Goal: Task Accomplishment & Management: Complete application form

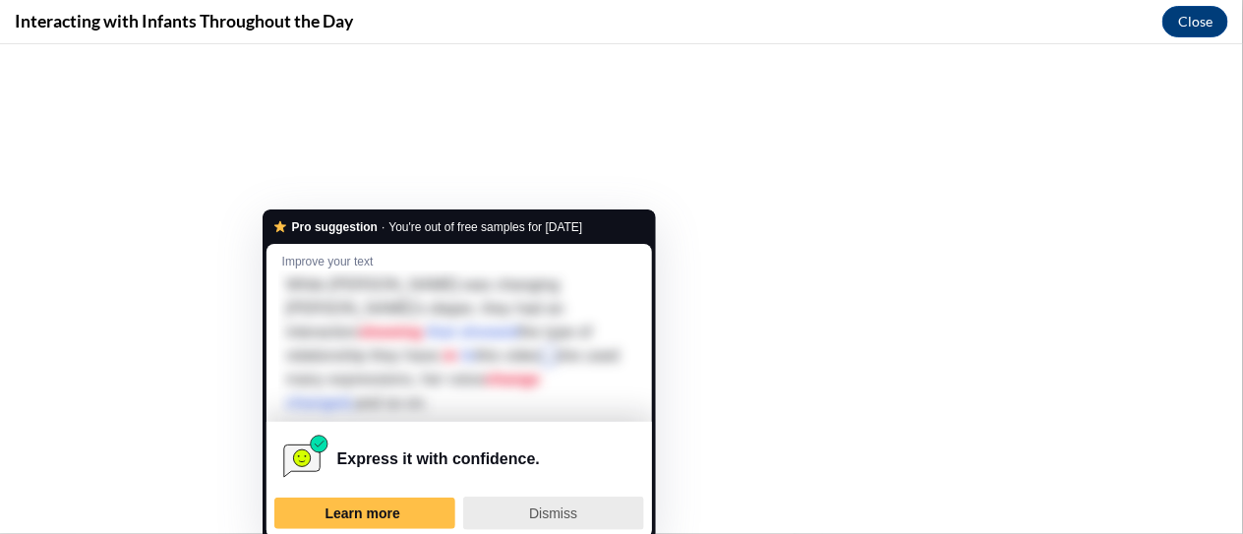
click at [597, 498] on div "Dismiss" at bounding box center [553, 513] width 163 height 31
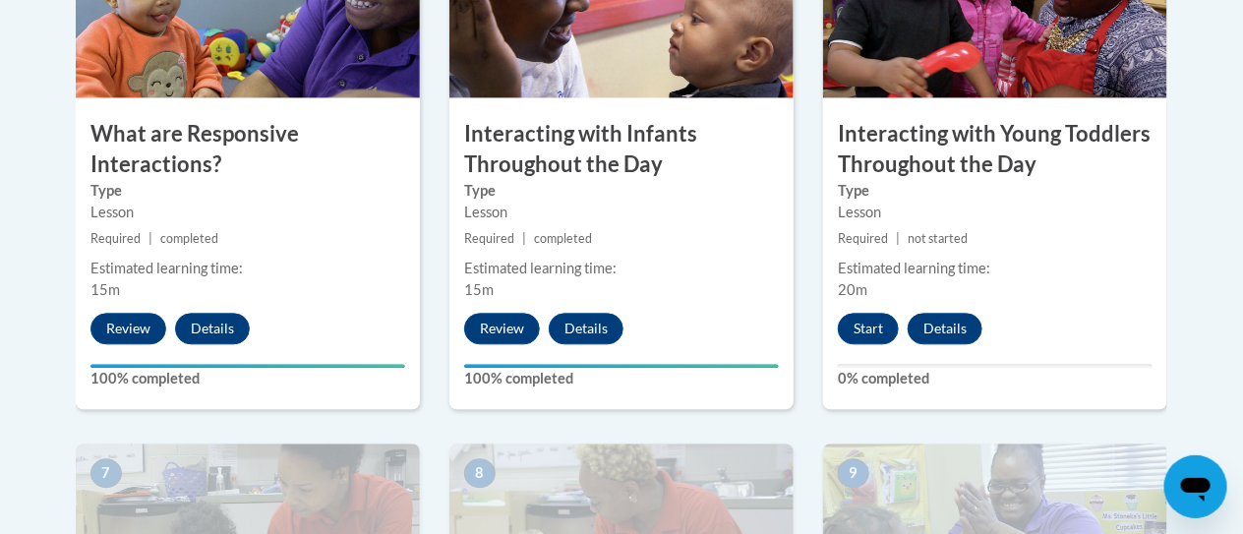
scroll to position [1368, 0]
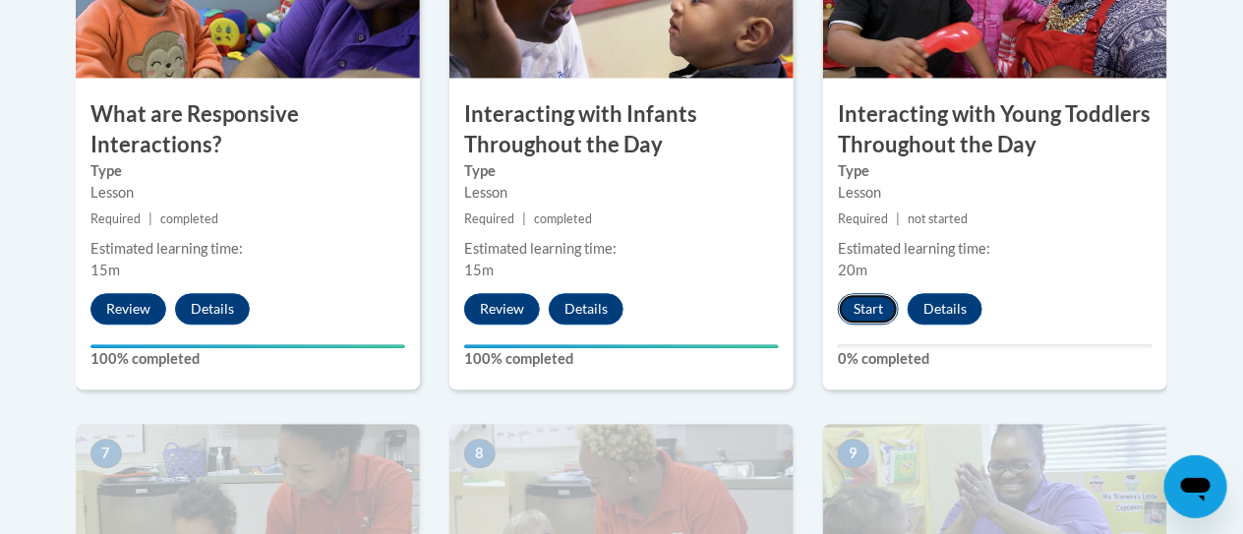
click at [871, 303] on button "Start" at bounding box center [868, 308] width 61 height 31
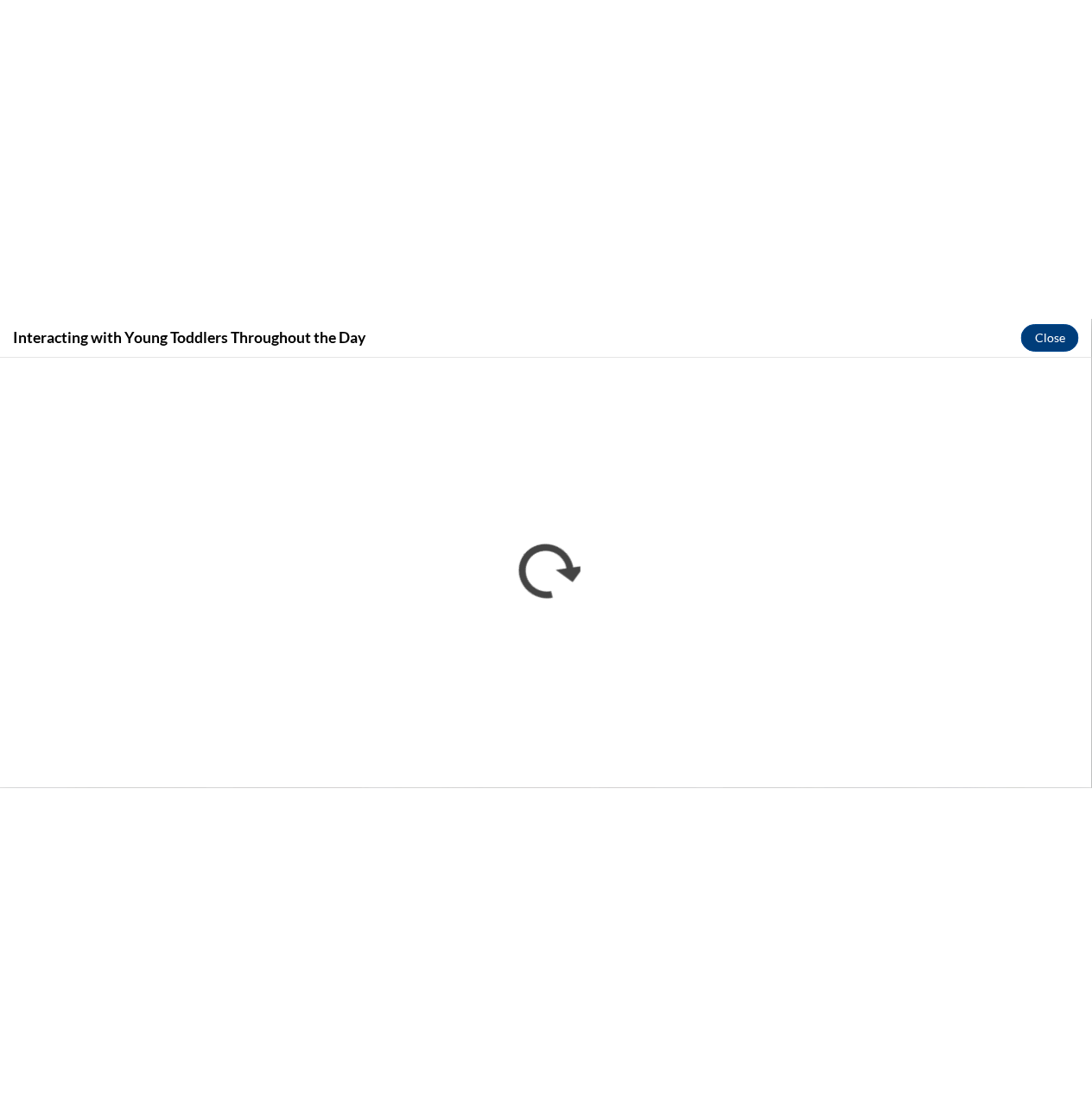
scroll to position [0, 0]
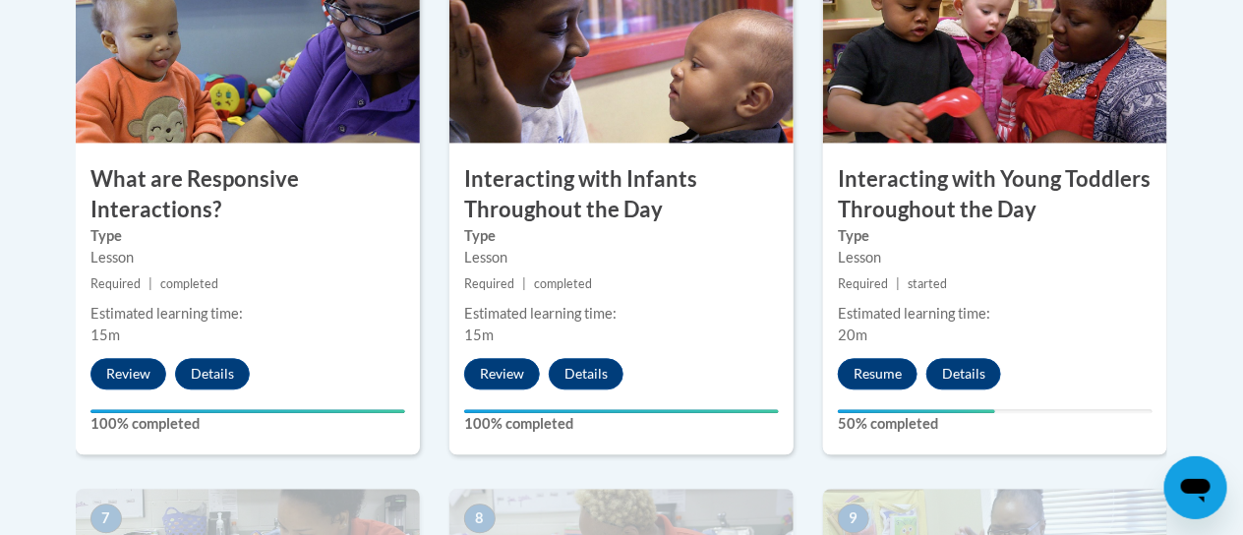
scroll to position [1312, 0]
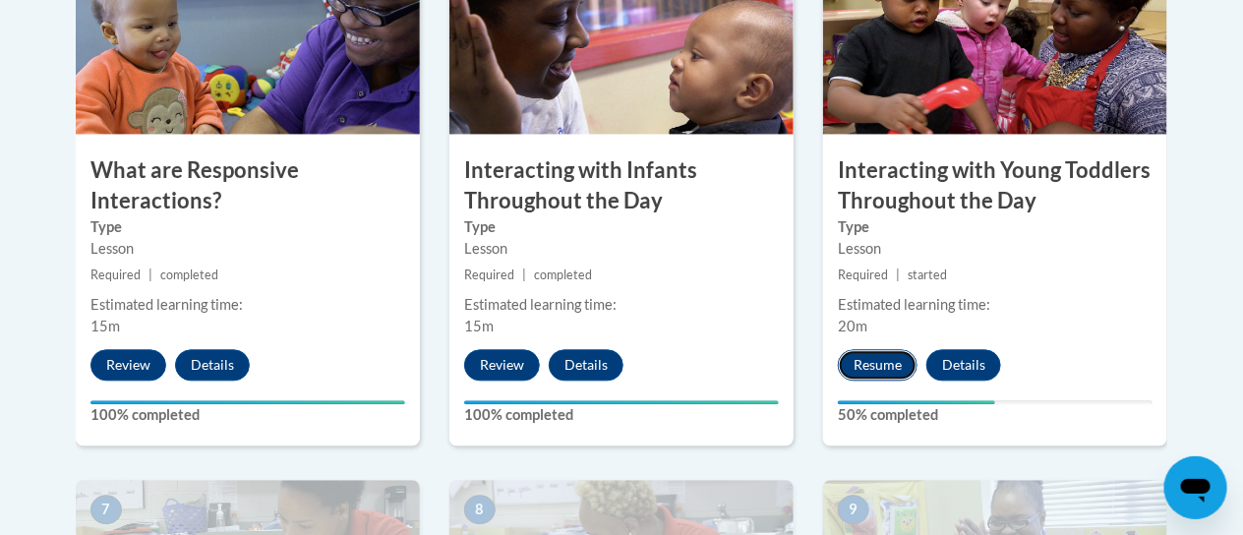
click at [881, 362] on button "Resume" at bounding box center [878, 364] width 80 height 31
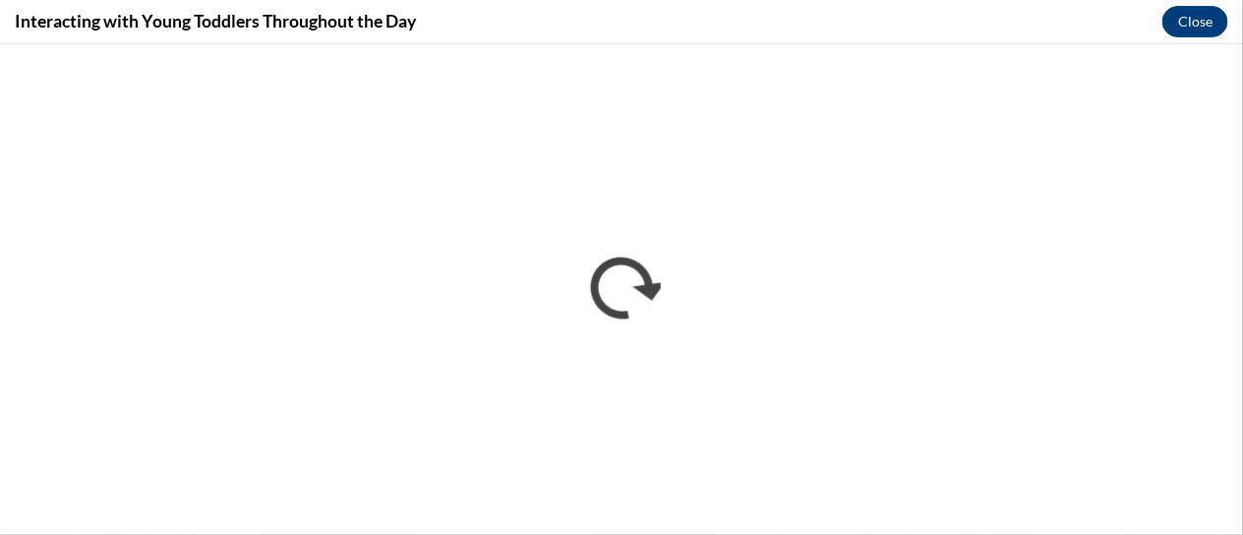
scroll to position [0, 0]
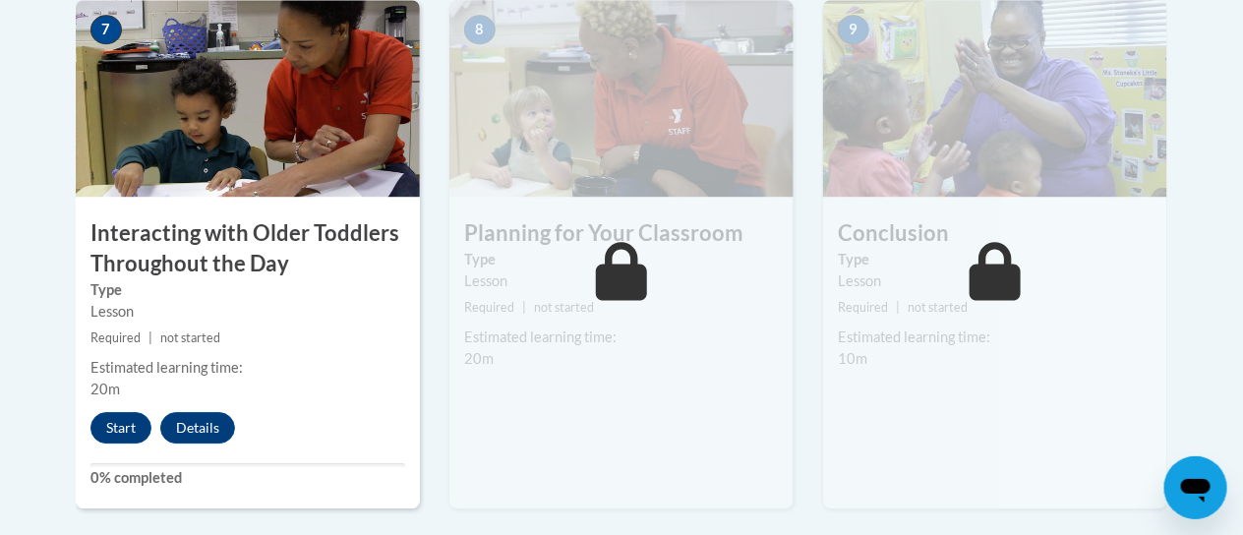
scroll to position [1818, 0]
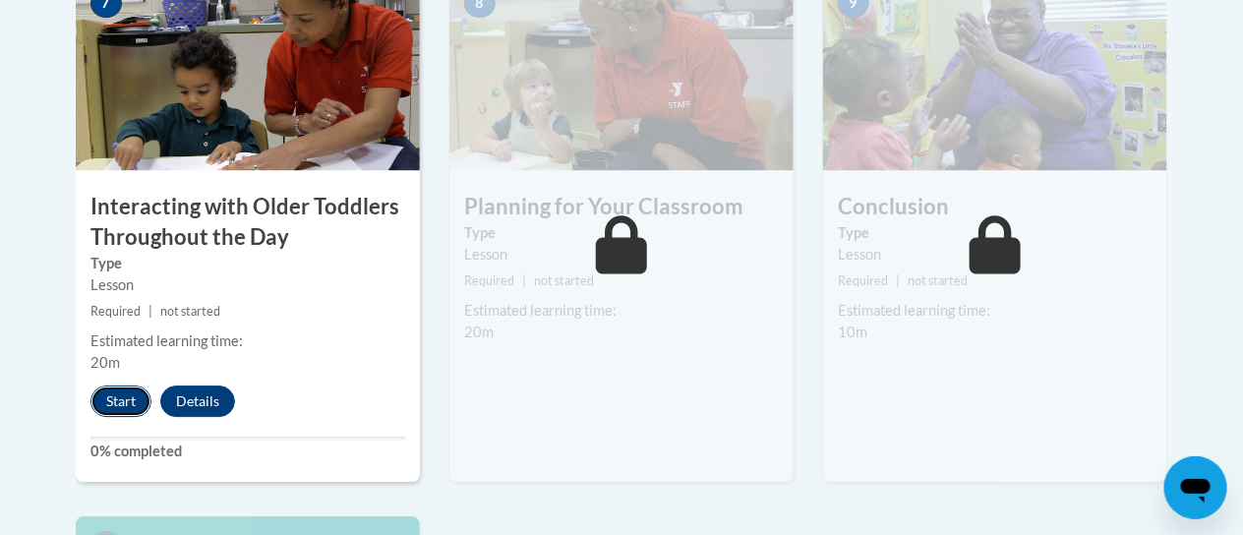
click at [105, 400] on button "Start" at bounding box center [120, 400] width 61 height 31
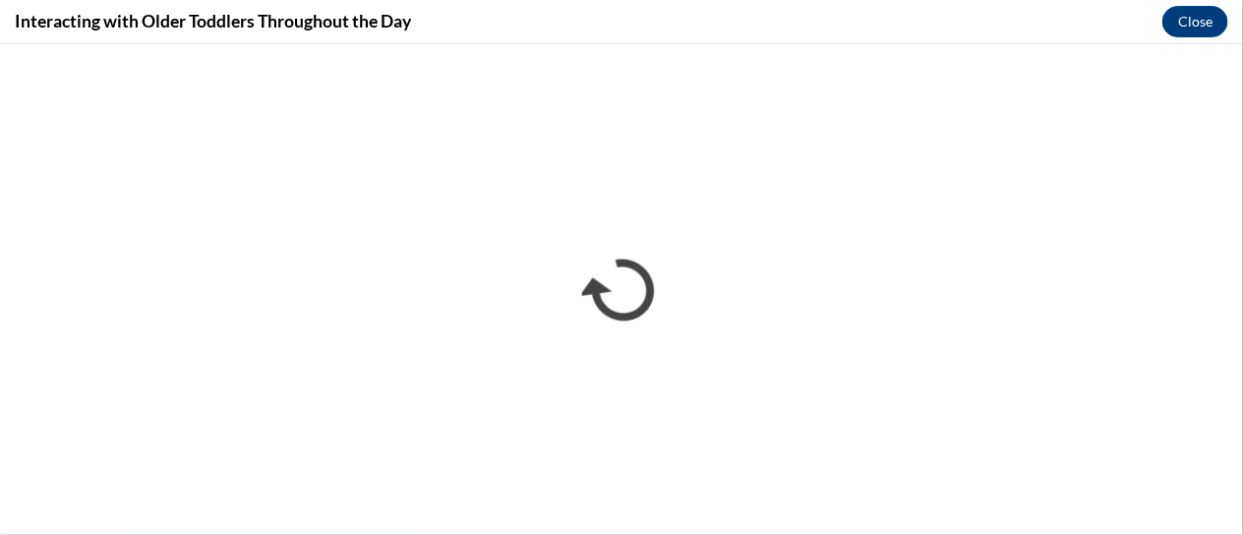
scroll to position [0, 0]
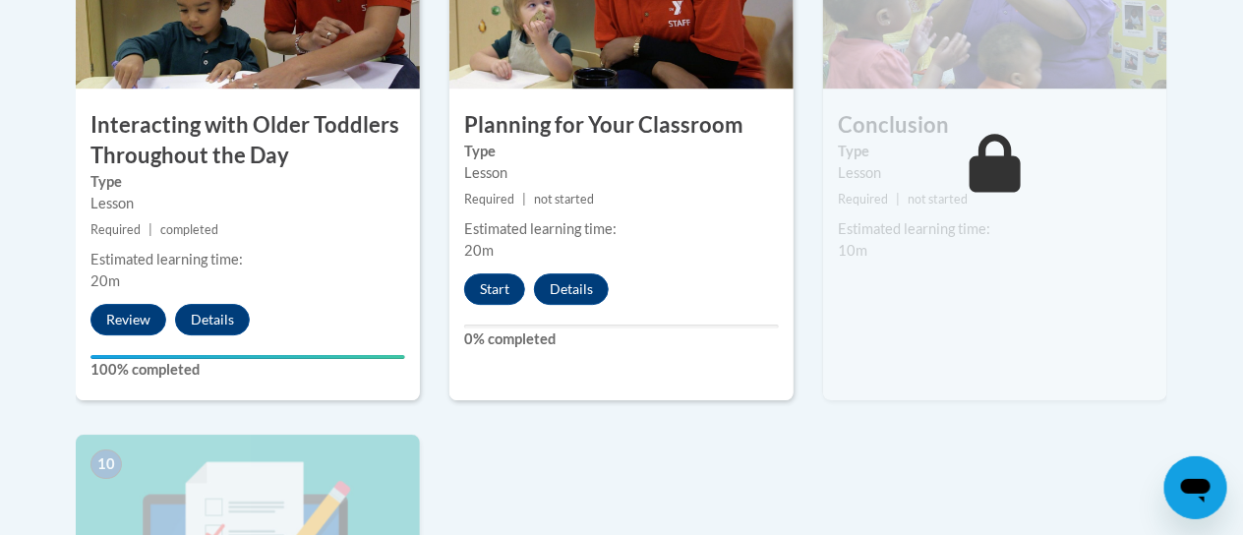
scroll to position [1904, 0]
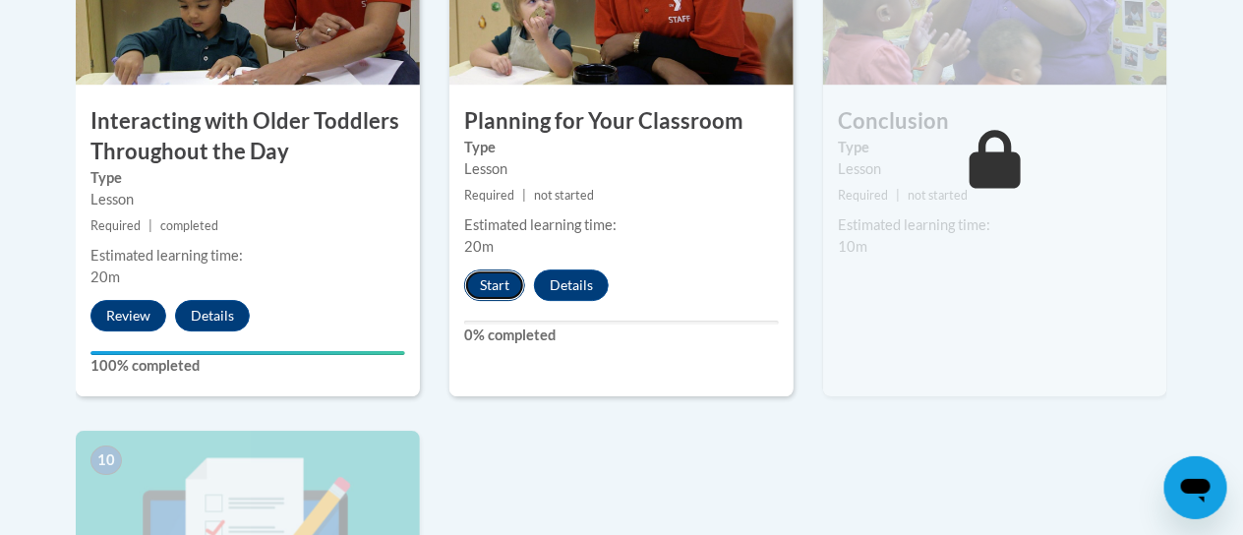
click at [487, 279] on button "Start" at bounding box center [494, 284] width 61 height 31
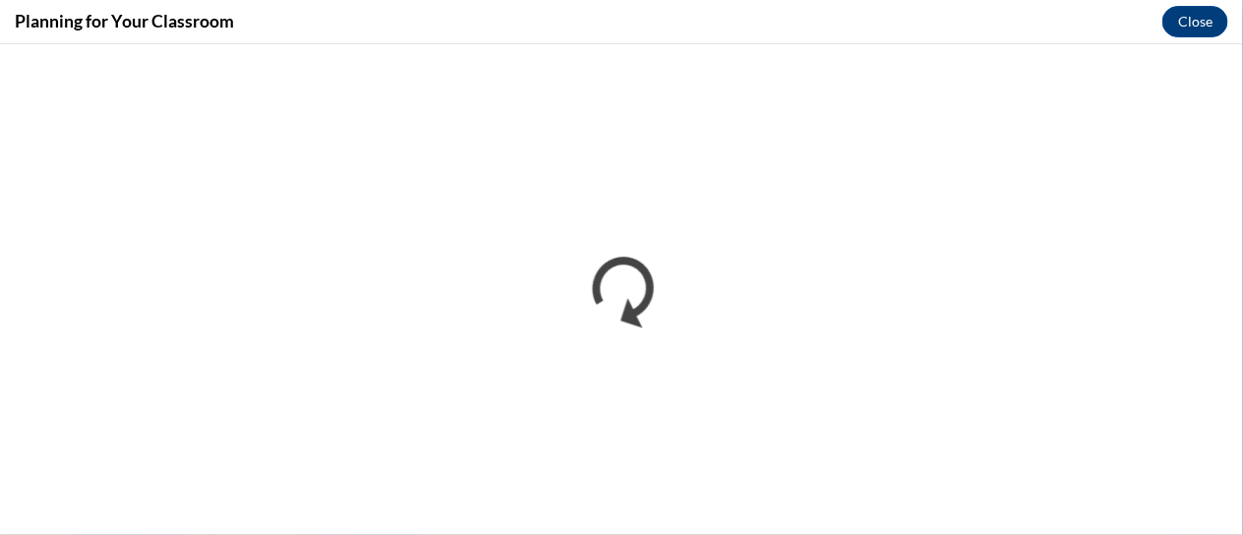
scroll to position [0, 0]
click at [397, 18] on div "Planning for Your Classroom Close" at bounding box center [621, 22] width 1243 height 44
click at [382, 17] on div "Planning for Your Classroom Close" at bounding box center [621, 22] width 1243 height 44
click at [358, 18] on div "Planning for Your Classroom Close" at bounding box center [621, 22] width 1243 height 44
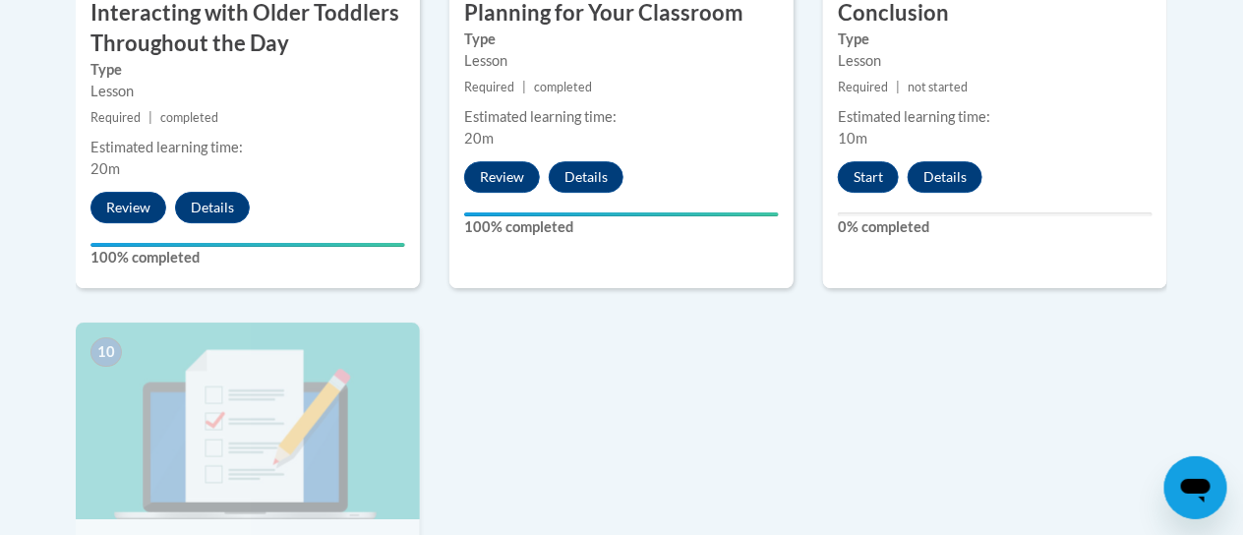
scroll to position [2014, 0]
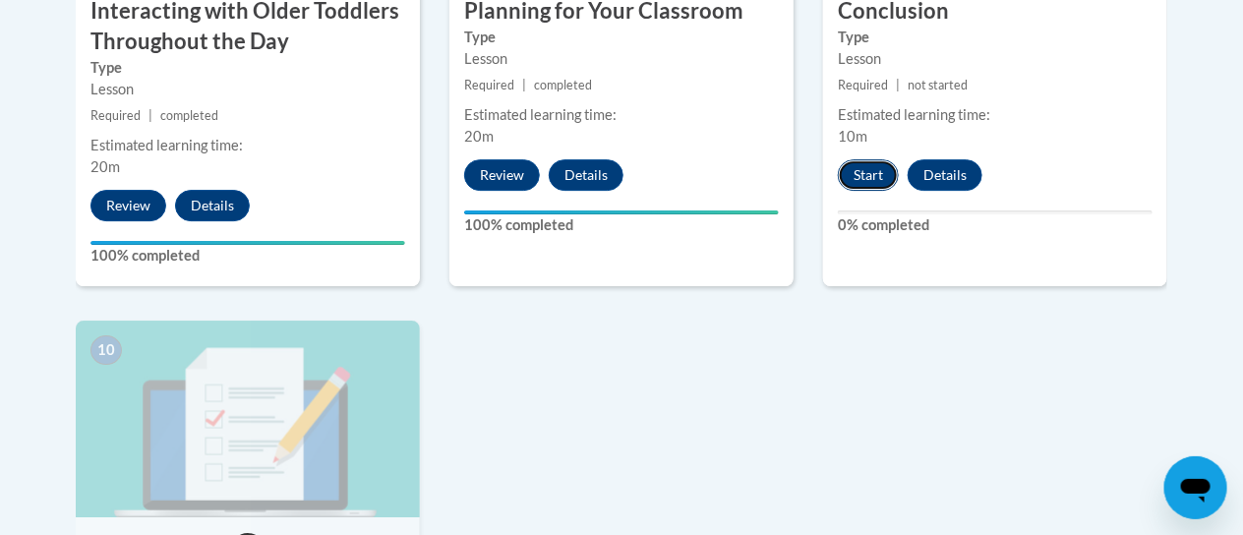
click at [862, 171] on button "Start" at bounding box center [868, 174] width 61 height 31
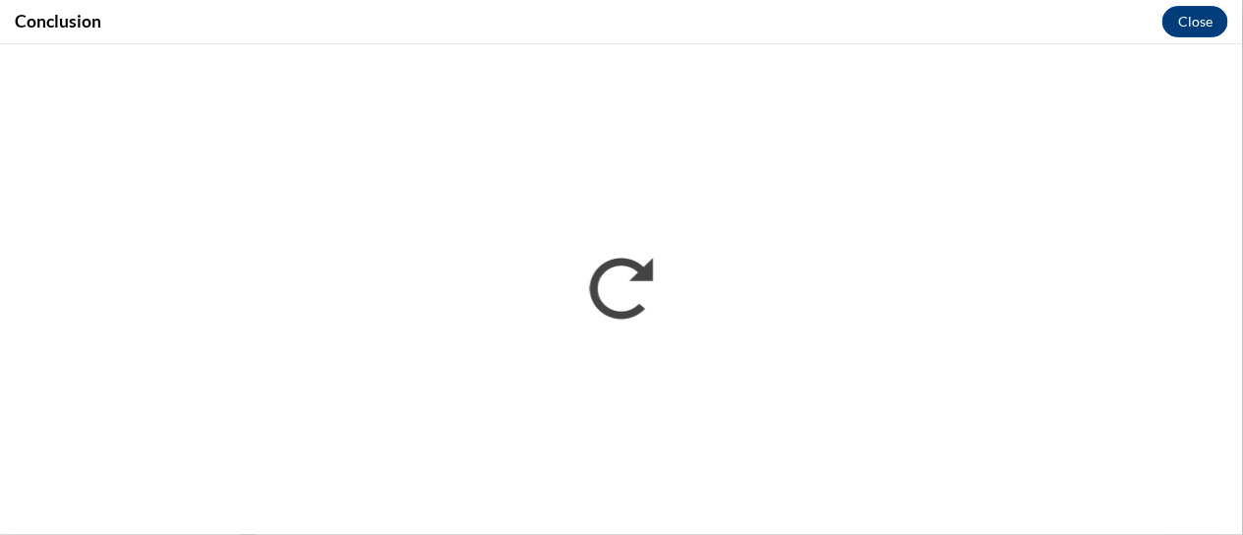
scroll to position [0, 0]
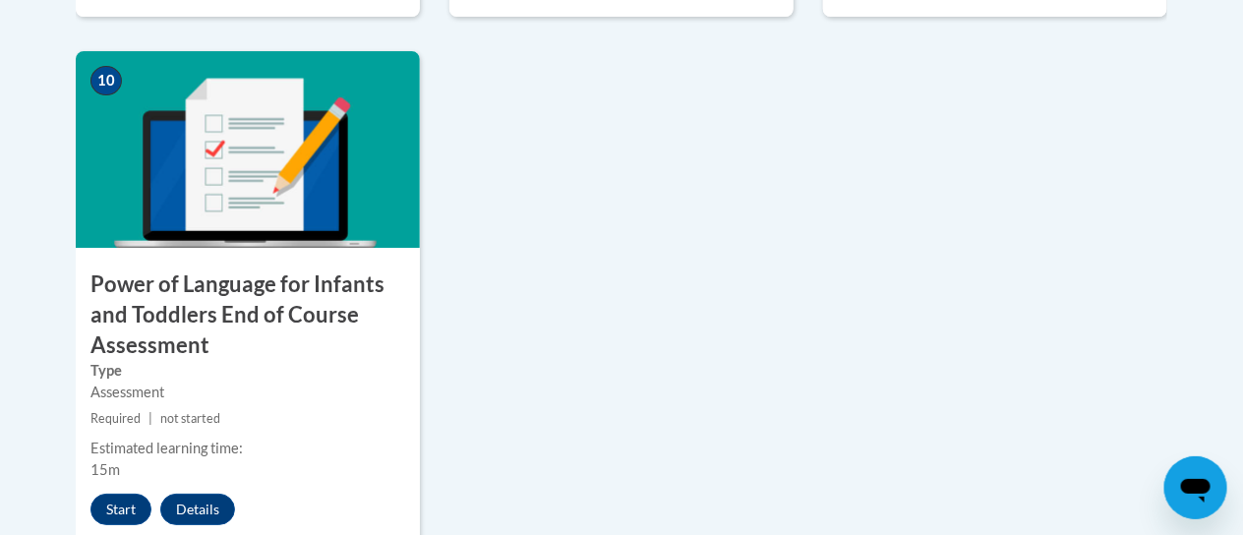
scroll to position [2289, 0]
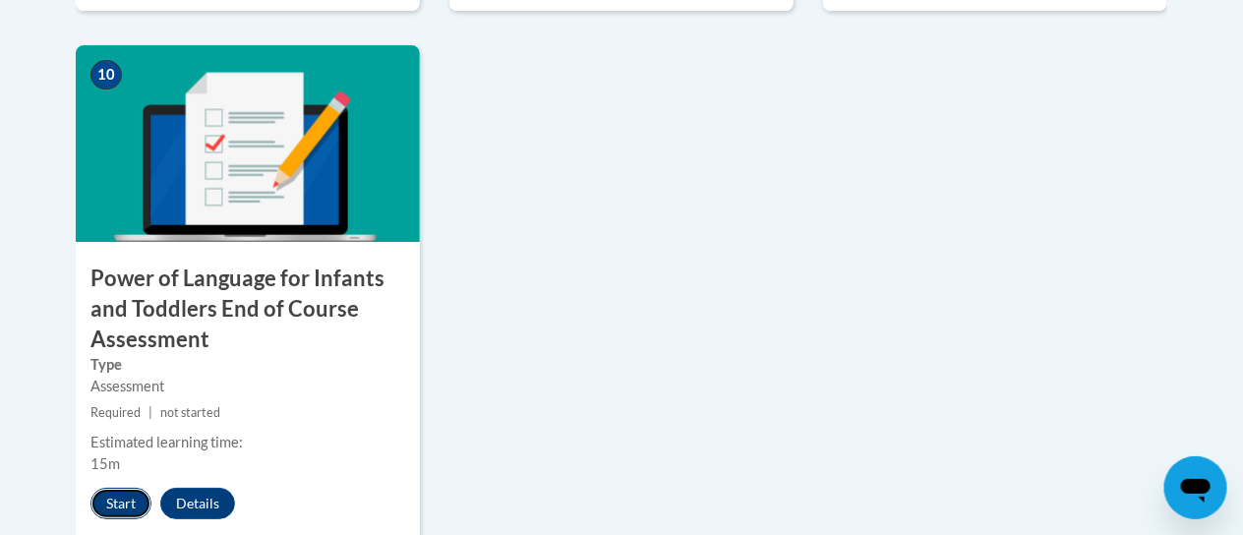
click at [115, 516] on button "Start" at bounding box center [120, 503] width 61 height 31
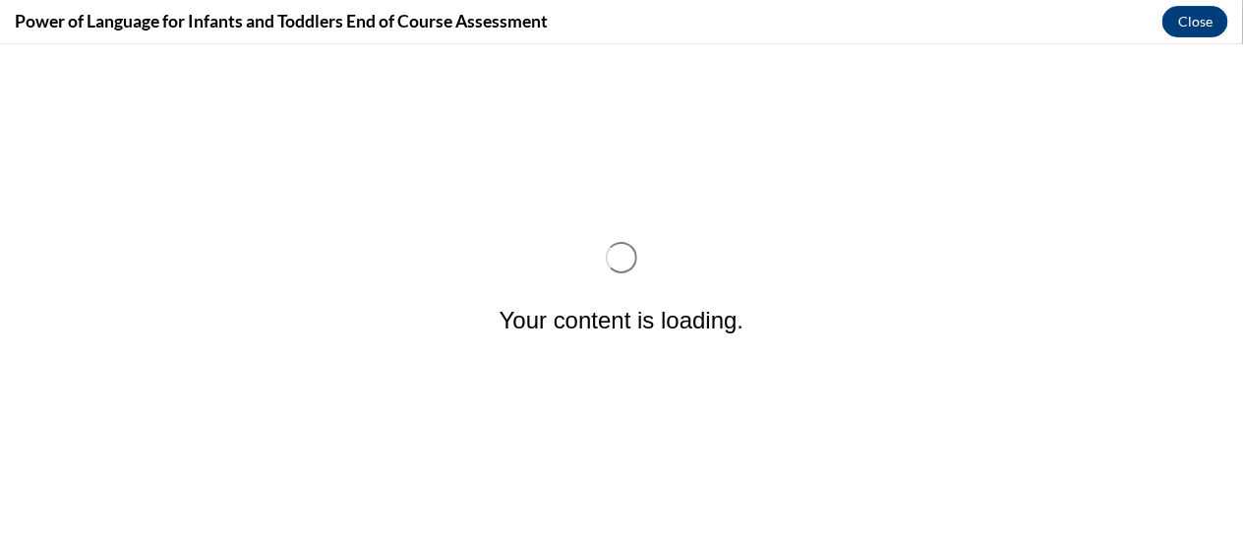
scroll to position [0, 0]
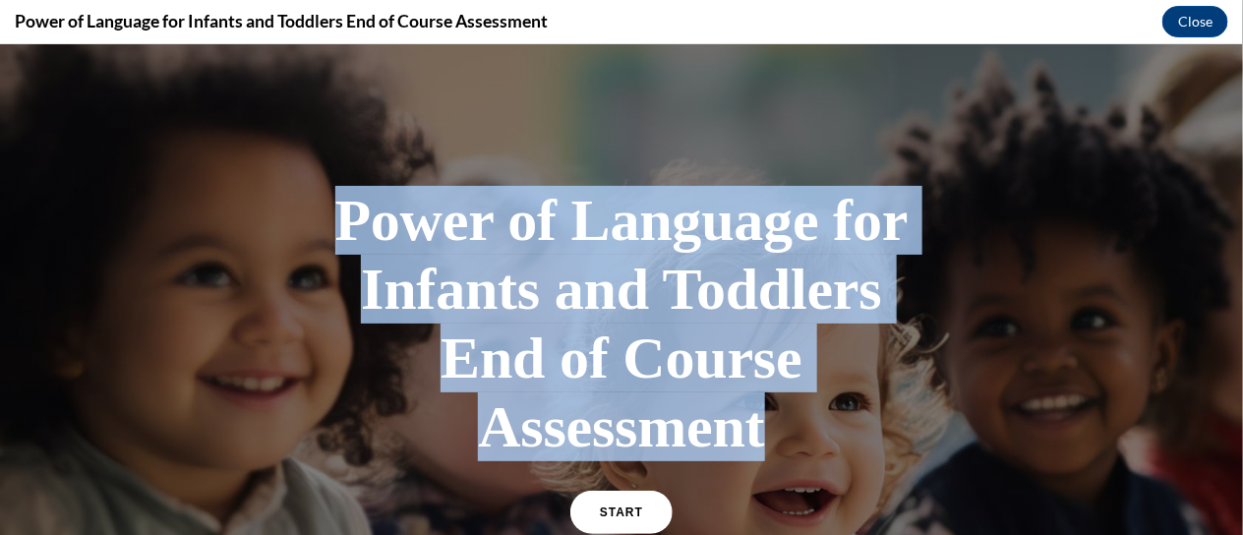
drag, startPoint x: 886, startPoint y: 434, endPoint x: 378, endPoint y: 226, distance: 549.1
click at [378, 226] on h1 "Power of Language for Infants and Toddlers End of Course Assessment" at bounding box center [621, 322] width 590 height 275
copy h1 "Power of Language for Infants and Toddlers End of Course Assessment"
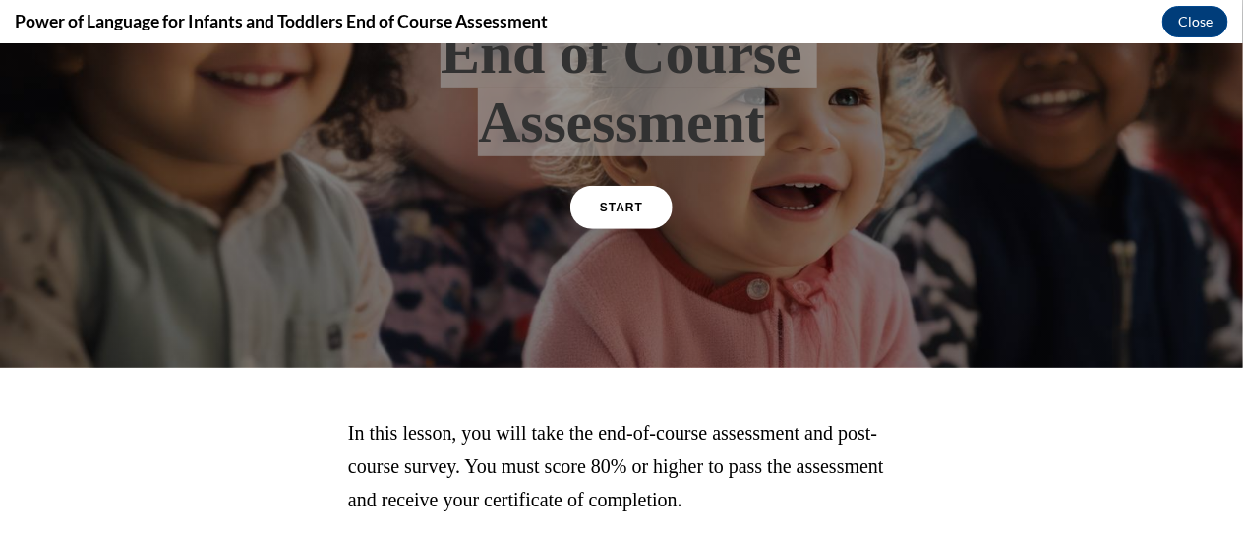
scroll to position [440, 0]
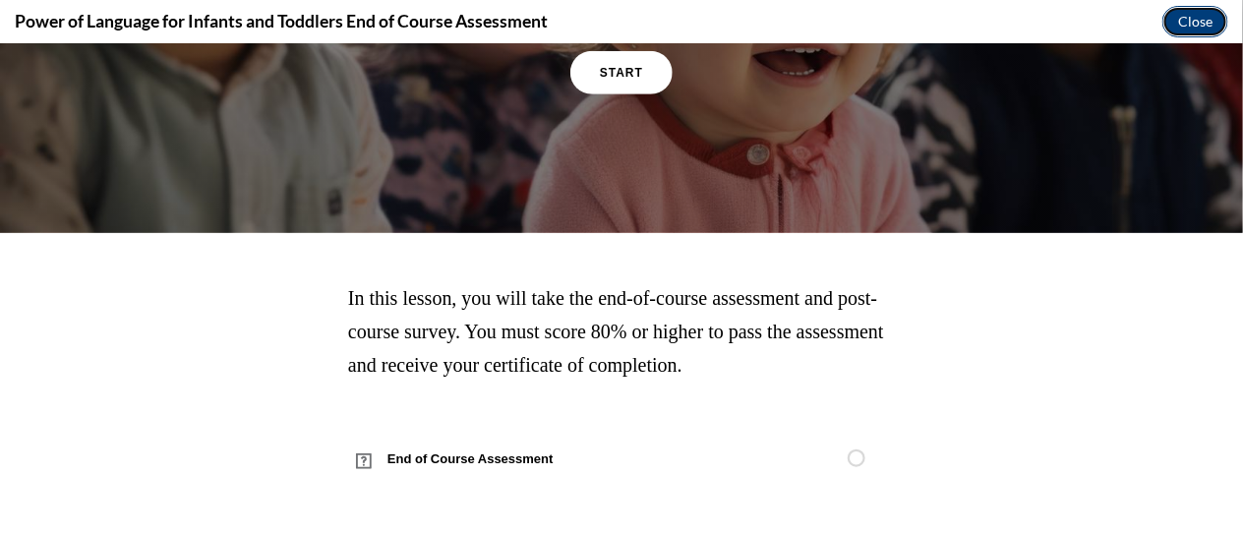
click at [1184, 20] on button "Close" at bounding box center [1195, 21] width 66 height 31
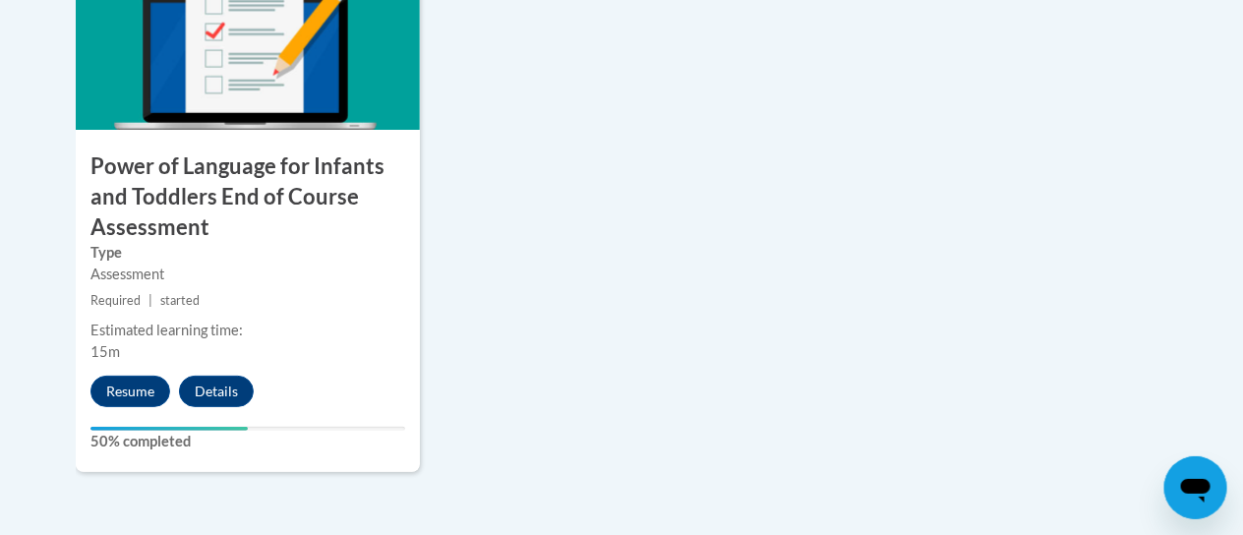
scroll to position [2407, 0]
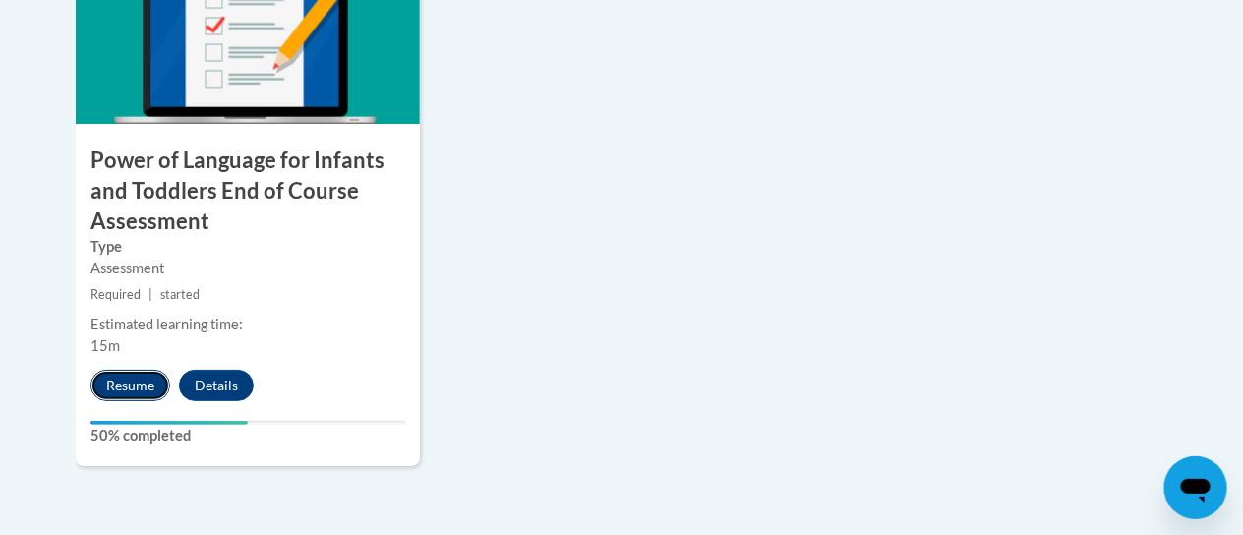
click at [129, 379] on button "Resume" at bounding box center [130, 385] width 80 height 31
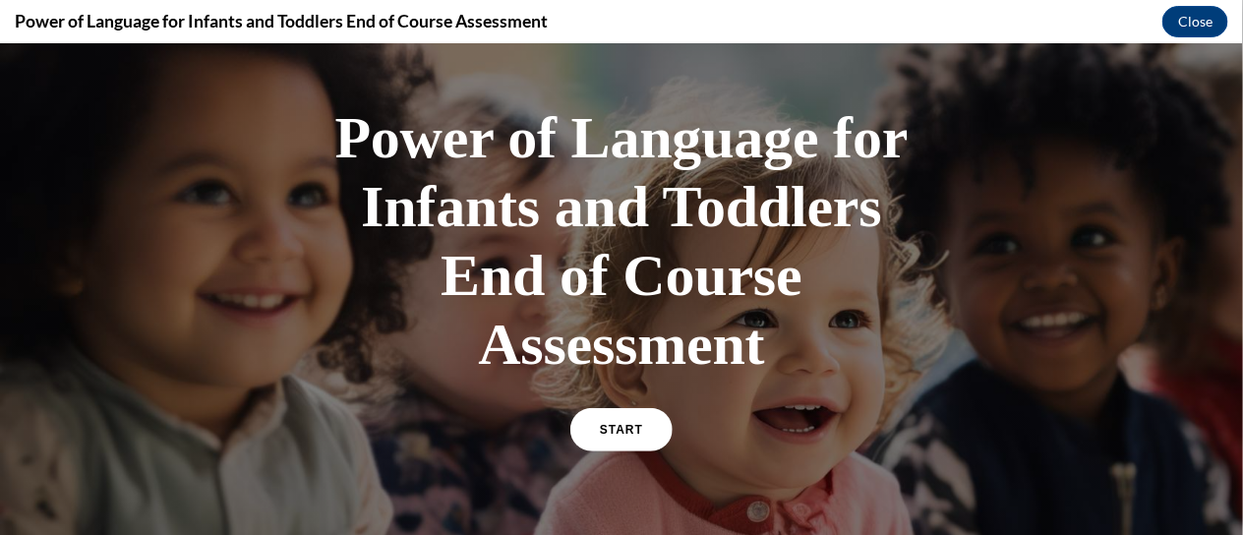
scroll to position [118, 0]
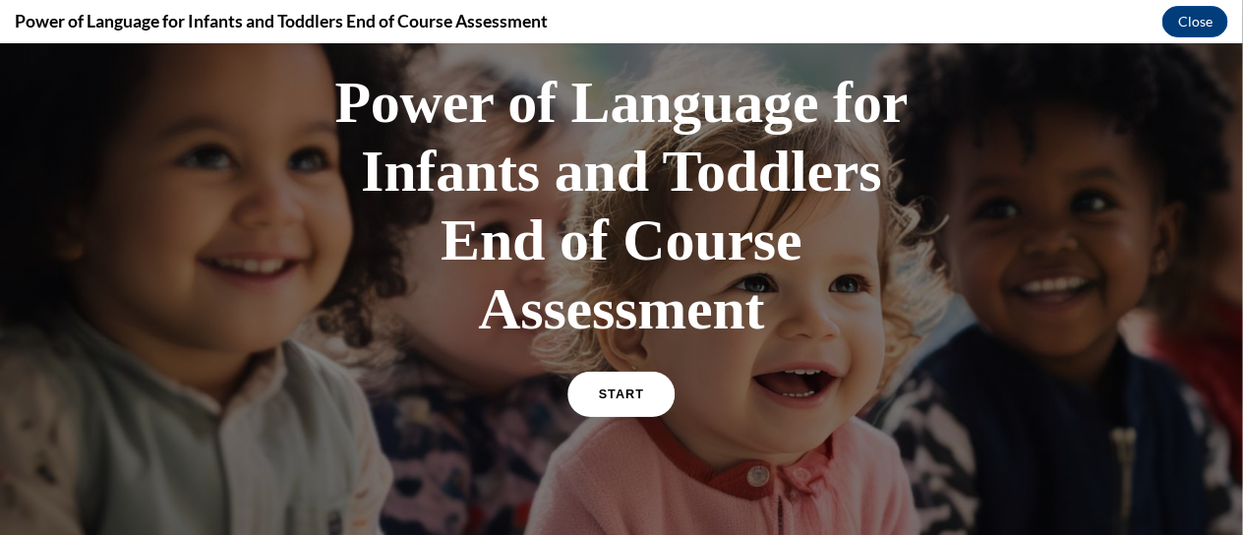
click at [629, 387] on span "START" at bounding box center [621, 393] width 45 height 15
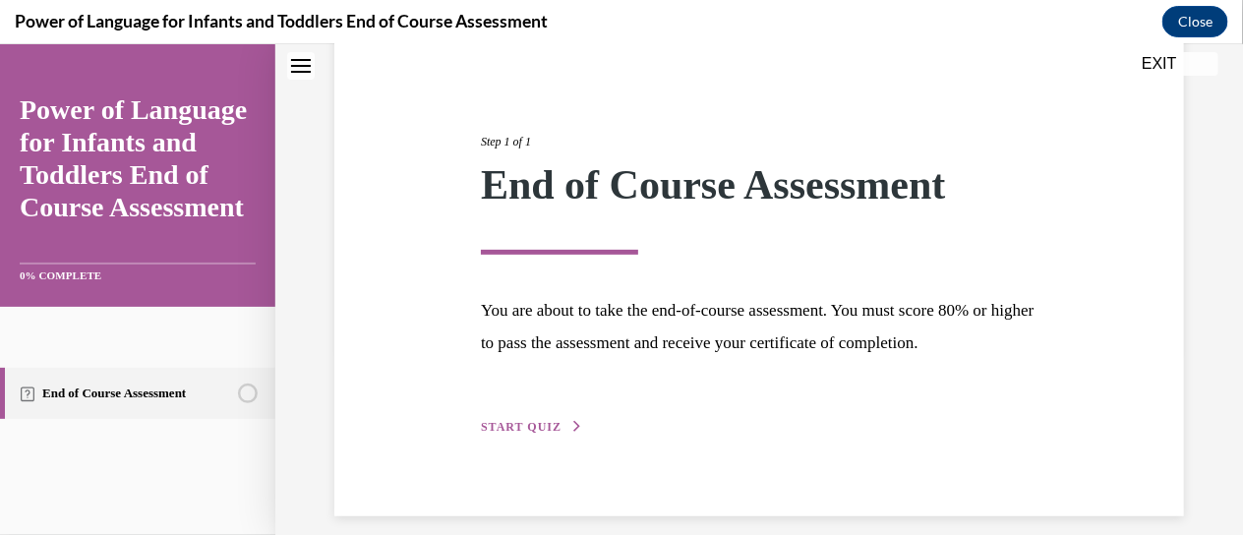
scroll to position [206, 0]
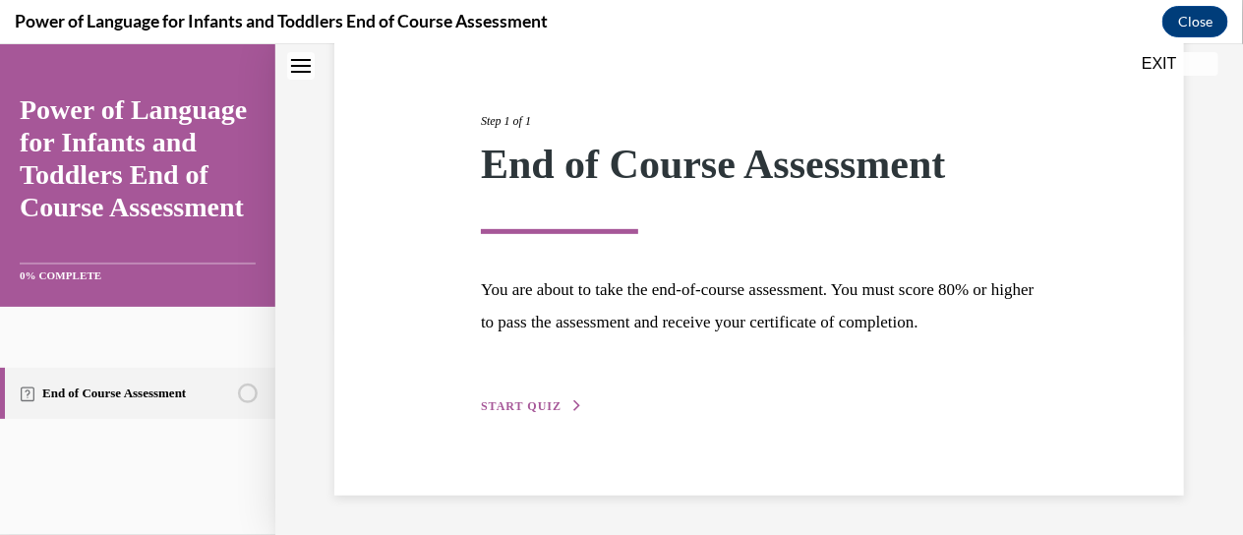
click at [487, 396] on button "START QUIZ" at bounding box center [532, 405] width 102 height 18
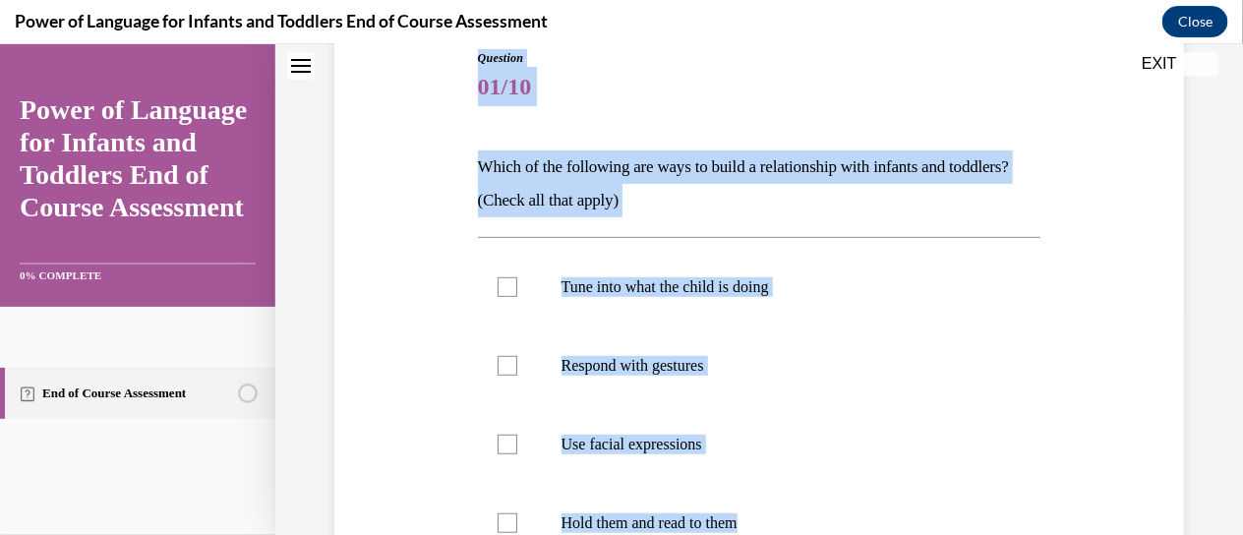
scroll to position [211, 0]
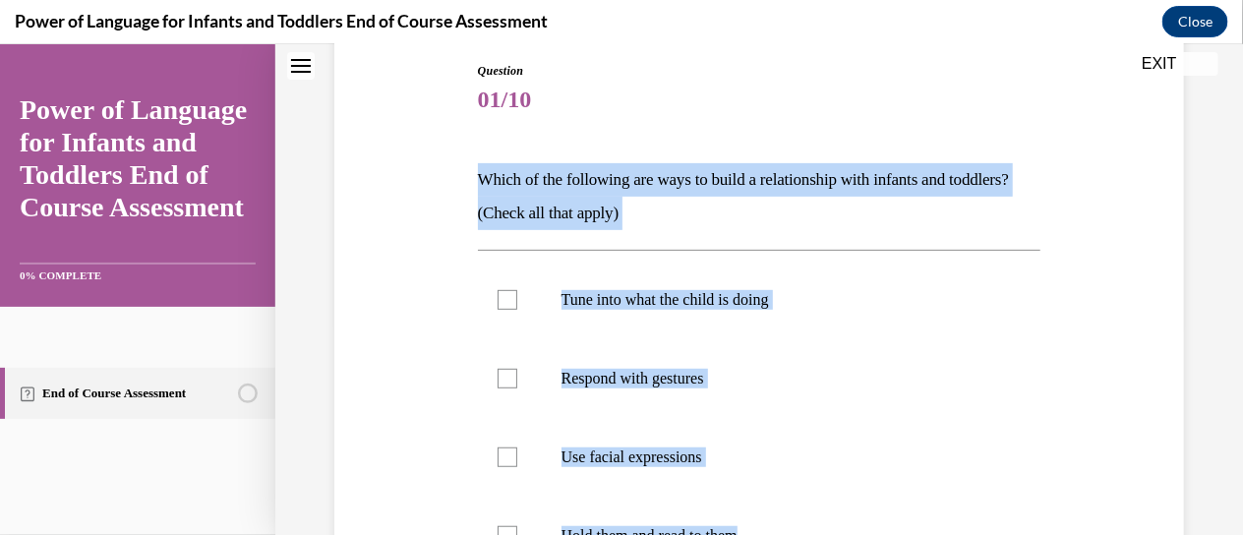
drag, startPoint x: 856, startPoint y: 425, endPoint x: 473, endPoint y: 163, distance: 464.2
click at [473, 163] on div "Question 01/10 Which of the following are ways to build a relationship with inf…" at bounding box center [759, 424] width 573 height 787
copy div "Which of the following are ways to build a relationship with infants and toddle…"
click at [395, 251] on div "Question 01/10 Which of the following are ways to build a relationship with inf…" at bounding box center [758, 410] width 859 height 816
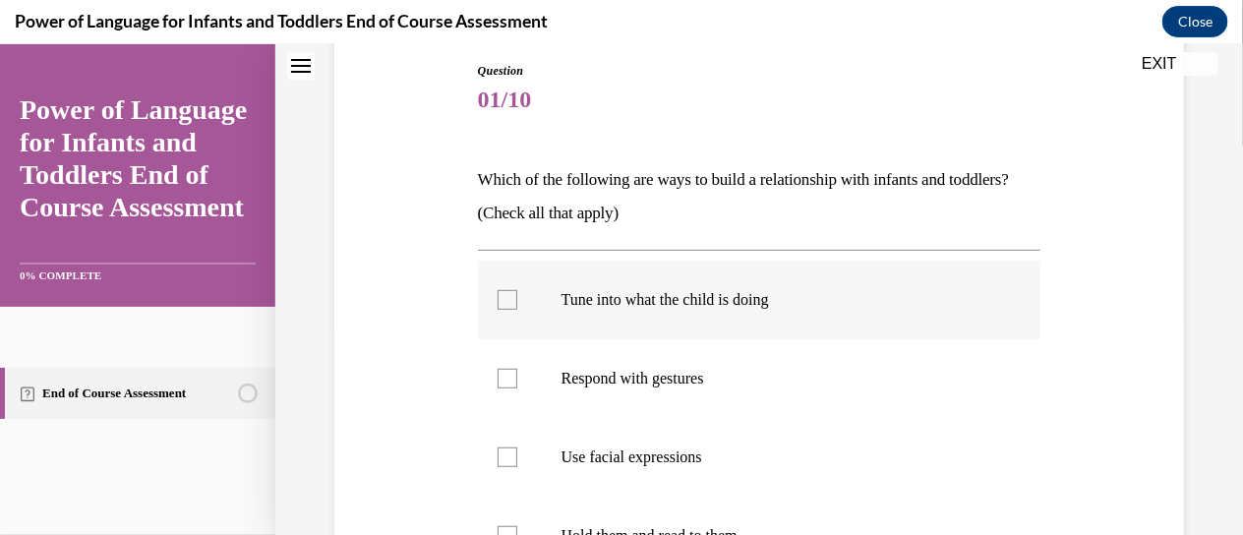
click at [568, 293] on p "Tune into what the child is doing" at bounding box center [776, 299] width 431 height 20
click at [517, 293] on input "Tune into what the child is doing" at bounding box center [508, 299] width 20 height 20
checkbox input "true"
click at [573, 382] on p "Respond with gestures" at bounding box center [776, 378] width 431 height 20
click at [517, 382] on input "Respond with gestures" at bounding box center [508, 378] width 20 height 20
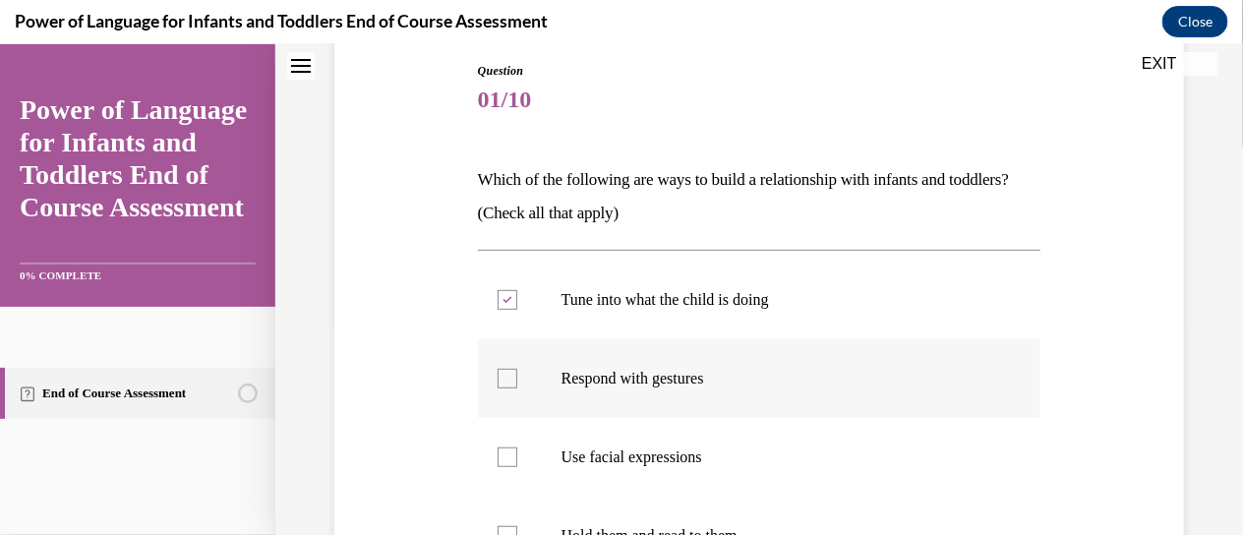
checkbox input "true"
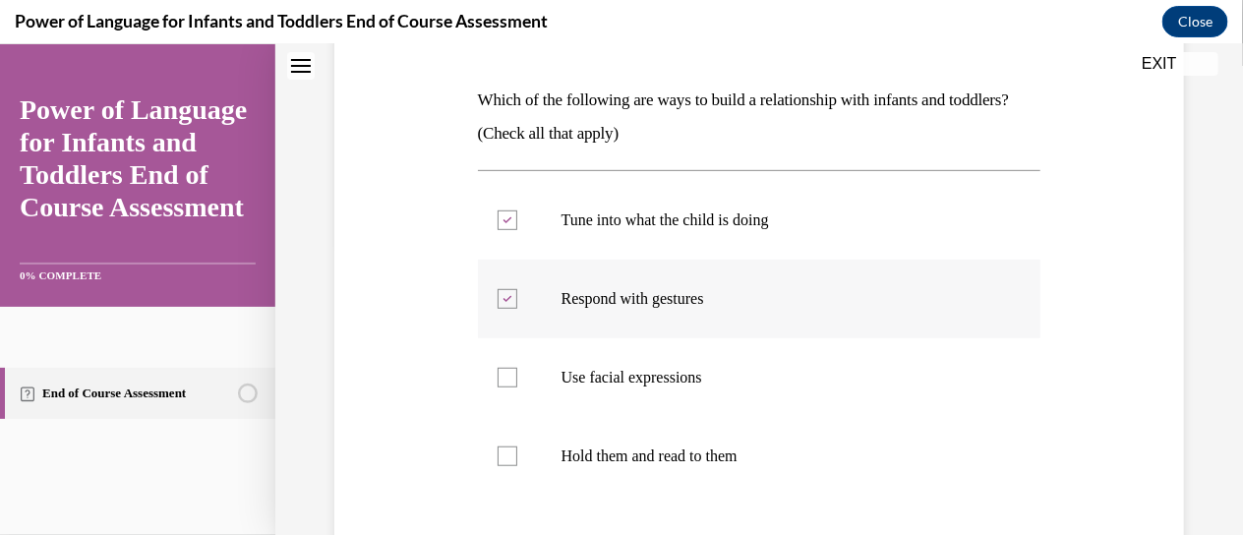
scroll to position [298, 0]
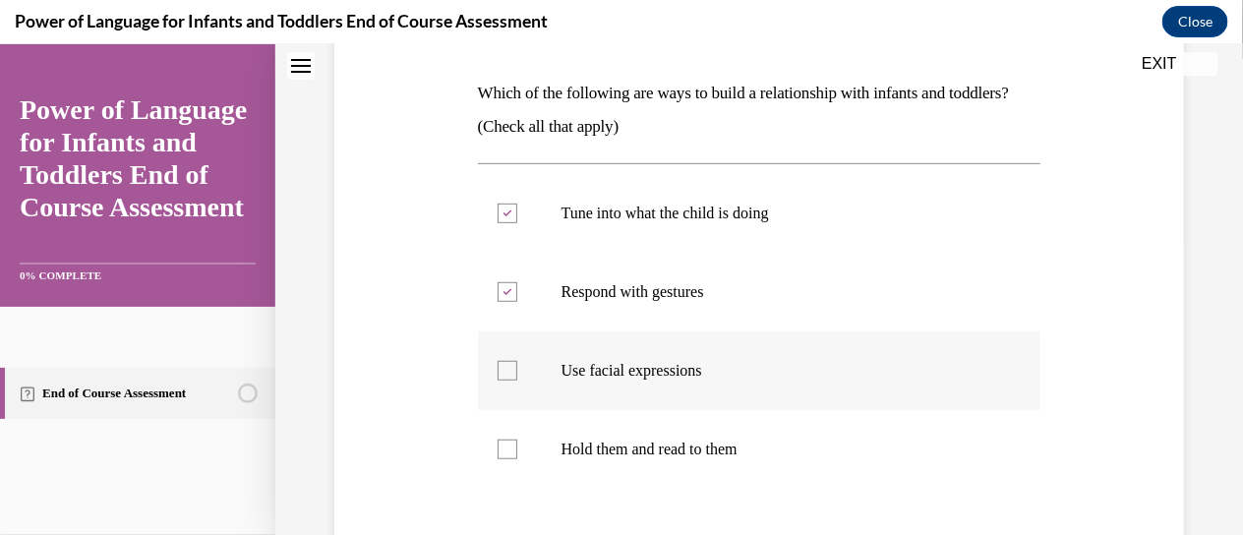
click at [566, 374] on p "Use facial expressions" at bounding box center [776, 370] width 431 height 20
click at [517, 374] on input "Use facial expressions" at bounding box center [508, 370] width 20 height 20
checkbox input "true"
click at [513, 441] on div at bounding box center [508, 449] width 20 height 20
click at [513, 441] on input "Hold them and read to them" at bounding box center [508, 449] width 20 height 20
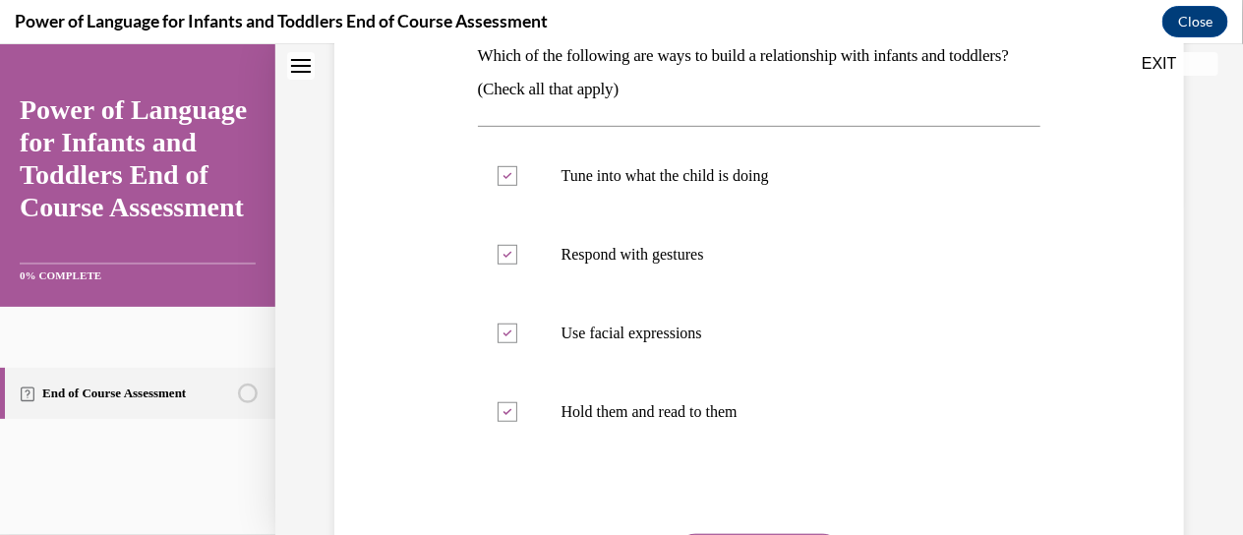
scroll to position [341, 0]
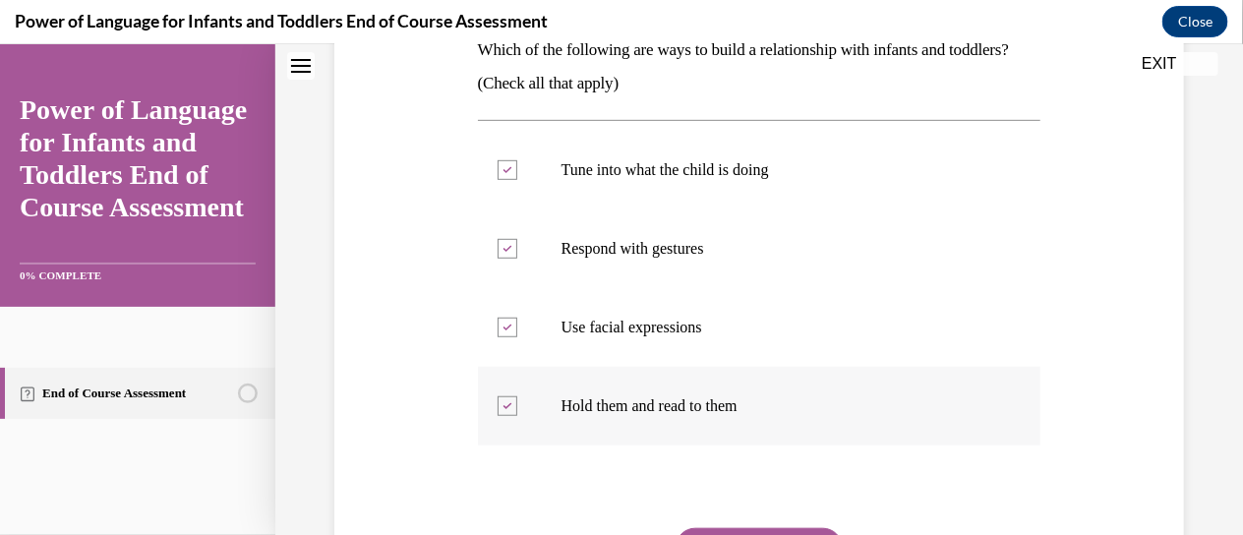
click at [648, 416] on label "Hold them and read to them" at bounding box center [759, 405] width 563 height 79
click at [517, 415] on input "Hold them and read to them" at bounding box center [508, 405] width 20 height 20
click at [657, 391] on label "Hold them and read to them" at bounding box center [759, 405] width 563 height 79
click at [517, 395] on input "Hold them and read to them" at bounding box center [508, 405] width 20 height 20
checkbox input "true"
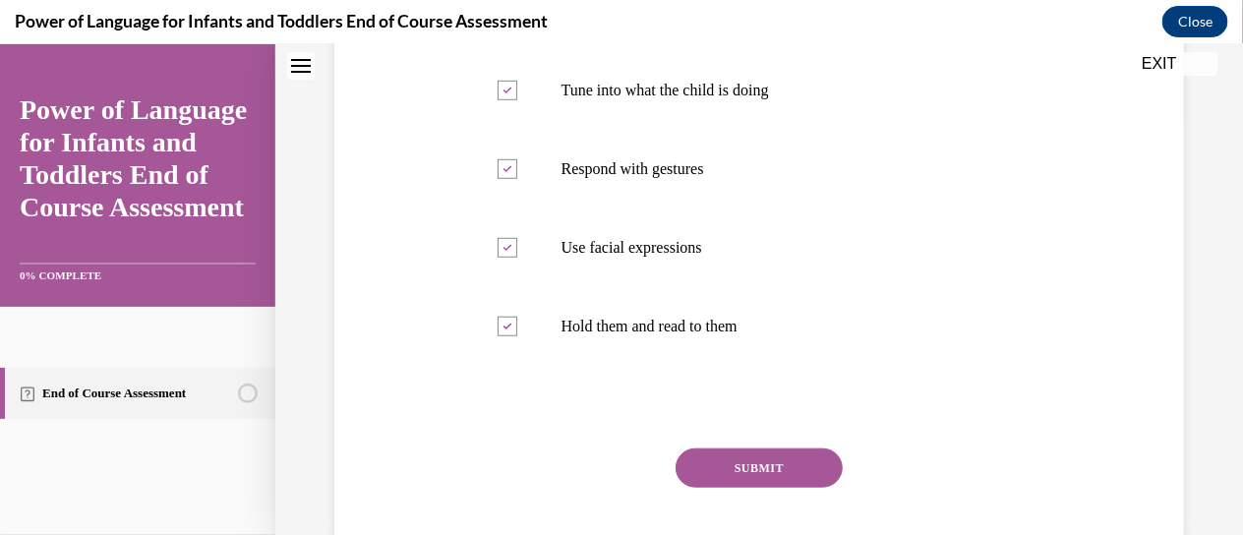
click at [755, 478] on button "SUBMIT" at bounding box center [759, 466] width 167 height 39
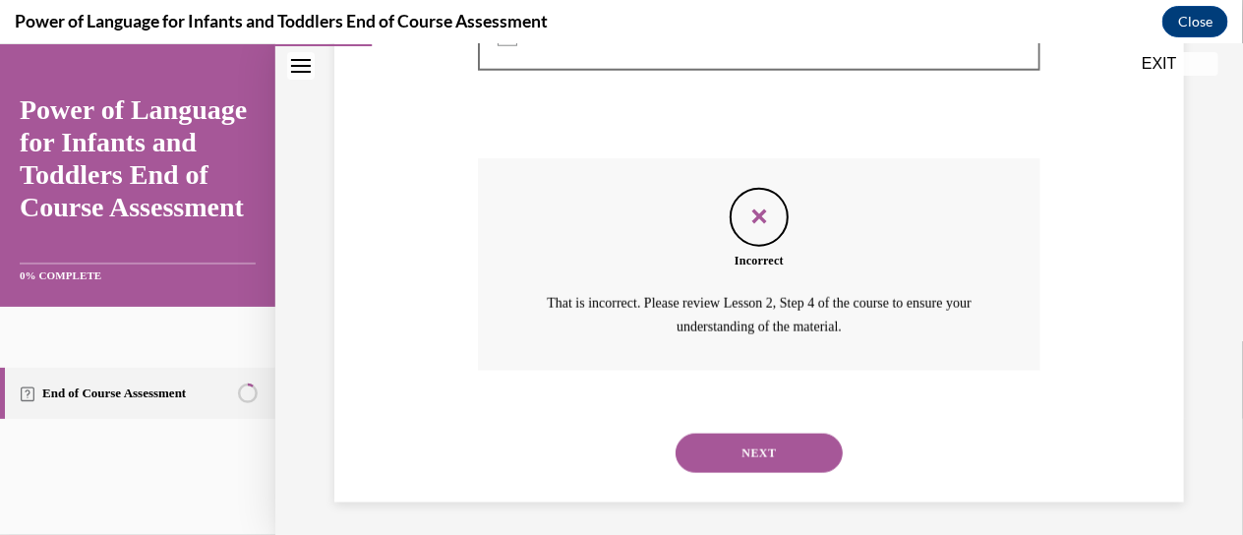
scroll to position [717, 0]
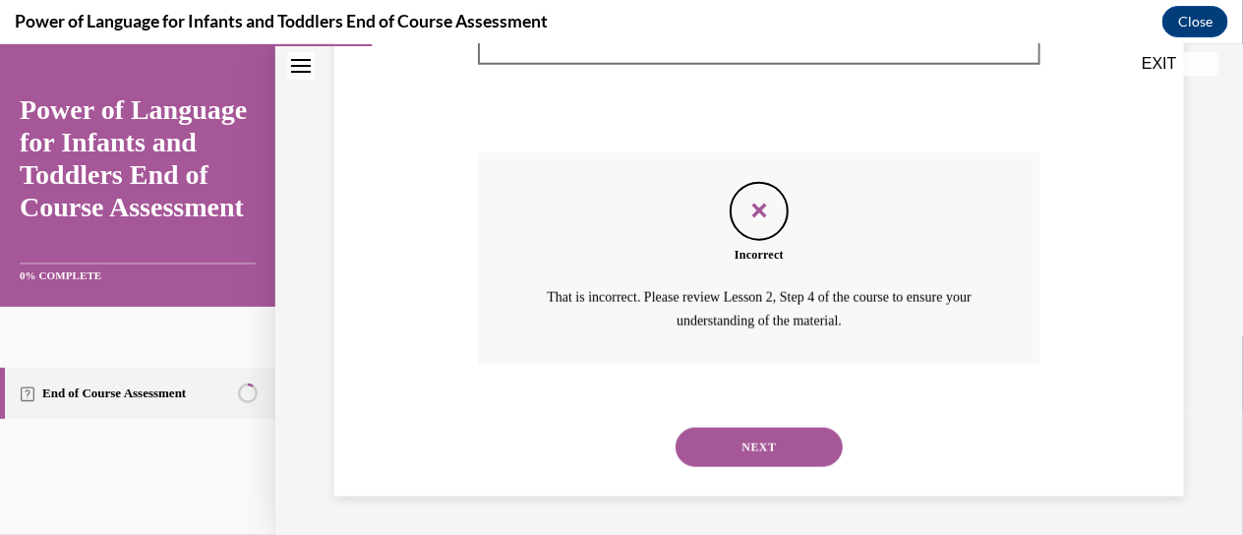
click at [764, 449] on button "NEXT" at bounding box center [759, 446] width 167 height 39
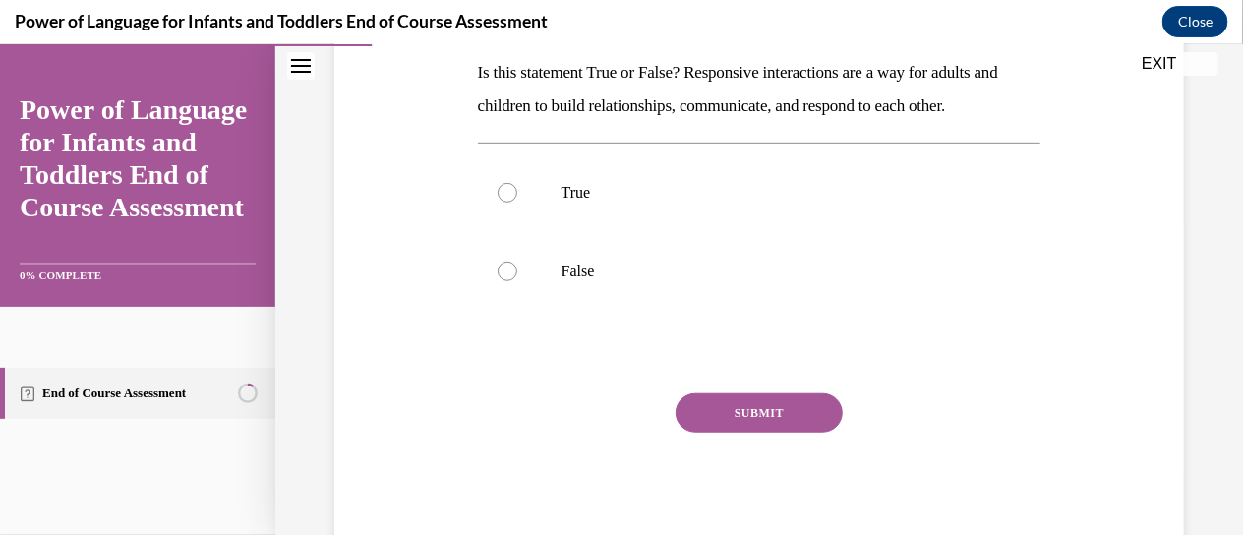
scroll to position [303, 0]
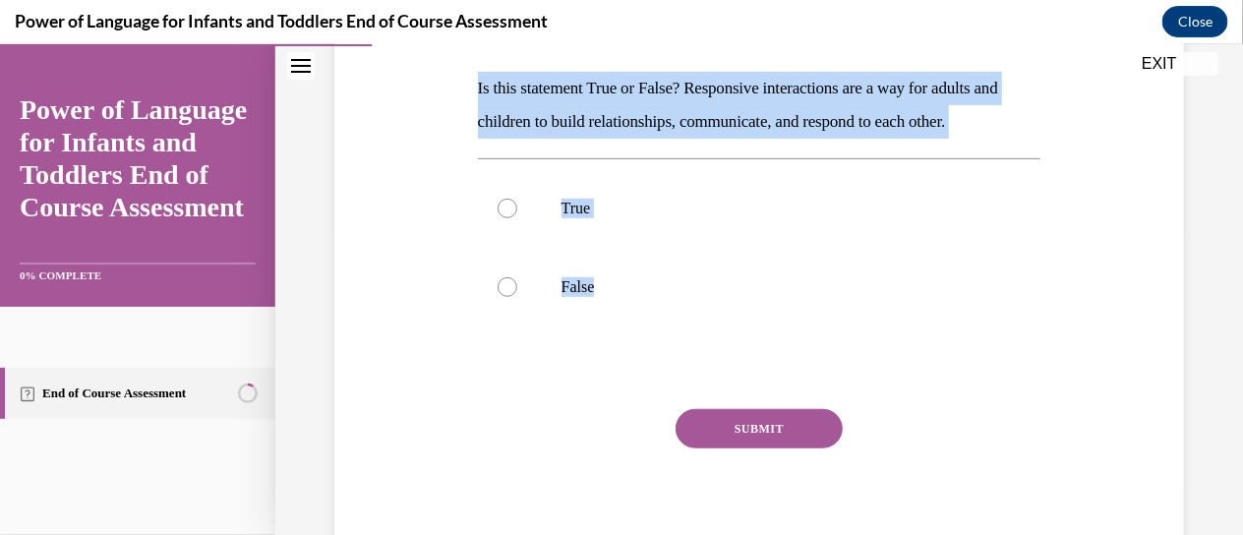
drag, startPoint x: 654, startPoint y: 279, endPoint x: 478, endPoint y: 84, distance: 263.2
click at [478, 84] on div "Question 02/10 Is this statement True or False? Responsive interactions are a w…" at bounding box center [759, 270] width 563 height 600
copy div "Is this statement True or False? Responsive interactions are a way for adults a…"
click at [437, 253] on div "Question 02/10 Is this statement True or False? Responsive interactions are a w…" at bounding box center [758, 240] width 859 height 659
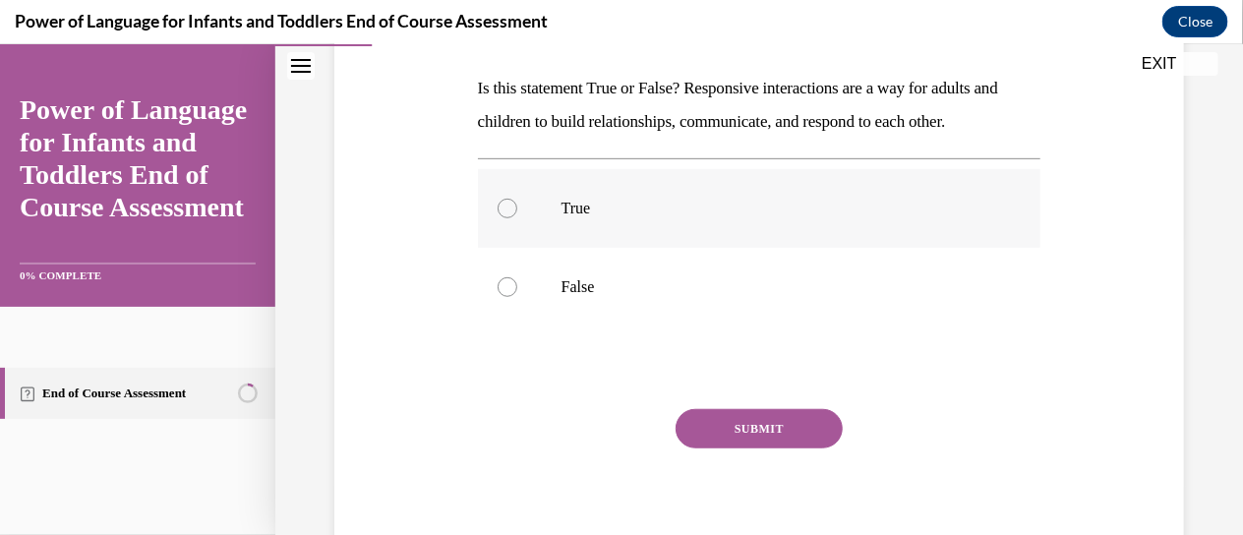
click at [513, 200] on div at bounding box center [508, 208] width 20 height 20
click at [513, 200] on input "True" at bounding box center [508, 208] width 20 height 20
radio input "true"
click at [754, 426] on button "SUBMIT" at bounding box center [759, 427] width 167 height 39
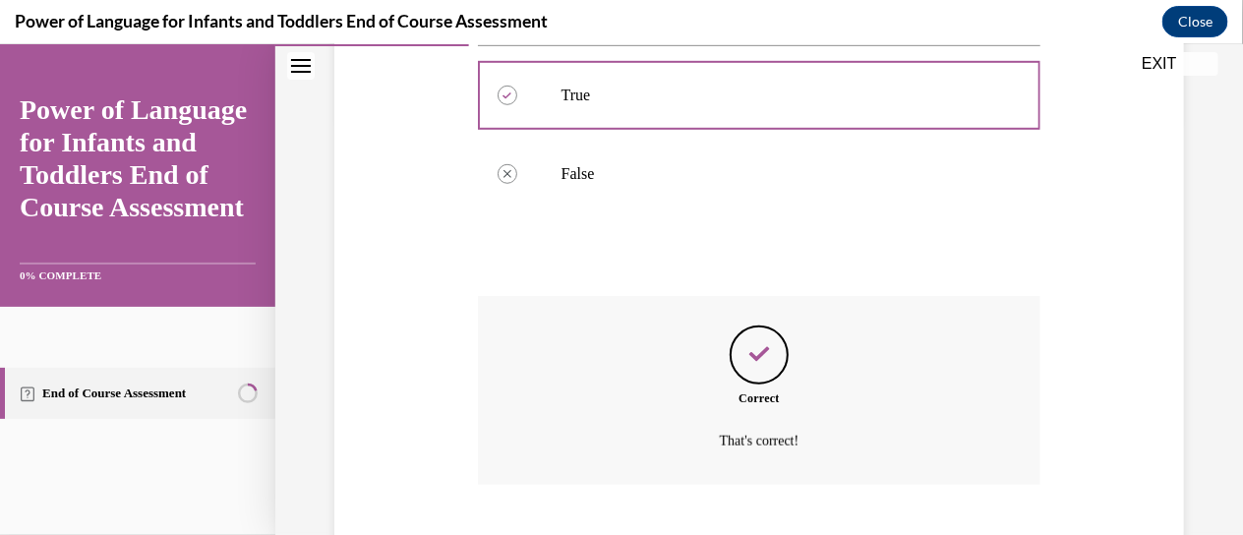
scroll to position [536, 0]
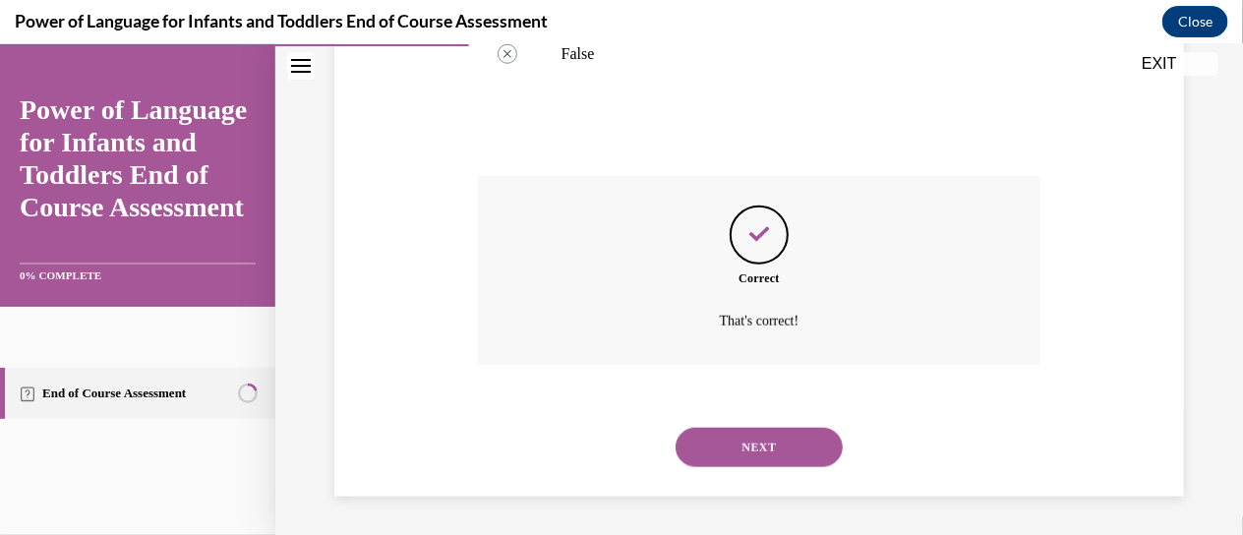
click at [754, 427] on button "NEXT" at bounding box center [759, 446] width 167 height 39
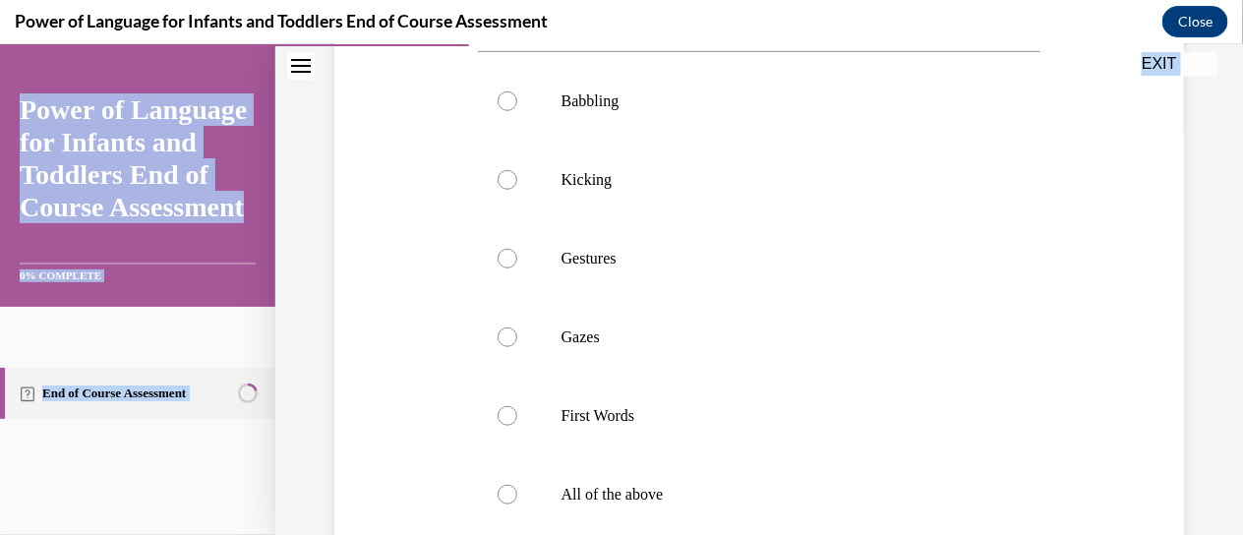
scroll to position [691, 0]
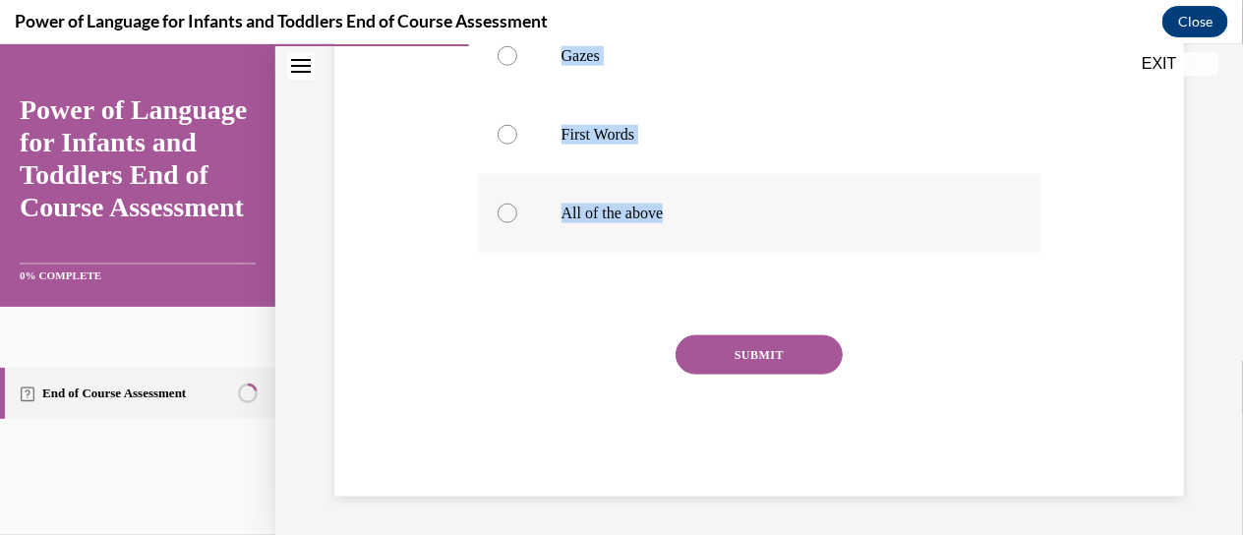
drag, startPoint x: 461, startPoint y: 364, endPoint x: 680, endPoint y: 218, distance: 263.2
click at [680, 218] on div "Question 03/10 What are ways infants and toddlers may interact and communicate …" at bounding box center [758, 8] width 859 height 973
copy div "What are ways infants and toddlers may interact and communicate while building …"
click at [457, 339] on div "Question 03/10 What are ways infants and toddlers may interact and communicate …" at bounding box center [758, 8] width 859 height 973
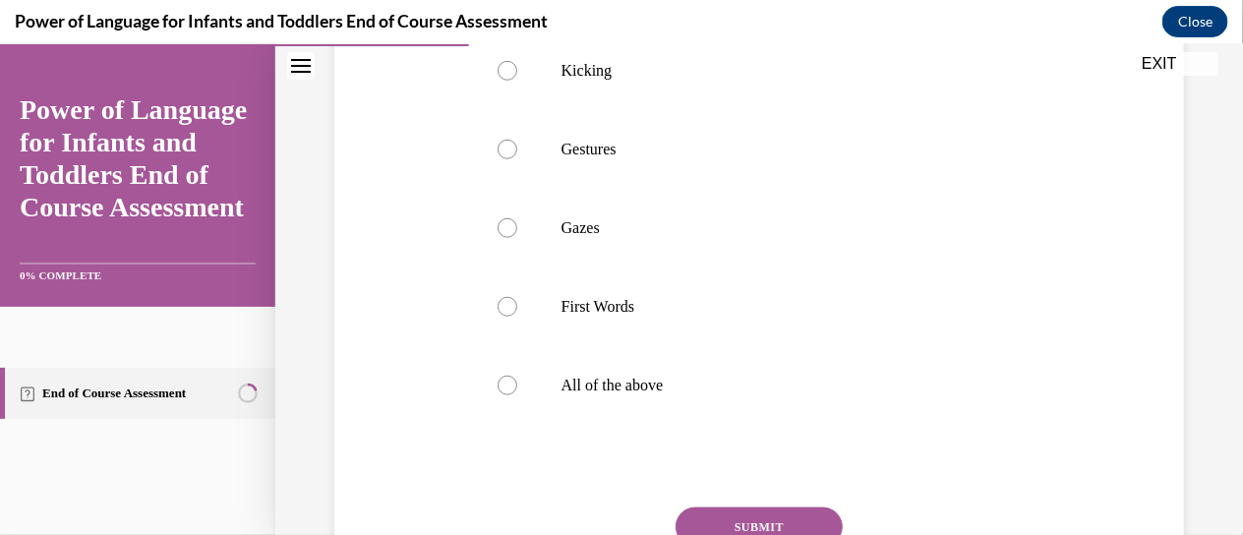
scroll to position [526, 0]
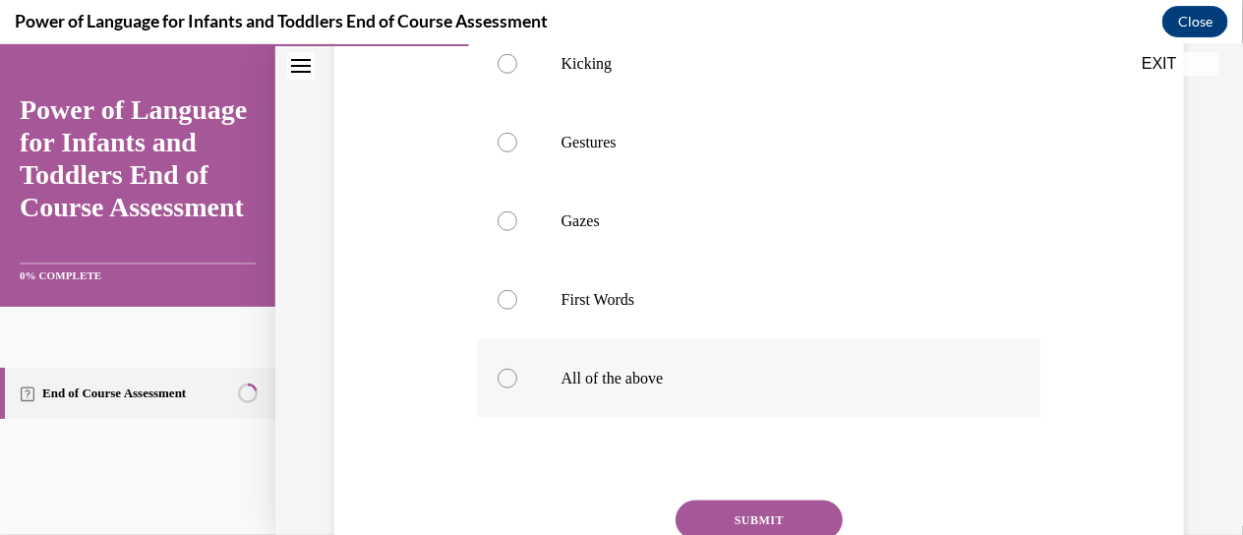
click at [544, 380] on label "All of the above" at bounding box center [759, 377] width 563 height 79
click at [517, 380] on input "All of the above" at bounding box center [508, 378] width 20 height 20
radio input "true"
click at [736, 519] on button "SUBMIT" at bounding box center [759, 519] width 167 height 39
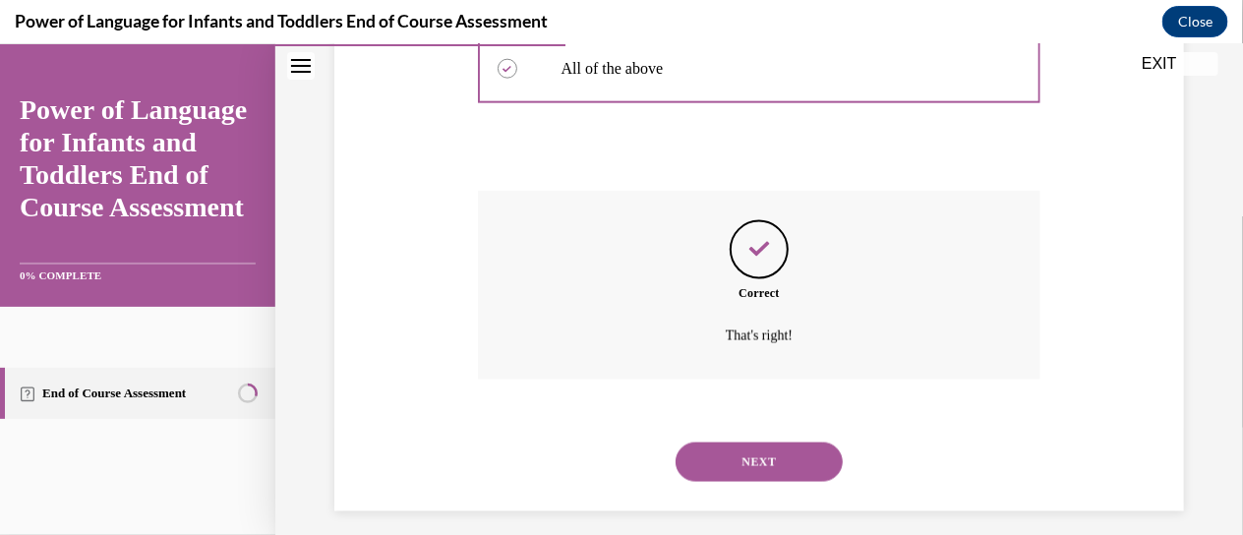
scroll to position [850, 0]
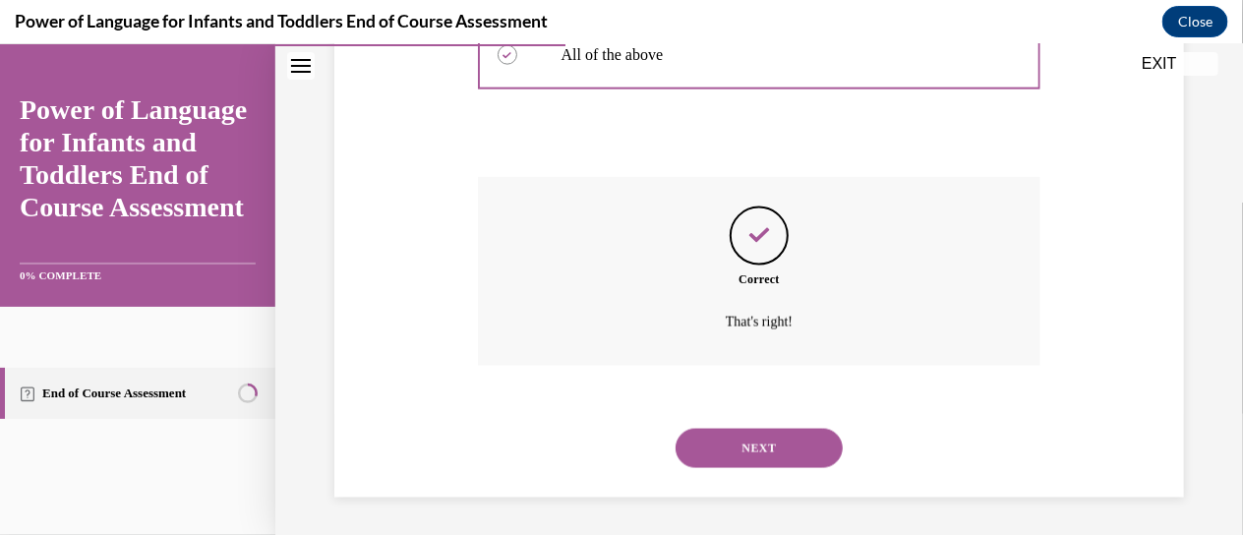
click at [727, 444] on button "NEXT" at bounding box center [759, 447] width 167 height 39
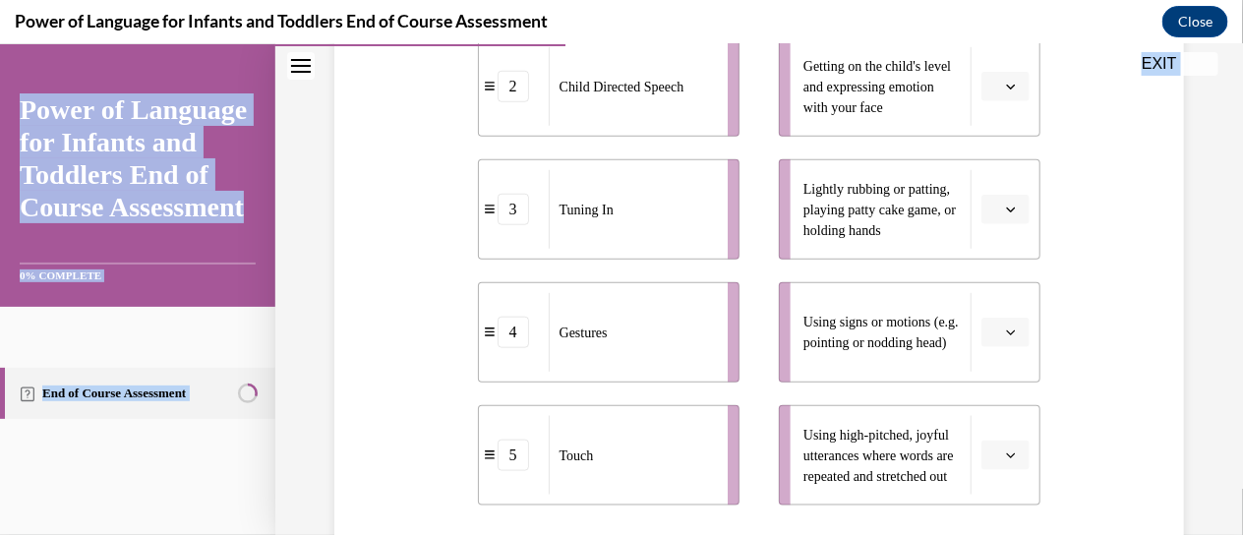
scroll to position [816, 0]
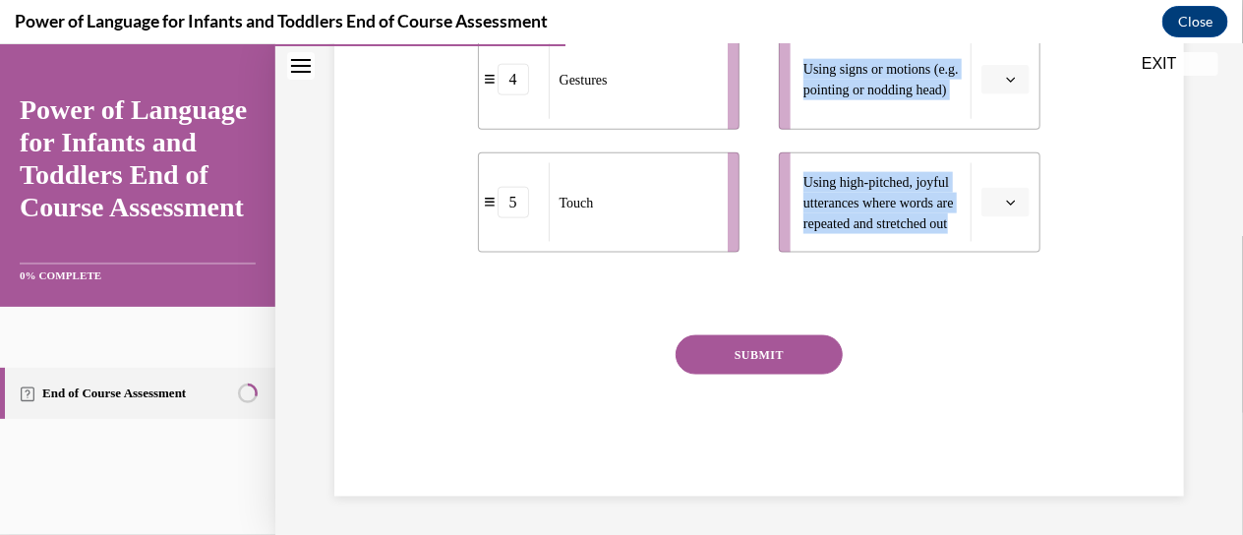
drag, startPoint x: 468, startPoint y: 147, endPoint x: 888, endPoint y: 248, distance: 431.9
copy div "Please match each example with the correct element of responsive interaction. 1…"
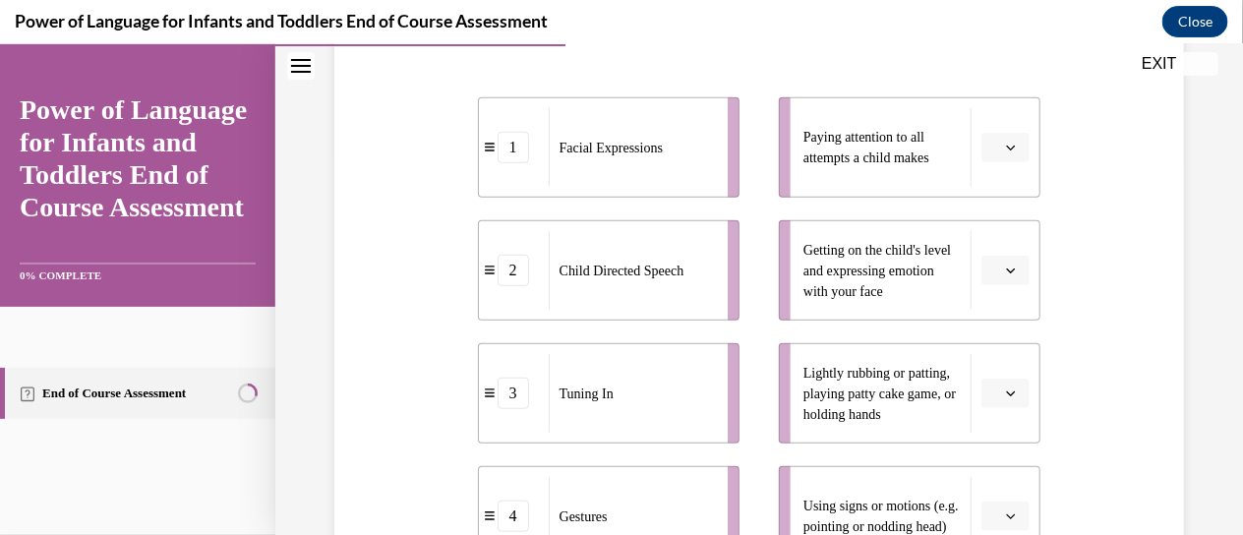
scroll to position [383, 0]
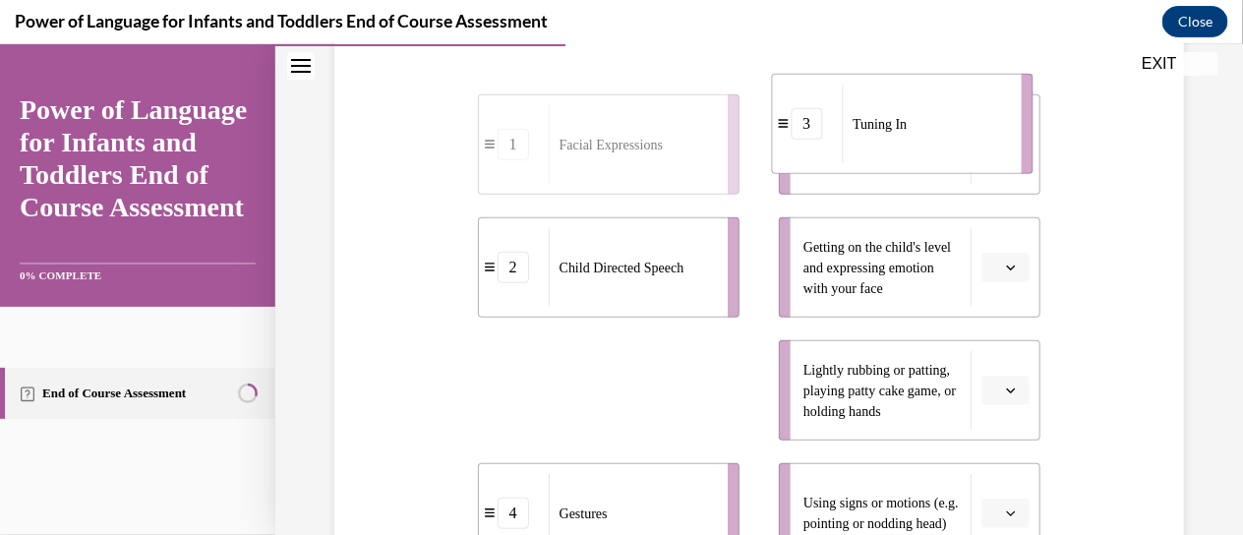
drag, startPoint x: 660, startPoint y: 416, endPoint x: 954, endPoint y: 154, distance: 393.5
click at [954, 154] on div "Tuning In" at bounding box center [925, 123] width 166 height 79
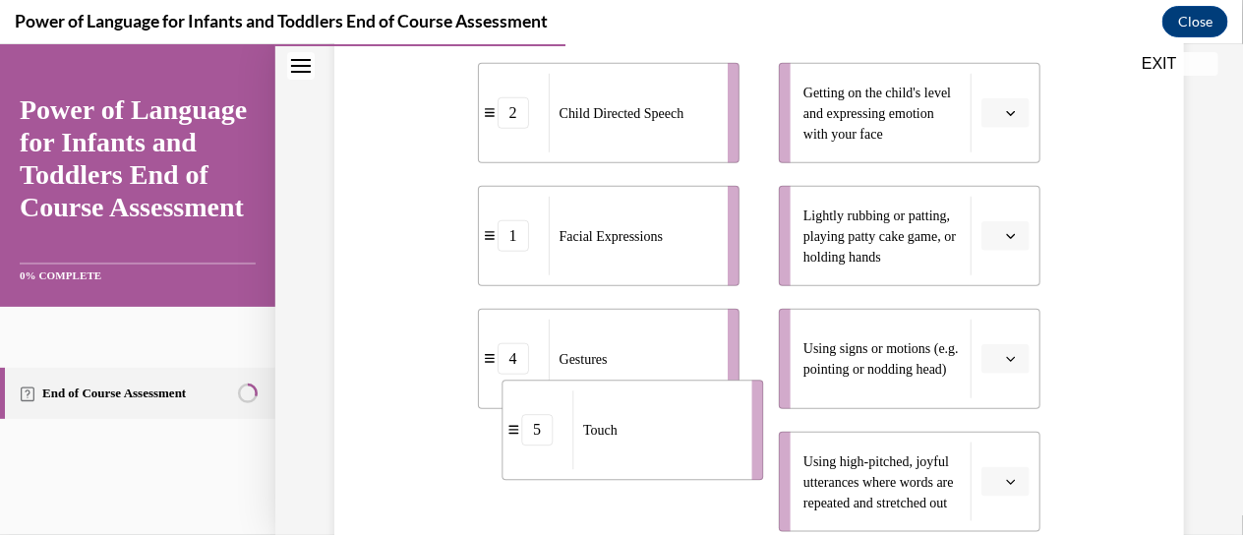
scroll to position [543, 0]
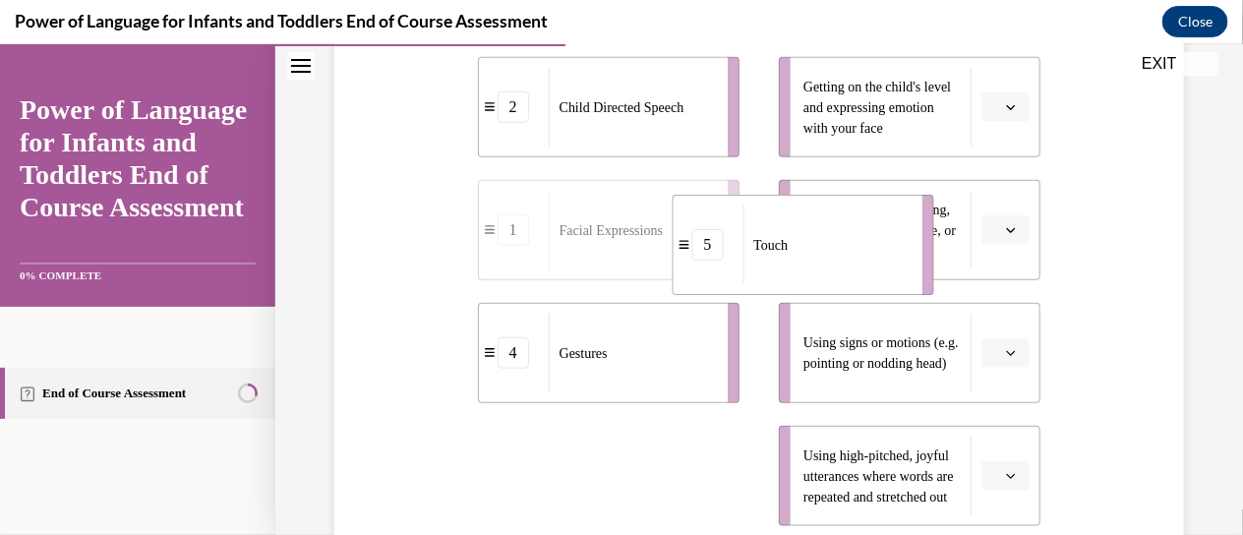
drag, startPoint x: 602, startPoint y: 494, endPoint x: 795, endPoint y: 248, distance: 313.0
click at [795, 248] on div "Touch" at bounding box center [825, 244] width 166 height 79
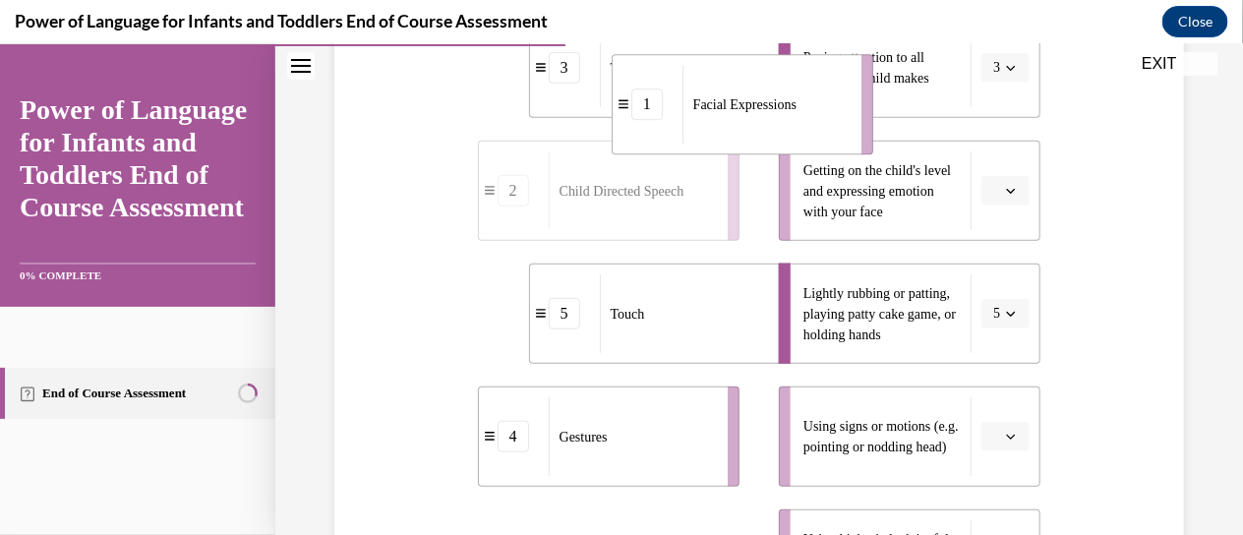
scroll to position [427, 0]
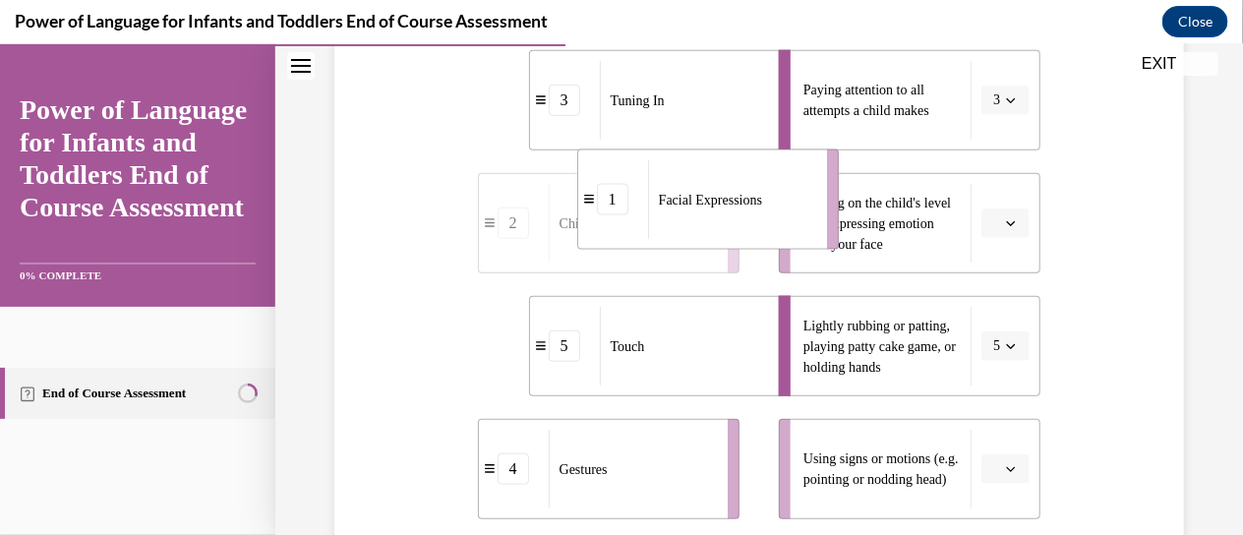
drag, startPoint x: 619, startPoint y: 513, endPoint x: 721, endPoint y: 227, distance: 303.5
click at [721, 227] on div "Facial Expressions" at bounding box center [731, 198] width 166 height 79
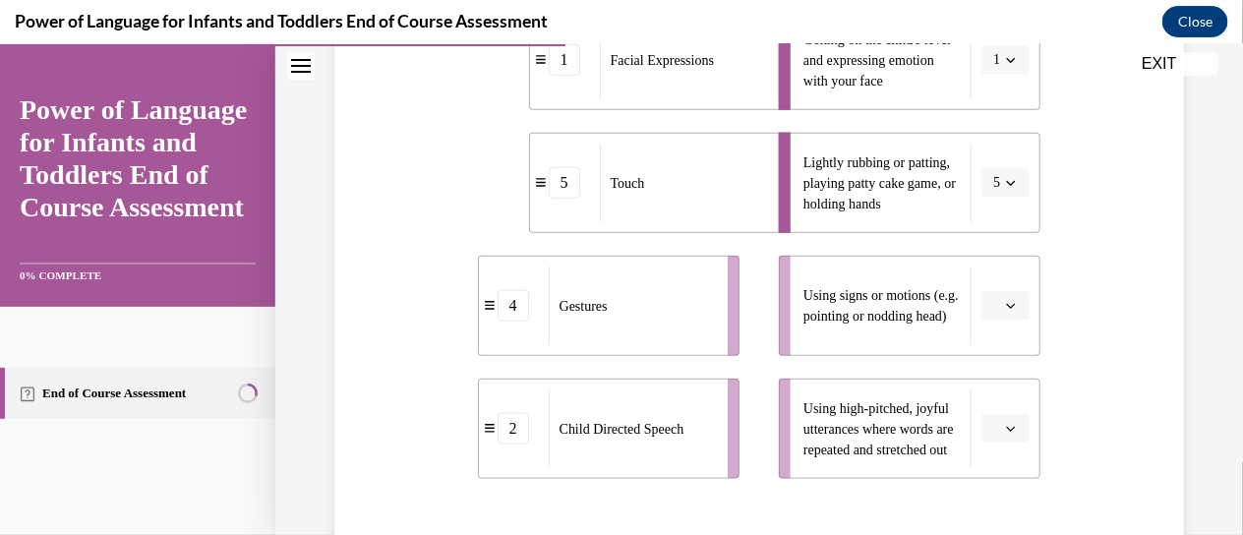
scroll to position [593, 0]
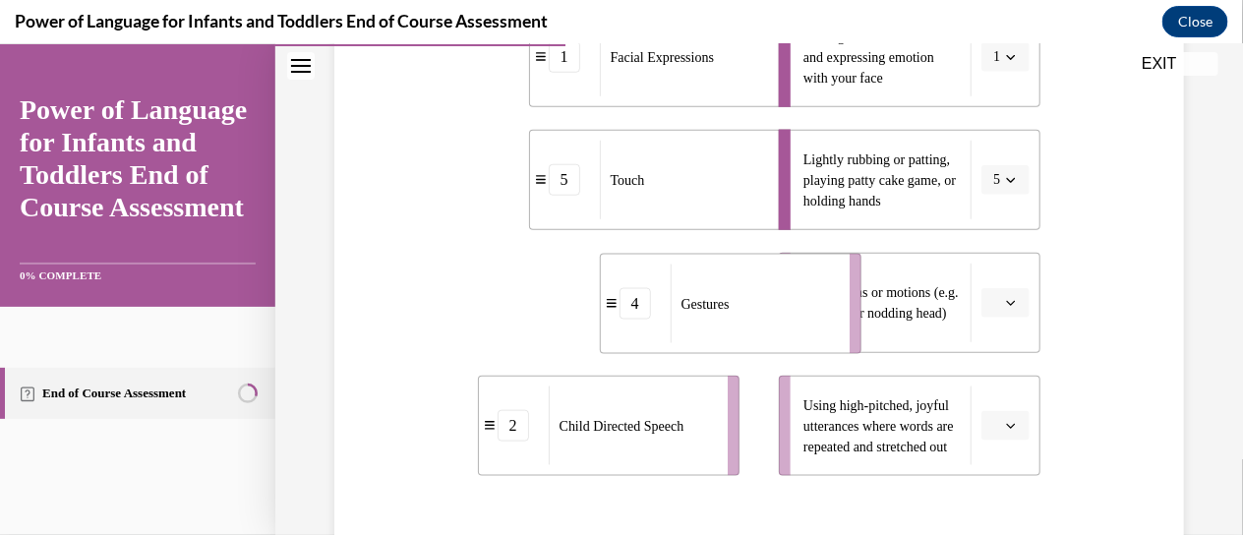
drag, startPoint x: 645, startPoint y: 312, endPoint x: 767, endPoint y: 313, distance: 121.9
click at [767, 313] on div "Gestures" at bounding box center [754, 303] width 166 height 79
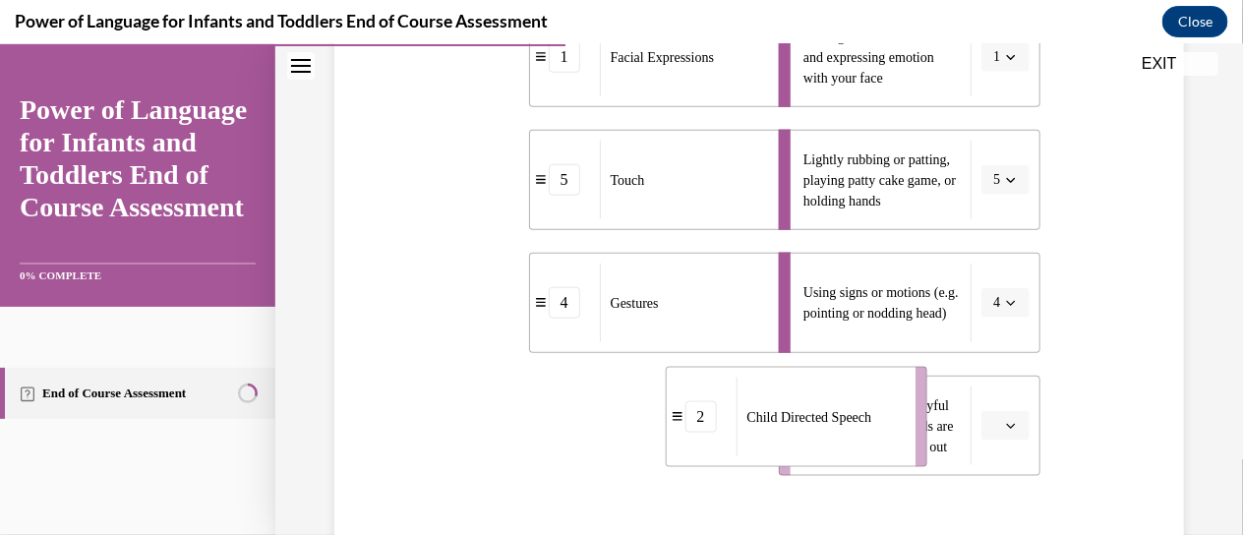
drag, startPoint x: 643, startPoint y: 467, endPoint x: 826, endPoint y: 454, distance: 183.3
click at [827, 455] on li "2 Child Directed Speech" at bounding box center [797, 416] width 262 height 100
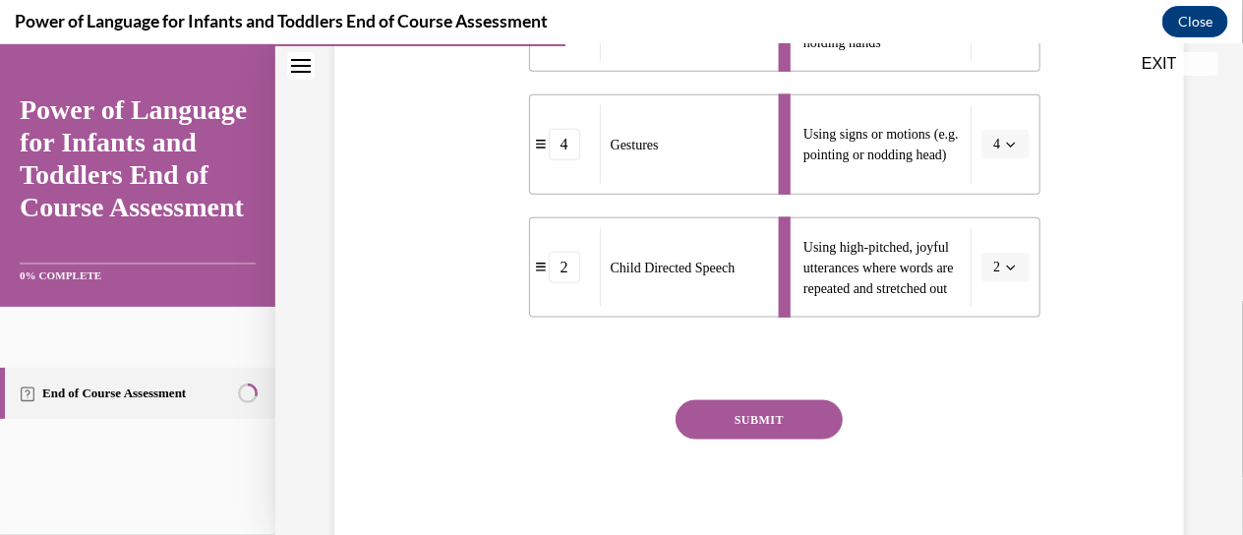
scroll to position [816, 0]
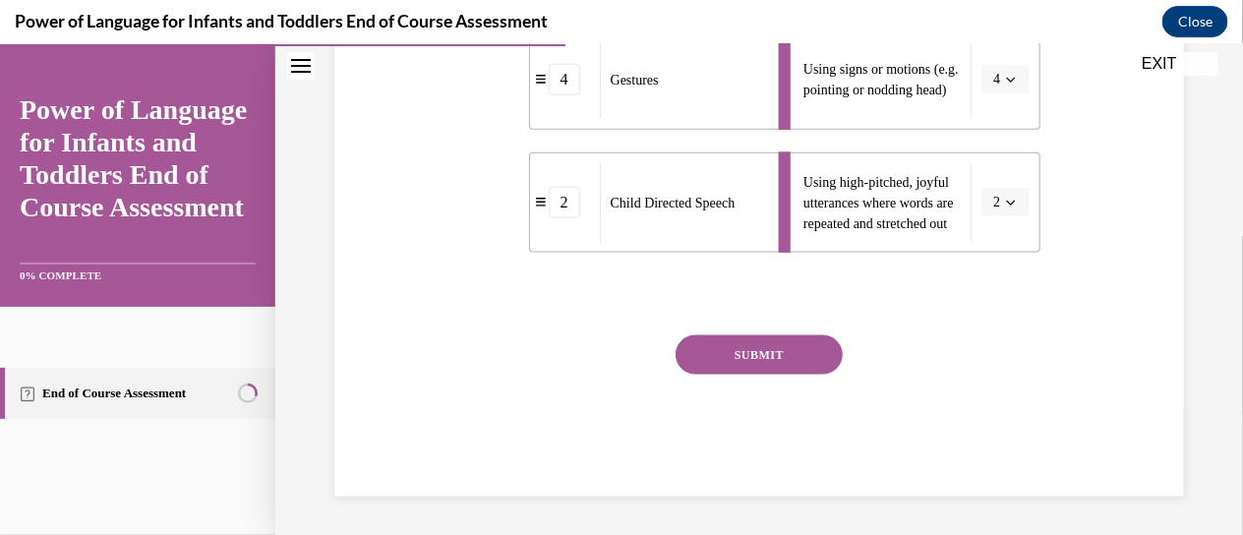
click at [765, 354] on button "SUBMIT" at bounding box center [759, 353] width 167 height 39
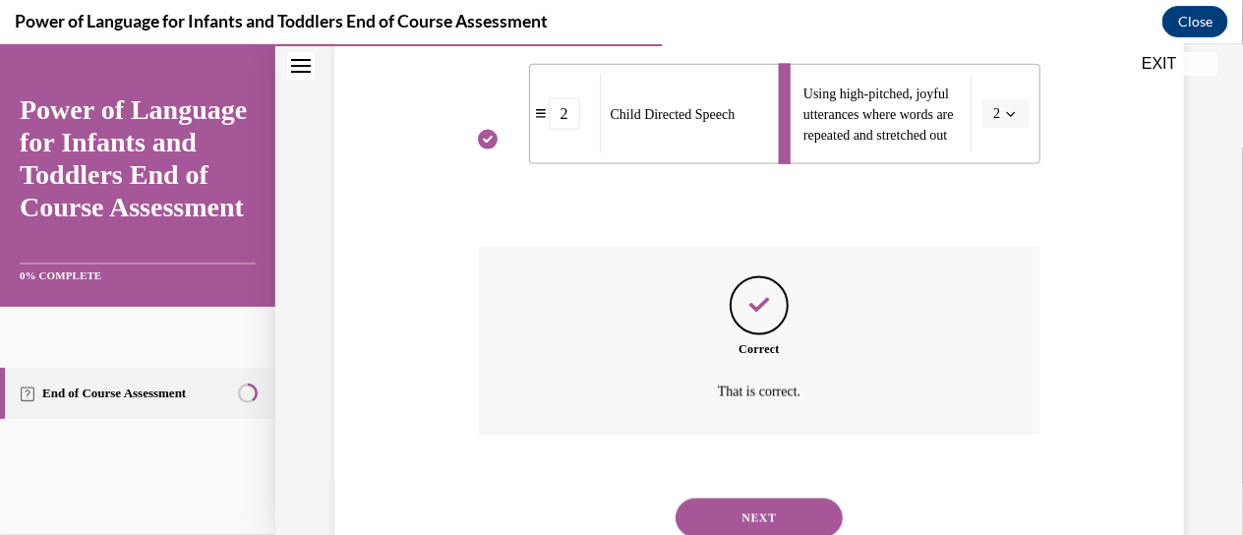
scroll to position [975, 0]
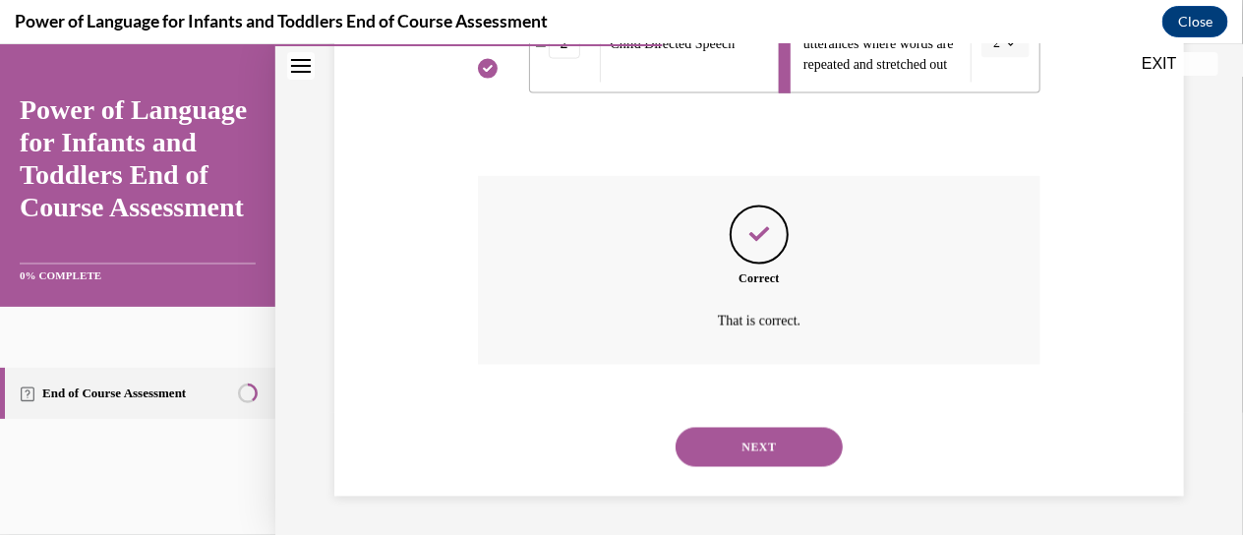
click at [750, 456] on button "NEXT" at bounding box center [759, 446] width 167 height 39
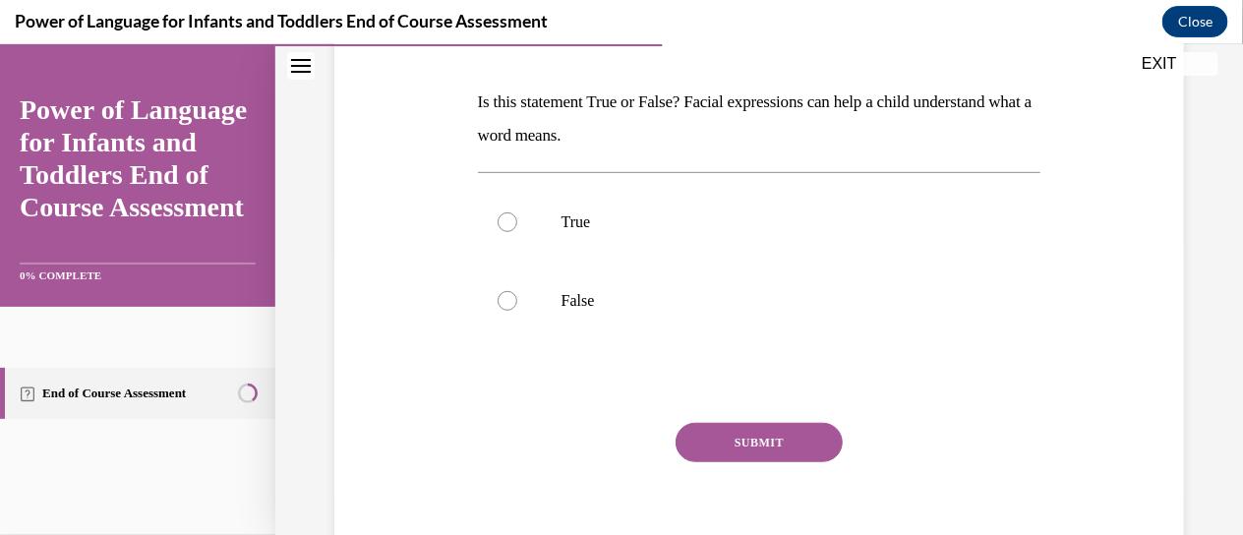
scroll to position [262, 0]
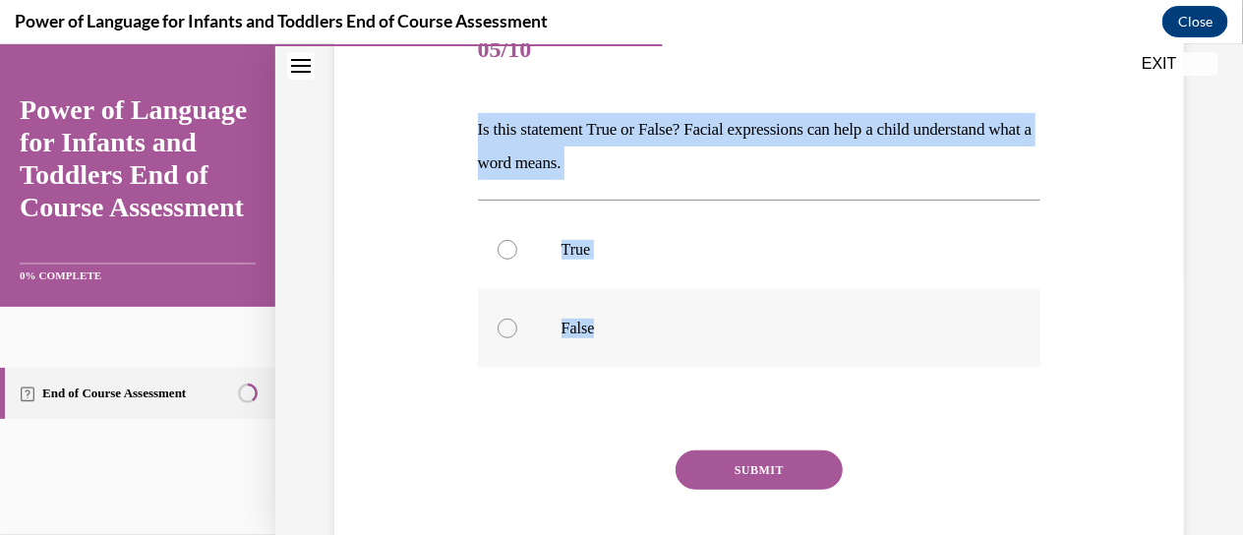
drag, startPoint x: 448, startPoint y: 116, endPoint x: 619, endPoint y: 338, distance: 279.9
click at [619, 338] on div "Question 05/10 Is this statement True or False? Facial expressions can help a c…" at bounding box center [758, 281] width 859 height 659
copy div "Is this statement True or False? Facial expressions can help a child understand…"
click at [398, 365] on div "Question 05/10 Is this statement True or False? Facial expressions can help a c…" at bounding box center [758, 281] width 859 height 659
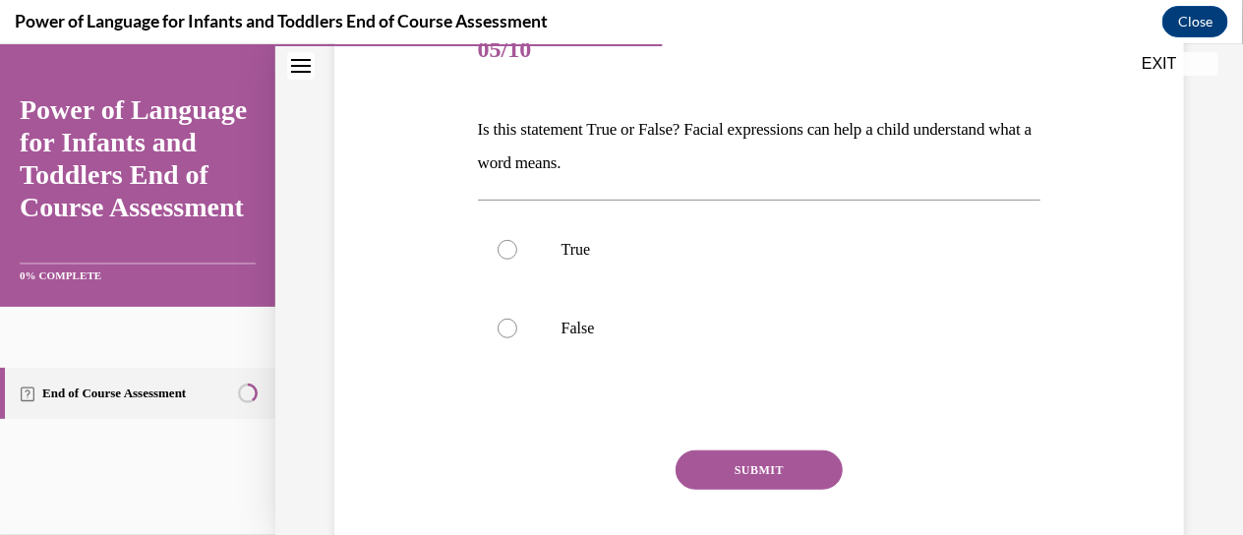
click at [398, 365] on div "Question 05/10 Is this statement True or False? Facial expressions can help a c…" at bounding box center [758, 281] width 859 height 659
click at [541, 252] on label "True" at bounding box center [759, 248] width 563 height 79
click at [517, 252] on input "True" at bounding box center [508, 249] width 20 height 20
radio input "true"
click at [748, 468] on button "SUBMIT" at bounding box center [759, 468] width 167 height 39
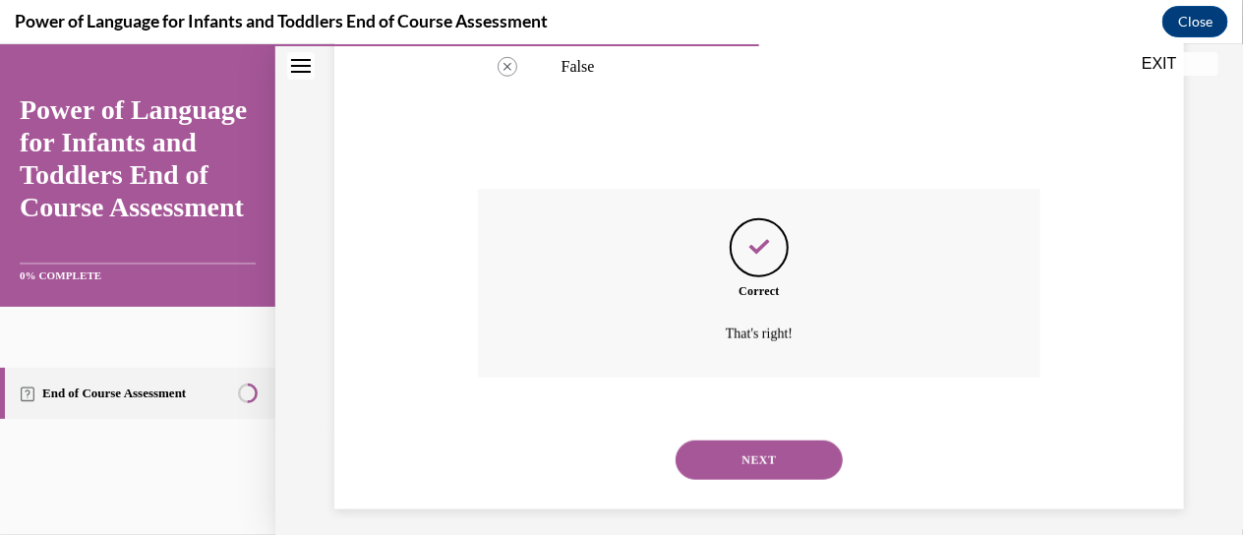
scroll to position [536, 0]
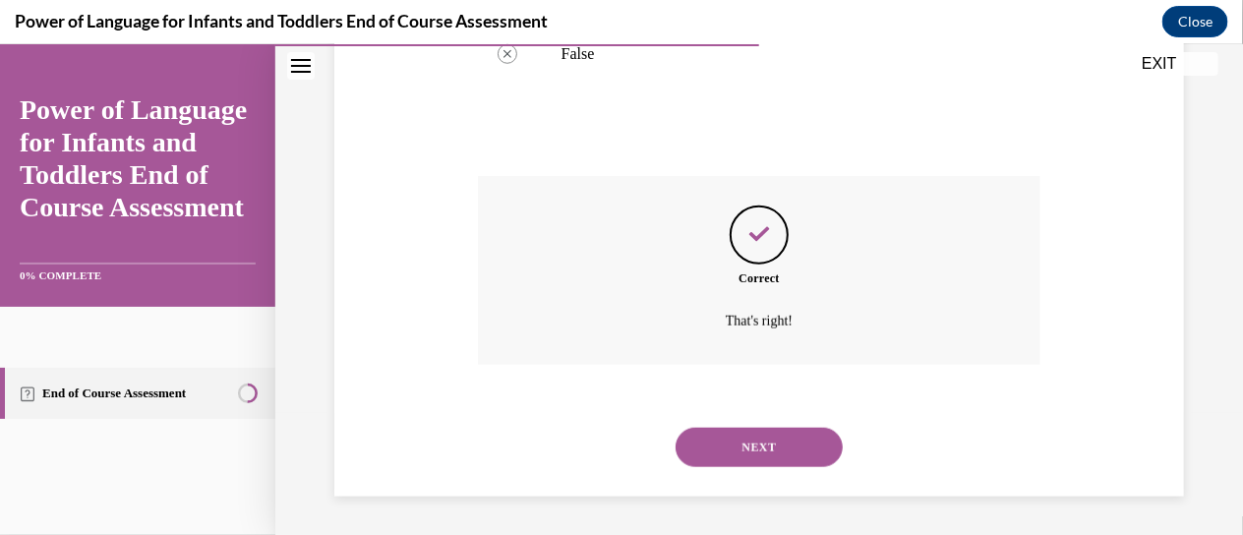
click at [718, 436] on button "NEXT" at bounding box center [759, 446] width 167 height 39
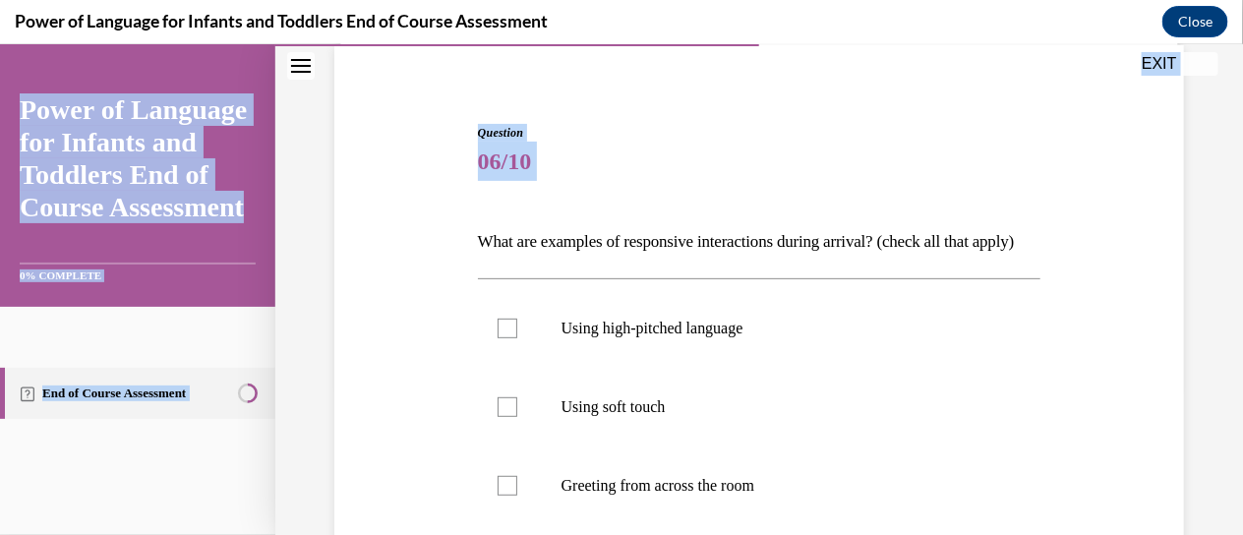
scroll to position [613, 0]
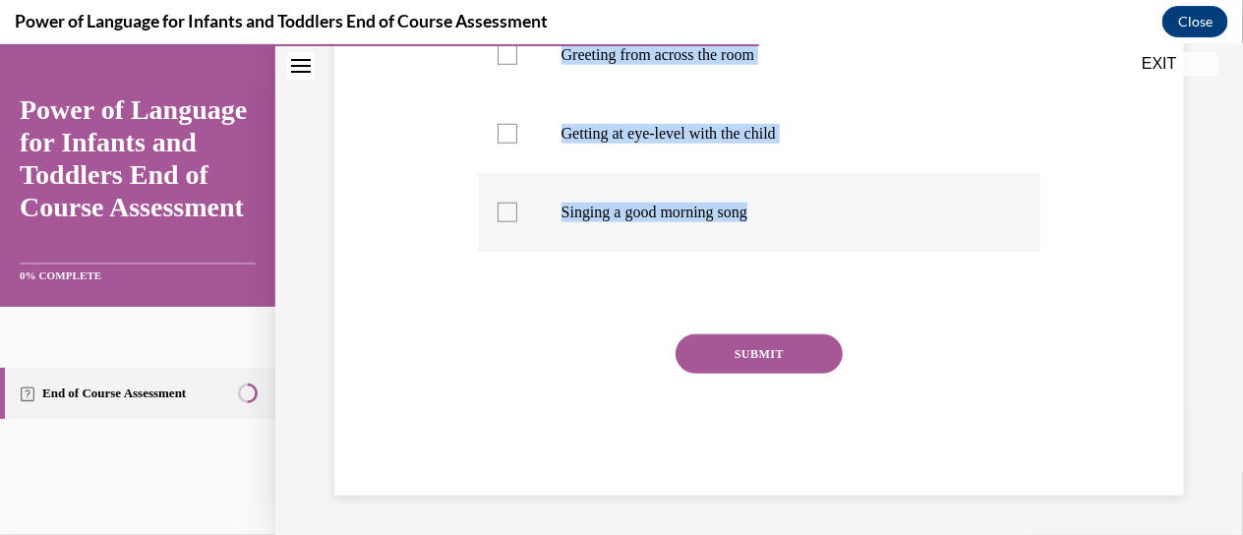
drag, startPoint x: 437, startPoint y: 221, endPoint x: 774, endPoint y: 220, distance: 337.3
click at [774, 220] on div "Question 06/10 What are examples of responsive interactions during arrival? (ch…" at bounding box center [758, 63] width 859 height 861
copy div "What are examples of responsive interactions during arrival? (check all that ap…"
click at [453, 363] on div "Question 06/10 What are examples of responsive interactions during arrival? (ch…" at bounding box center [758, 63] width 859 height 861
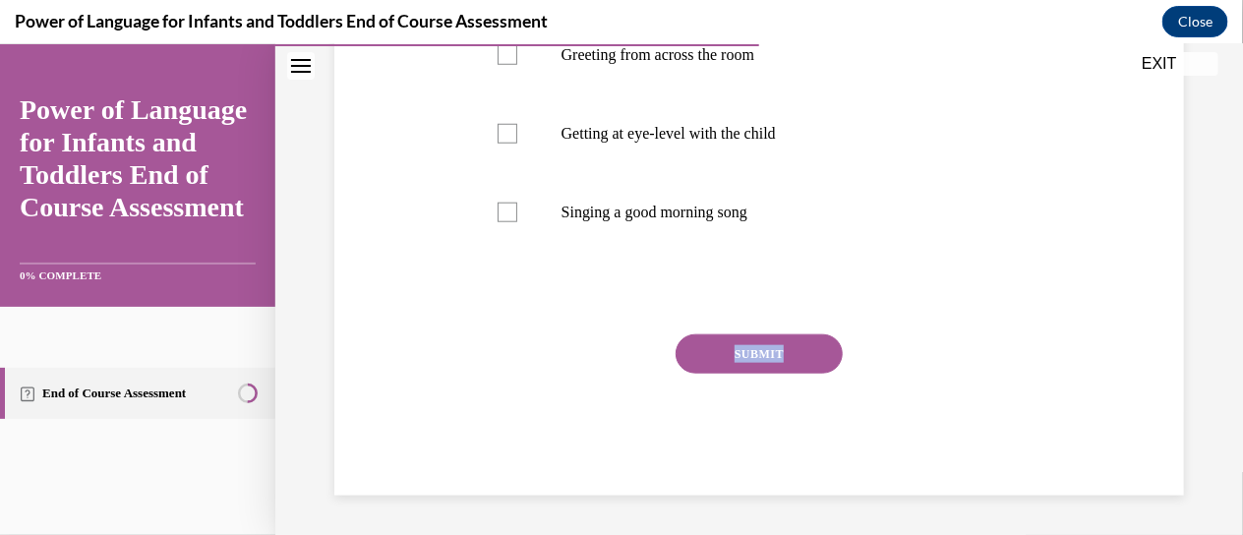
click at [453, 363] on div "Question 06/10 What are examples of responsive interactions during arrival? (ch…" at bounding box center [758, 63] width 859 height 861
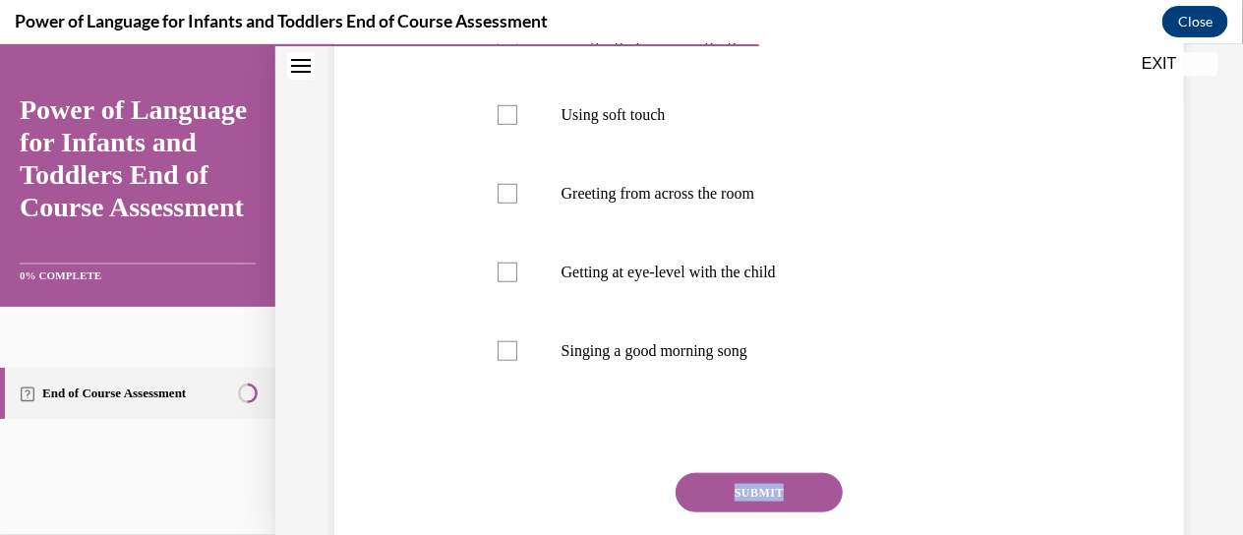
scroll to position [440, 0]
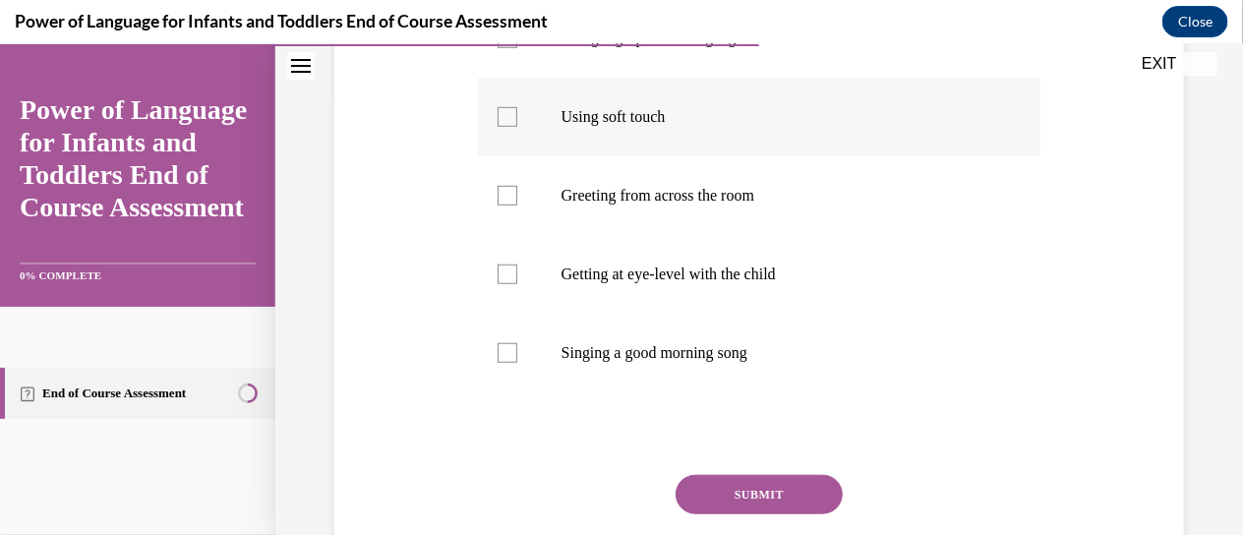
click at [566, 126] on p "Using soft touch" at bounding box center [776, 116] width 431 height 20
click at [517, 126] on input "Using soft touch" at bounding box center [508, 116] width 20 height 20
checkbox input "true"
click at [530, 312] on label "Getting at eye-level with the child" at bounding box center [759, 273] width 563 height 79
click at [517, 283] on input "Getting at eye-level with the child" at bounding box center [508, 274] width 20 height 20
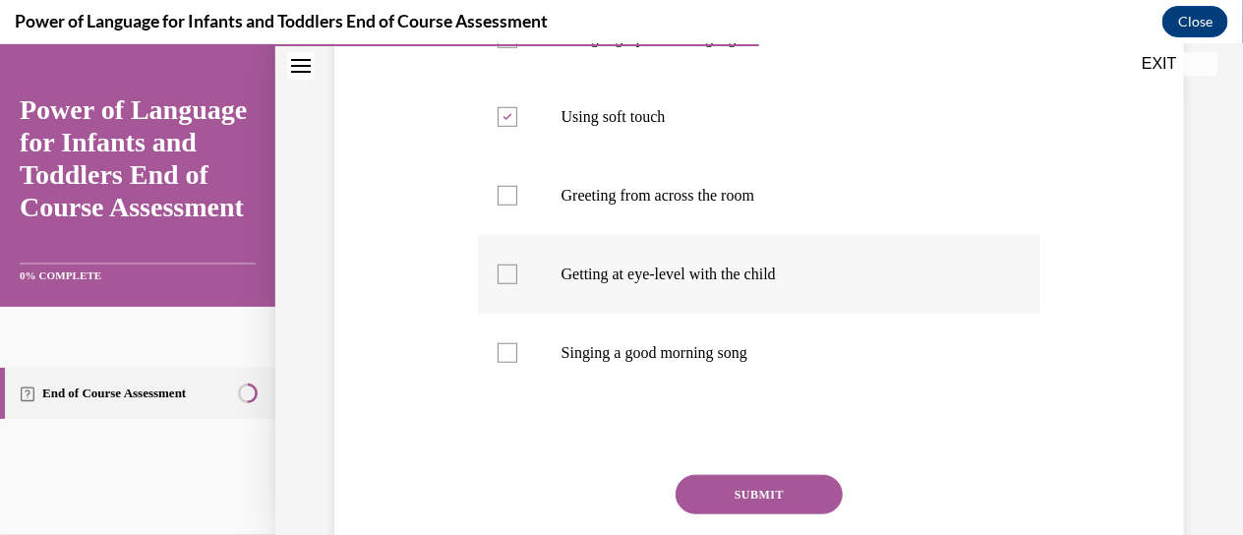
checkbox input "true"
click at [513, 391] on label "Singing a good morning song" at bounding box center [759, 352] width 563 height 79
click at [513, 362] on input "Singing a good morning song" at bounding box center [508, 352] width 20 height 20
checkbox input "true"
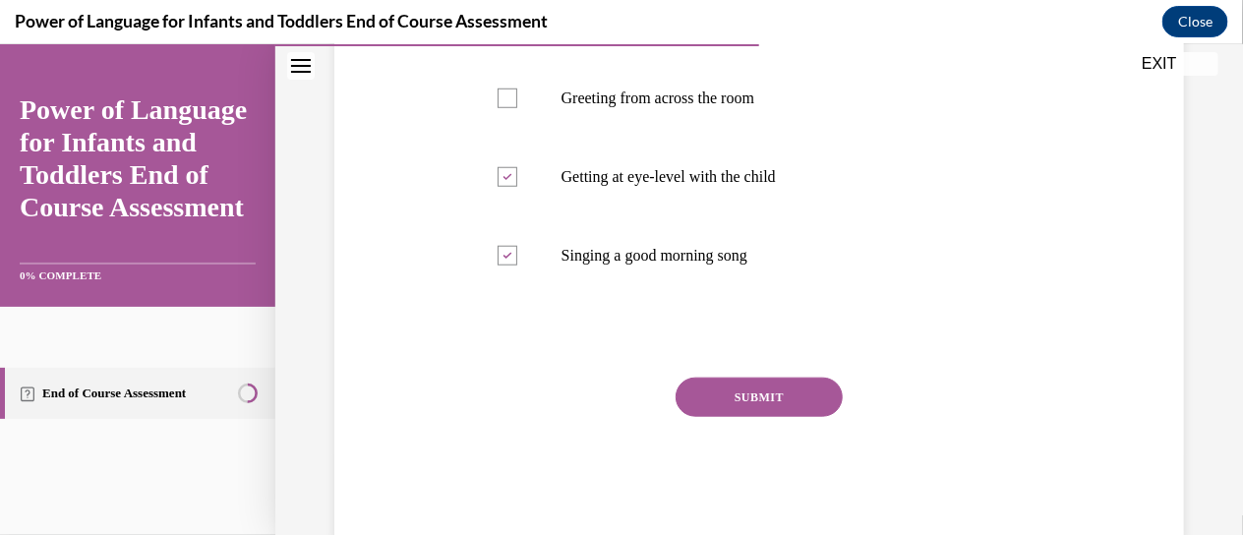
click at [792, 416] on button "SUBMIT" at bounding box center [759, 396] width 167 height 39
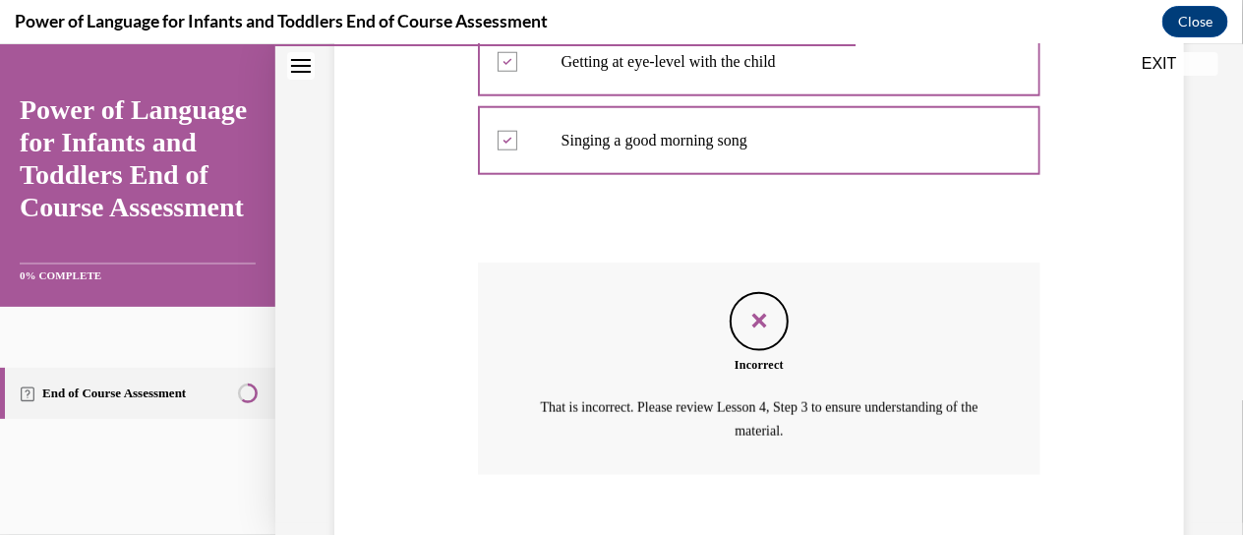
scroll to position [795, 0]
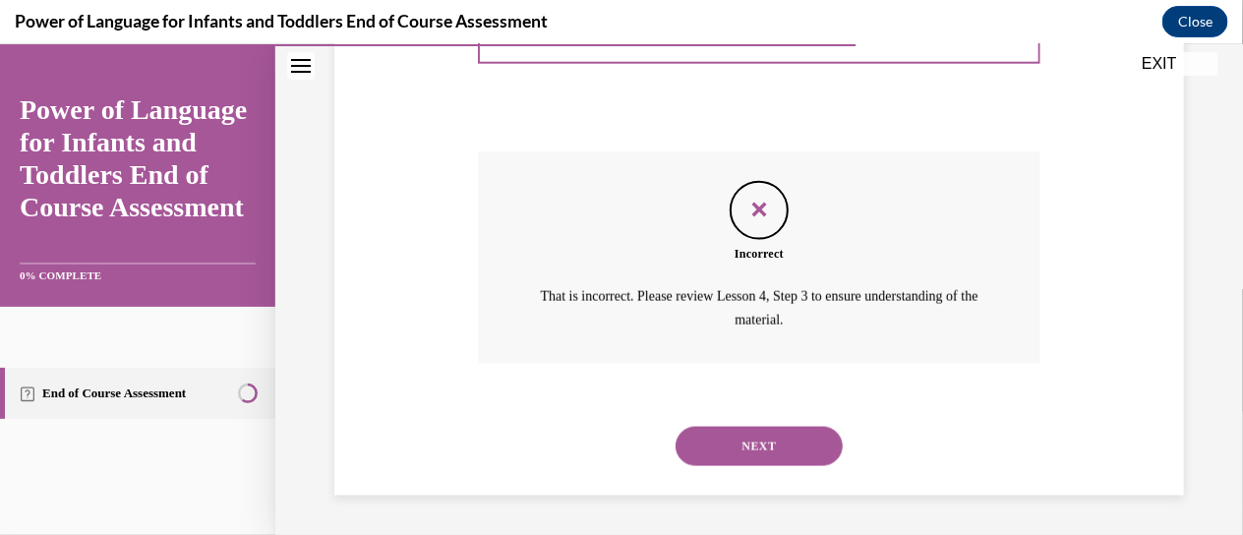
click at [747, 432] on button "NEXT" at bounding box center [759, 445] width 167 height 39
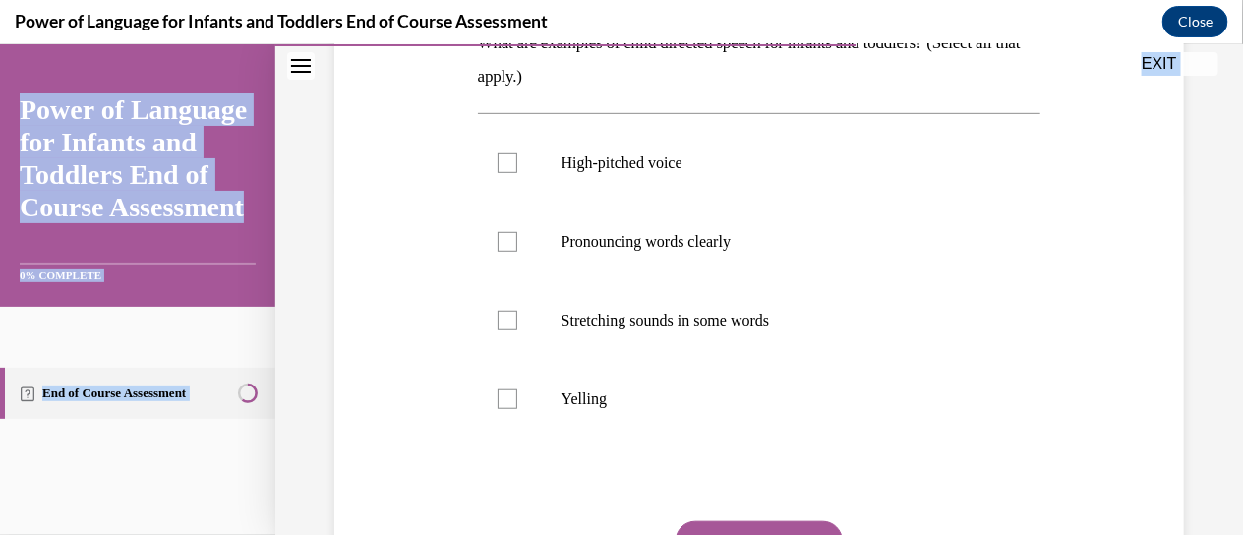
scroll to position [534, 0]
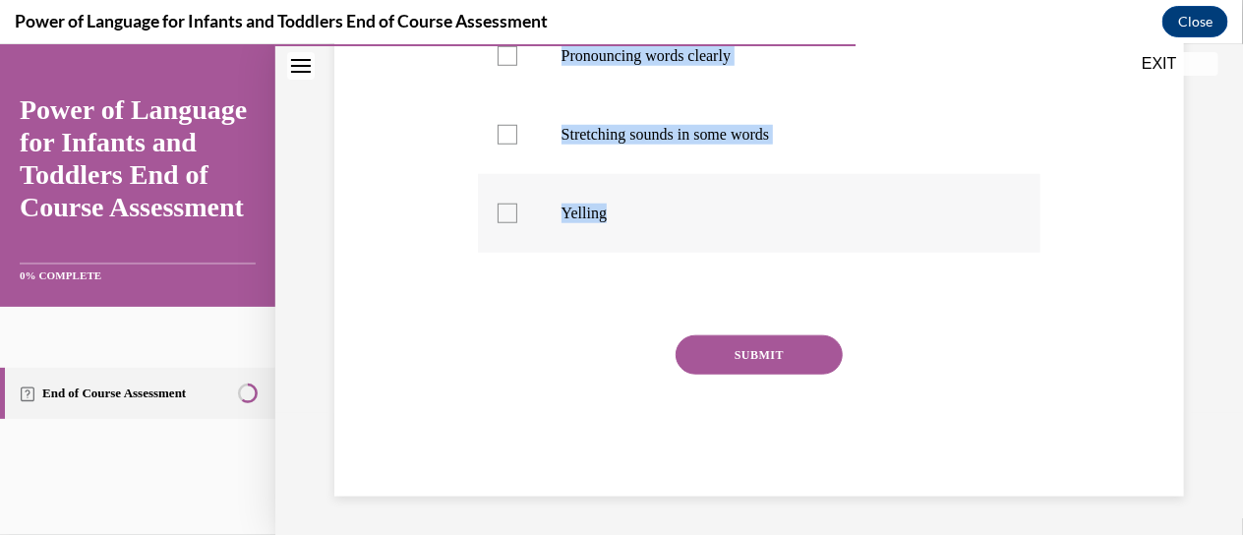
drag, startPoint x: 459, startPoint y: 161, endPoint x: 655, endPoint y: 248, distance: 214.0
click at [655, 248] on div "Question 07/10 What are examples of child directed speech for infants and toddl…" at bounding box center [758, 87] width 859 height 816
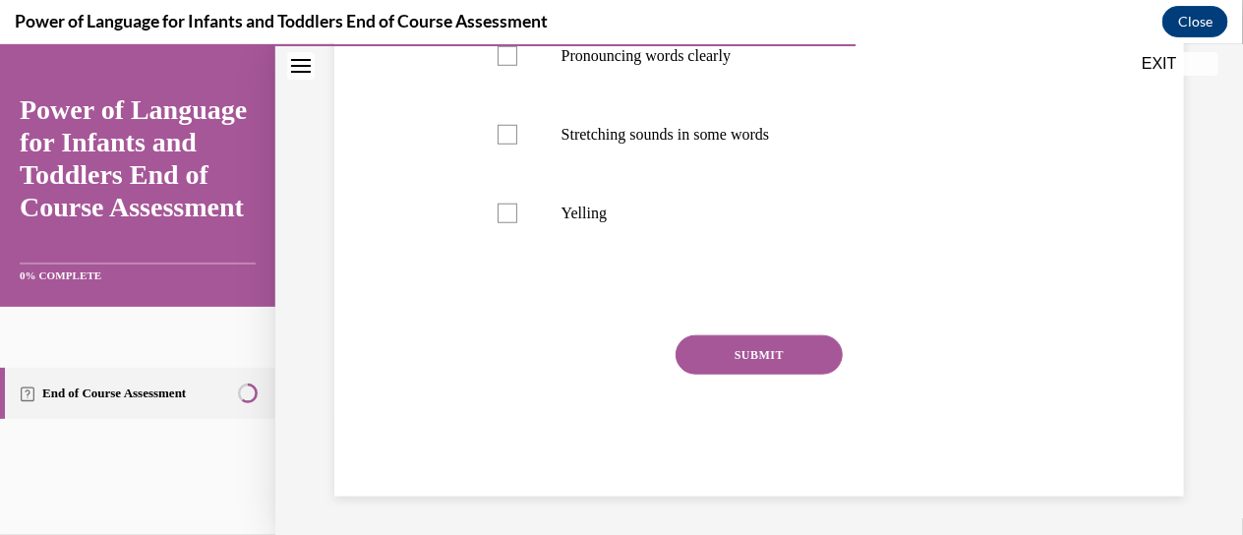
click at [481, 389] on div "SUBMIT" at bounding box center [759, 383] width 563 height 98
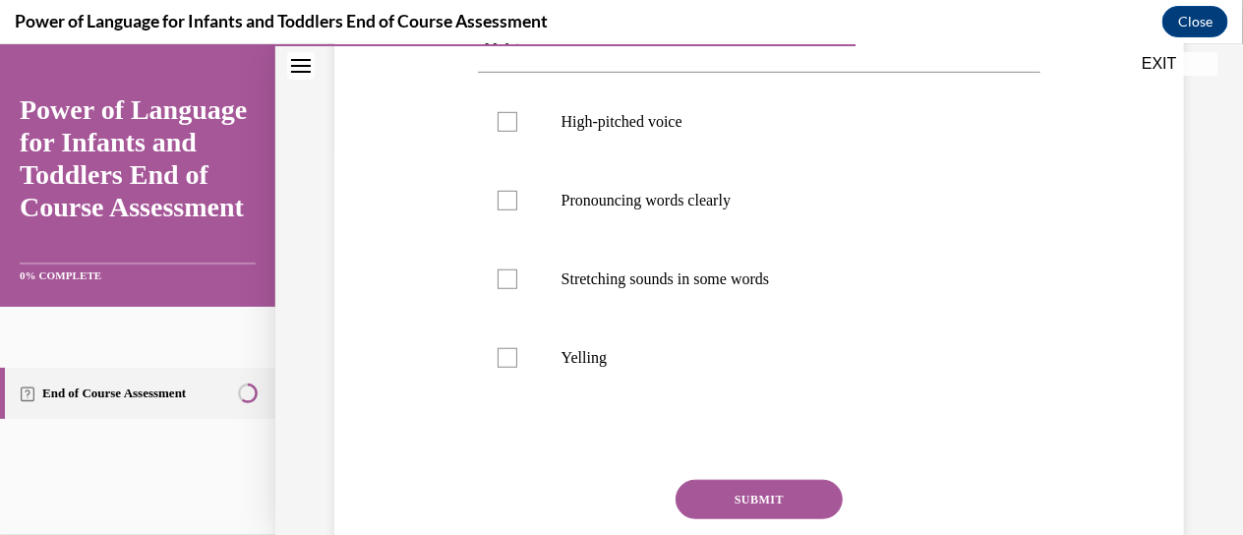
scroll to position [348, 0]
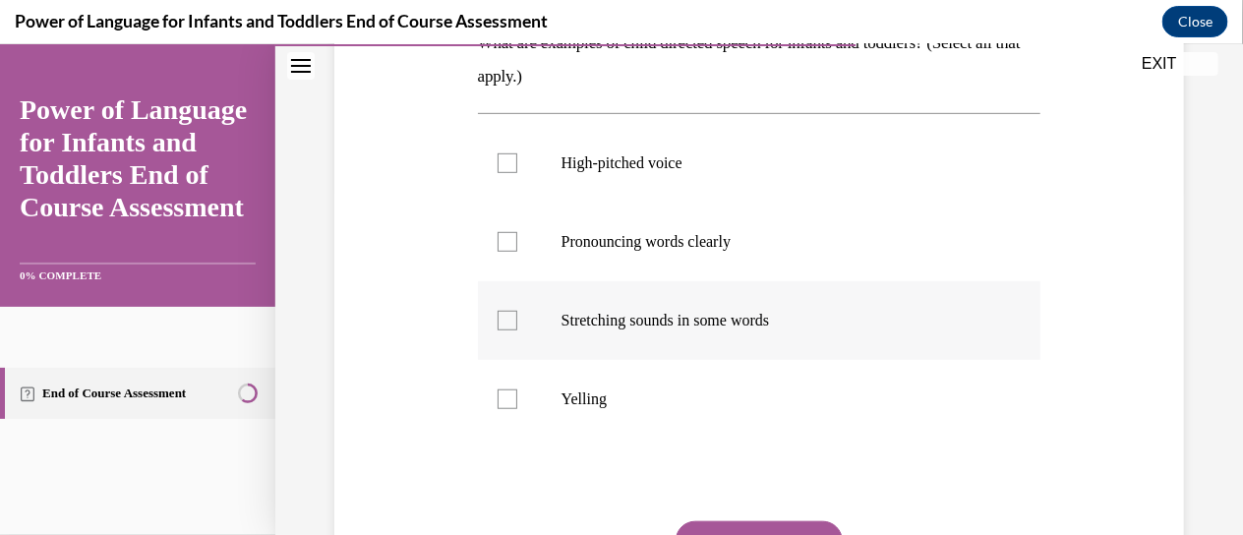
click at [584, 332] on label "Stretching sounds in some words" at bounding box center [759, 319] width 563 height 79
click at [517, 329] on input "Stretching sounds in some words" at bounding box center [508, 320] width 20 height 20
checkbox input "true"
click at [582, 160] on p "High-pitched voice" at bounding box center [776, 162] width 431 height 20
click at [517, 160] on input "High-pitched voice" at bounding box center [508, 162] width 20 height 20
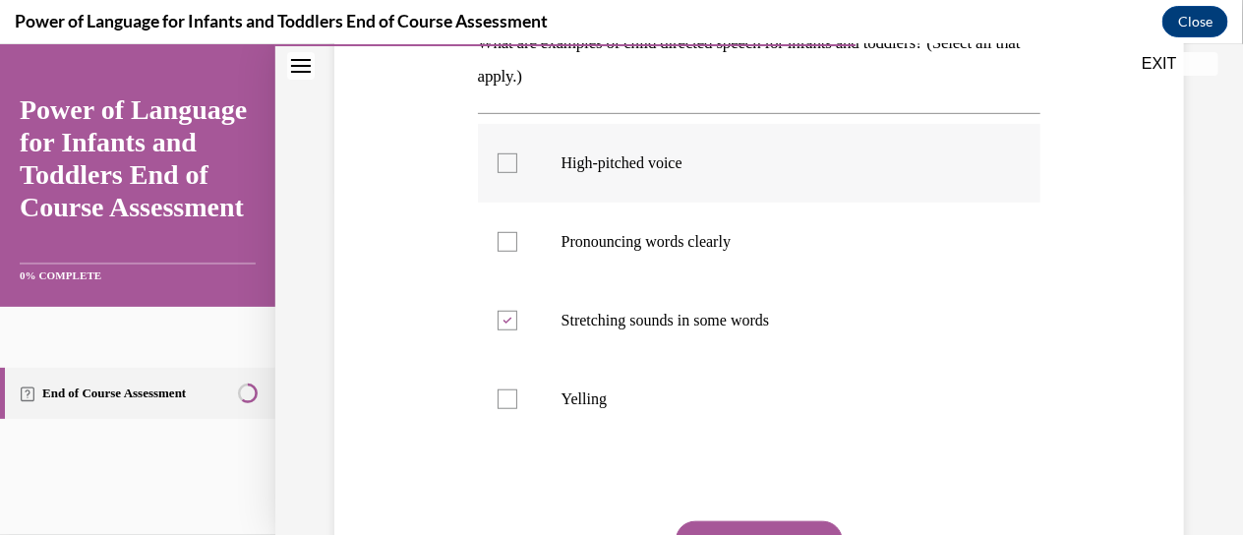
checkbox input "true"
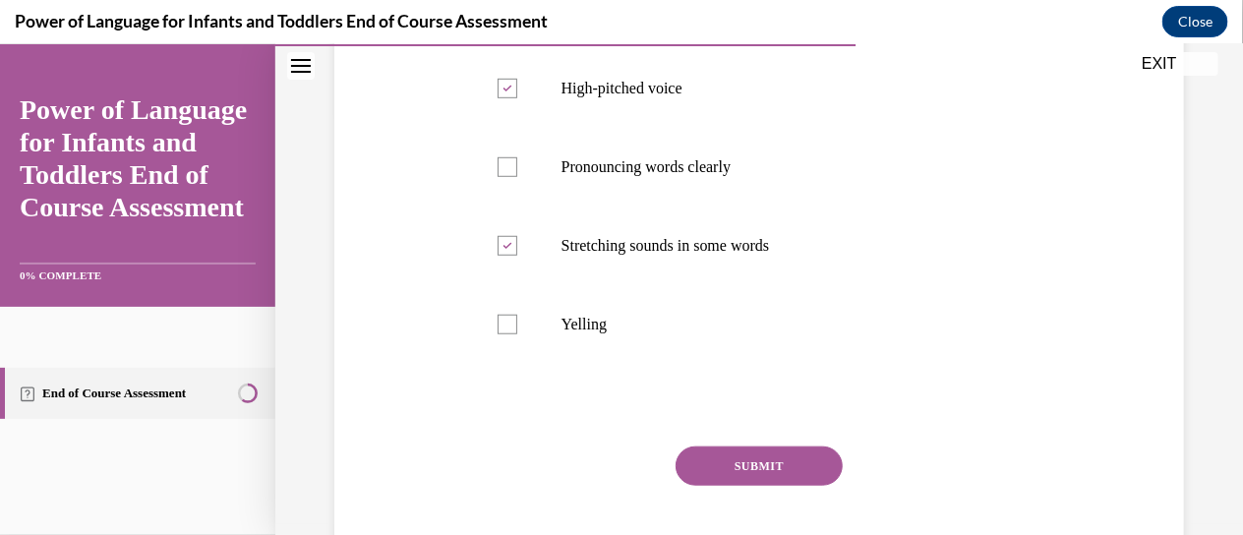
scroll to position [428, 0]
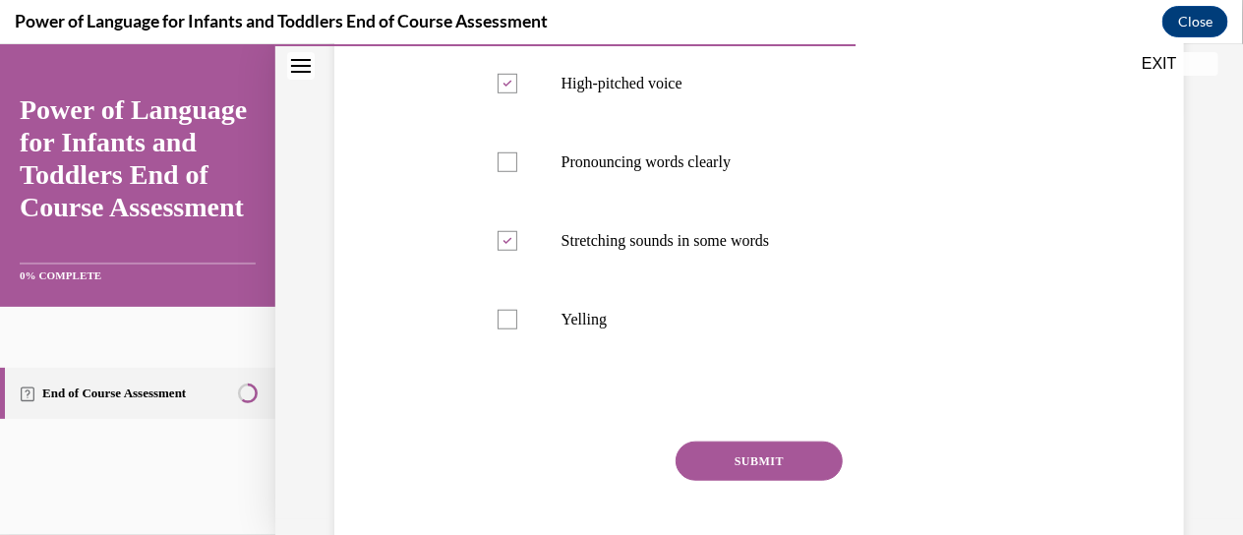
click at [755, 456] on button "SUBMIT" at bounding box center [759, 460] width 167 height 39
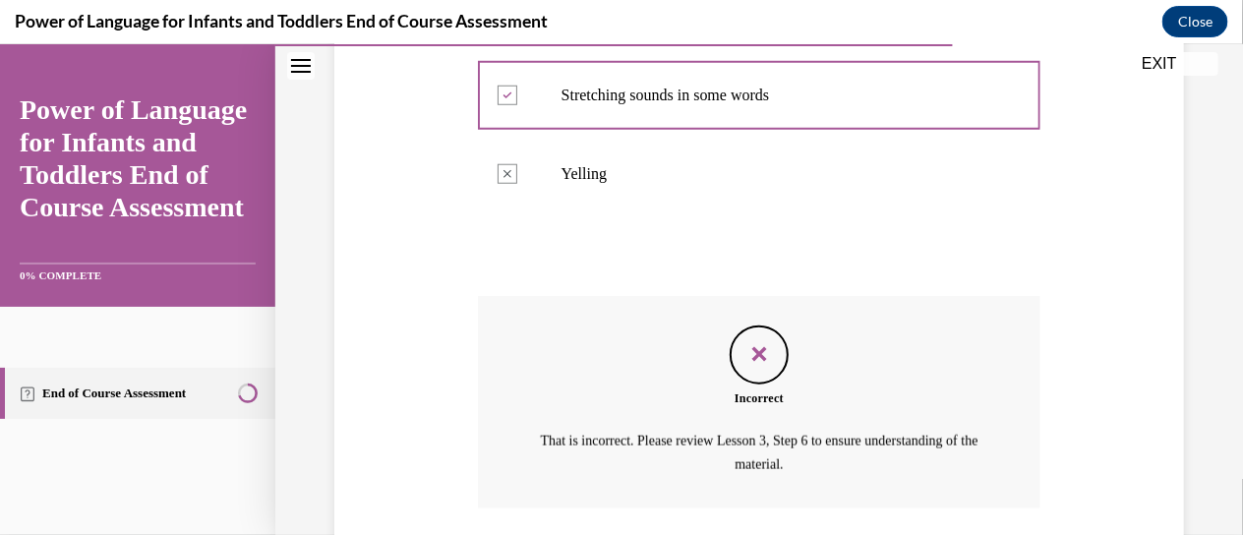
scroll to position [717, 0]
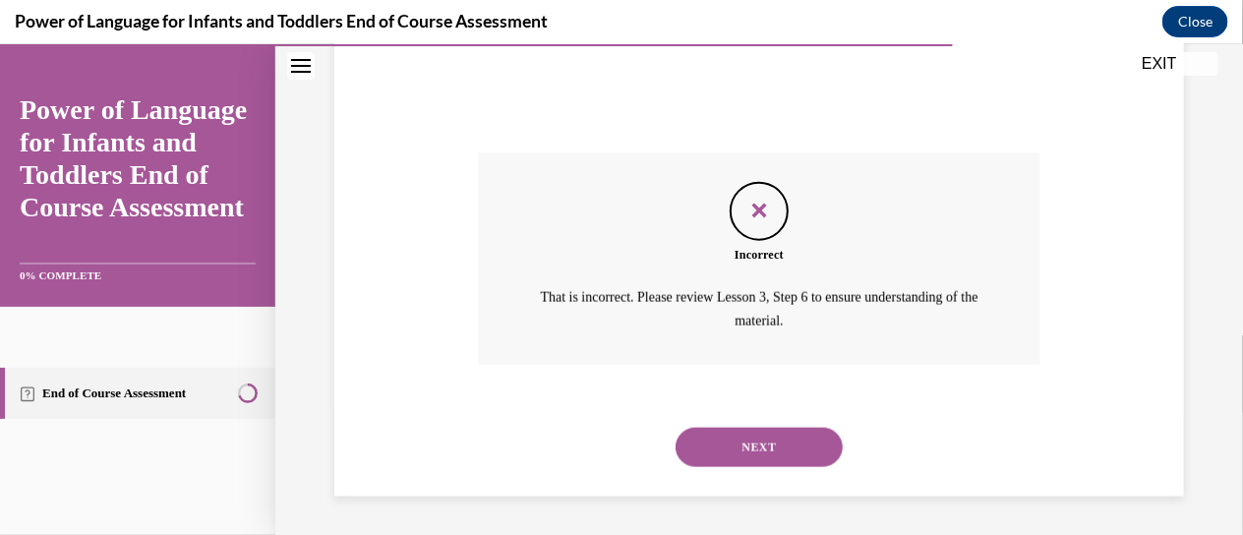
click at [759, 440] on button "NEXT" at bounding box center [759, 446] width 167 height 39
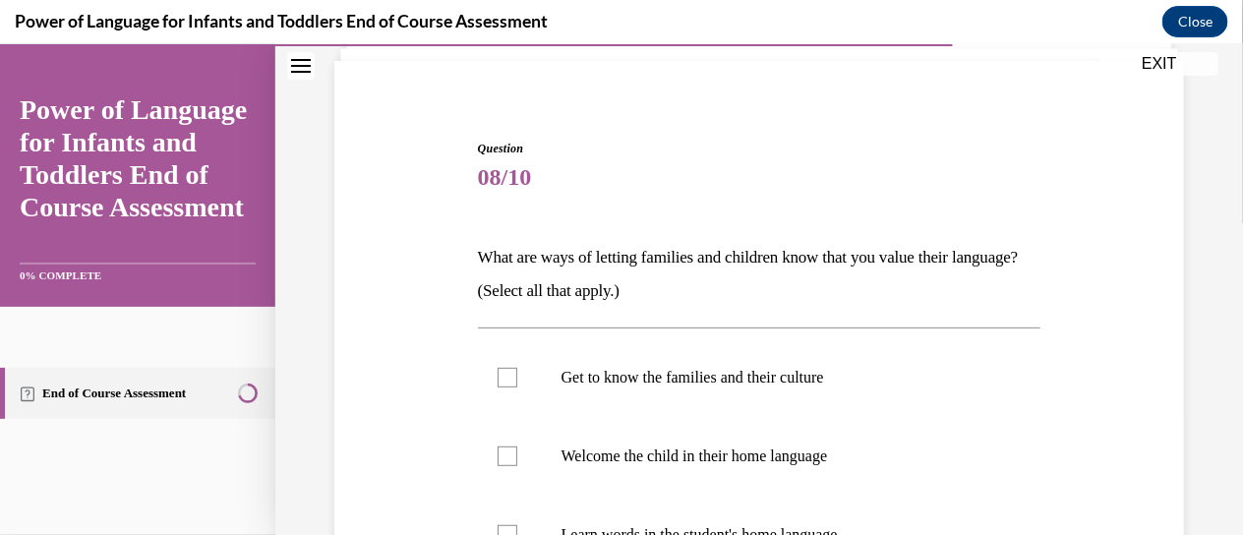
scroll to position [137, 0]
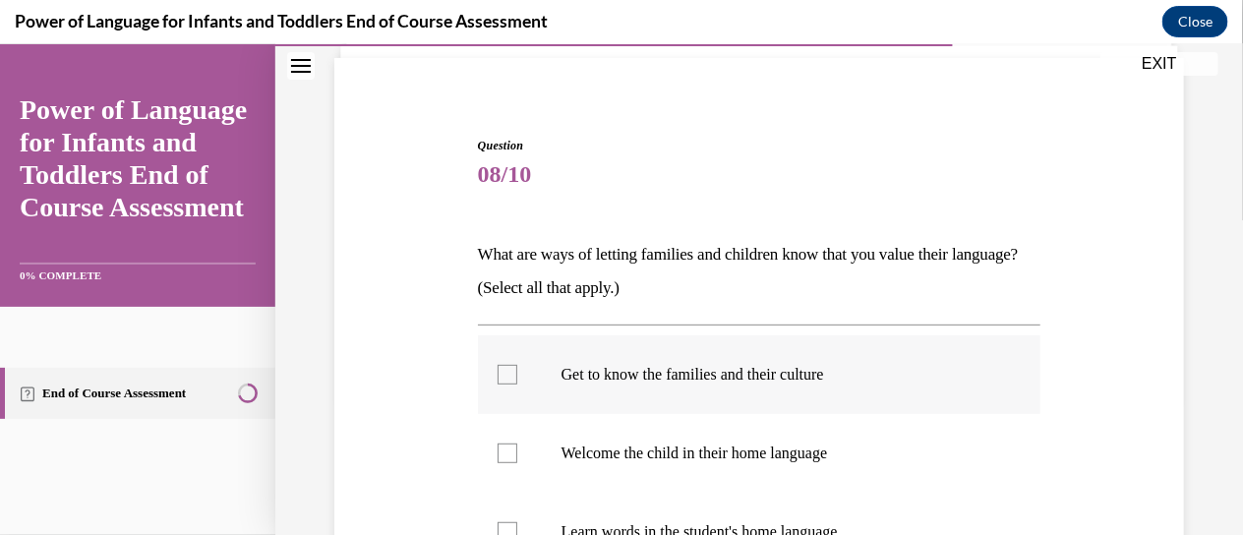
click at [724, 364] on p "Get to know the families and their culture" at bounding box center [776, 374] width 431 height 20
click at [517, 364] on input "Get to know the families and their culture" at bounding box center [508, 374] width 20 height 20
checkbox input "true"
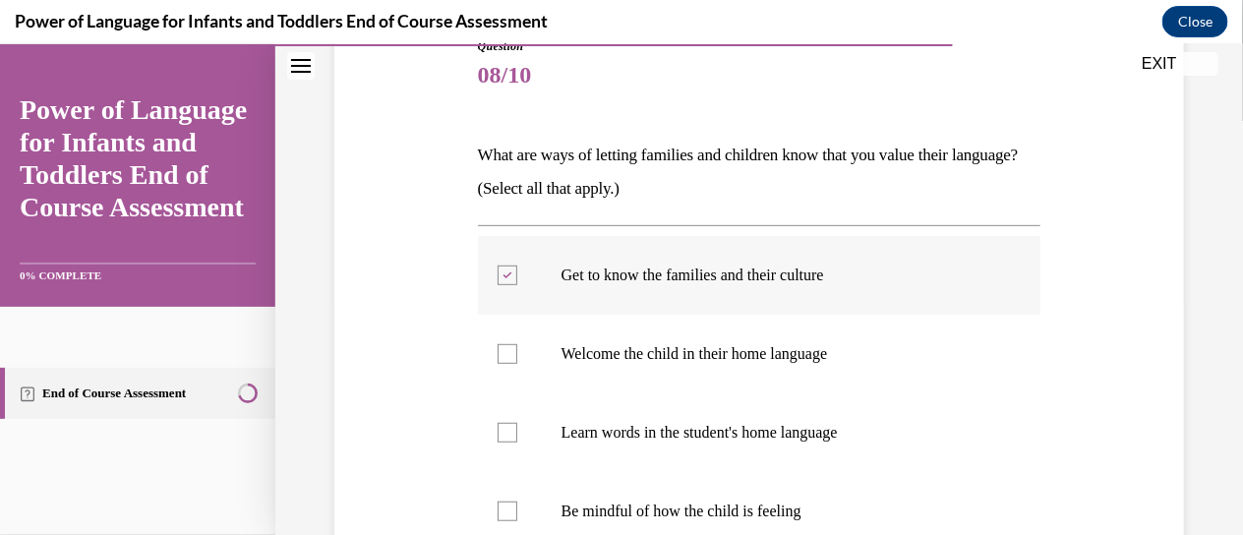
scroll to position [242, 0]
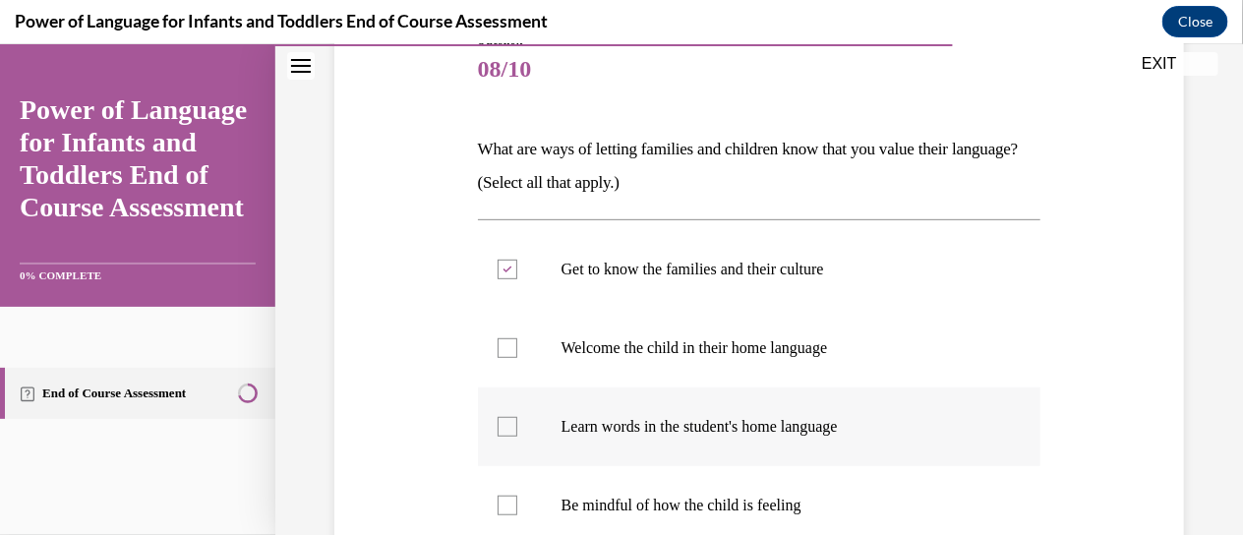
click at [687, 435] on p "Learn words in the student's home language" at bounding box center [776, 426] width 431 height 20
click at [517, 435] on input "Learn words in the student's home language" at bounding box center [508, 426] width 20 height 20
checkbox input "true"
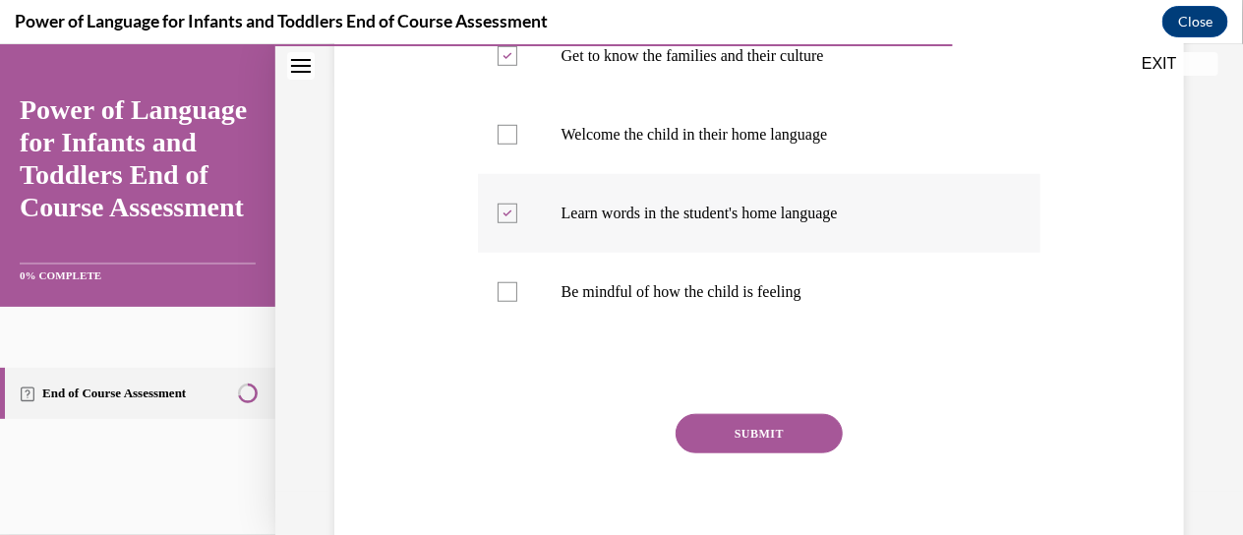
scroll to position [534, 0]
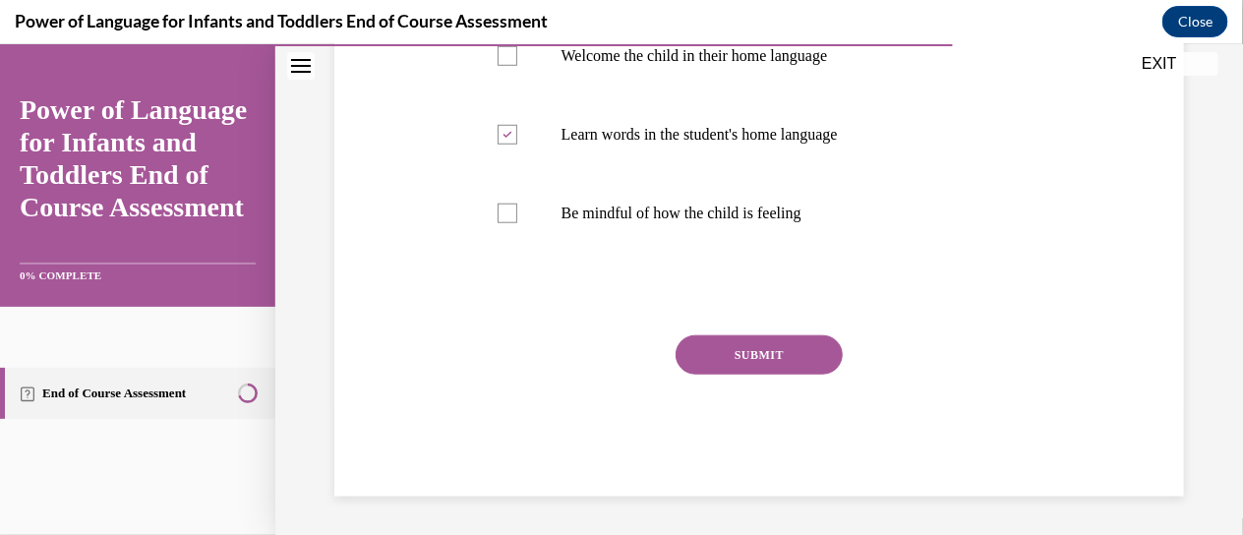
click at [755, 332] on div "Question 08/10 What are ways of letting families and children know that you val…" at bounding box center [759, 116] width 563 height 757
click at [757, 355] on button "SUBMIT" at bounding box center [759, 353] width 167 height 39
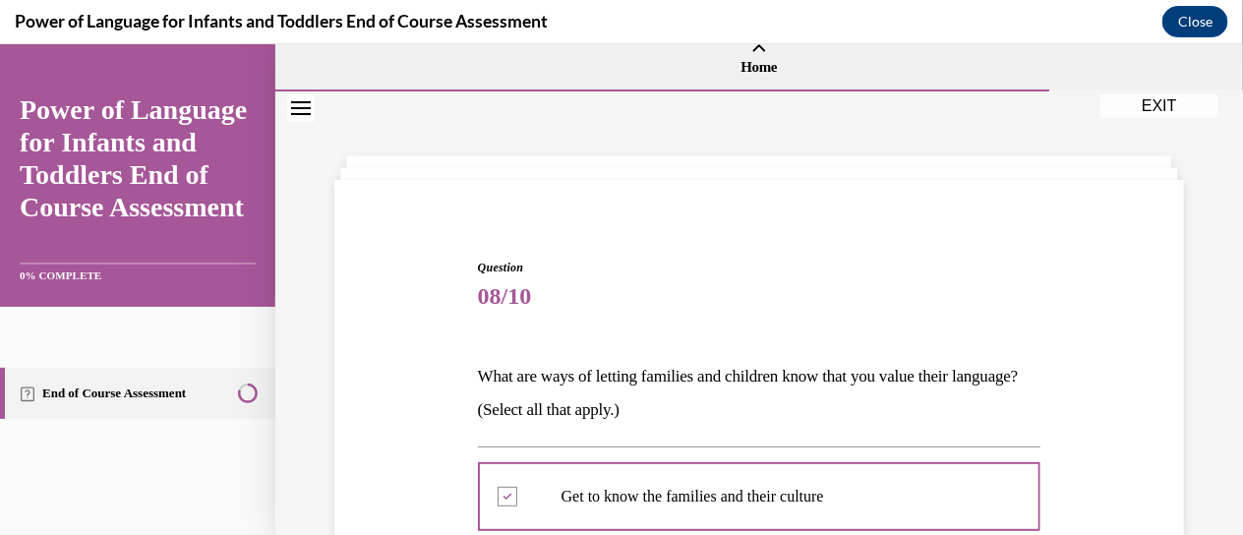
scroll to position [1, 0]
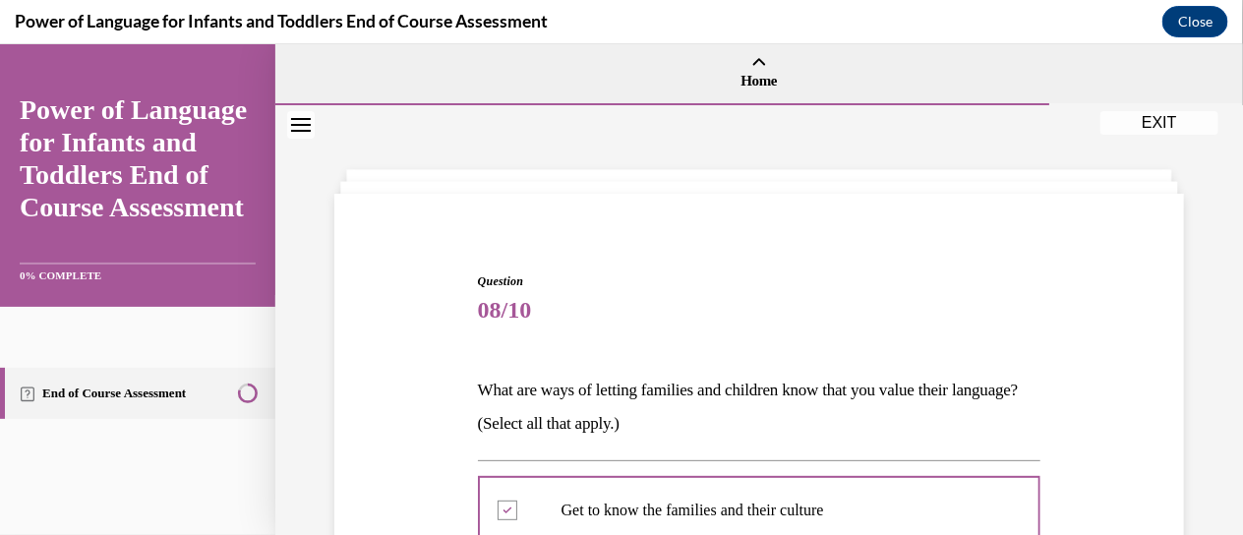
click at [297, 128] on icon "Close navigation menu" at bounding box center [301, 124] width 20 height 14
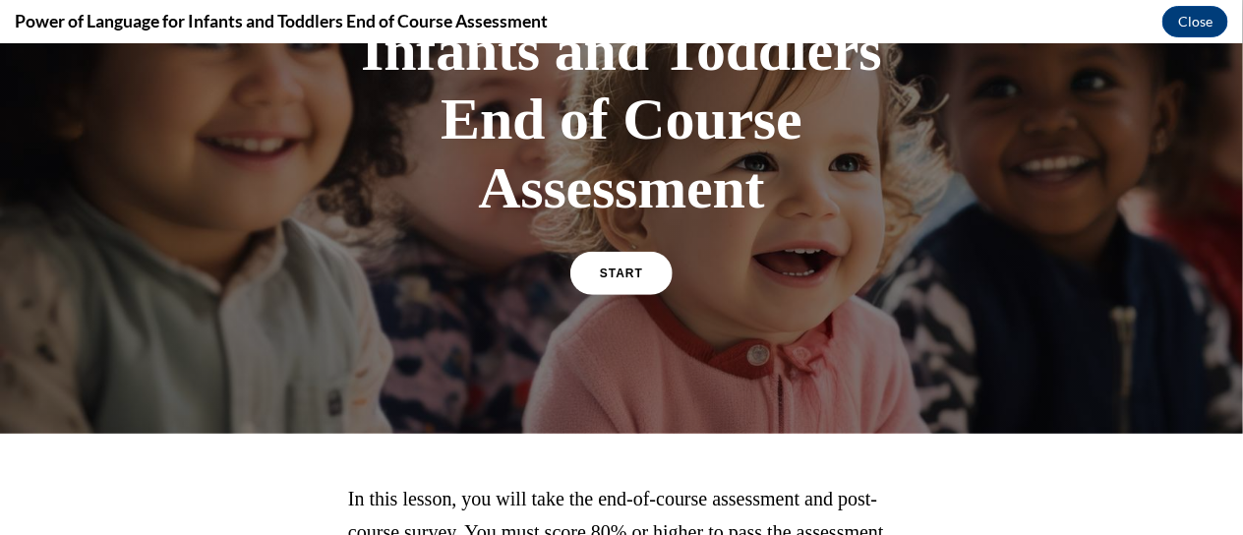
scroll to position [440, 0]
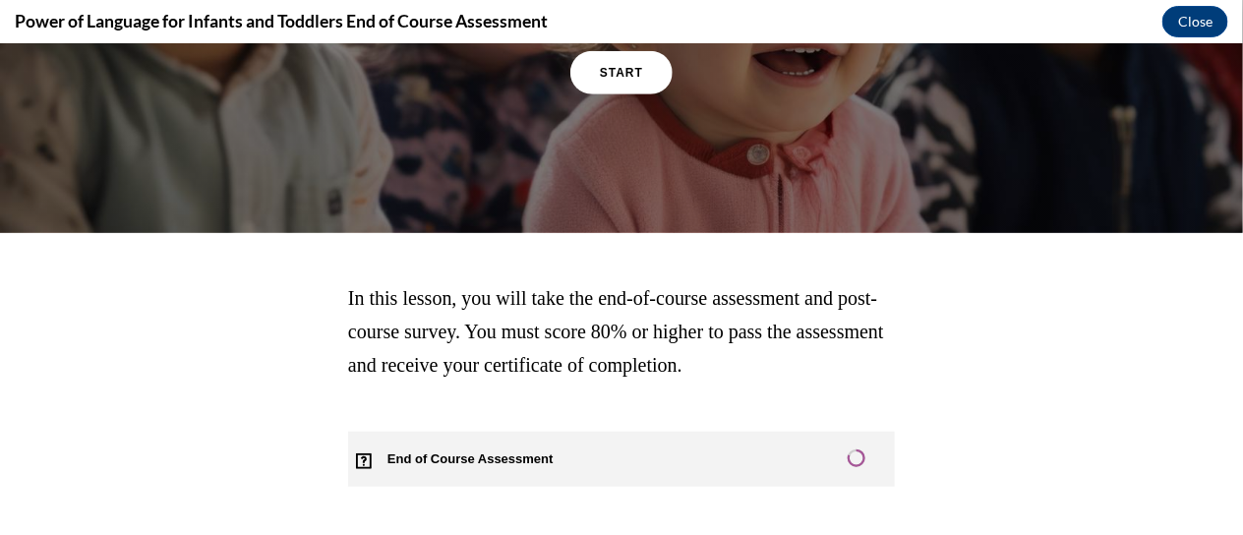
click at [801, 453] on link "End of Course Assessment" at bounding box center [621, 458] width 547 height 55
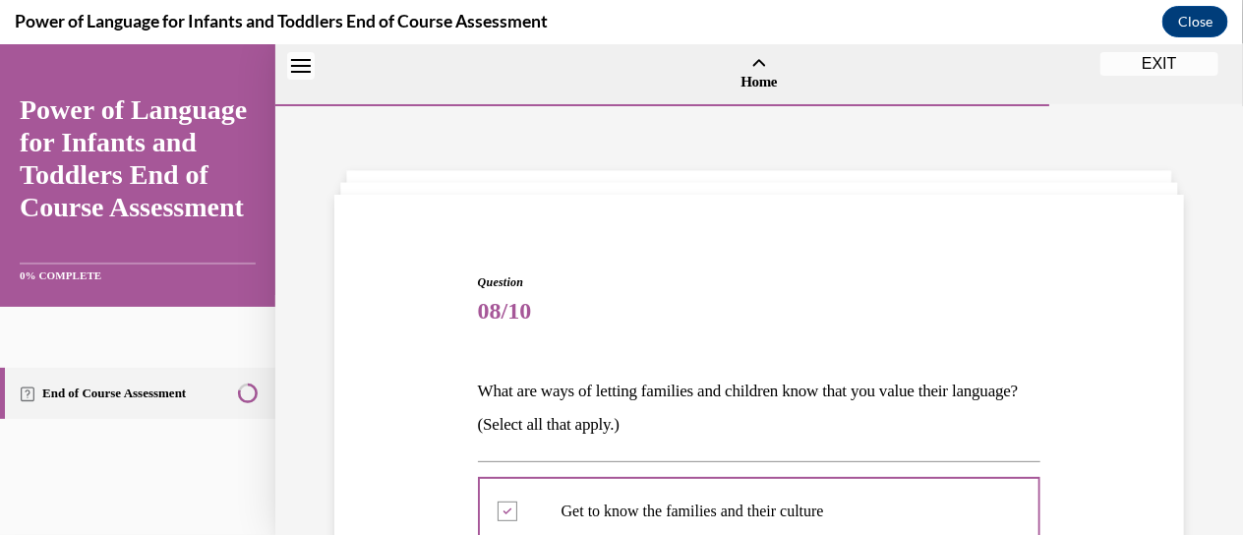
scroll to position [717, 0]
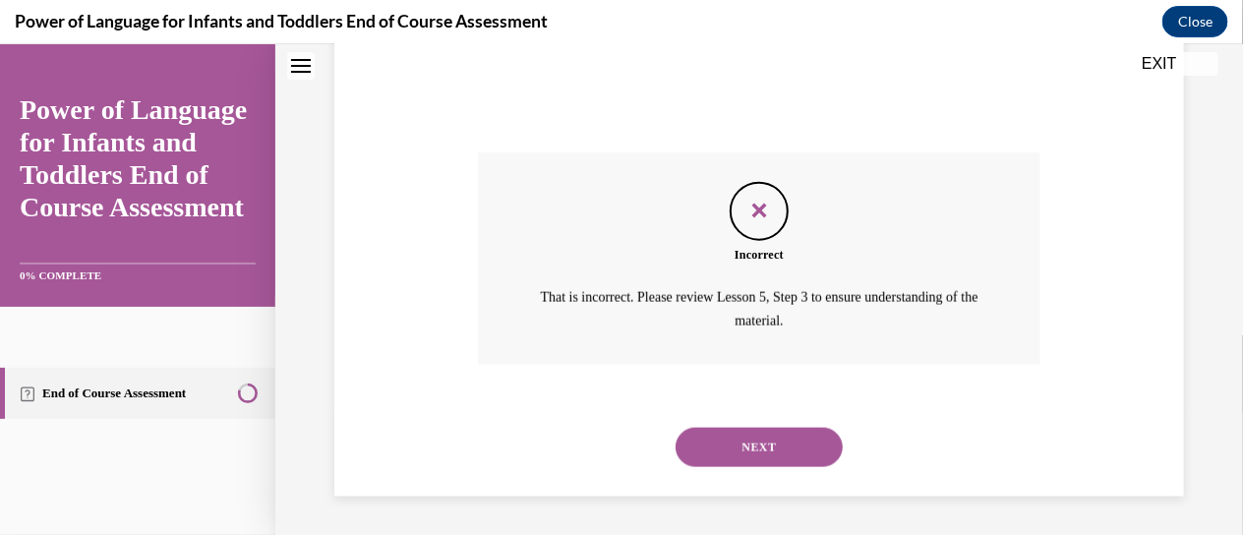
click at [227, 390] on link "End of Course Assessment" at bounding box center [137, 392] width 275 height 51
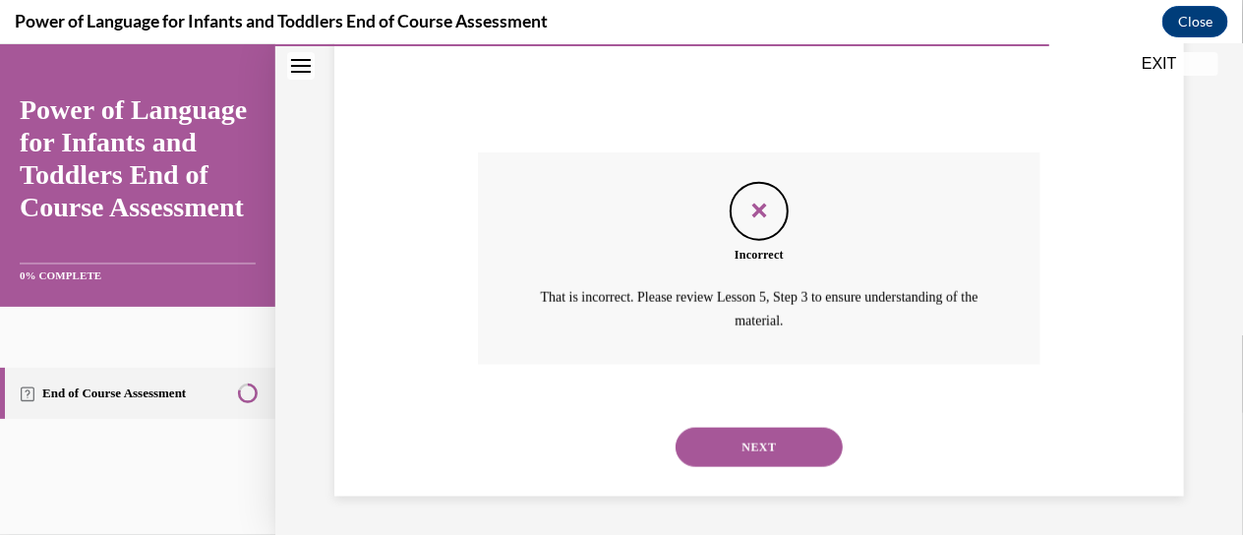
click at [721, 448] on button "NEXT" at bounding box center [759, 446] width 167 height 39
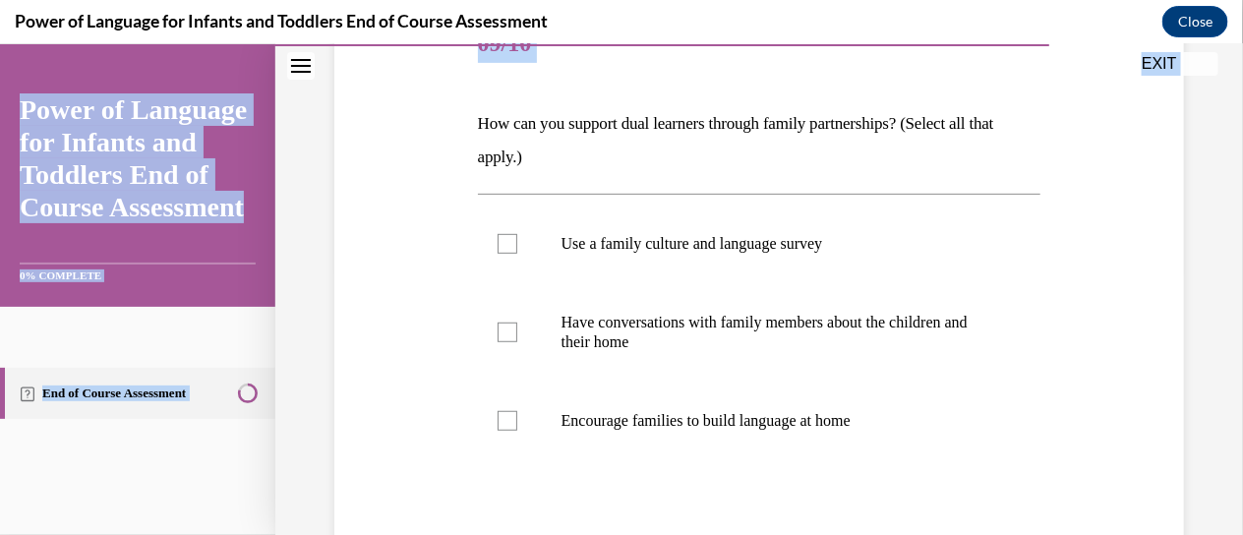
scroll to position [475, 0]
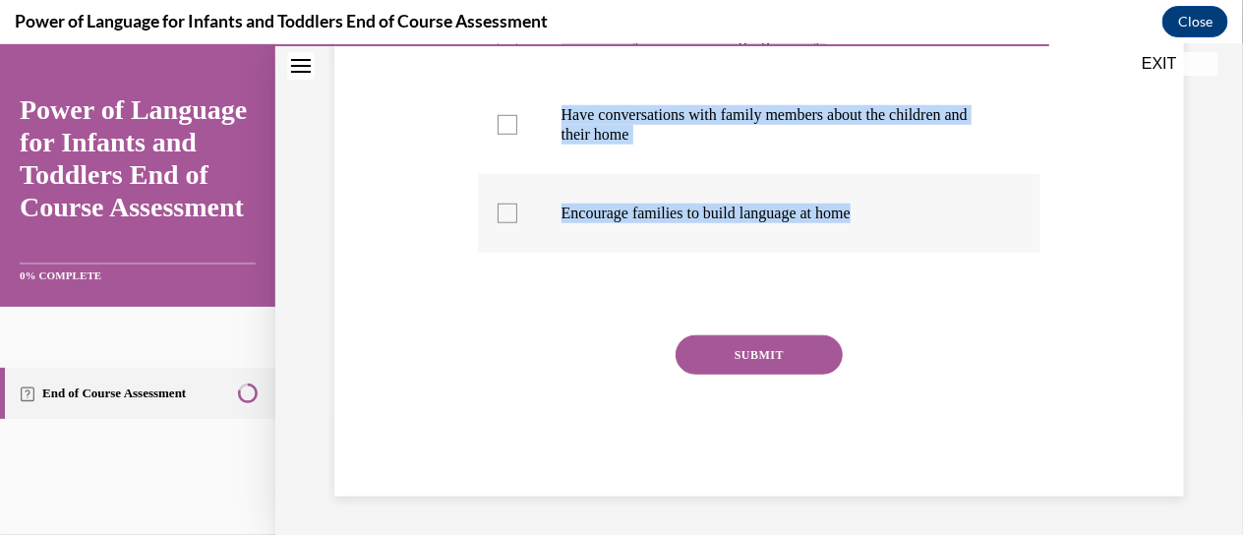
drag, startPoint x: 466, startPoint y: 177, endPoint x: 799, endPoint y: 229, distance: 337.4
click at [799, 229] on div "Question 09/10 How can you support dual learners through family partnerships? (…" at bounding box center [758, 116] width 859 height 757
copy div "How can you support dual learners through family partnerships? (Select all that…"
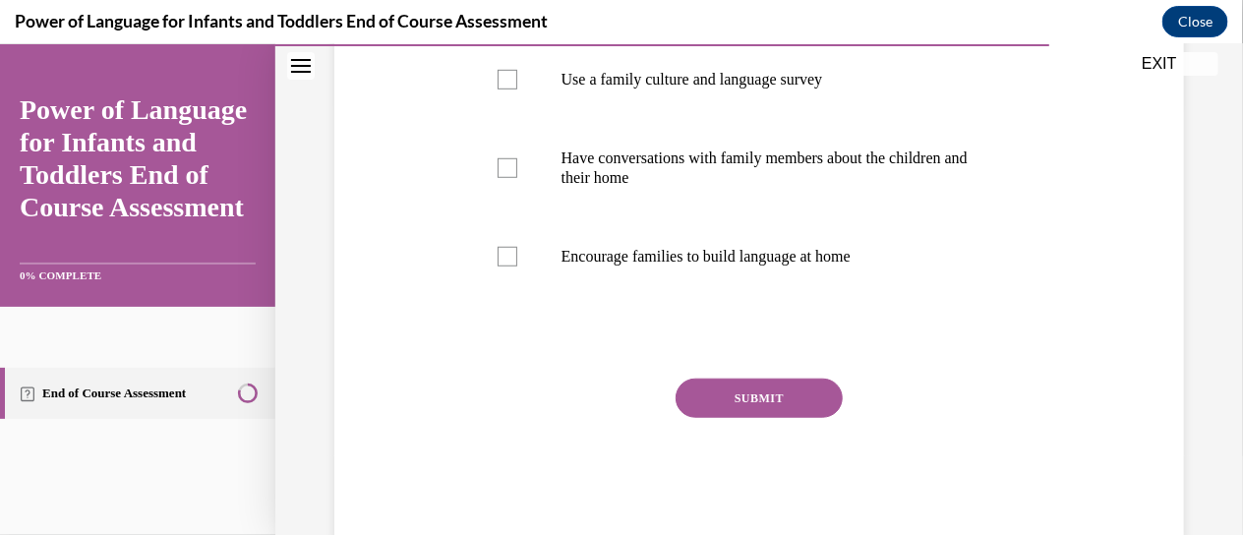
click at [406, 253] on div "Question 09/10 How can you support dual learners through family partnerships? (…" at bounding box center [758, 160] width 859 height 757
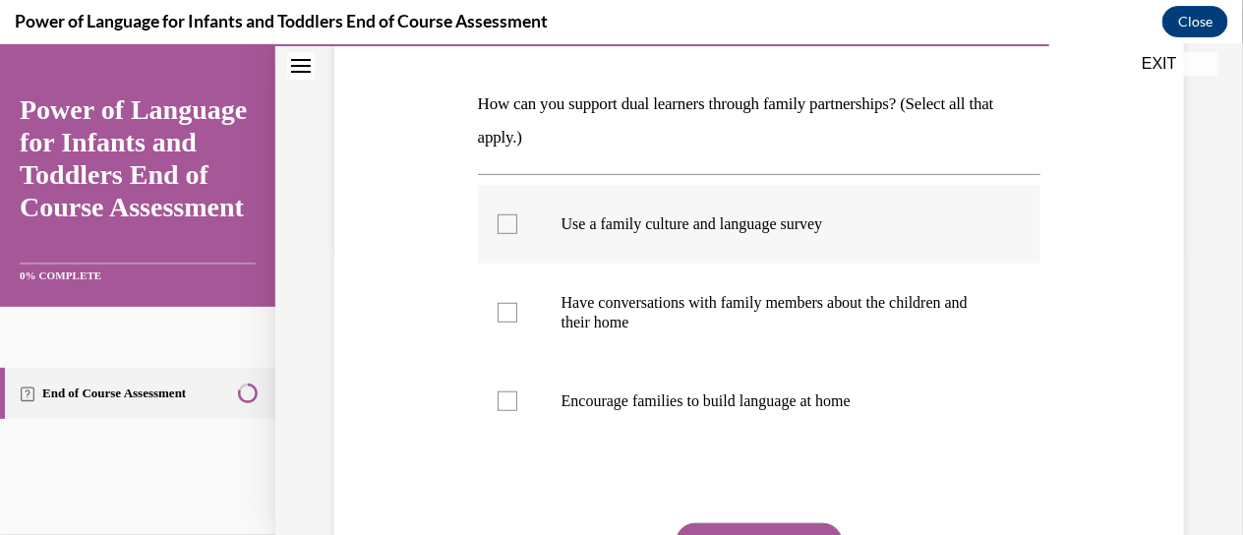
scroll to position [286, 0]
click at [626, 219] on p "Use a family culture and language survey" at bounding box center [776, 224] width 431 height 20
click at [517, 219] on input "Use a family culture and language survey" at bounding box center [508, 224] width 20 height 20
checkbox input "true"
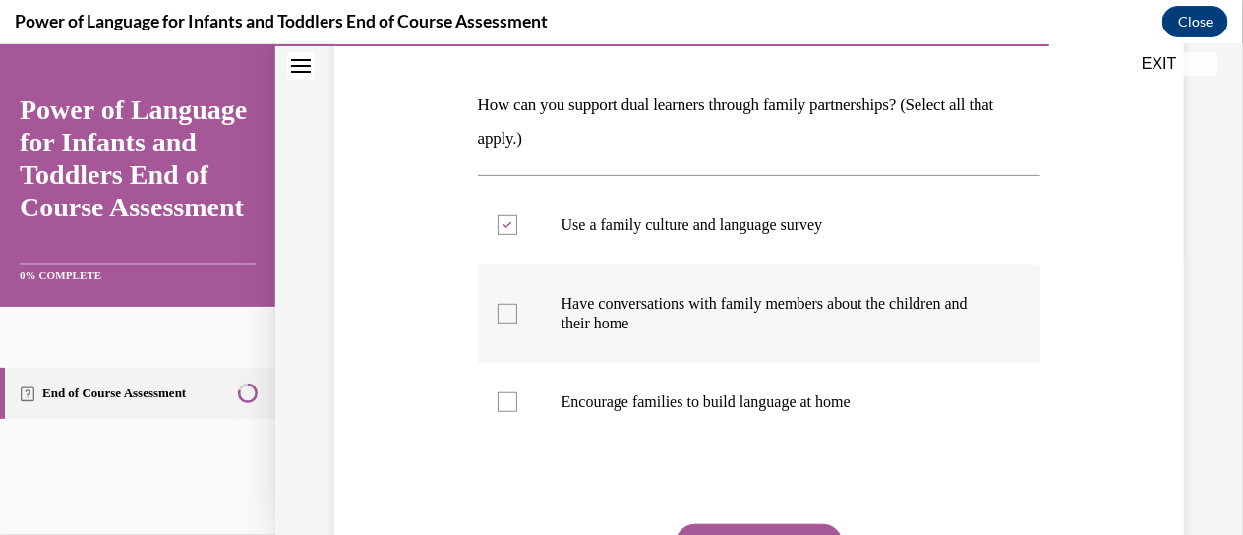
click at [586, 302] on p "Have conversations with family members about the children and their home" at bounding box center [776, 312] width 431 height 39
click at [517, 303] on input "Have conversations with family members about the children and their home" at bounding box center [508, 313] width 20 height 20
checkbox input "true"
click at [600, 382] on label "Encourage families to build language at home" at bounding box center [759, 401] width 563 height 79
click at [517, 391] on input "Encourage families to build language at home" at bounding box center [508, 401] width 20 height 20
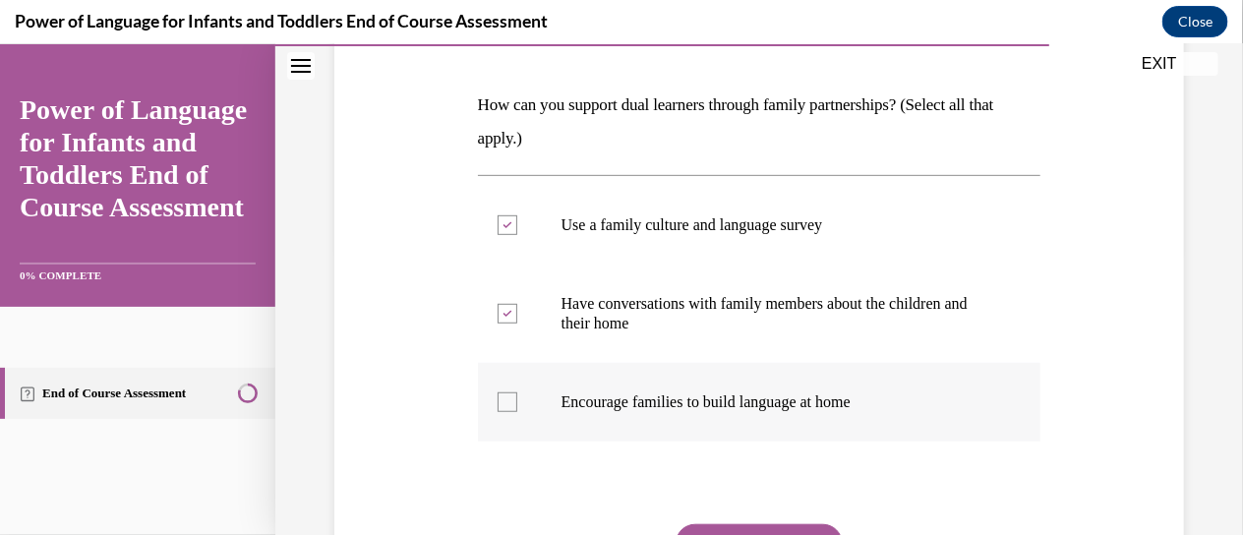
checkbox input "true"
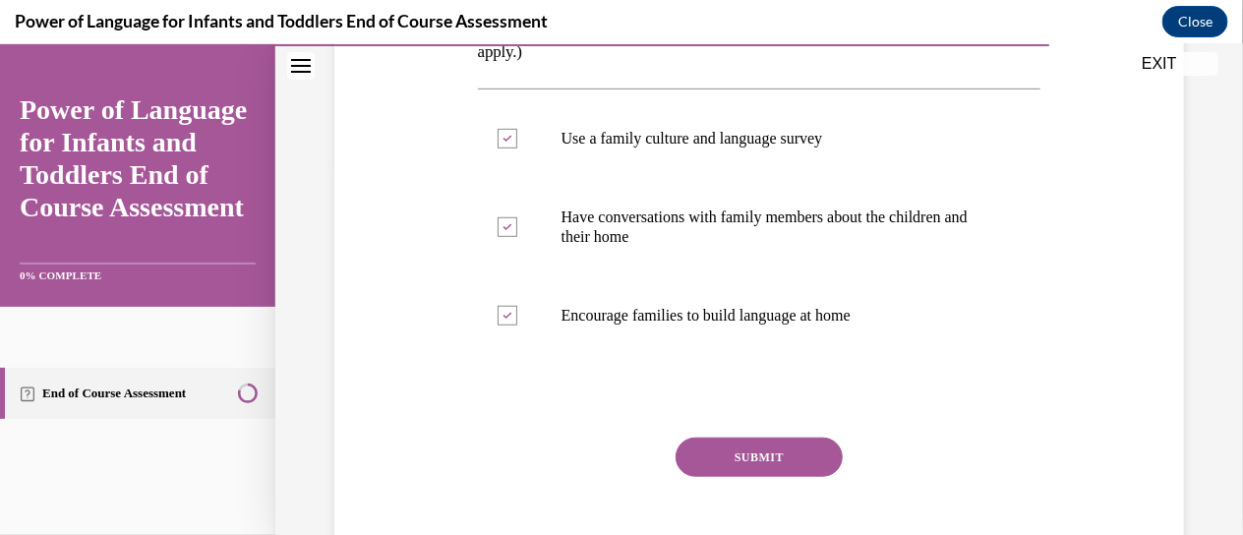
click at [739, 467] on button "SUBMIT" at bounding box center [759, 456] width 167 height 39
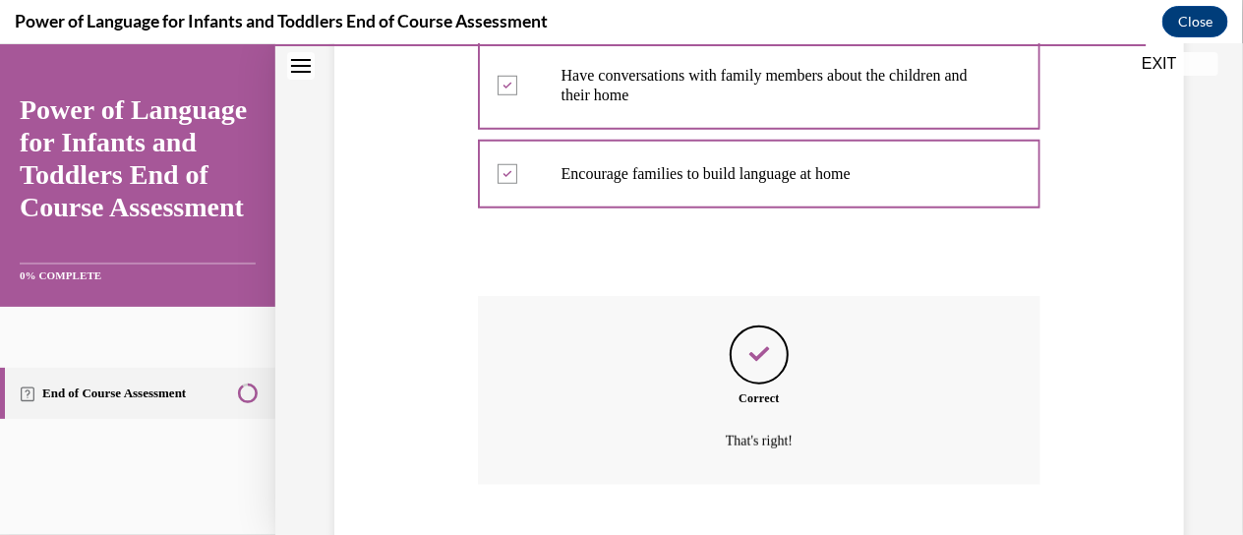
scroll to position [634, 0]
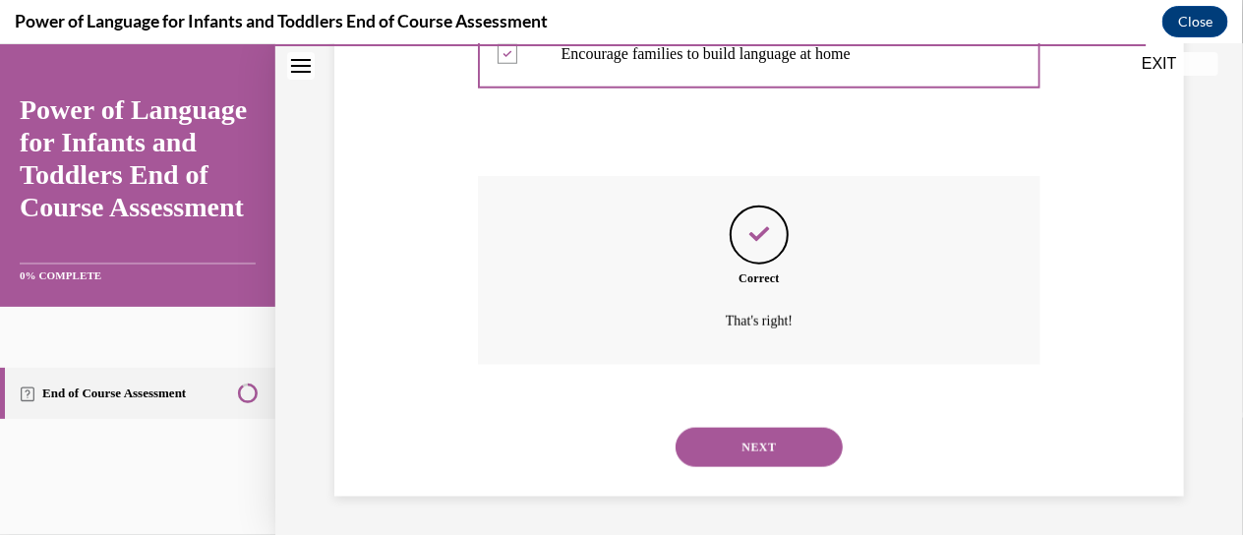
click at [754, 448] on button "NEXT" at bounding box center [759, 446] width 167 height 39
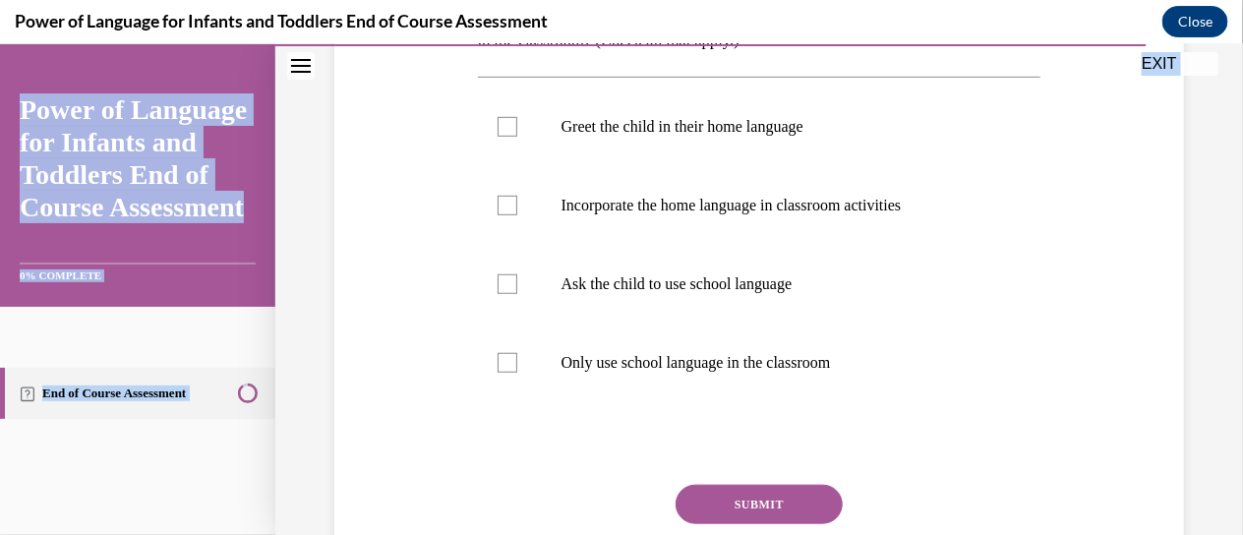
scroll to position [534, 0]
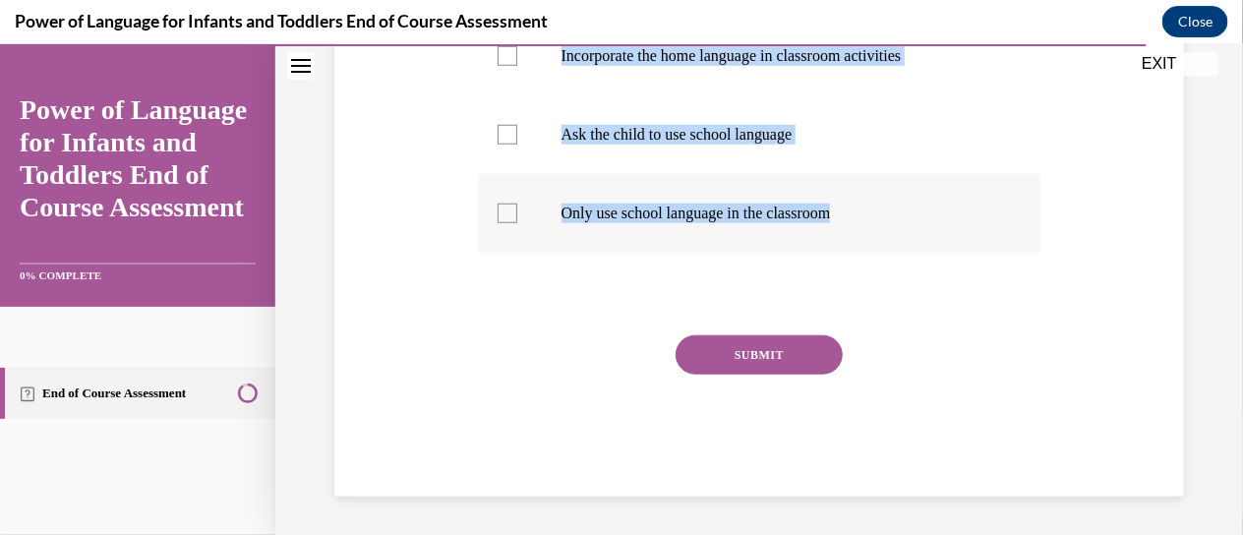
drag, startPoint x: 472, startPoint y: 229, endPoint x: 845, endPoint y: 222, distance: 372.7
click at [846, 223] on div "Question 10/10 How can you welcome and build meaningful relationships with dual…" at bounding box center [759, 102] width 573 height 787
copy div "How can you welcome and build meaningful relationships with dual language learn…"
click at [465, 307] on div "Question 10/10 How can you welcome and build meaningful relationships with dual…" at bounding box center [758, 87] width 859 height 816
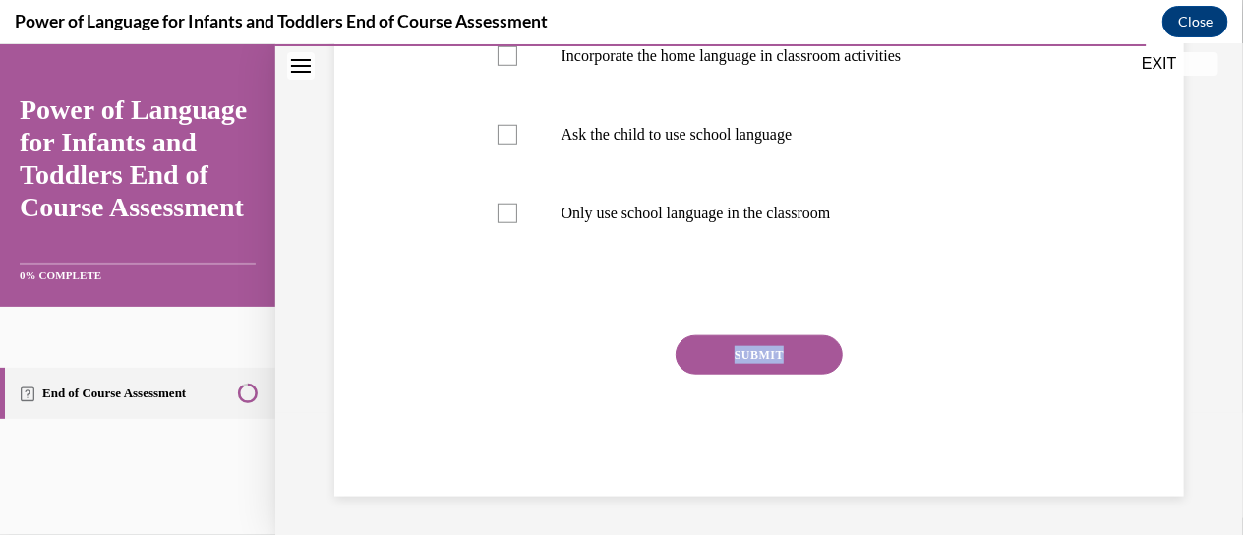
click at [465, 307] on div "Question 10/10 How can you welcome and build meaningful relationships with dual…" at bounding box center [758, 87] width 859 height 816
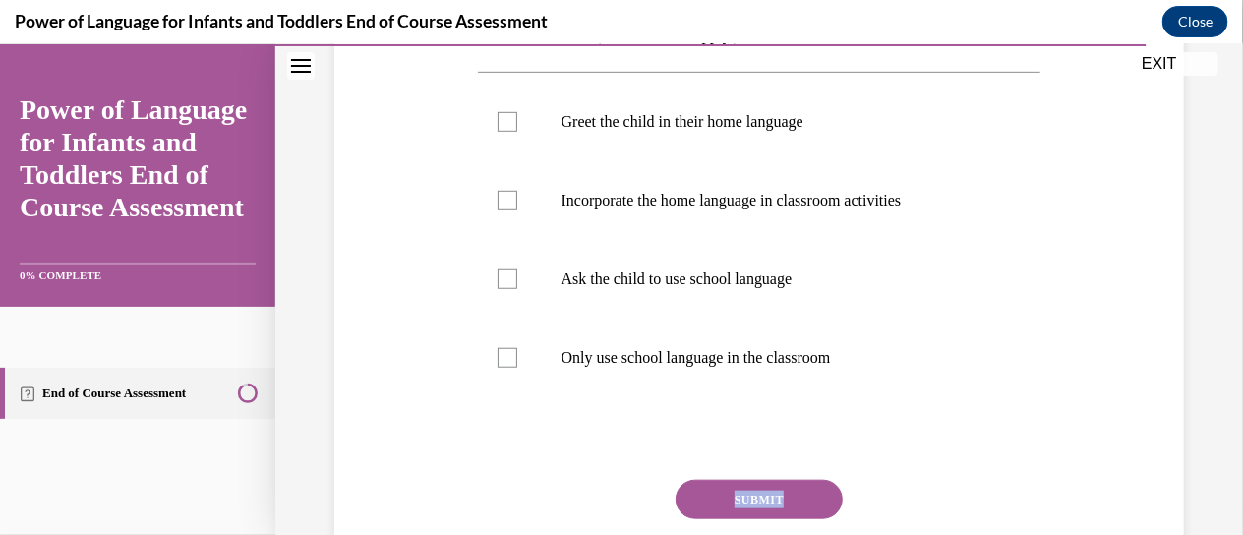
scroll to position [355, 0]
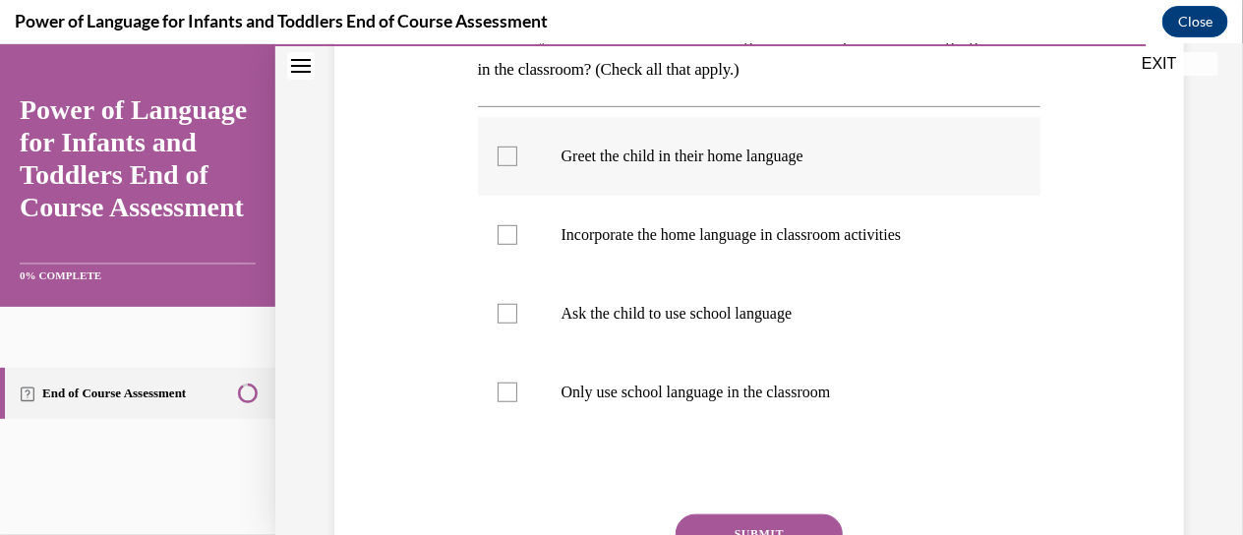
click at [590, 160] on p "Greet the child in their home language" at bounding box center [776, 156] width 431 height 20
click at [517, 160] on input "Greet the child in their home language" at bounding box center [508, 156] width 20 height 20
checkbox input "true"
click at [586, 248] on label "Incorporate the home language in classroom activities" at bounding box center [759, 234] width 563 height 79
click at [517, 244] on input "Incorporate the home language in classroom activities" at bounding box center [508, 234] width 20 height 20
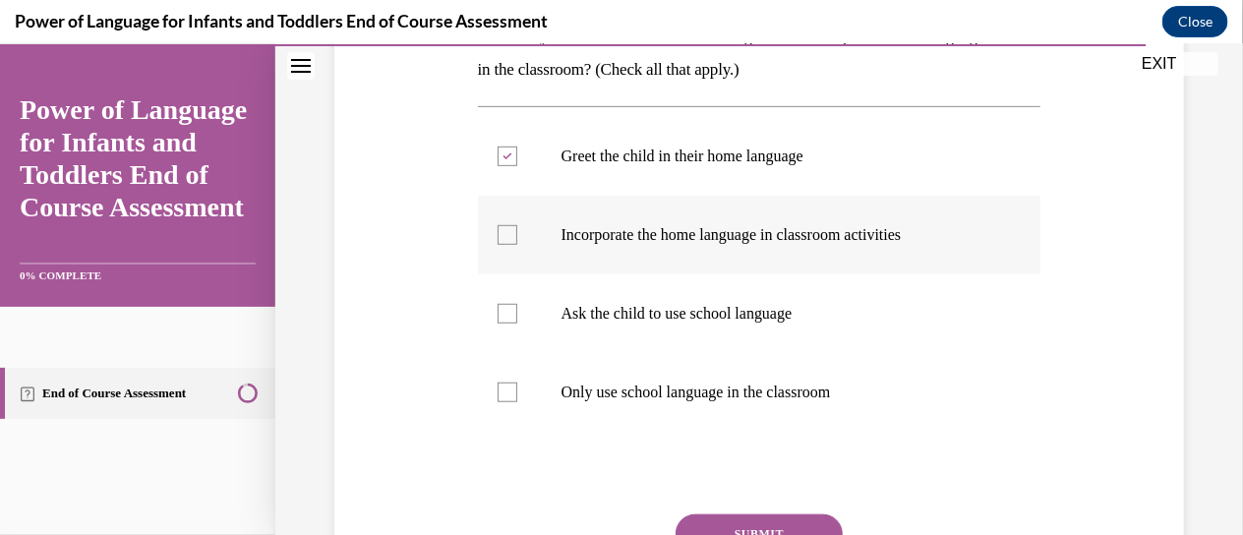
checkbox input "true"
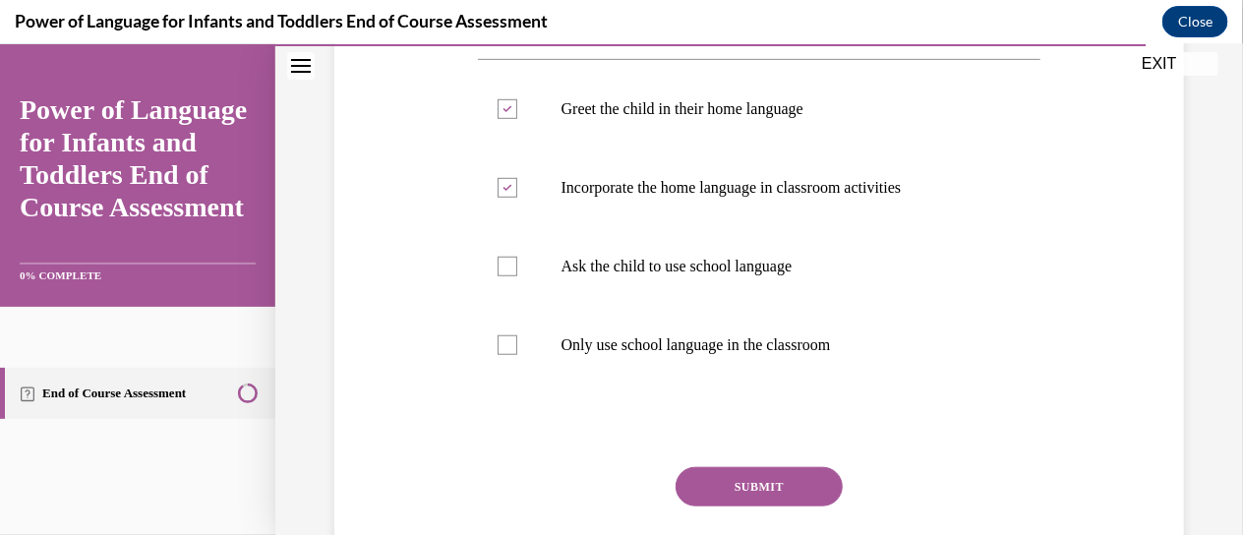
click at [791, 473] on button "SUBMIT" at bounding box center [759, 485] width 167 height 39
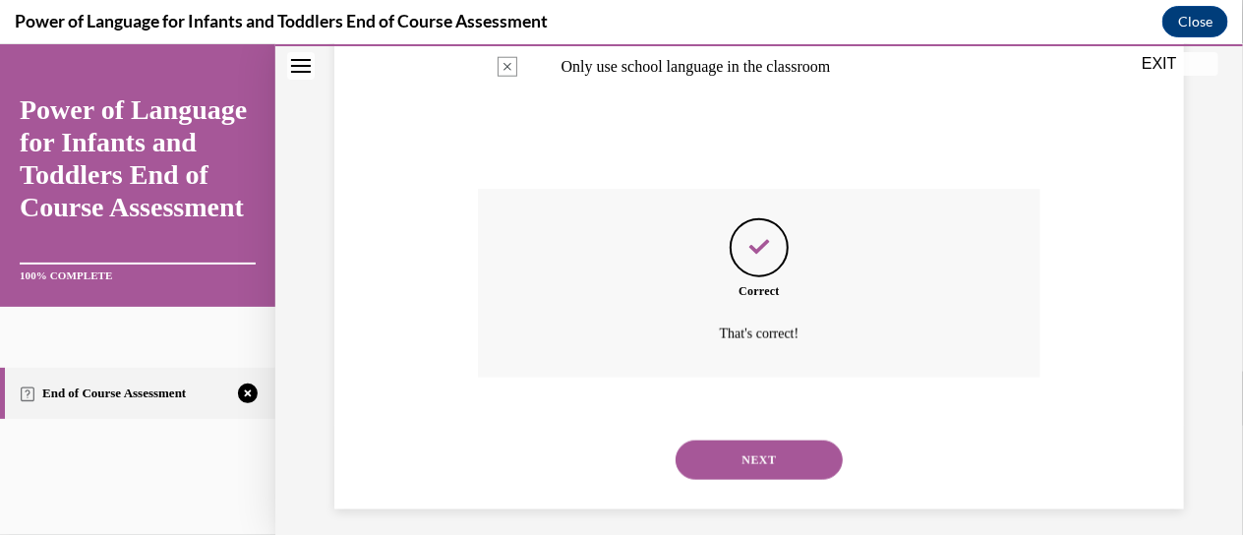
scroll to position [693, 0]
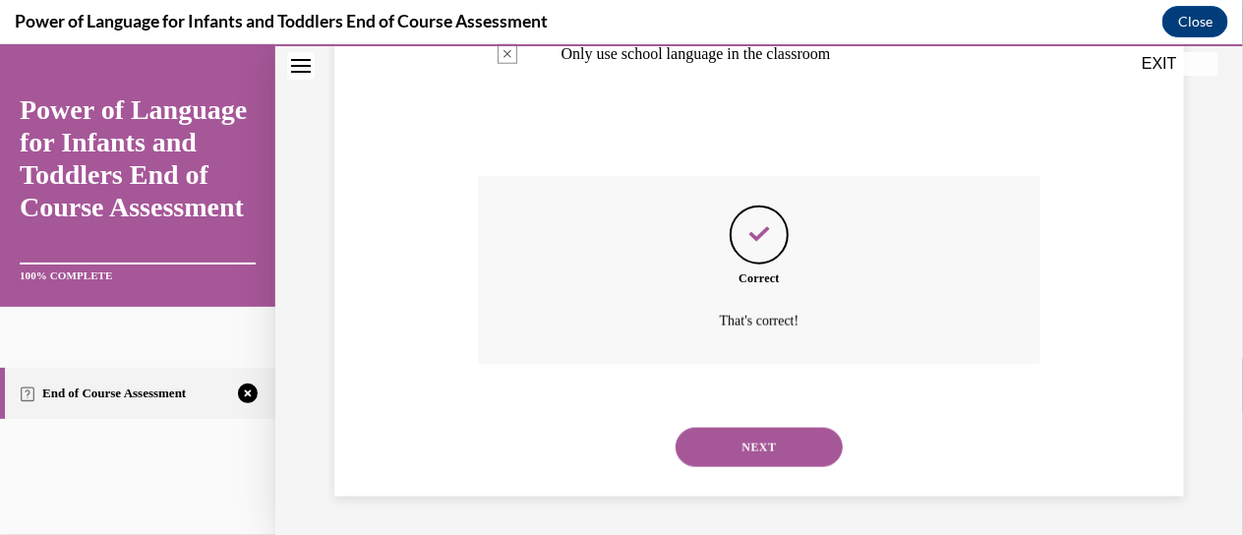
click at [774, 454] on button "NEXT" at bounding box center [759, 446] width 167 height 39
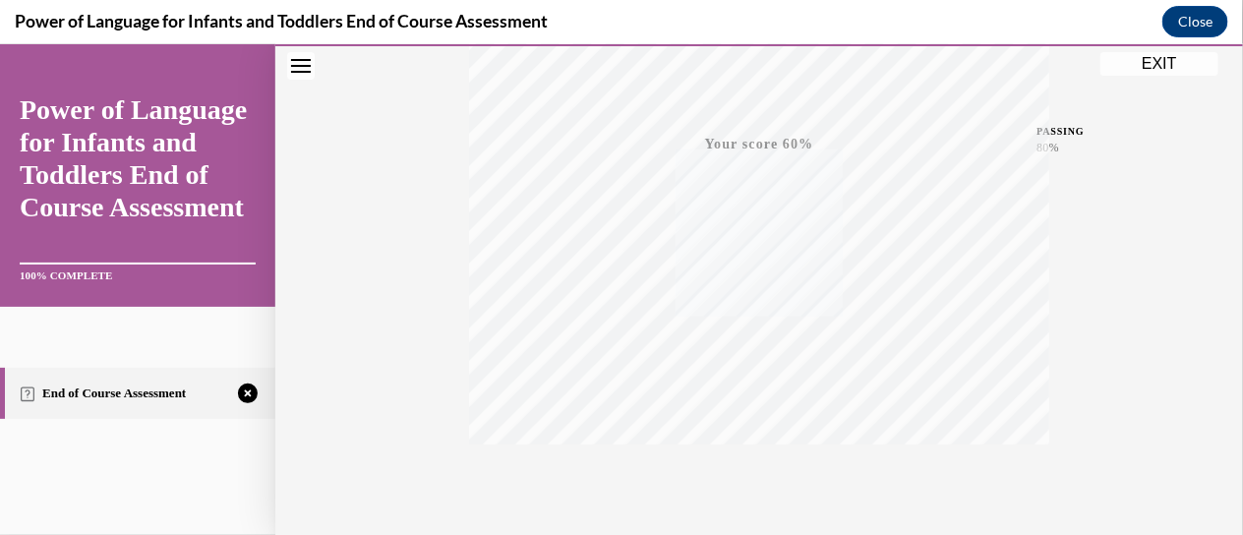
scroll to position [516, 0]
click at [760, 404] on icon "button" at bounding box center [760, 415] width 70 height 22
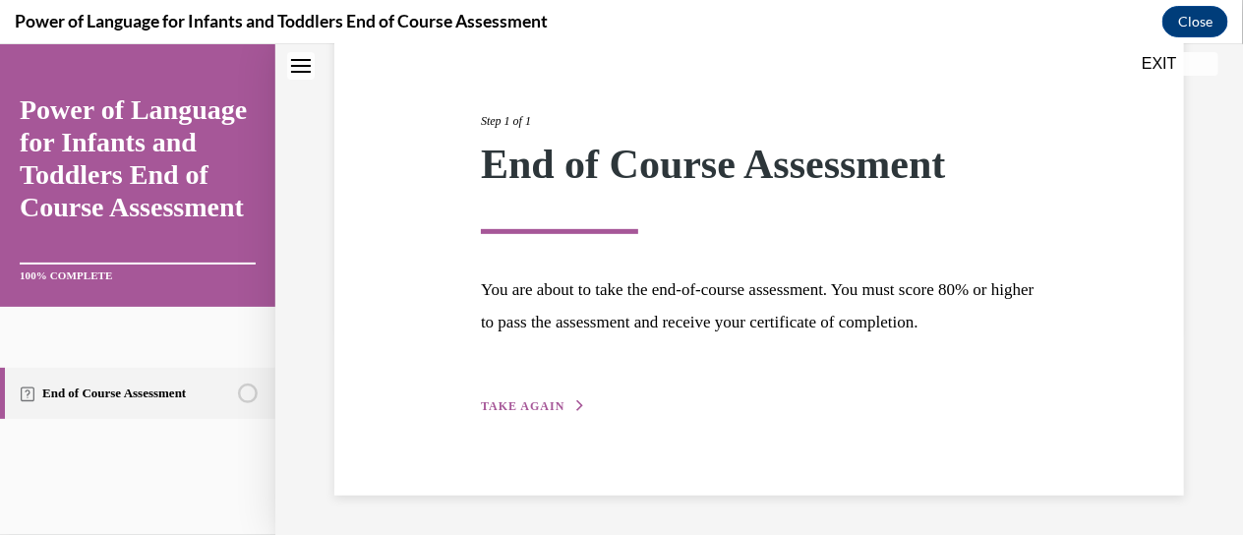
click at [560, 394] on div "Step 1 of 1 End of Course Assessment You are about to take the end-of-course as…" at bounding box center [759, 241] width 586 height 350
click at [542, 402] on span "TAKE AGAIN" at bounding box center [523, 405] width 84 height 14
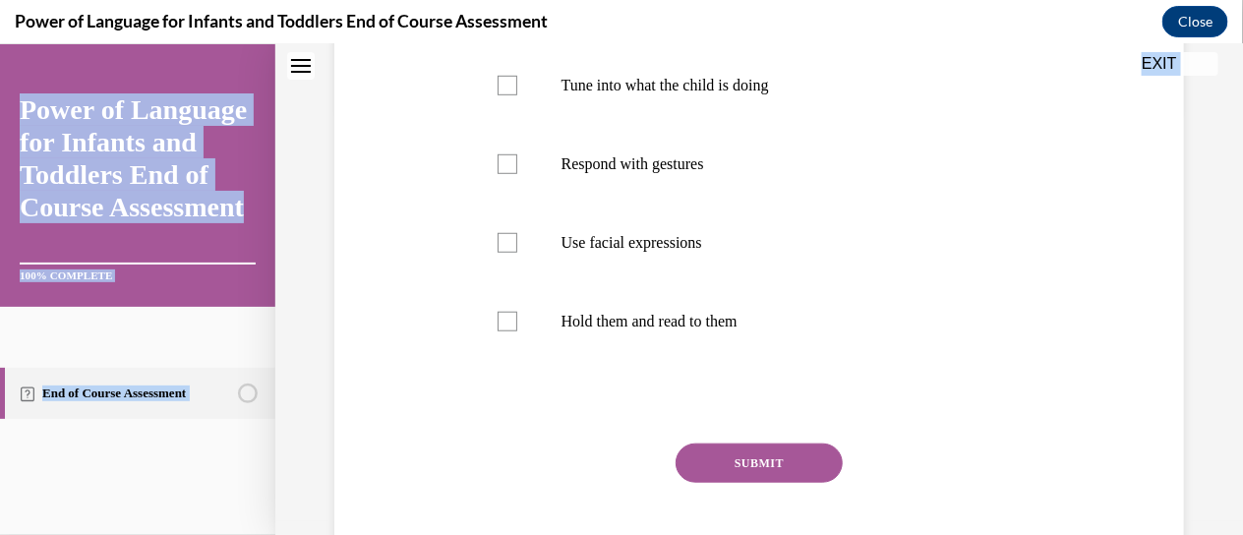
scroll to position [534, 0]
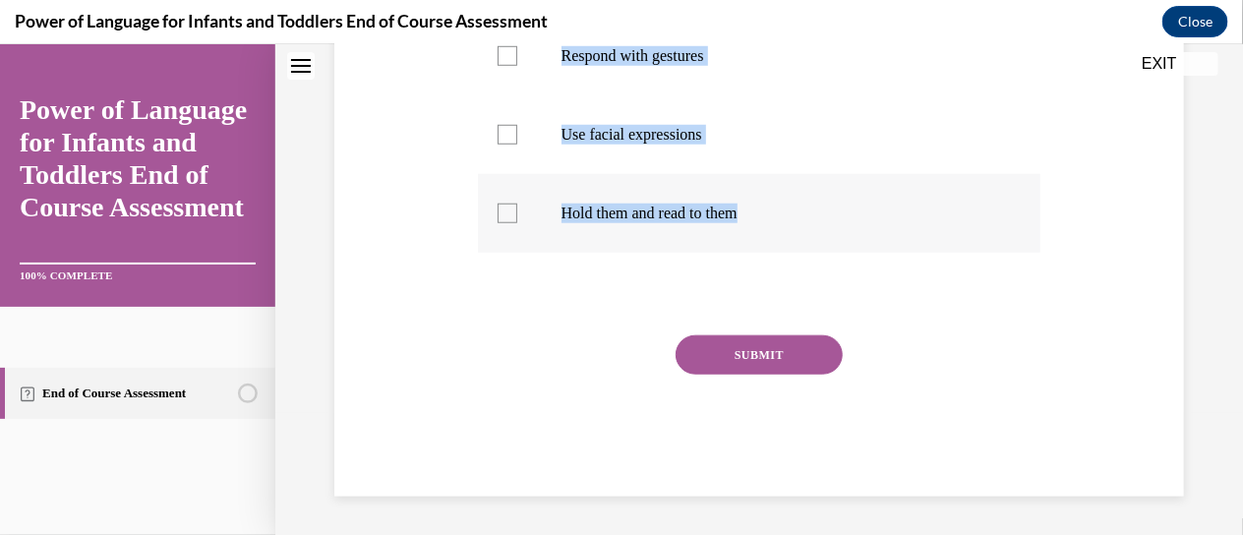
drag, startPoint x: 473, startPoint y: 174, endPoint x: 769, endPoint y: 220, distance: 299.6
click at [769, 221] on div "Question 01/10 Which of the following are ways to build a relationship with inf…" at bounding box center [759, 102] width 573 height 787
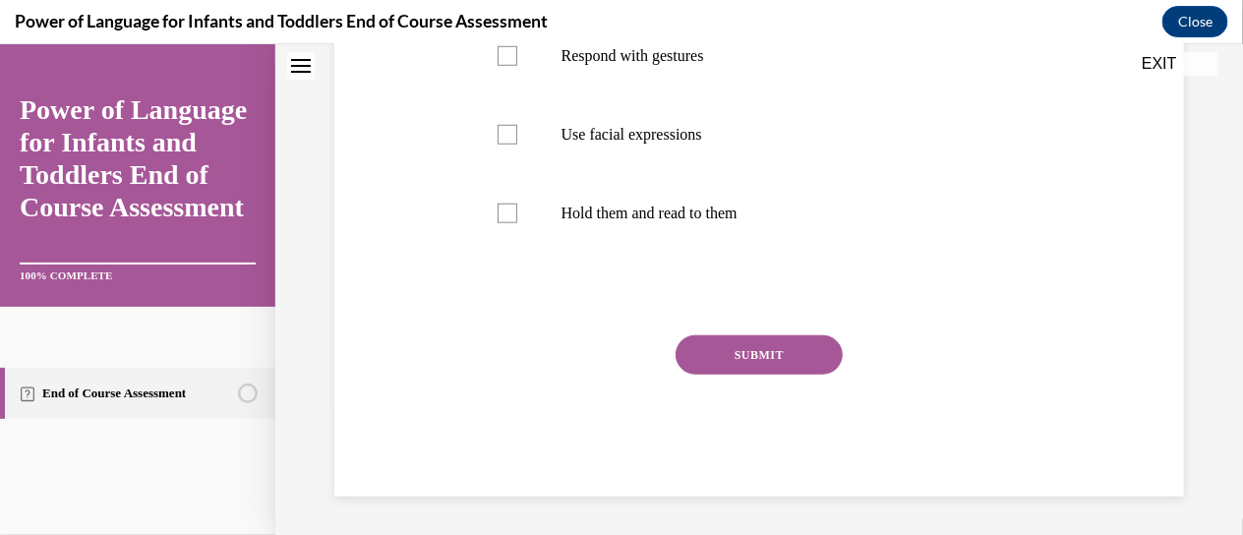
click at [574, 328] on div "Question 01/10 Which of the following are ways to build a relationship with inf…" at bounding box center [759, 116] width 563 height 757
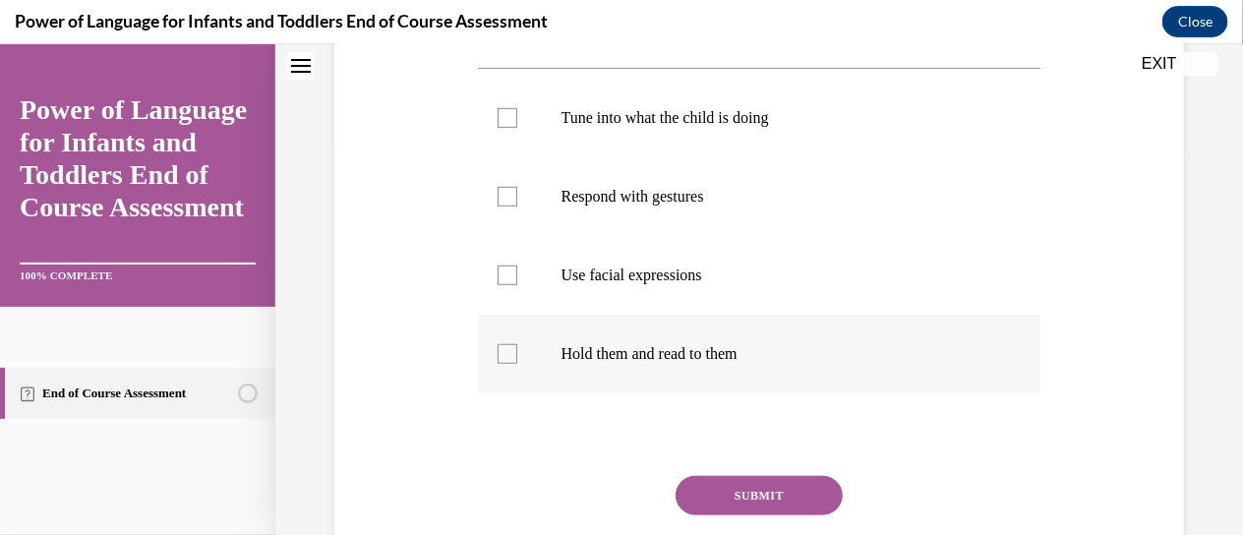
scroll to position [378, 0]
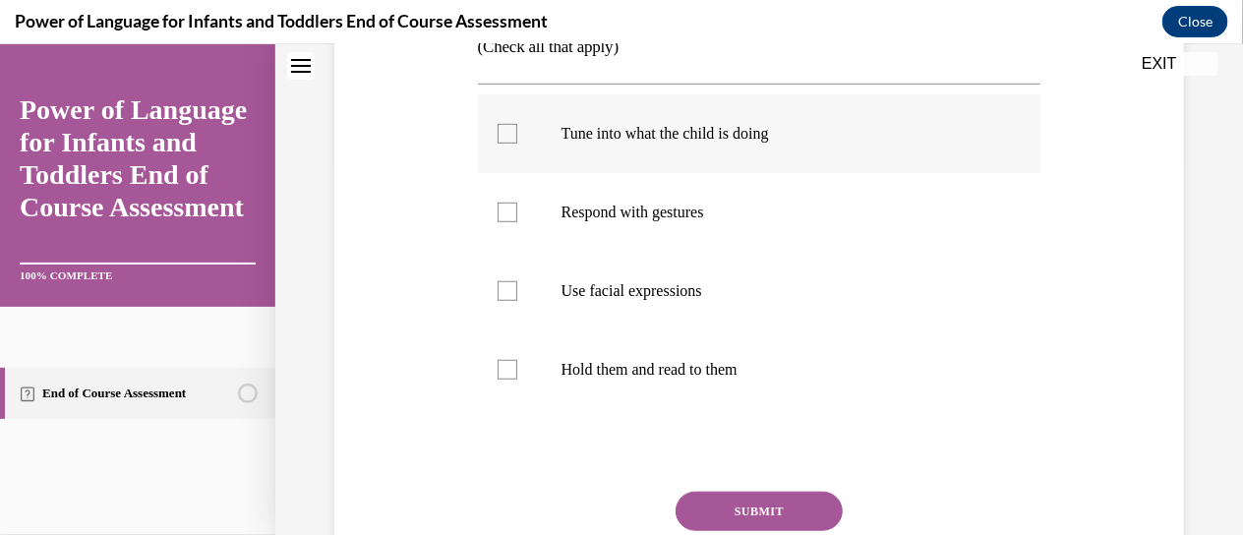
click at [593, 136] on p "Tune into what the child is doing" at bounding box center [776, 133] width 431 height 20
click at [517, 136] on input "Tune into what the child is doing" at bounding box center [508, 133] width 20 height 20
checkbox input "true"
click at [592, 208] on p "Respond with gestures" at bounding box center [776, 212] width 431 height 20
click at [517, 208] on input "Respond with gestures" at bounding box center [508, 212] width 20 height 20
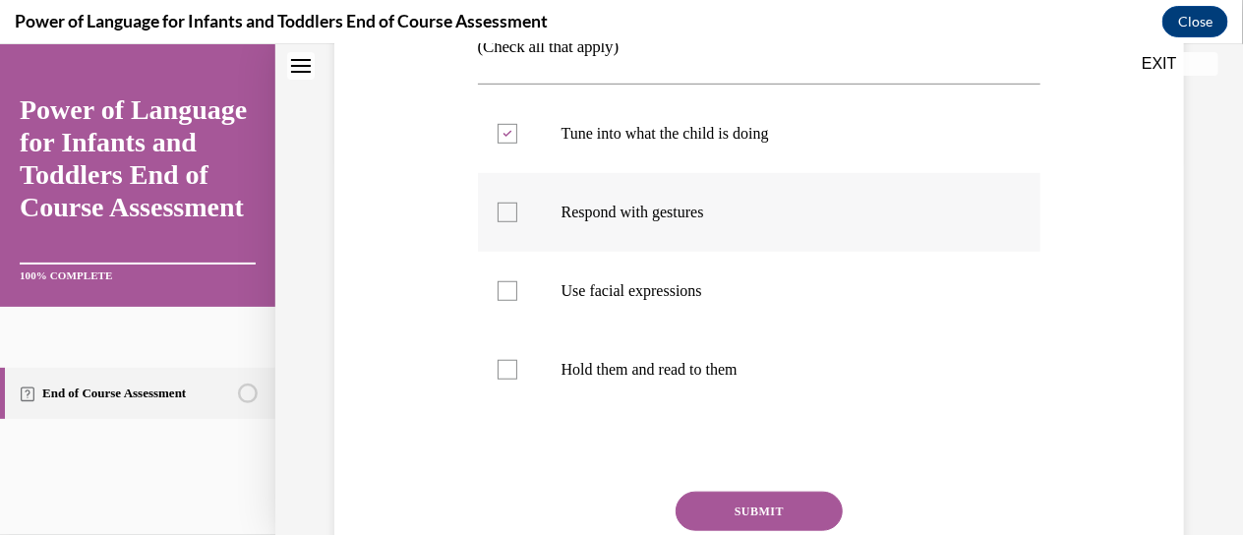
checkbox input "true"
click at [591, 281] on p "Use facial expressions" at bounding box center [776, 290] width 431 height 20
click at [517, 281] on input "Use facial expressions" at bounding box center [508, 290] width 20 height 20
checkbox input "true"
click at [715, 496] on button "SUBMIT" at bounding box center [759, 510] width 167 height 39
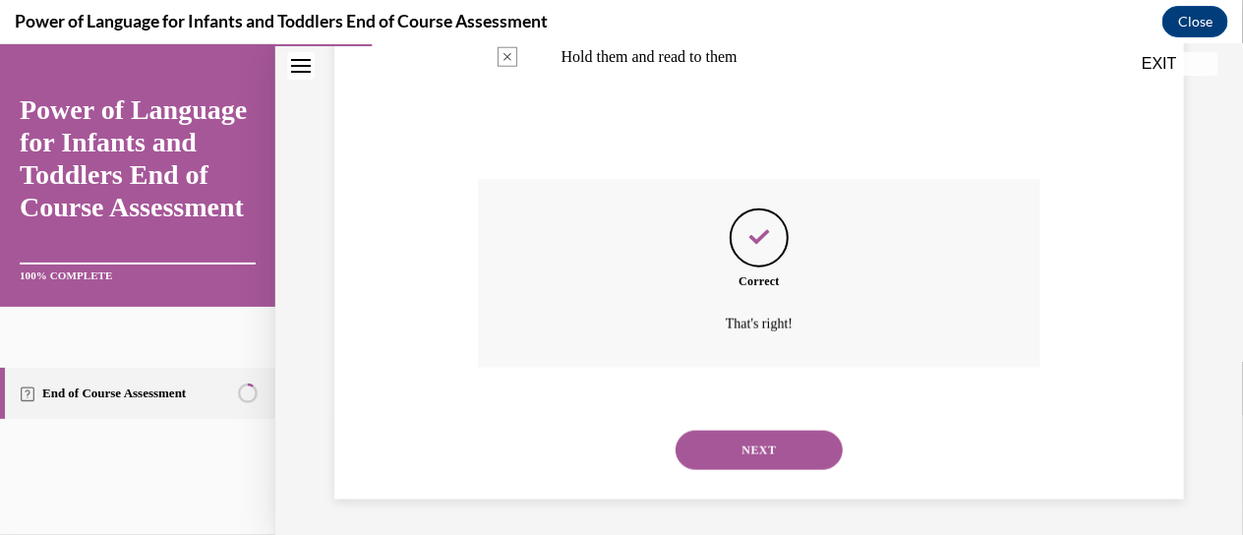
scroll to position [693, 0]
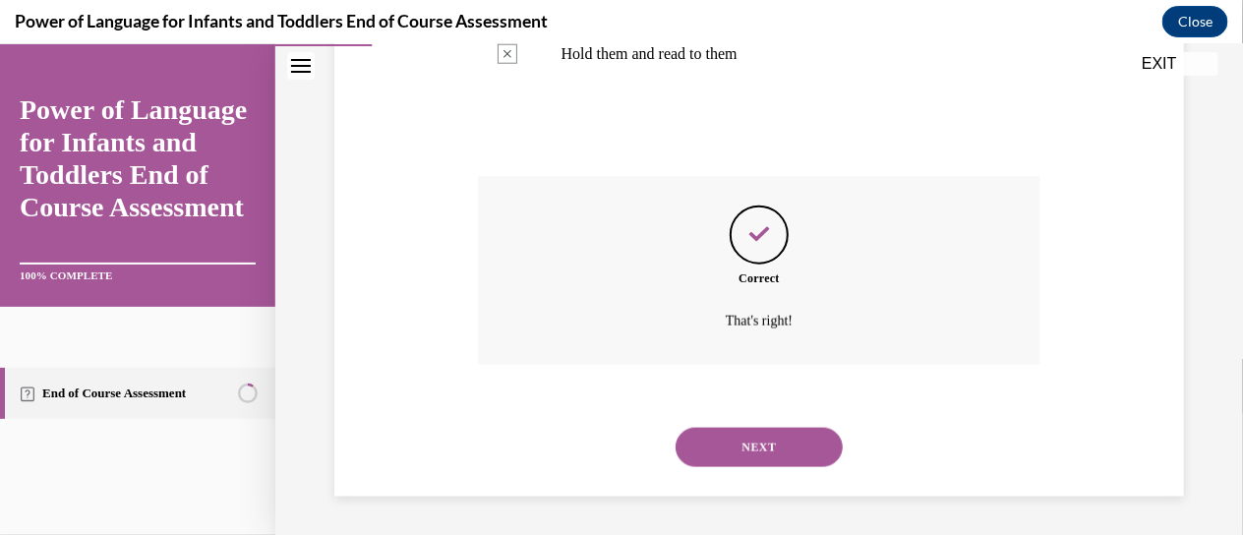
click at [737, 460] on button "NEXT" at bounding box center [759, 446] width 167 height 39
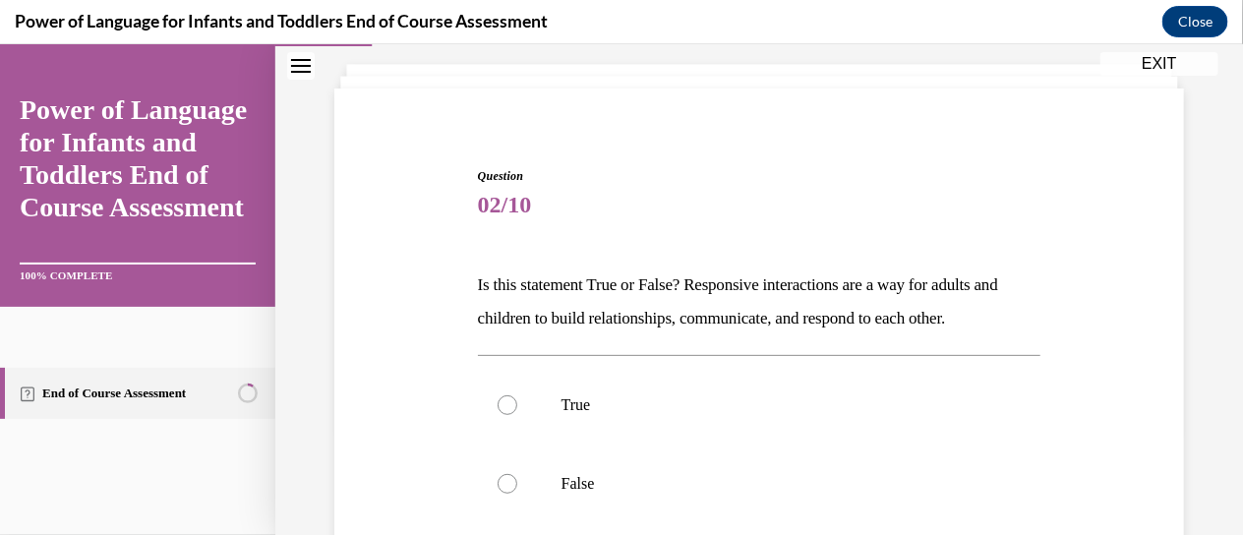
scroll to position [115, 0]
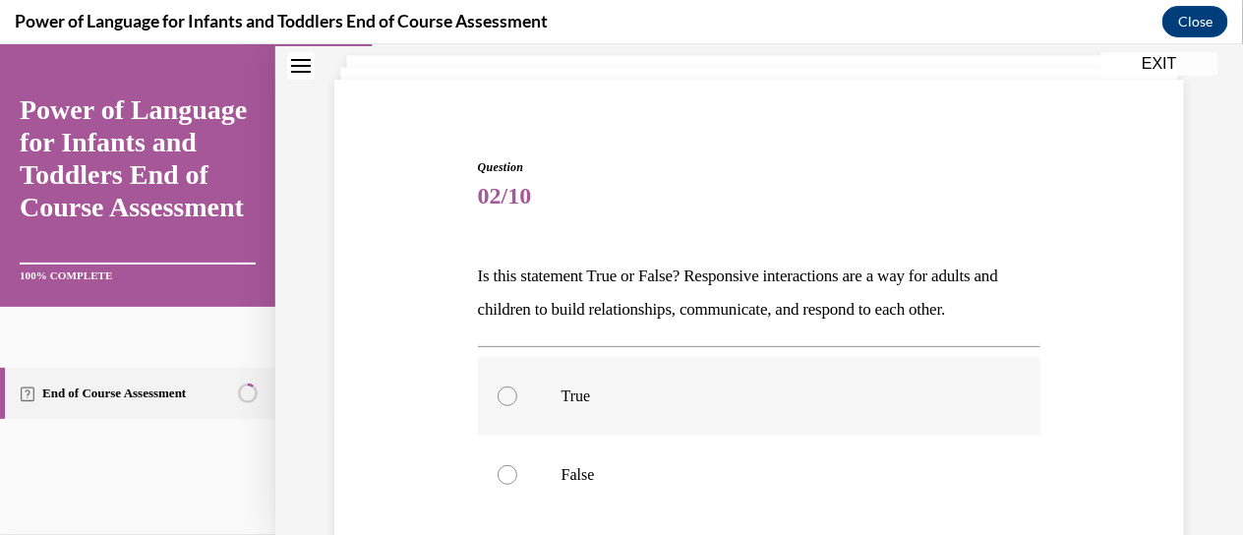
click at [490, 389] on label "True" at bounding box center [759, 395] width 563 height 79
click at [498, 389] on input "True" at bounding box center [508, 395] width 20 height 20
radio input "true"
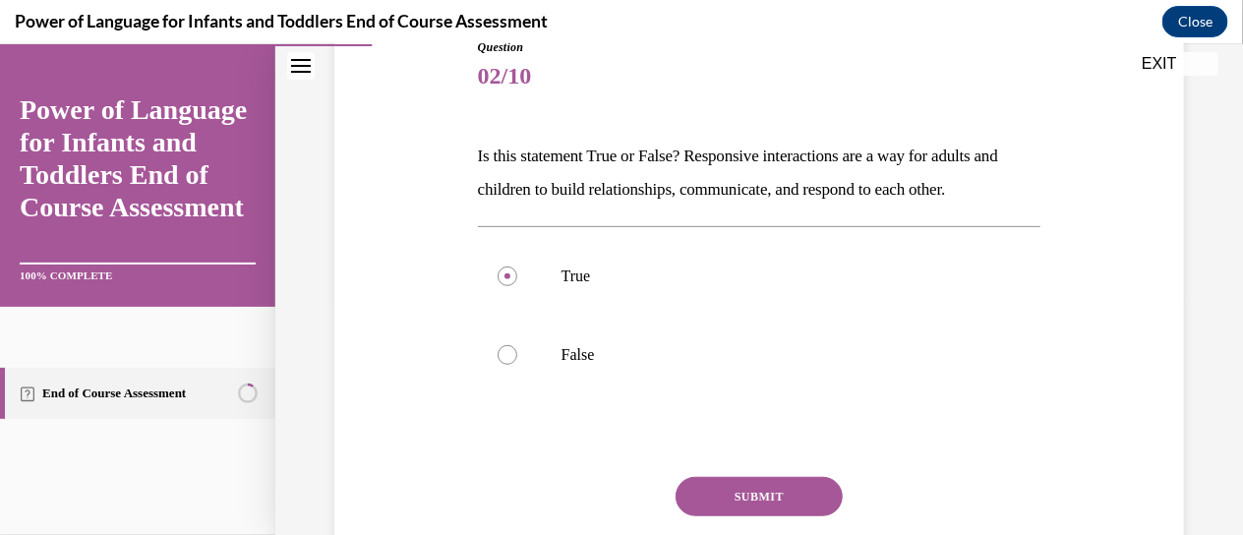
scroll to position [377, 0]
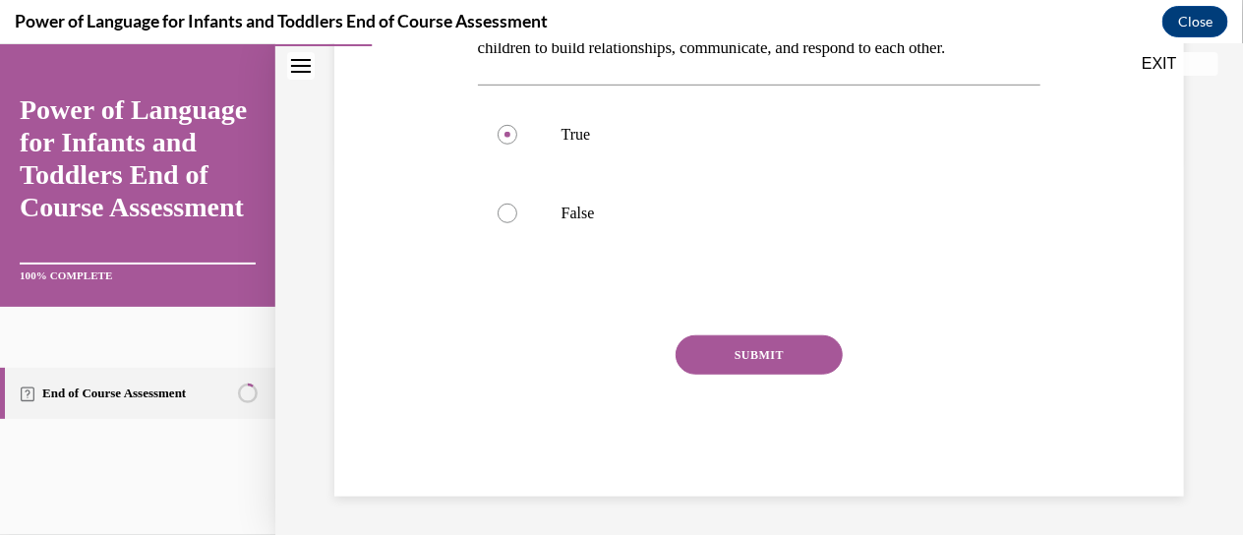
click at [742, 359] on button "SUBMIT" at bounding box center [759, 353] width 167 height 39
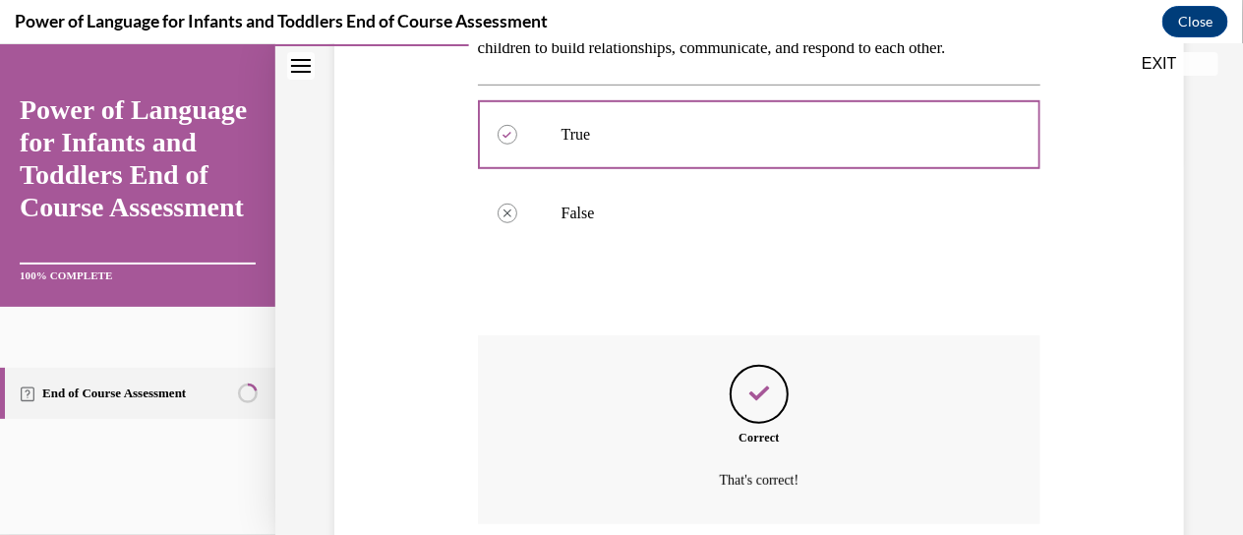
scroll to position [536, 0]
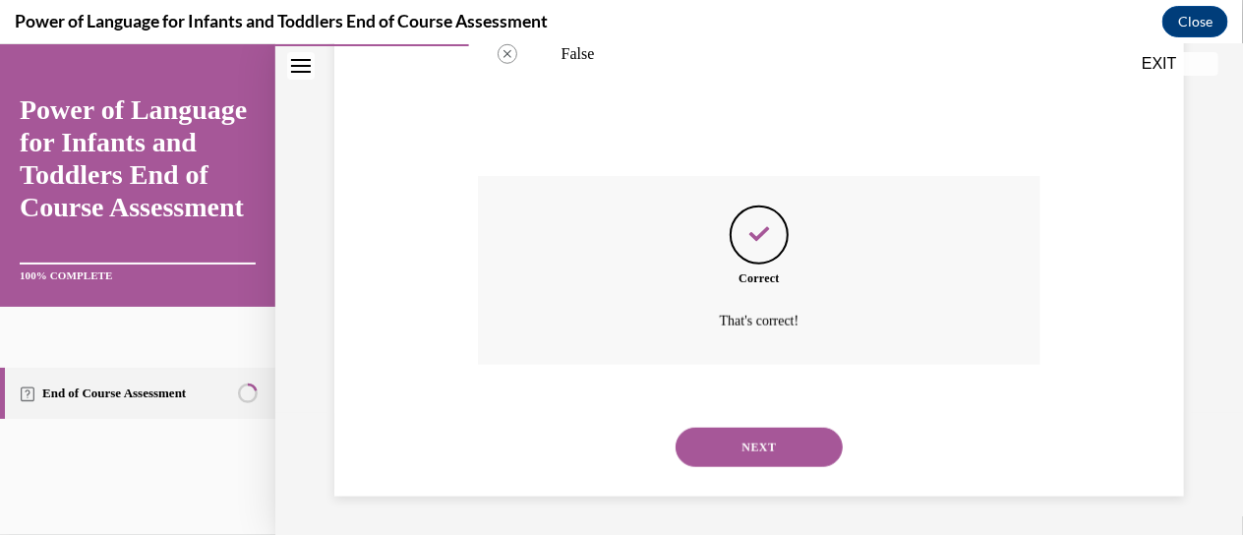
click at [761, 431] on button "NEXT" at bounding box center [759, 446] width 167 height 39
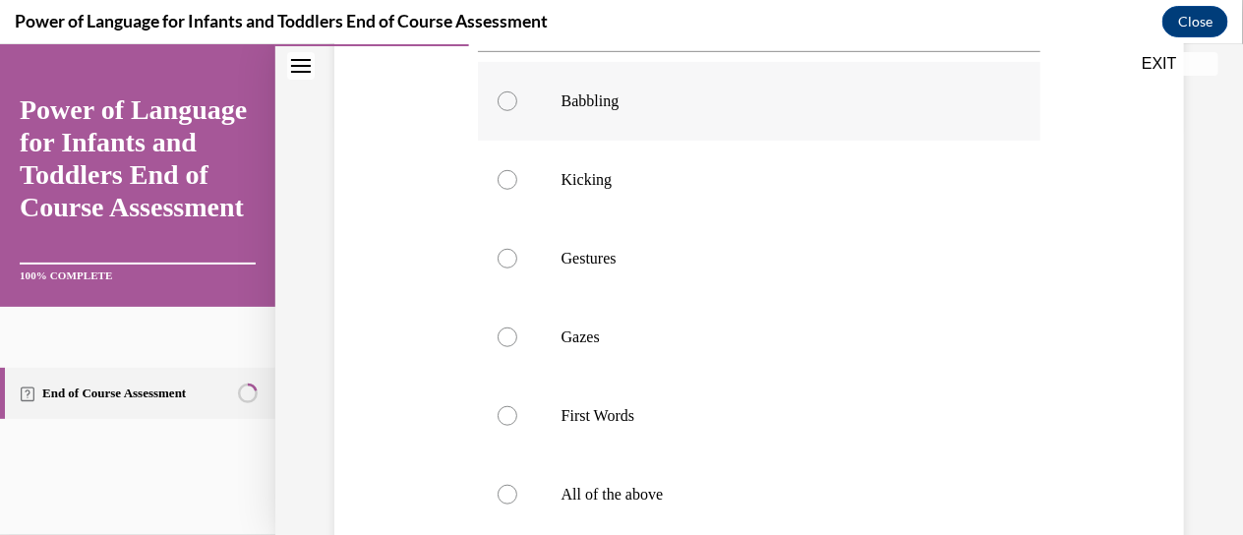
scroll to position [420, 0]
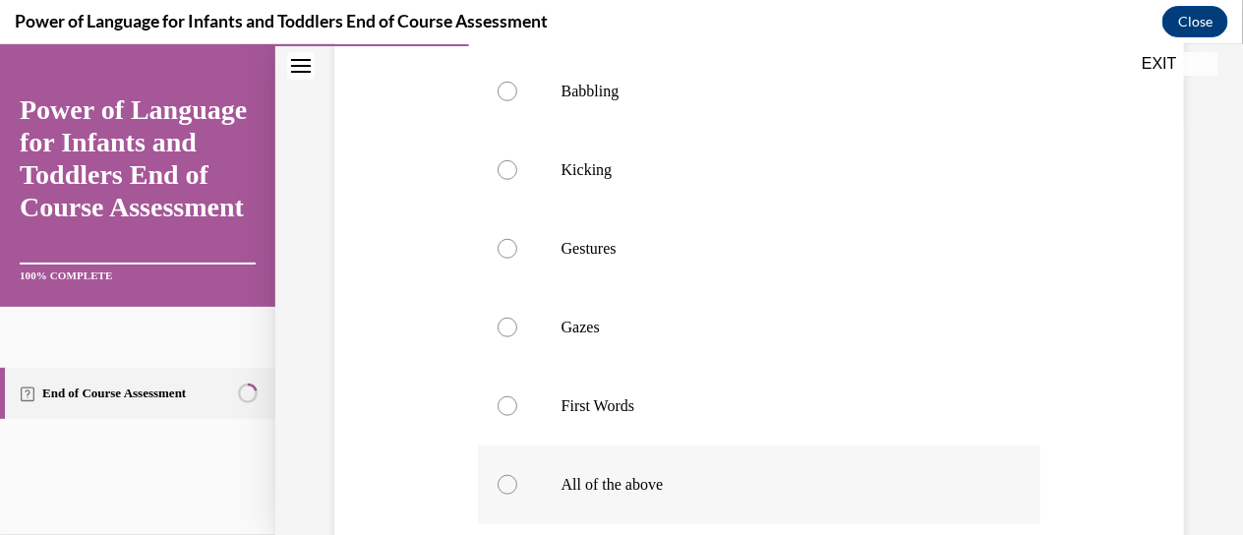
click at [619, 474] on p "All of the above" at bounding box center [776, 484] width 431 height 20
click at [517, 474] on input "All of the above" at bounding box center [508, 484] width 20 height 20
radio input "true"
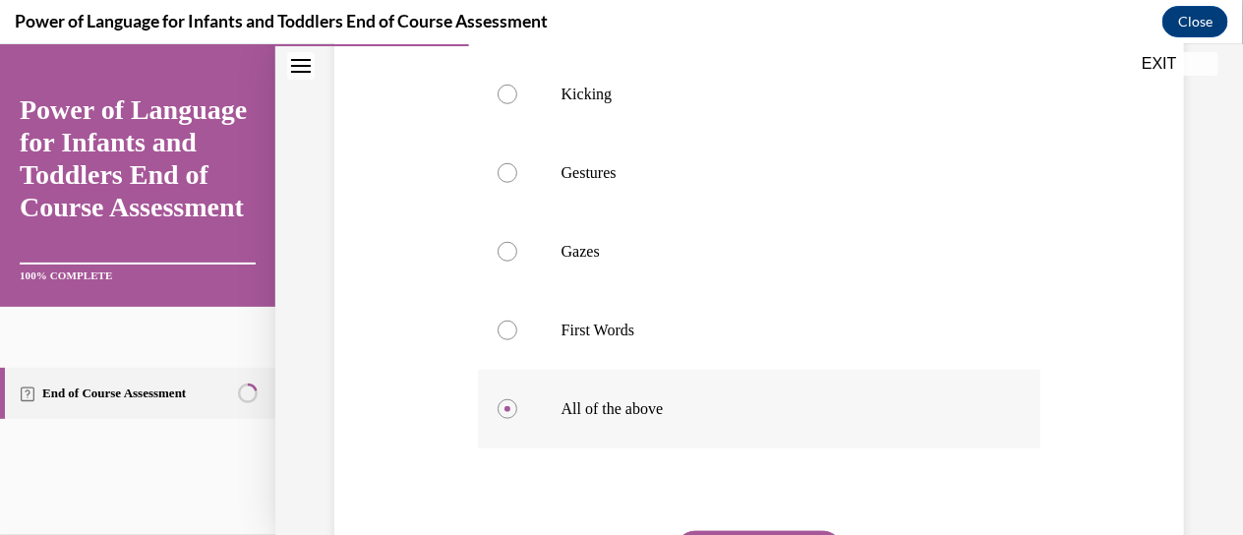
scroll to position [500, 0]
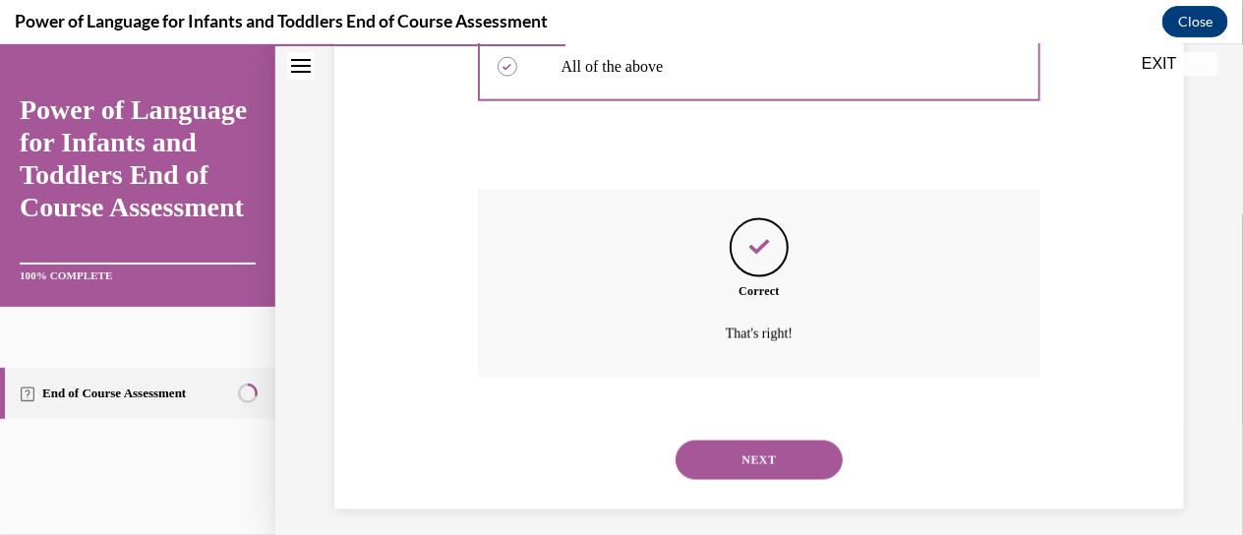
scroll to position [850, 0]
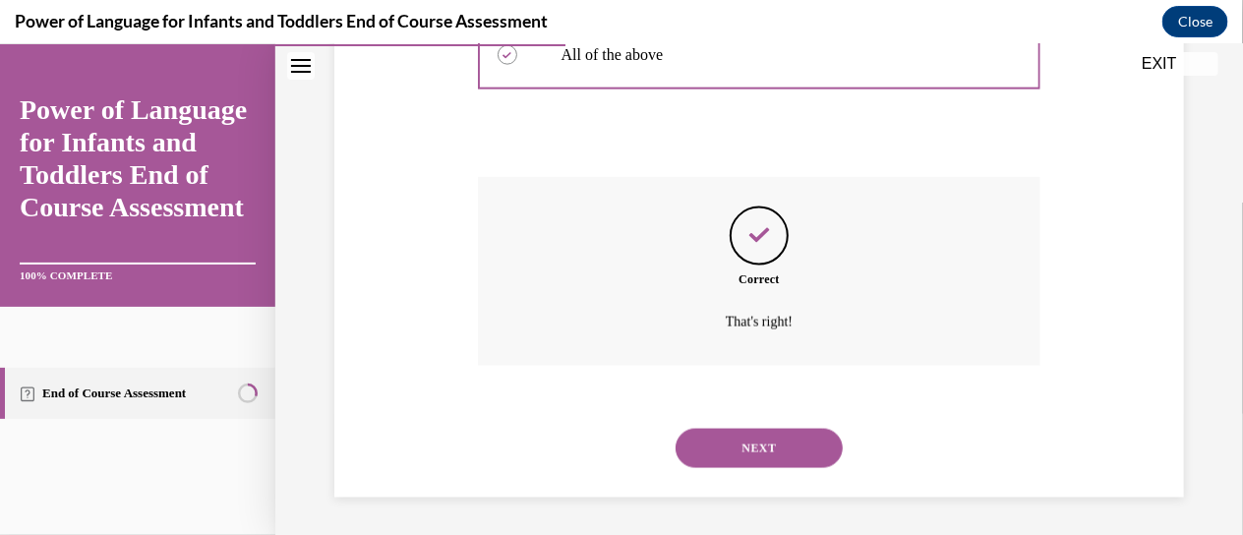
click at [716, 445] on button "NEXT" at bounding box center [759, 447] width 167 height 39
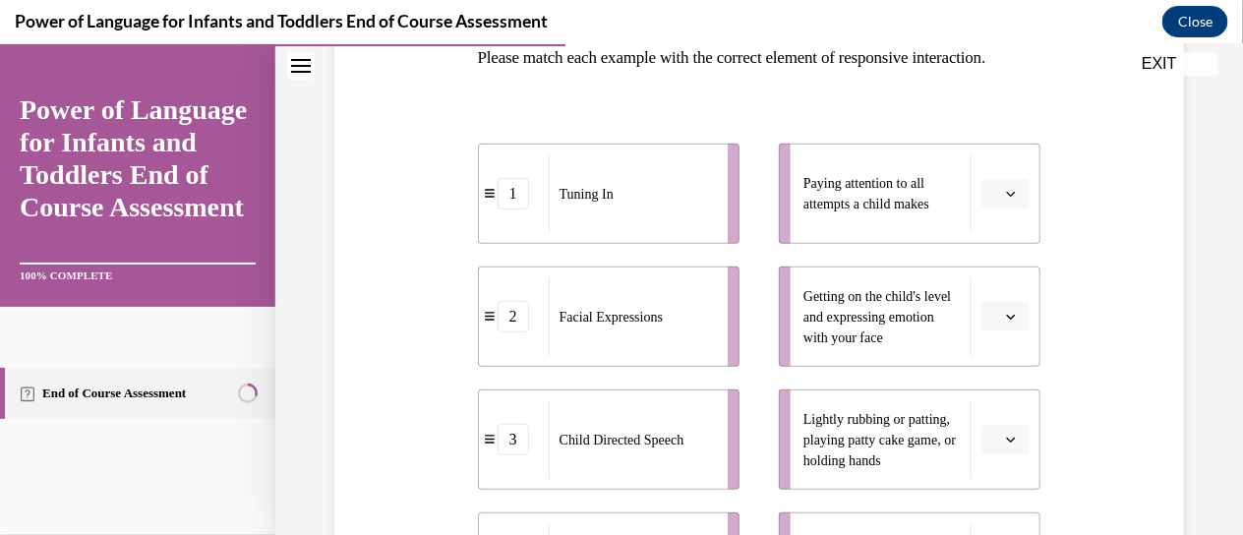
scroll to position [382, 0]
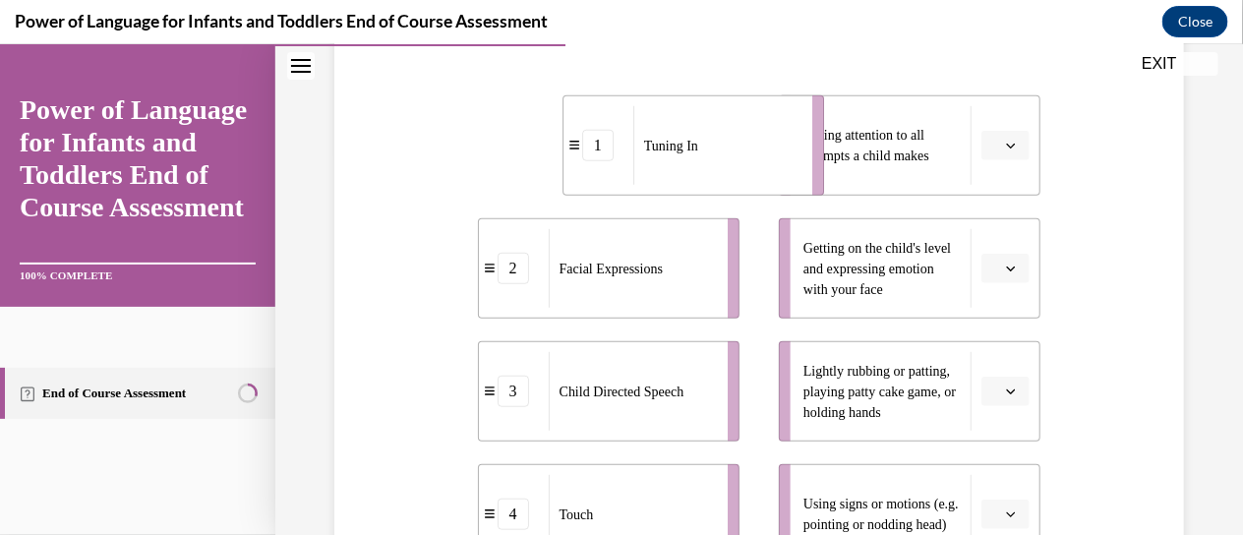
drag, startPoint x: 688, startPoint y: 176, endPoint x: 771, endPoint y: 175, distance: 82.6
click at [772, 176] on div "Tuning In" at bounding box center [716, 144] width 166 height 79
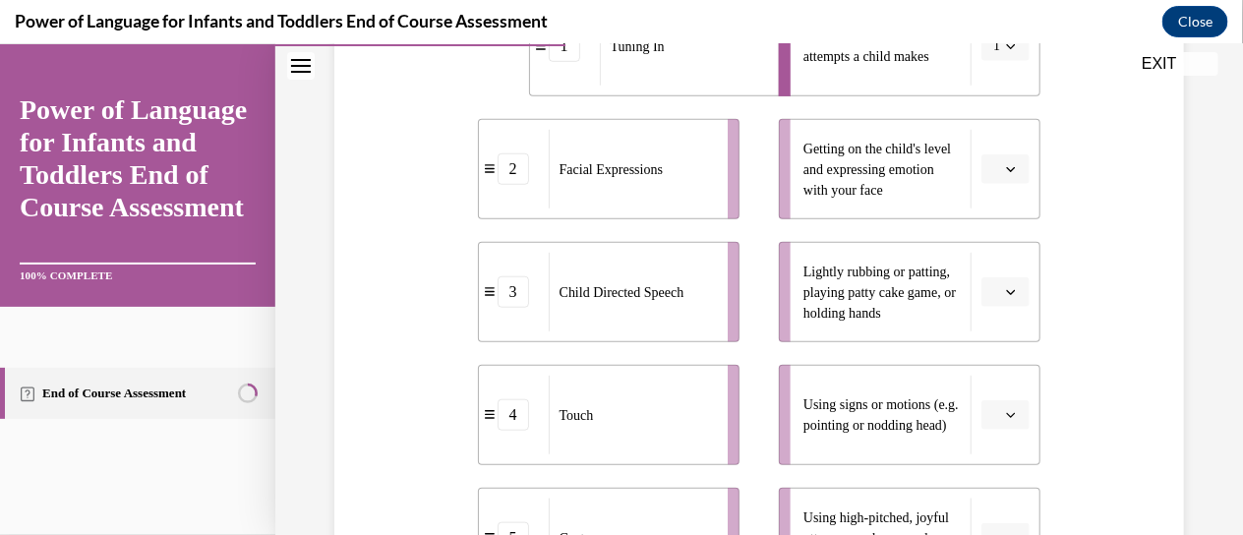
scroll to position [494, 0]
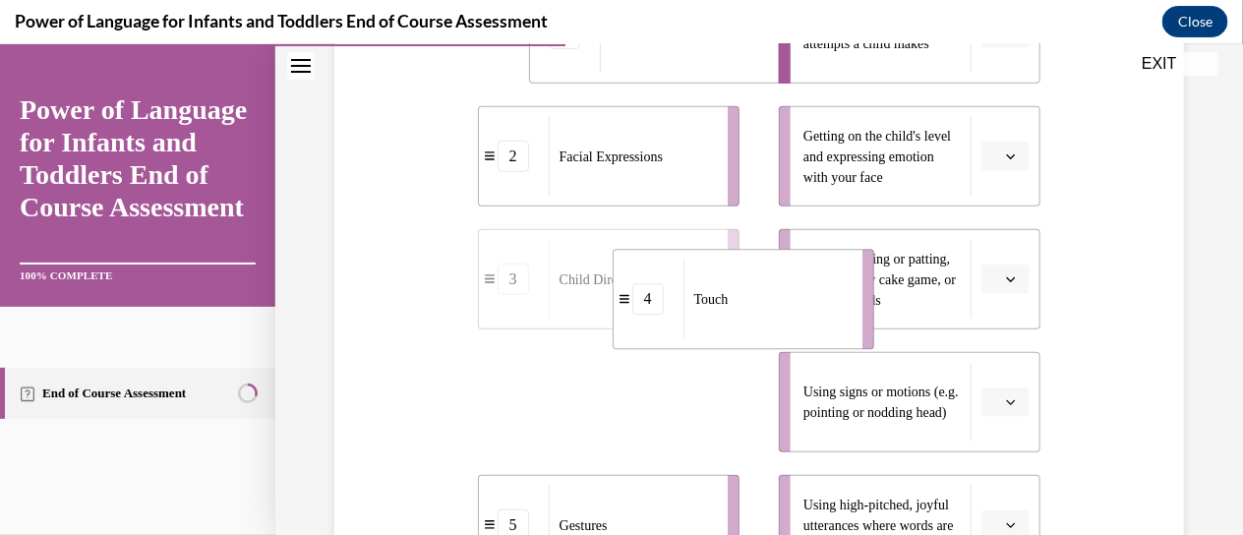
drag, startPoint x: 636, startPoint y: 431, endPoint x: 770, endPoint y: 324, distance: 170.8
click at [771, 325] on div "Touch" at bounding box center [766, 299] width 166 height 79
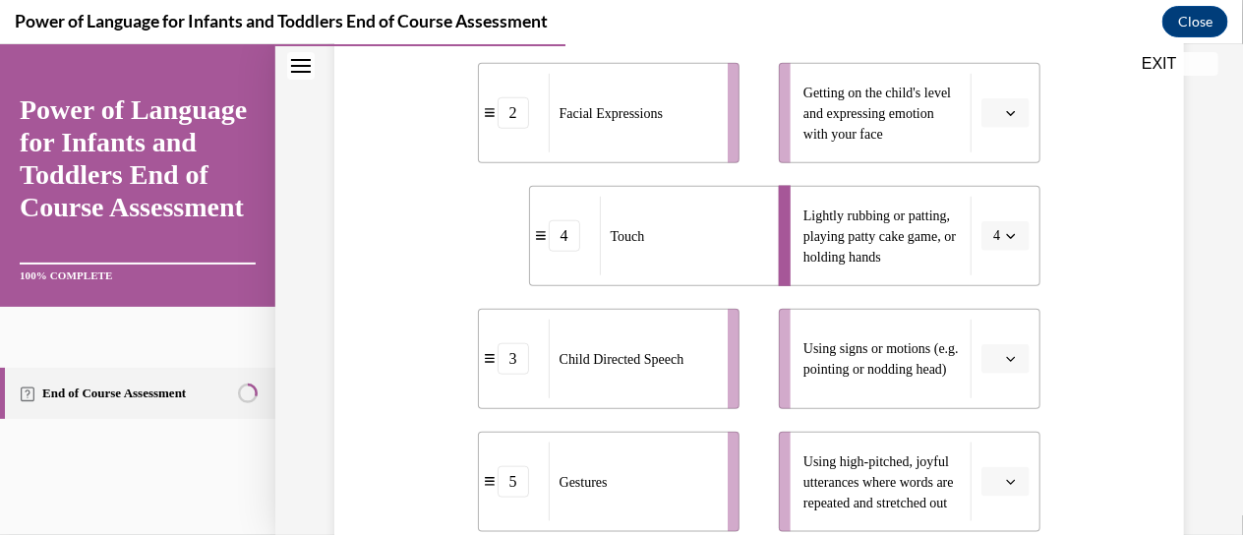
scroll to position [546, 0]
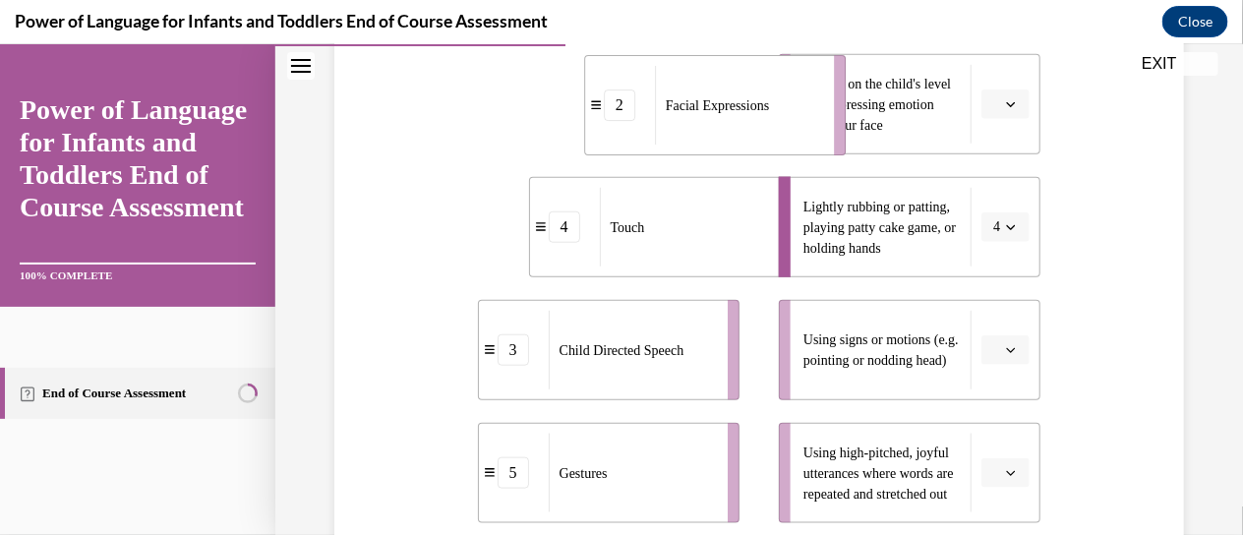
drag, startPoint x: 716, startPoint y: 102, endPoint x: 830, endPoint y: 103, distance: 114.1
click at [831, 104] on li "2 Facial Expressions" at bounding box center [715, 104] width 262 height 100
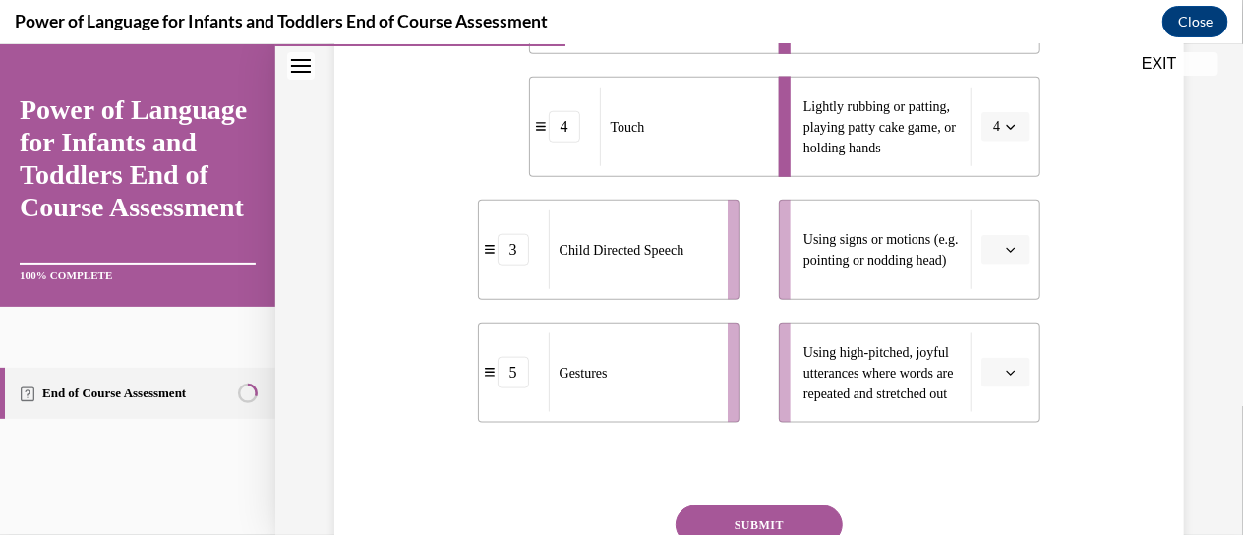
scroll to position [650, 0]
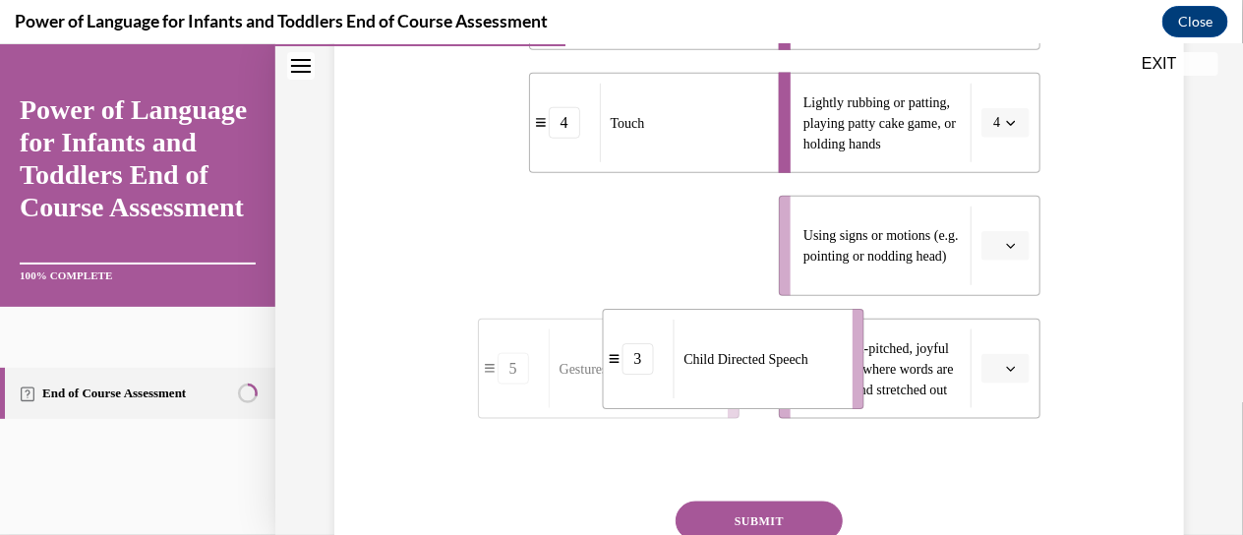
drag, startPoint x: 677, startPoint y: 238, endPoint x: 805, endPoint y: 365, distance: 180.8
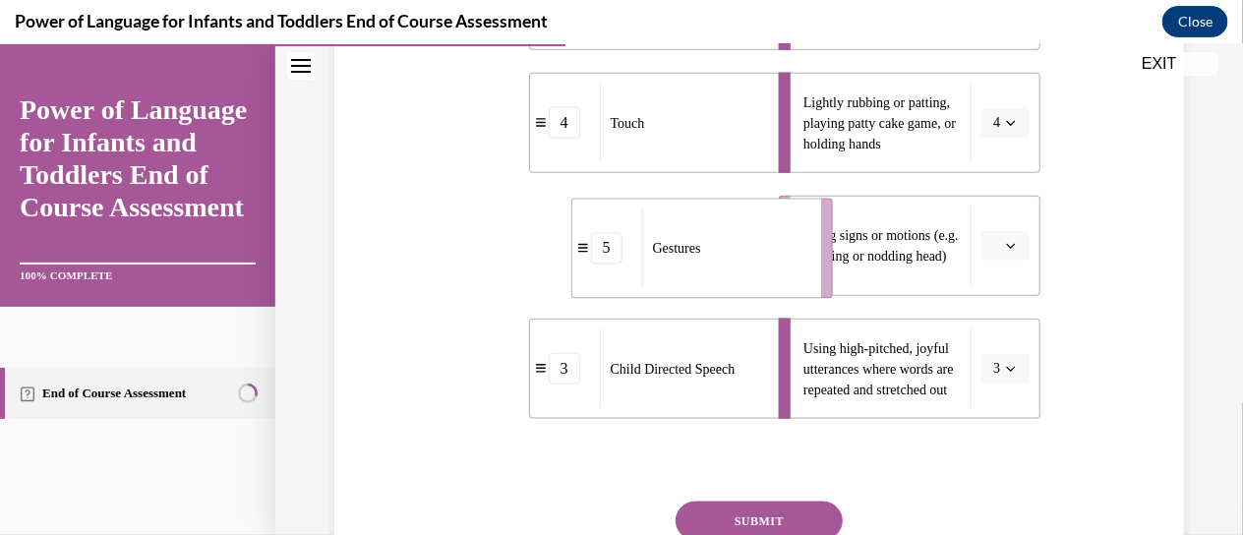
drag, startPoint x: 698, startPoint y: 256, endPoint x: 791, endPoint y: 257, distance: 92.4
click at [792, 259] on div "Gestures" at bounding box center [725, 247] width 166 height 79
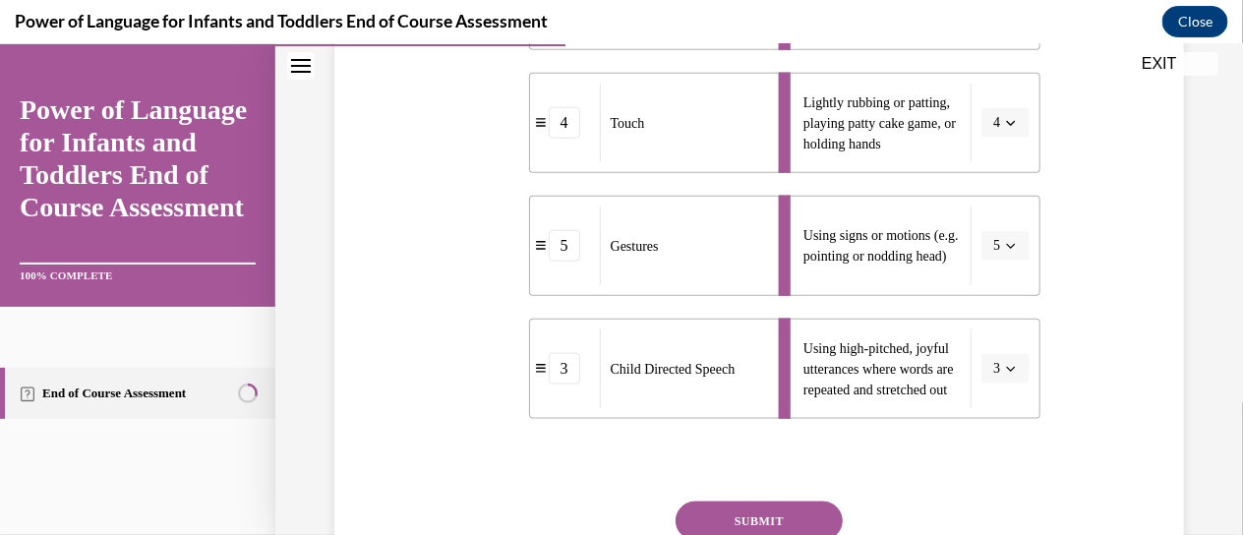
click at [745, 516] on button "SUBMIT" at bounding box center [759, 520] width 167 height 39
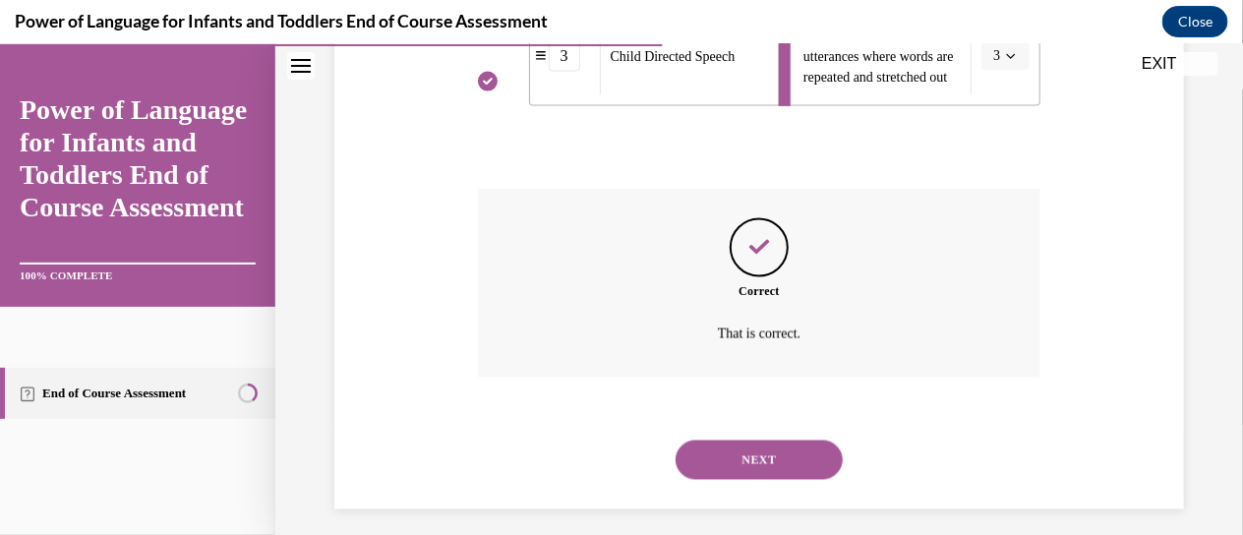
scroll to position [975, 0]
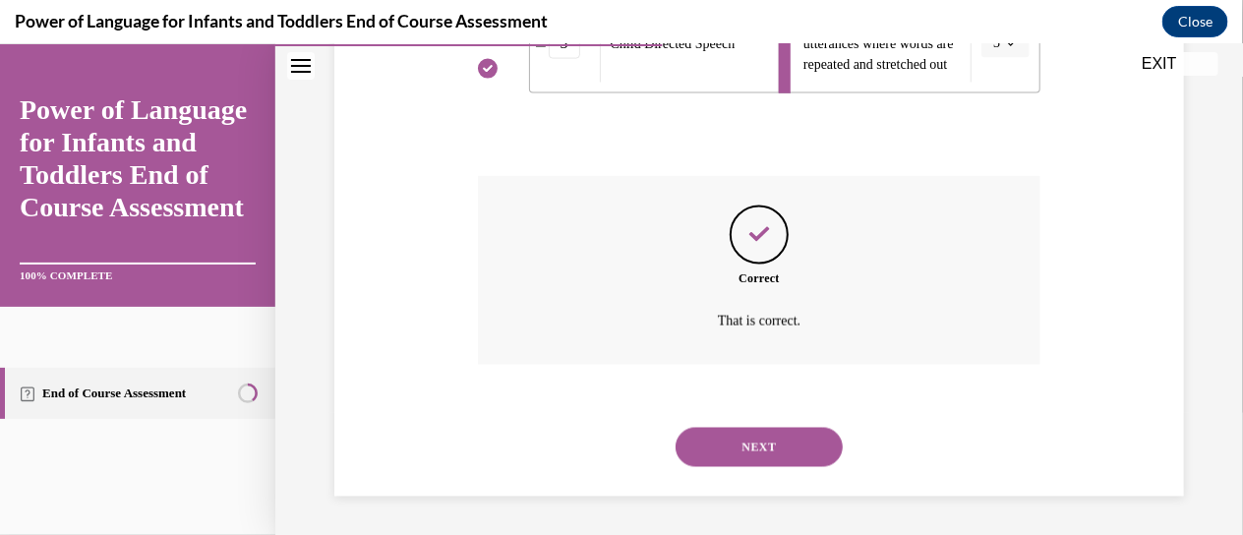
click at [696, 451] on button "NEXT" at bounding box center [759, 446] width 167 height 39
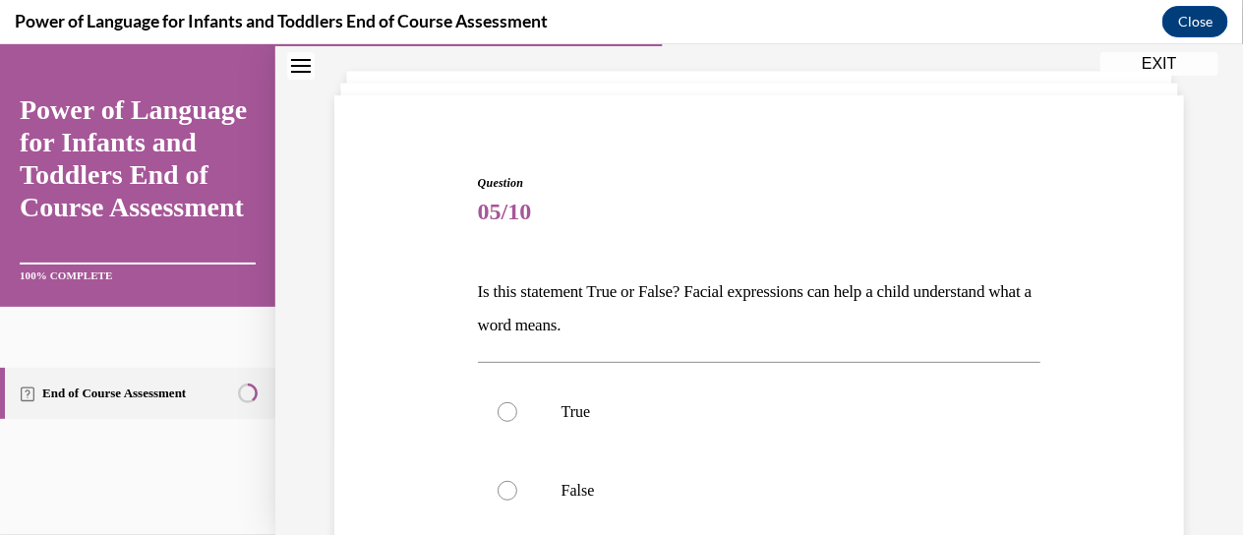
scroll to position [100, 0]
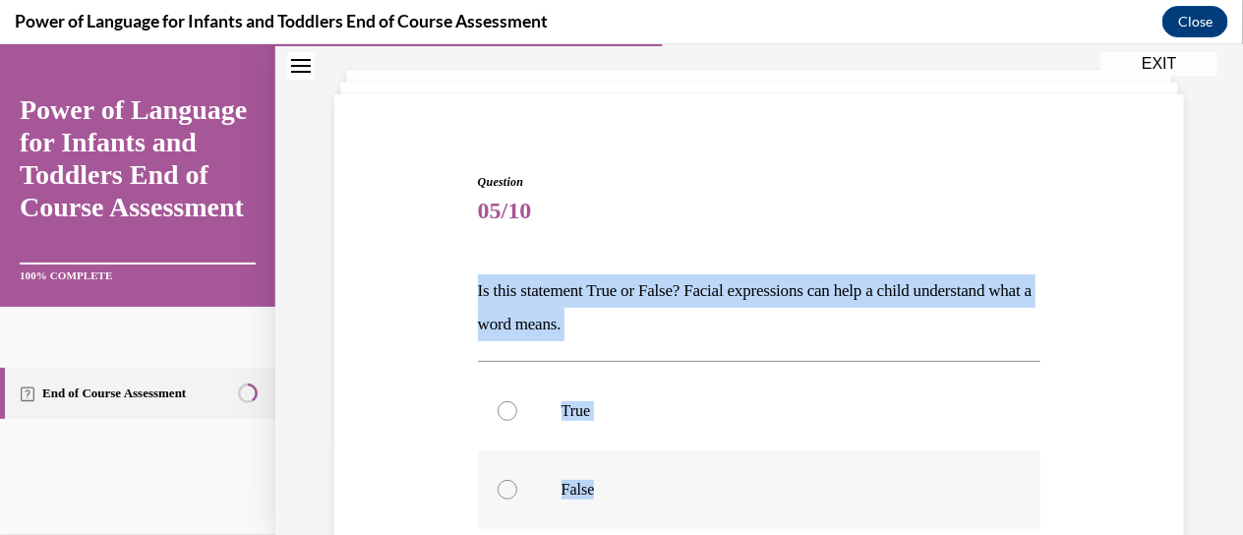
drag, startPoint x: 452, startPoint y: 276, endPoint x: 606, endPoint y: 495, distance: 266.8
click at [606, 496] on div "Question 05/10 Is this statement True or False? Facial expressions can help a c…" at bounding box center [758, 442] width 859 height 659
copy div "Is this statement True or False? Facial expressions can help a child understand…"
click at [535, 405] on label "True" at bounding box center [759, 410] width 563 height 79
click at [517, 405] on input "True" at bounding box center [508, 410] width 20 height 20
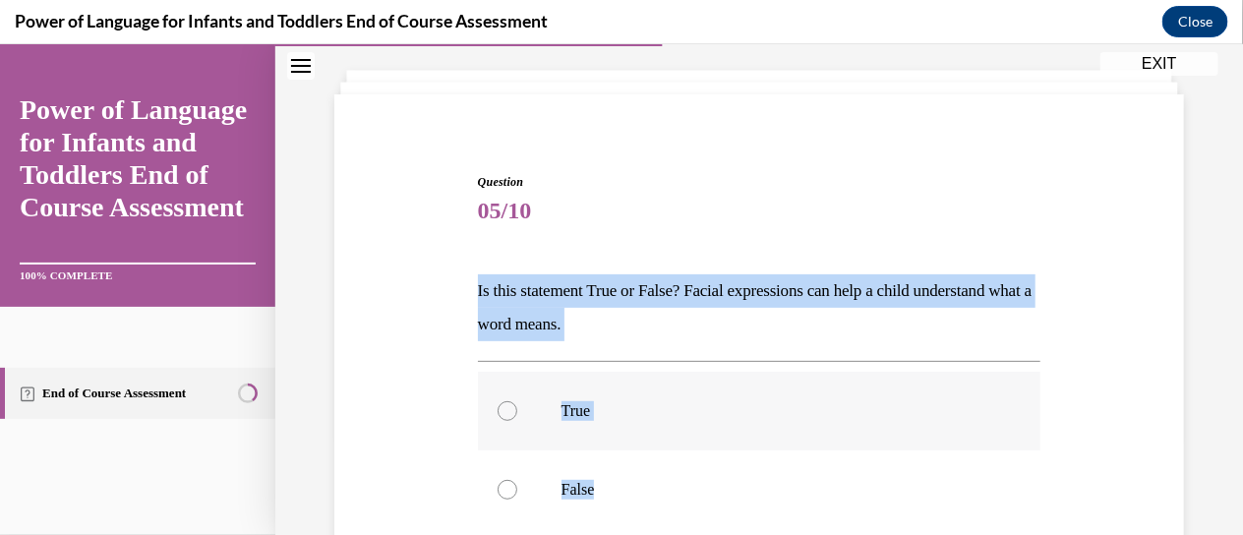
radio input "true"
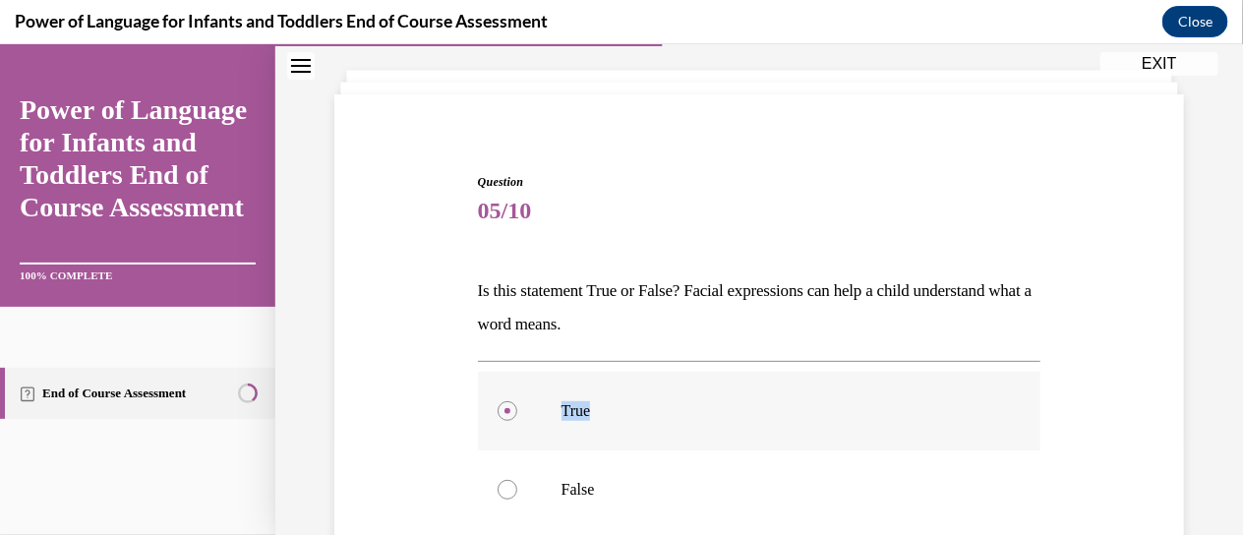
click at [535, 405] on label "True" at bounding box center [759, 410] width 563 height 79
click at [517, 405] on input "True" at bounding box center [508, 410] width 20 height 20
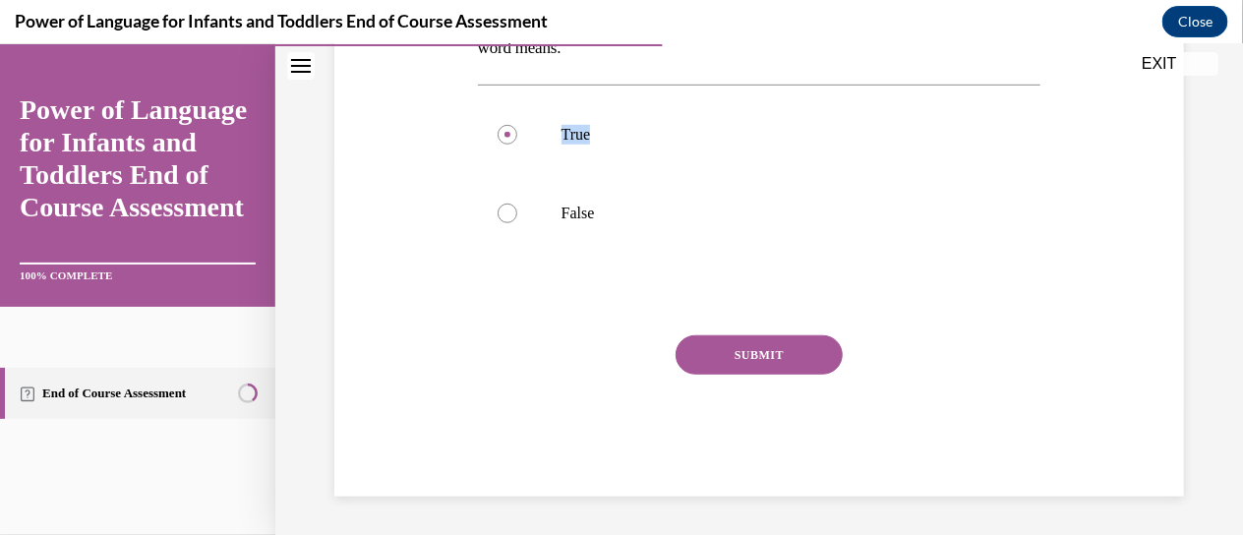
click at [700, 342] on button "SUBMIT" at bounding box center [759, 353] width 167 height 39
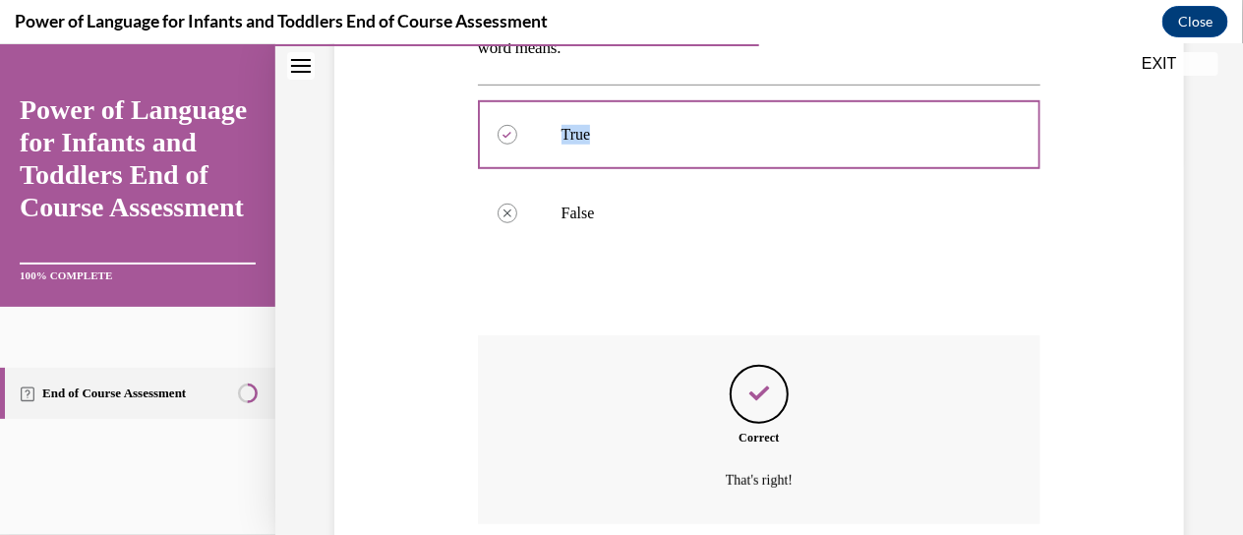
scroll to position [536, 0]
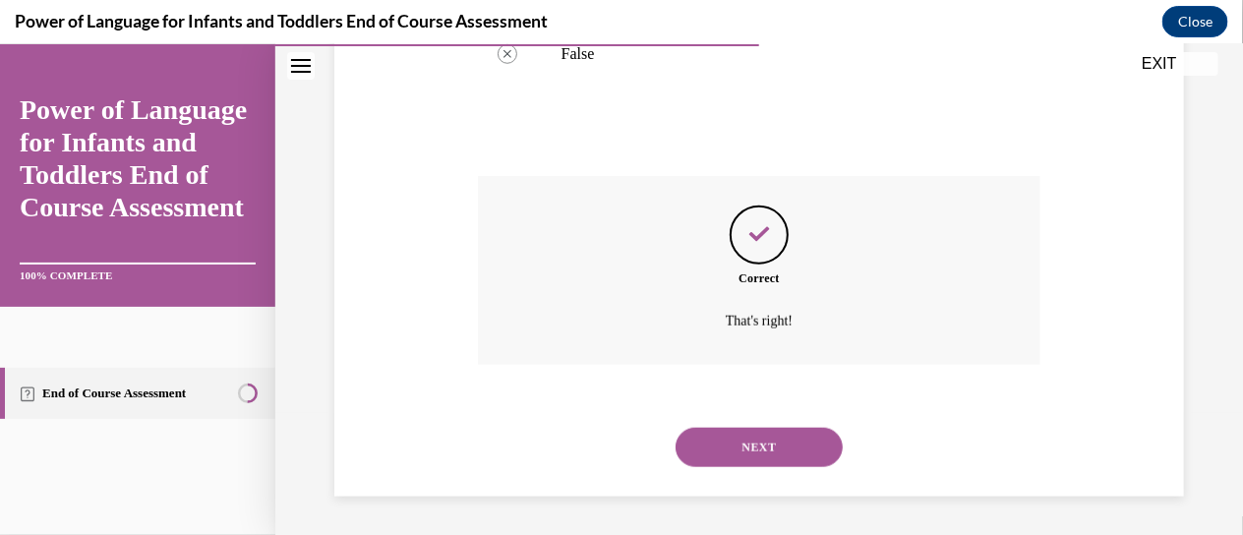
click at [743, 470] on div "NEXT" at bounding box center [759, 446] width 563 height 79
click at [749, 451] on button "NEXT" at bounding box center [759, 446] width 167 height 39
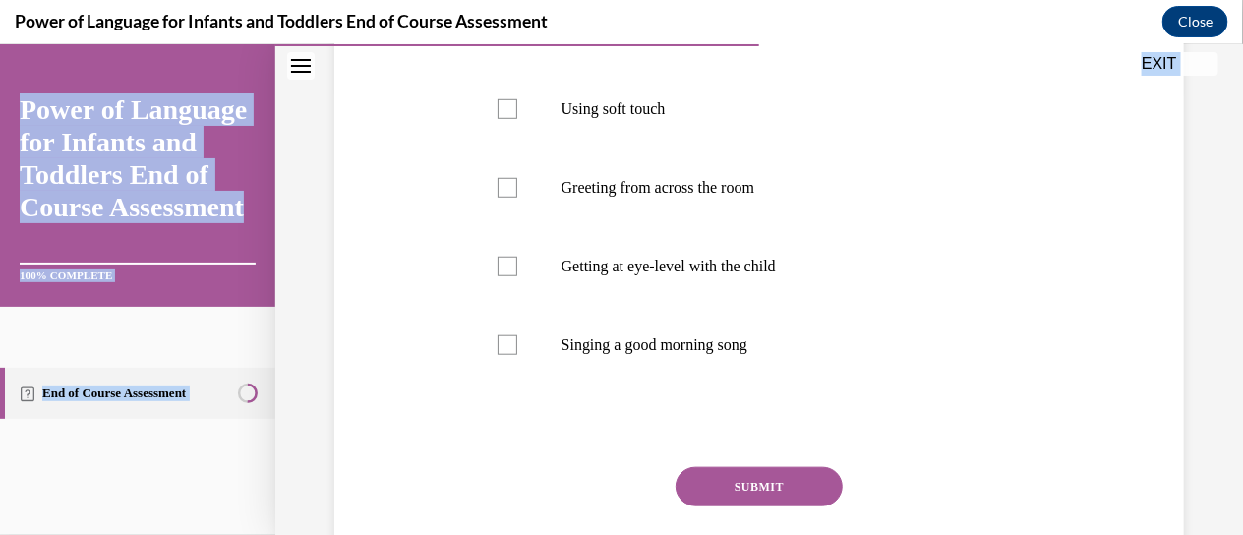
scroll to position [613, 0]
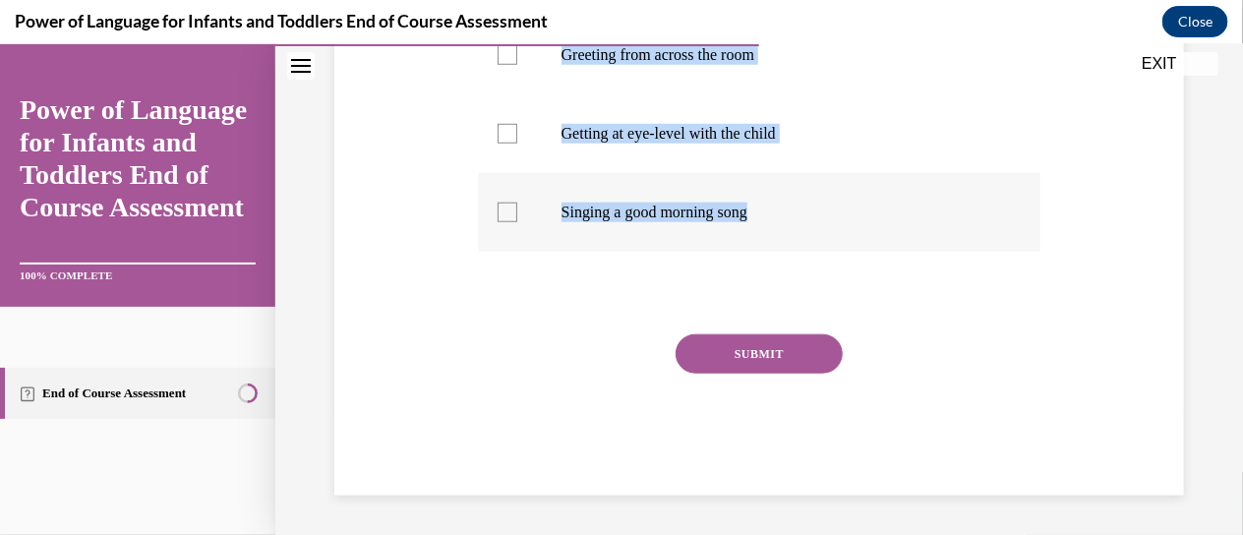
drag, startPoint x: 475, startPoint y: 325, endPoint x: 784, endPoint y: 216, distance: 327.5
click at [785, 217] on div "Question 06/10 What are examples of responsive interactions during arrival? (ch…" at bounding box center [759, 79] width 573 height 832
click at [501, 299] on div at bounding box center [759, 292] width 563 height 24
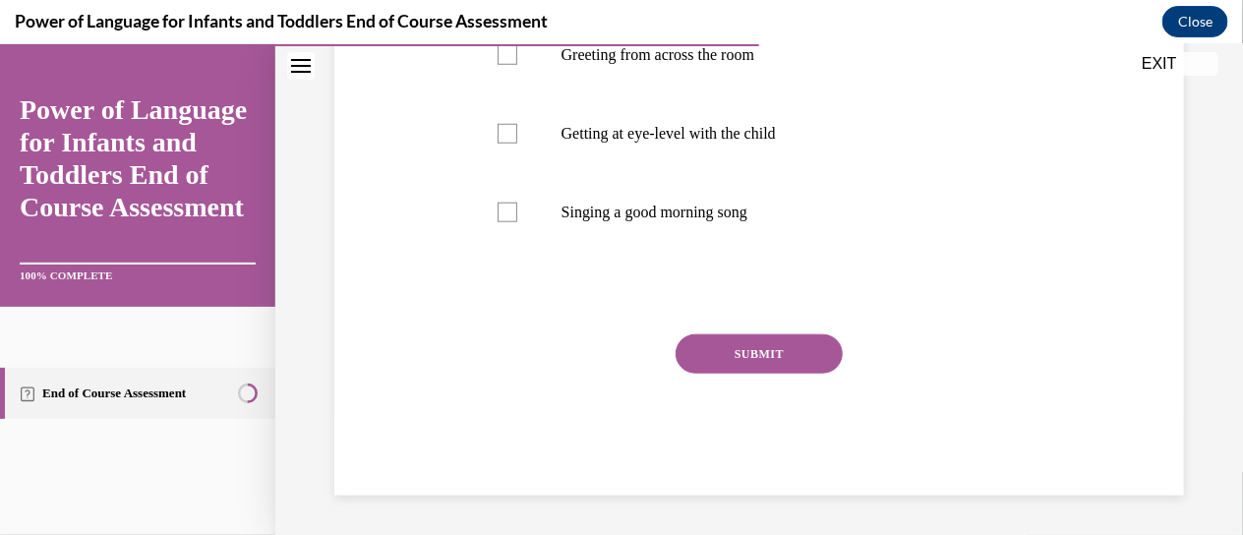
click at [501, 299] on div at bounding box center [759, 292] width 563 height 24
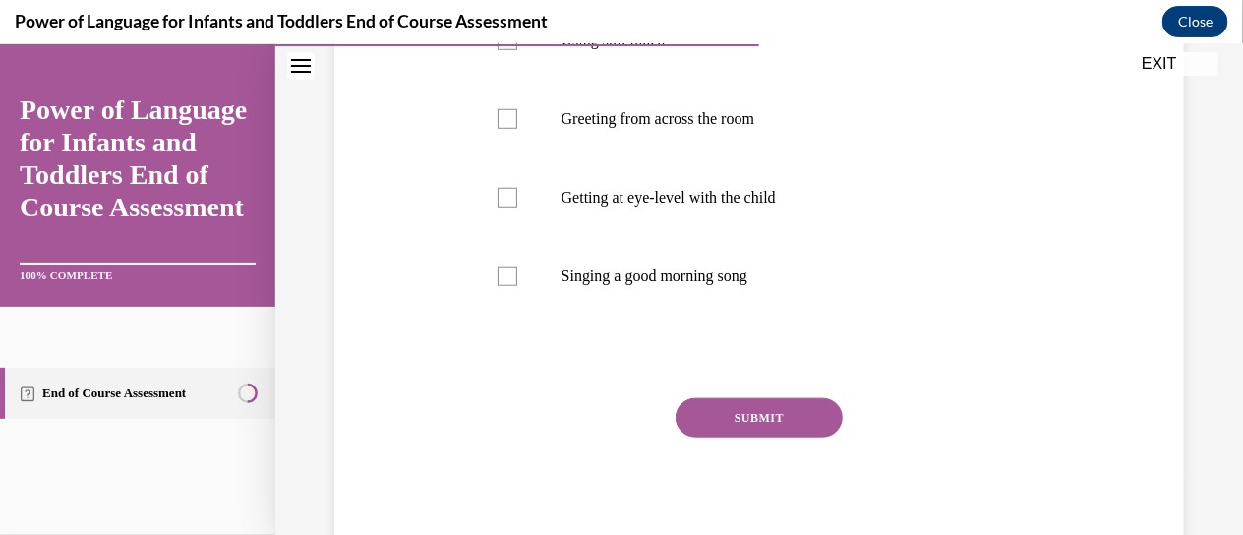
scroll to position [515, 0]
click at [549, 80] on label "Using soft touch" at bounding box center [759, 40] width 563 height 79
click at [517, 50] on input "Using soft touch" at bounding box center [508, 40] width 20 height 20
checkbox input "true"
click at [539, 226] on label "Getting at eye-level with the child" at bounding box center [759, 197] width 563 height 79
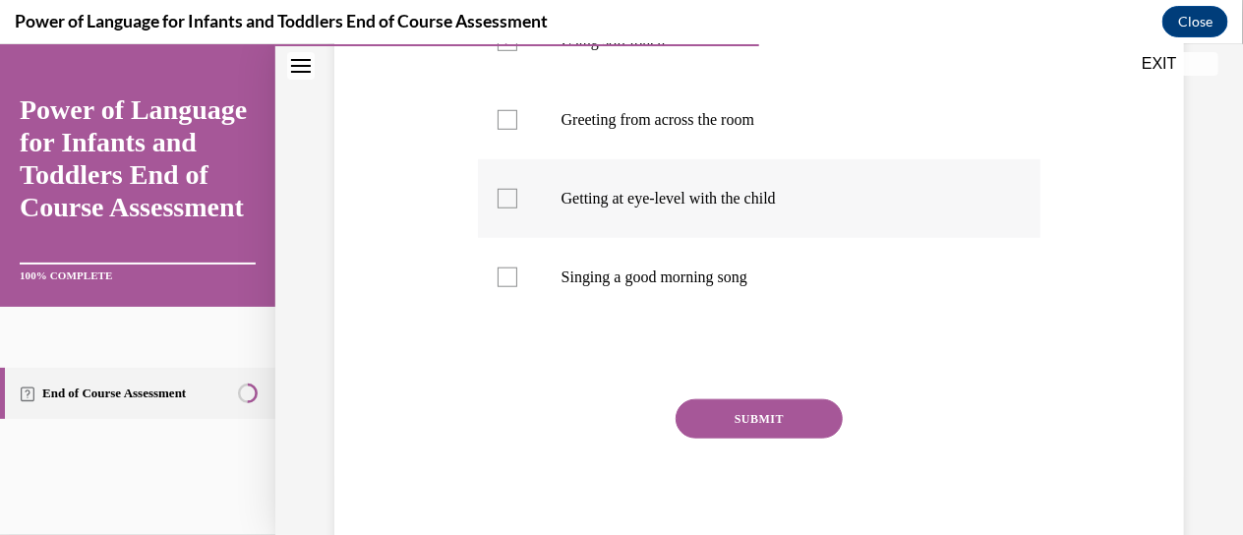
click at [517, 207] on input "Getting at eye-level with the child" at bounding box center [508, 198] width 20 height 20
checkbox input "true"
click at [545, 292] on label "Singing a good morning song" at bounding box center [759, 276] width 563 height 79
click at [517, 286] on input "Singing a good morning song" at bounding box center [508, 276] width 20 height 20
checkbox input "true"
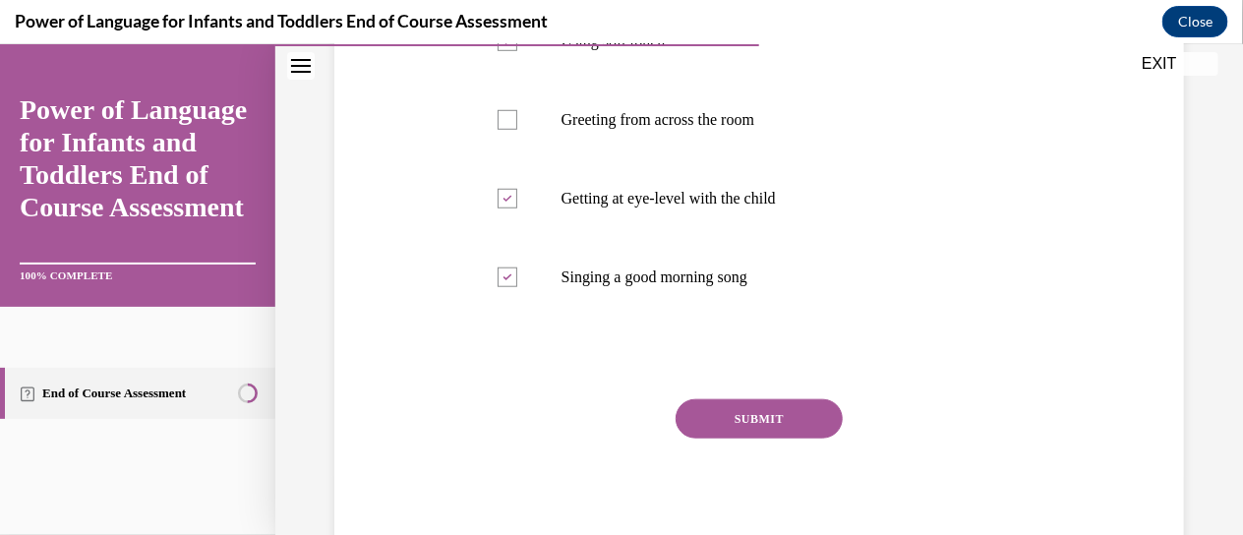
drag, startPoint x: 763, startPoint y: 448, endPoint x: 433, endPoint y: 484, distance: 332.3
click at [430, 485] on div "Question 06/10 What are examples of responsive interactions during arrival? (ch…" at bounding box center [758, 128] width 859 height 861
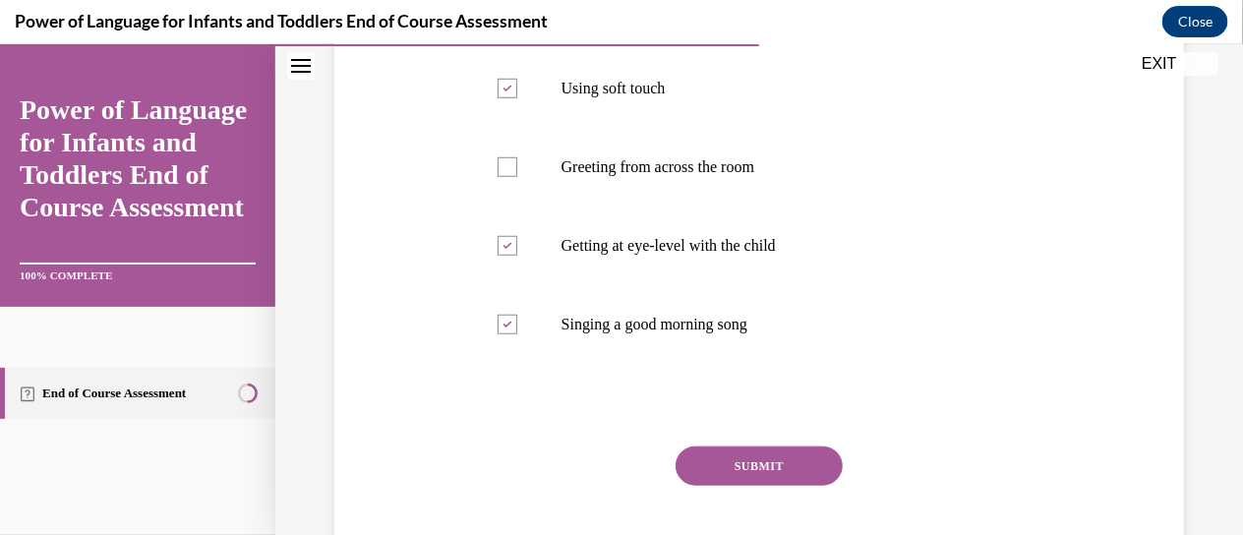
scroll to position [460, 0]
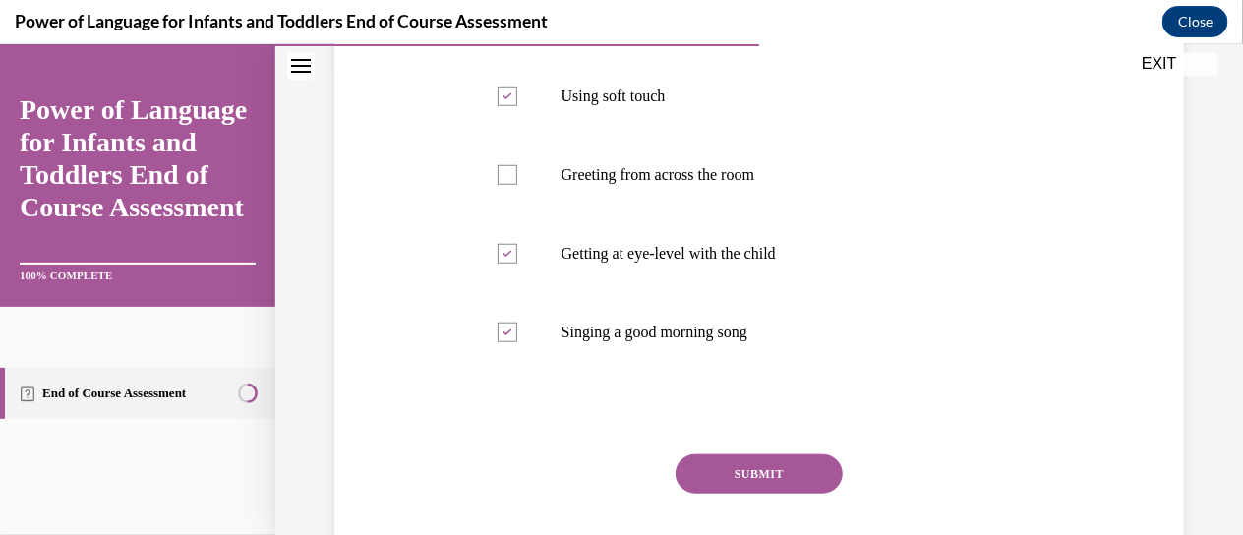
click at [720, 486] on button "SUBMIT" at bounding box center [759, 472] width 167 height 39
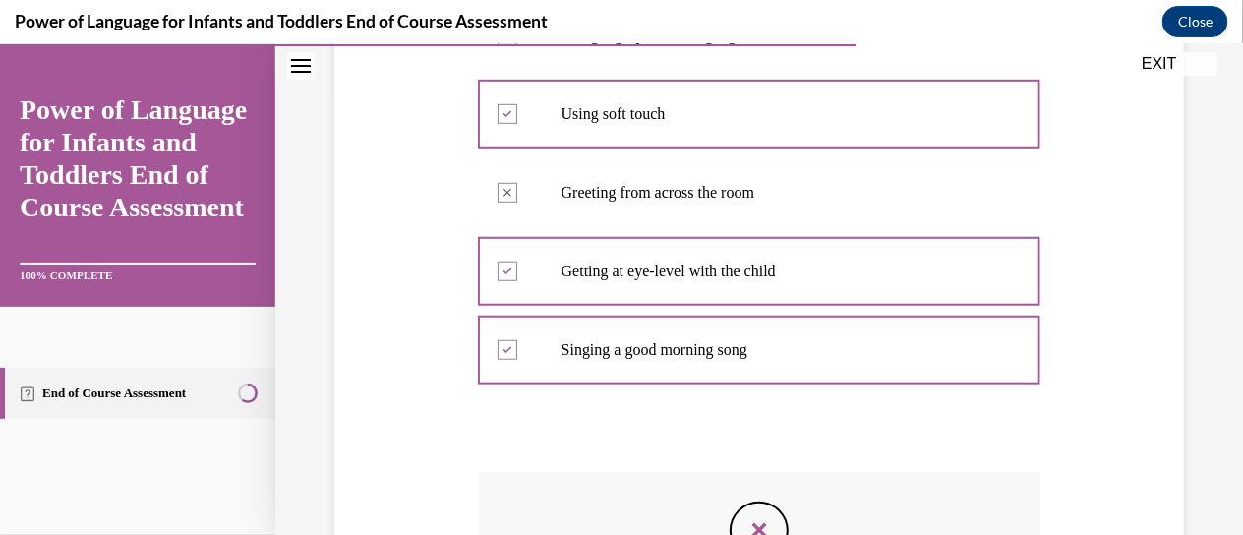
scroll to position [795, 0]
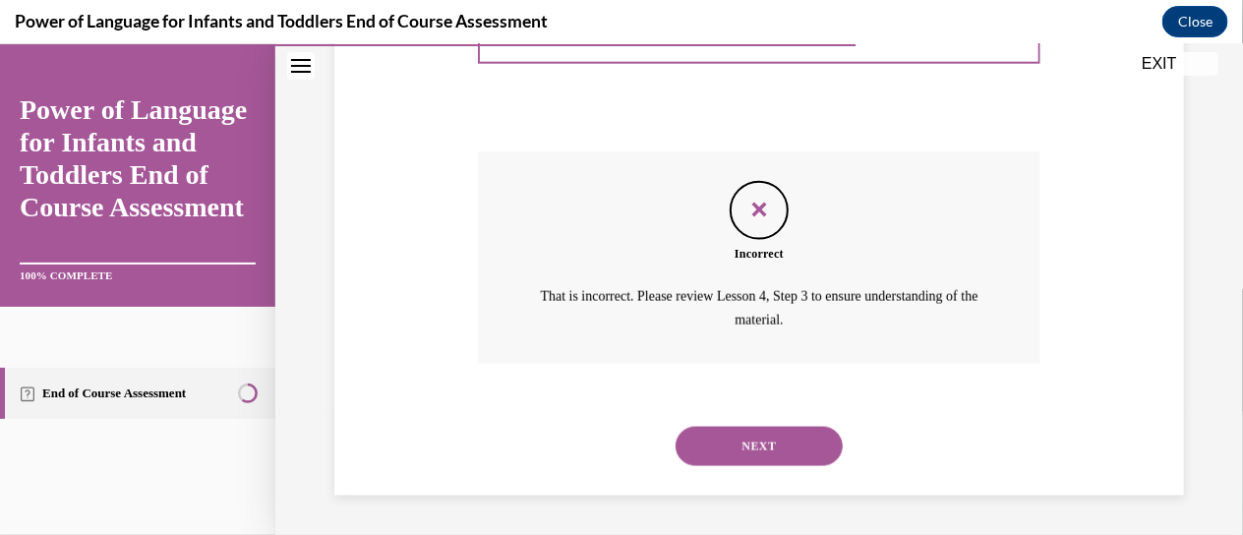
click at [756, 452] on button "NEXT" at bounding box center [759, 445] width 167 height 39
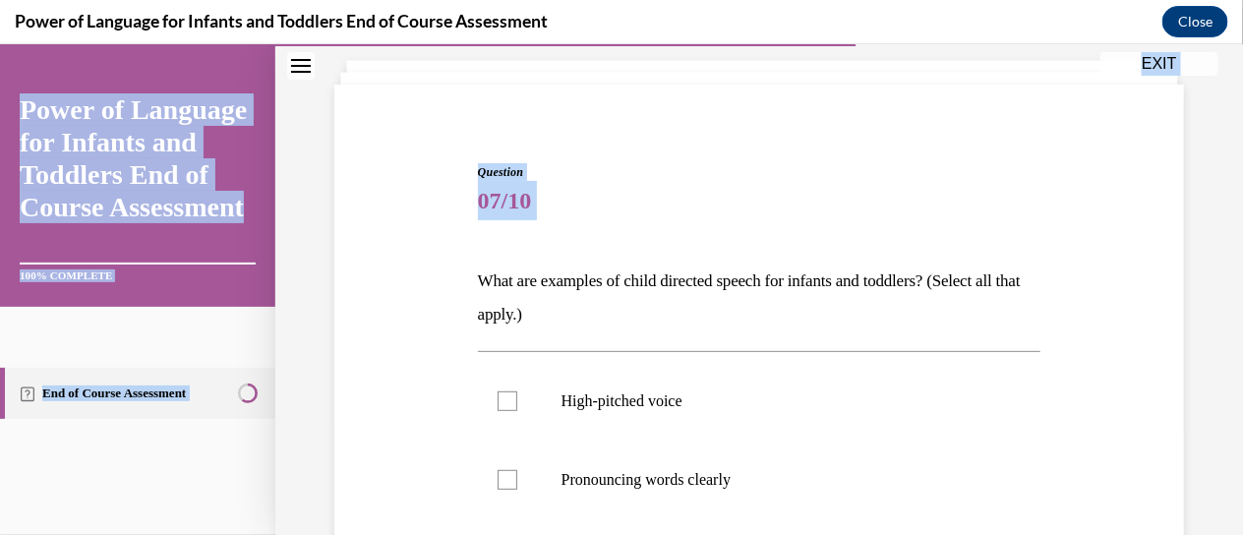
scroll to position [534, 0]
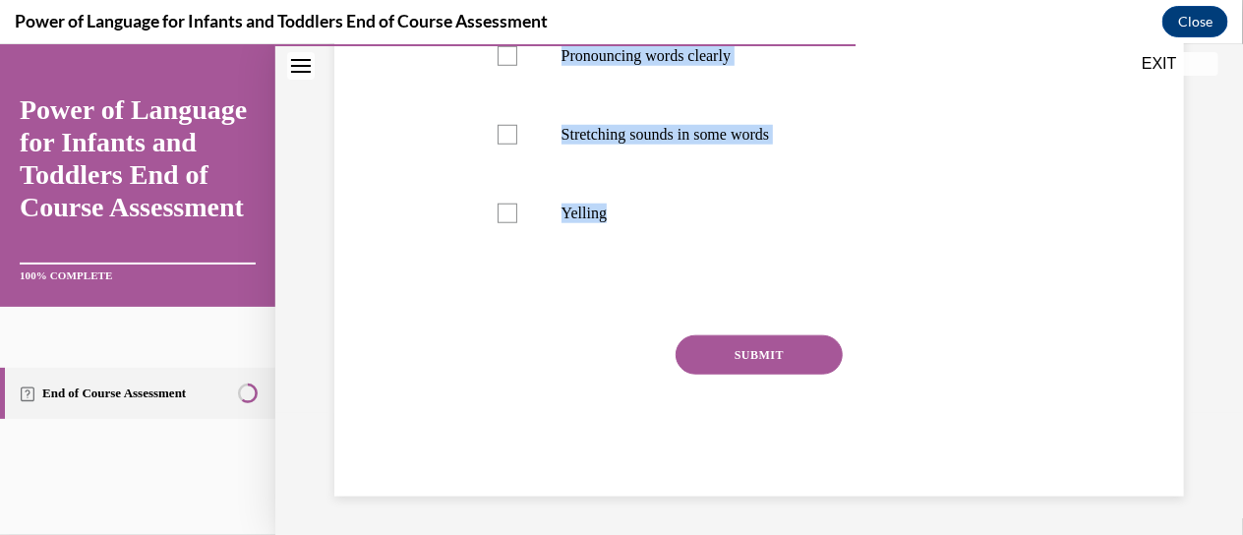
drag, startPoint x: 461, startPoint y: 370, endPoint x: 539, endPoint y: 259, distance: 135.6
click at [548, 259] on div "Question 07/10 What are examples of child directed speech for infants and toddl…" at bounding box center [758, 87] width 859 height 816
click at [444, 365] on div "Question 07/10 What are examples of child directed speech for infants and toddl…" at bounding box center [758, 87] width 859 height 816
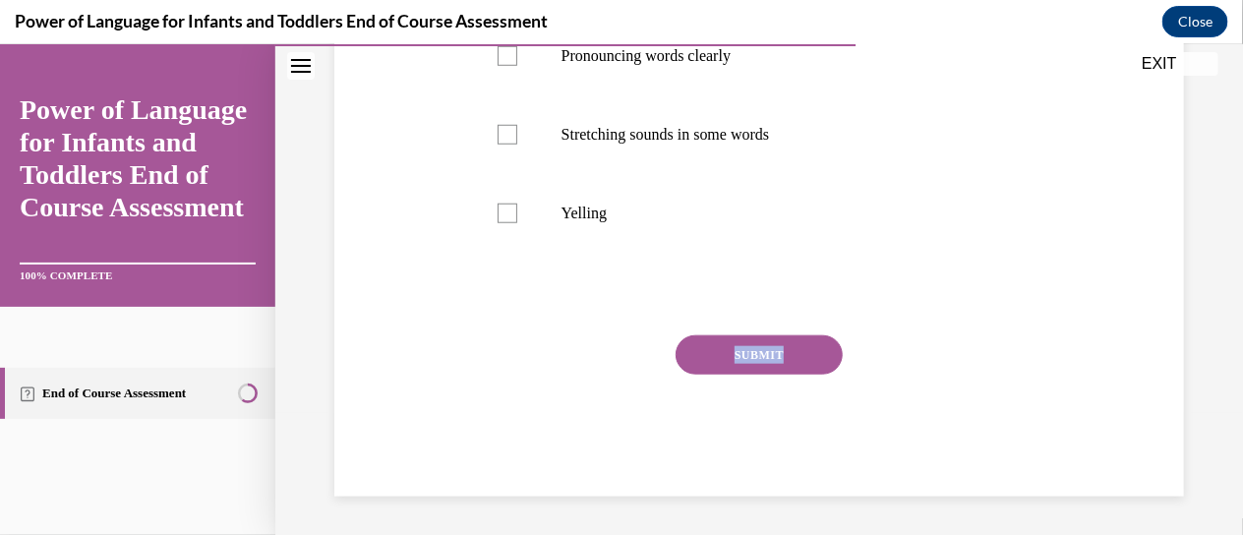
click at [444, 365] on div "Question 07/10 What are examples of child directed speech for infants and toddl…" at bounding box center [758, 87] width 859 height 816
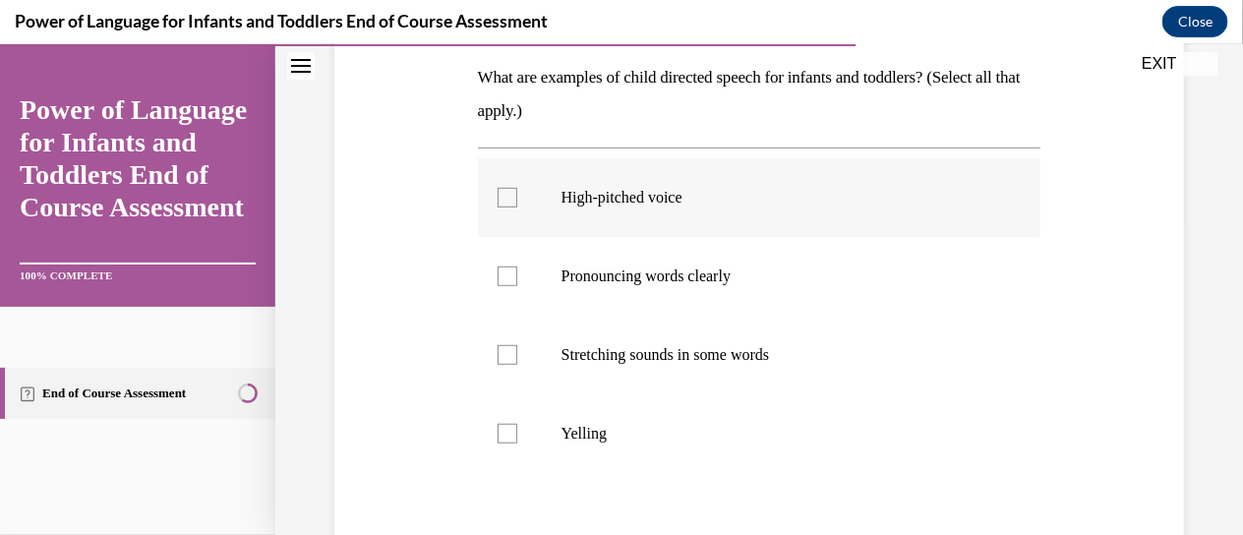
scroll to position [310, 0]
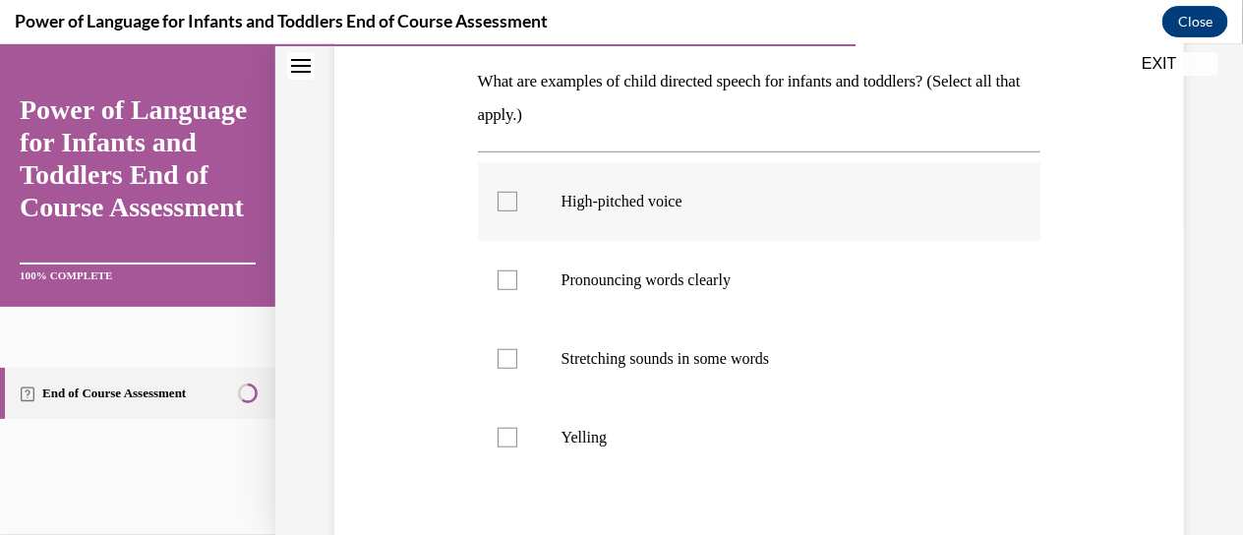
click at [615, 217] on label "High-pitched voice" at bounding box center [759, 200] width 563 height 79
click at [517, 210] on input "High-pitched voice" at bounding box center [508, 201] width 20 height 20
checkbox input "true"
click at [610, 282] on p "Pronouncing words clearly" at bounding box center [776, 279] width 431 height 20
click at [517, 282] on input "Pronouncing words clearly" at bounding box center [508, 279] width 20 height 20
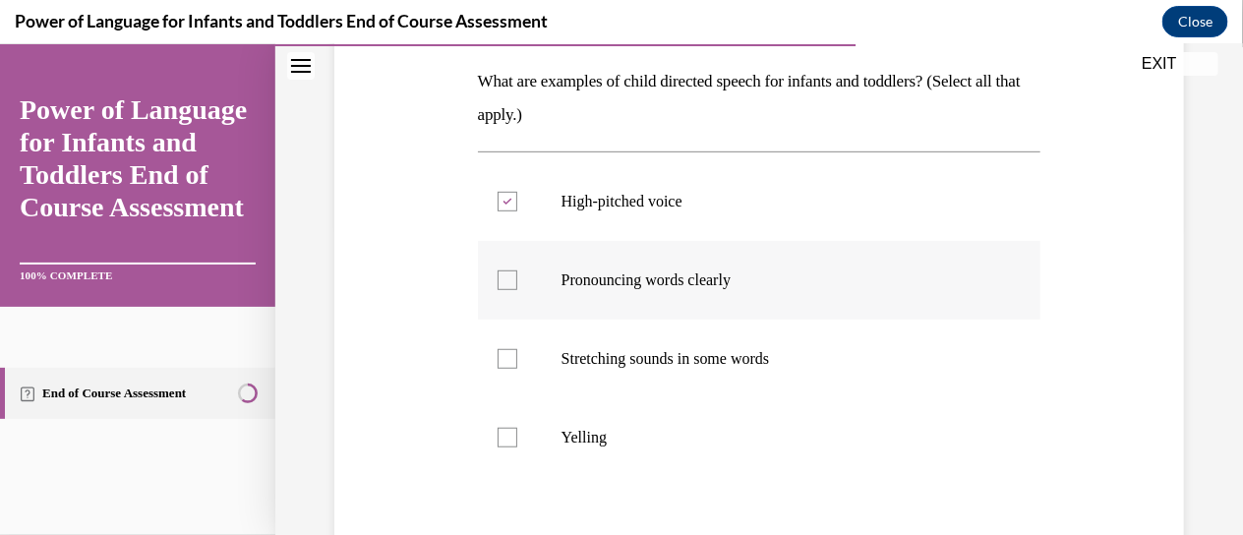
checkbox input "true"
click at [571, 361] on p "Stretching sounds in some words" at bounding box center [776, 358] width 431 height 20
click at [517, 361] on input "Stretching sounds in some words" at bounding box center [508, 358] width 20 height 20
checkbox input "true"
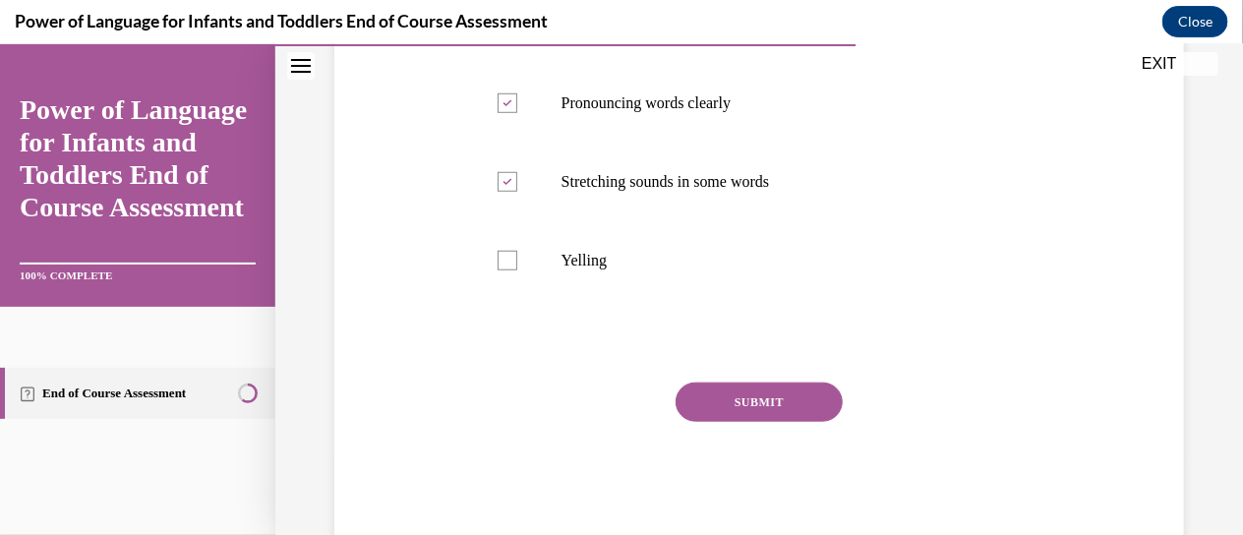
click at [717, 393] on button "SUBMIT" at bounding box center [759, 401] width 167 height 39
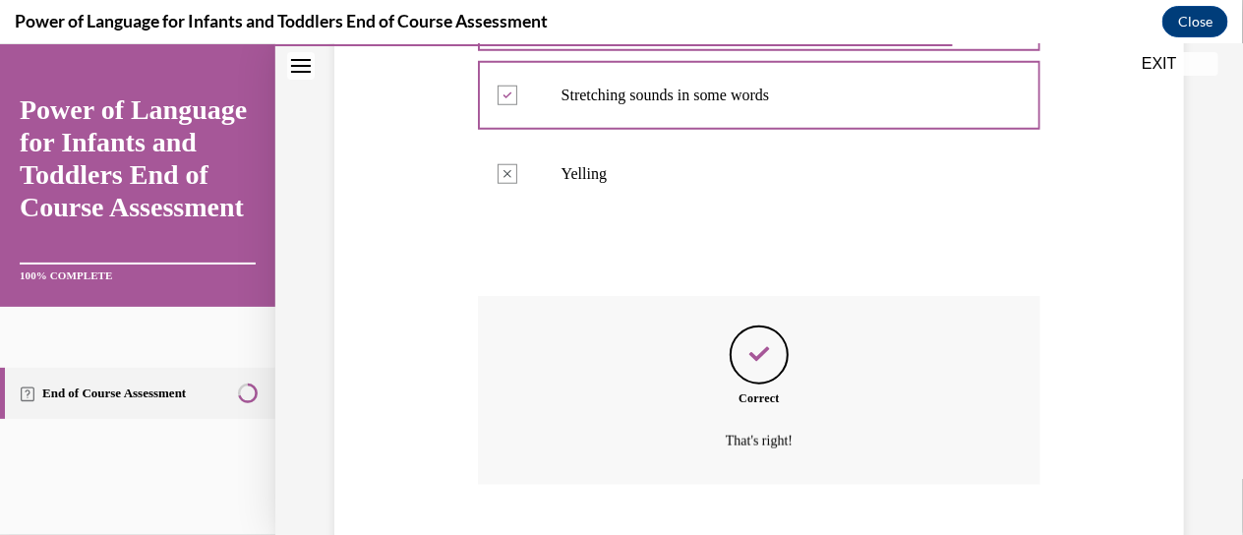
scroll to position [693, 0]
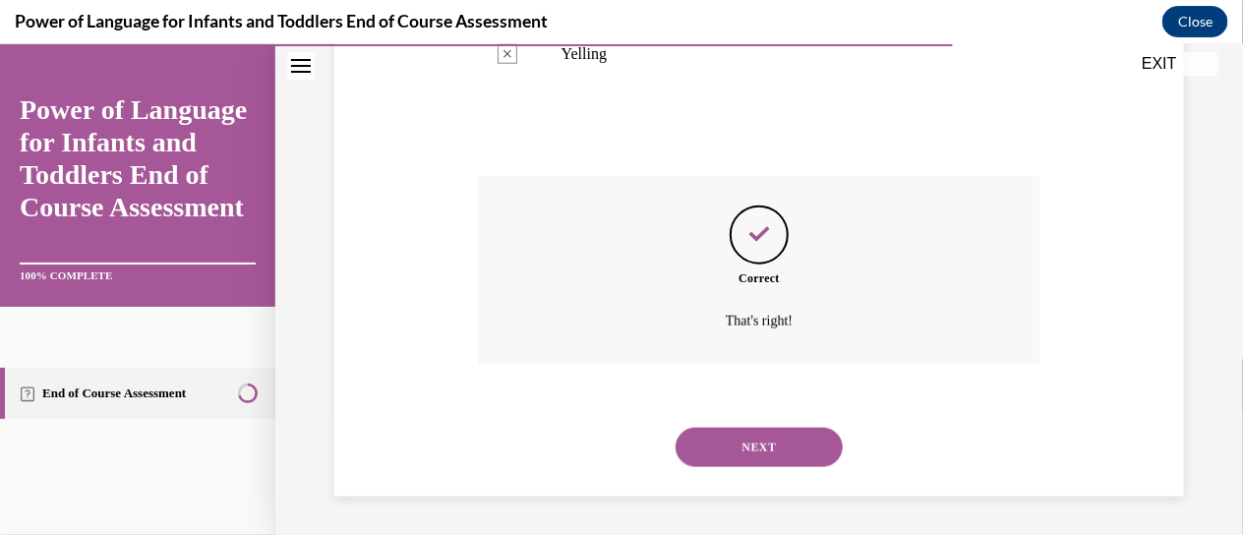
click at [735, 458] on button "NEXT" at bounding box center [759, 446] width 167 height 39
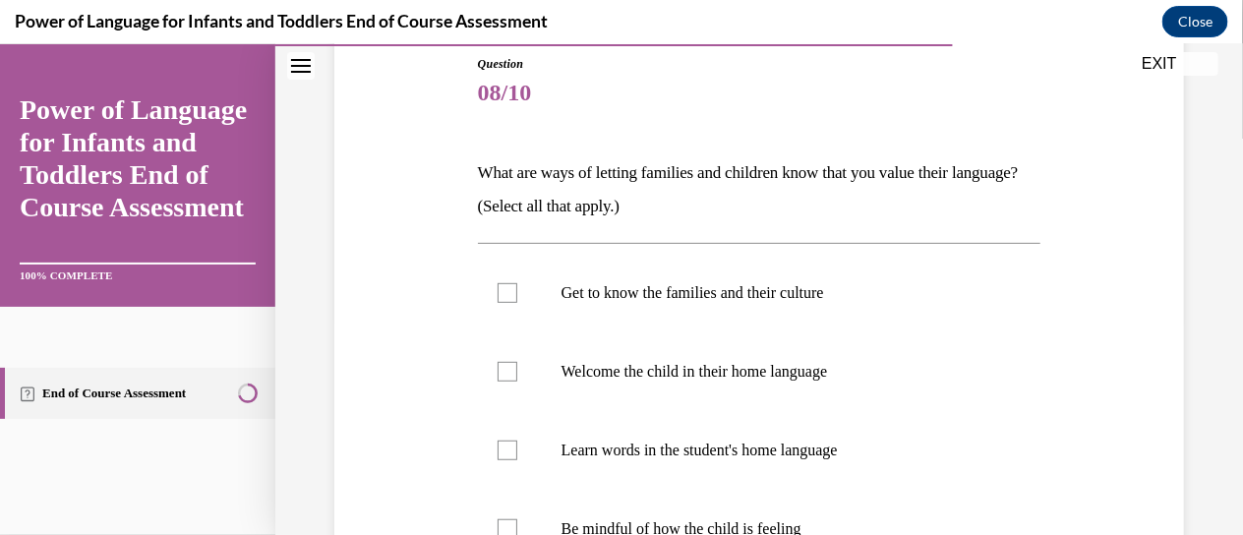
scroll to position [225, 0]
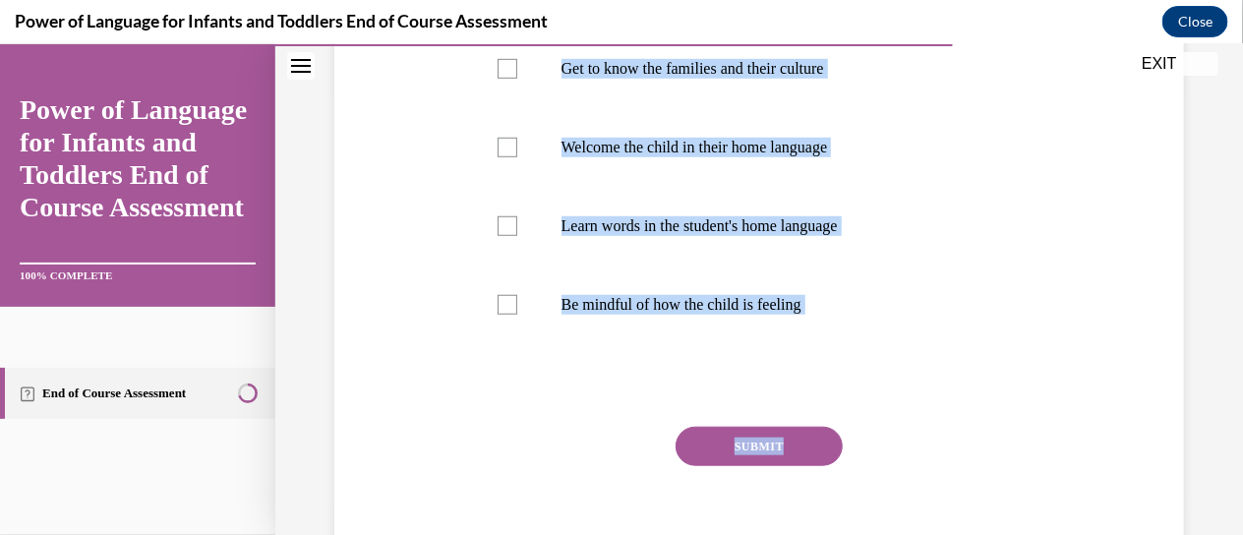
drag, startPoint x: 461, startPoint y: 135, endPoint x: 631, endPoint y: 490, distance: 393.6
click at [631, 490] on div "Question 08/10 What are ways of letting families and children know that you val…" at bounding box center [758, 179] width 859 height 816
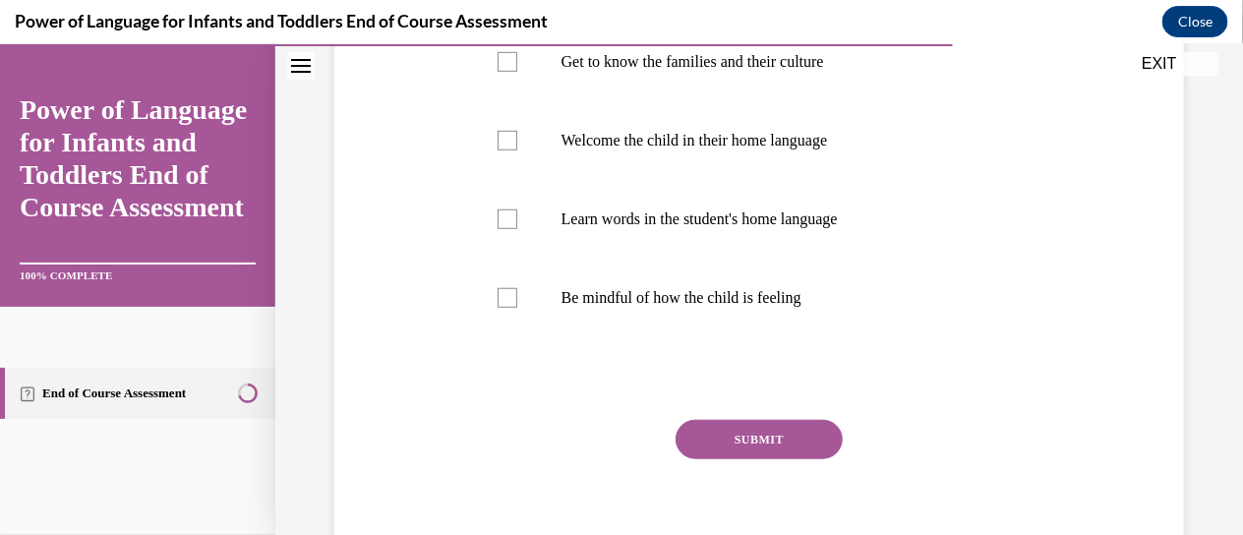
click at [575, 432] on div "SUBMIT" at bounding box center [759, 468] width 563 height 98
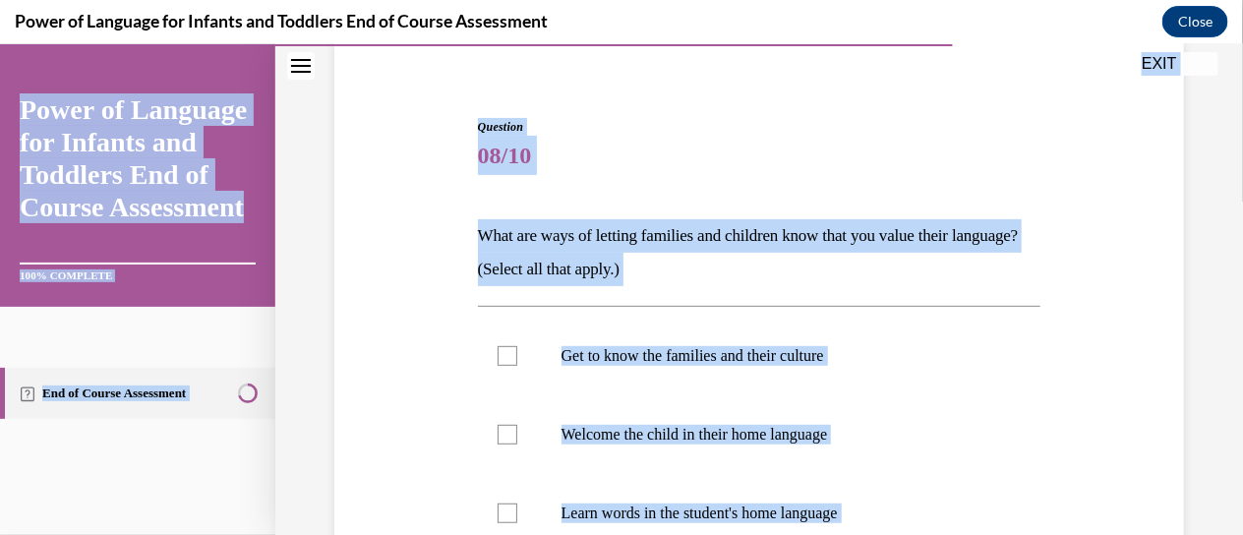
scroll to position [0, 0]
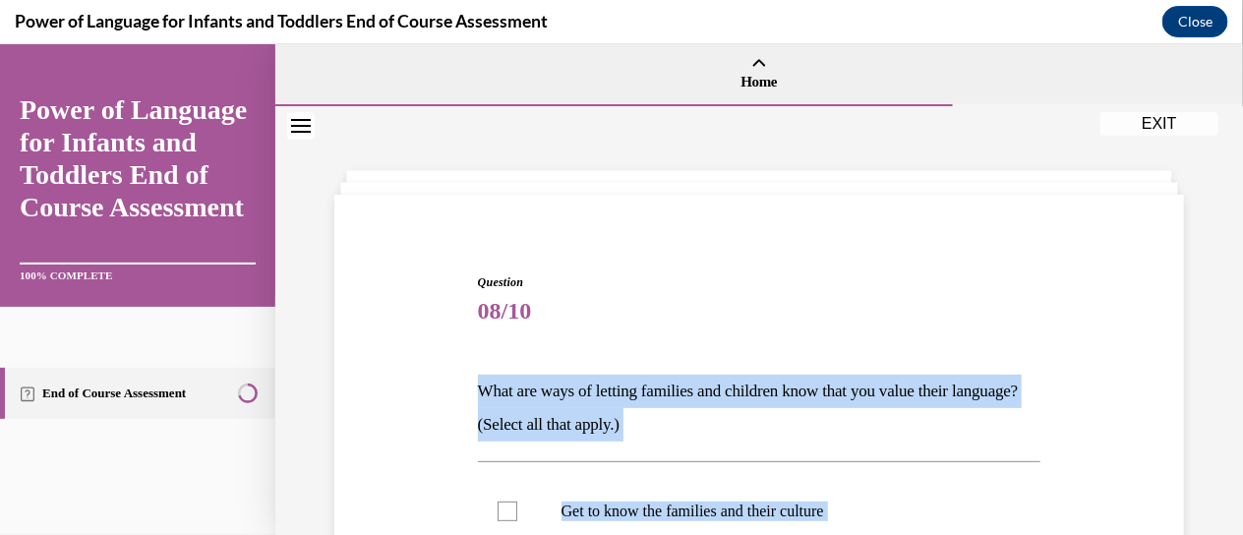
drag, startPoint x: 901, startPoint y: 303, endPoint x: 480, endPoint y: 378, distance: 427.4
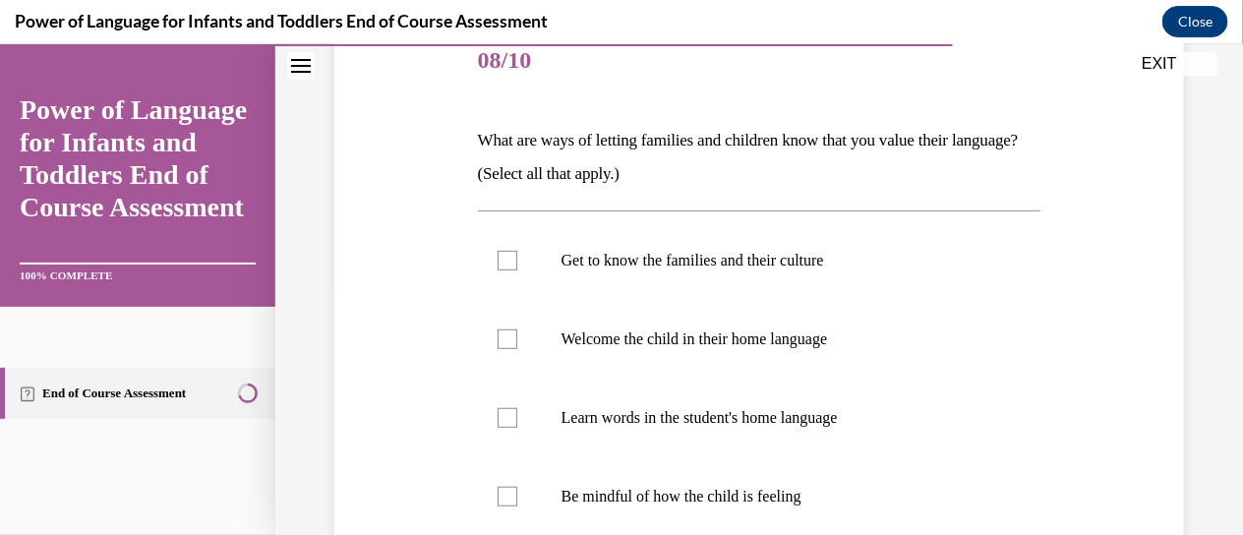
scroll to position [263, 0]
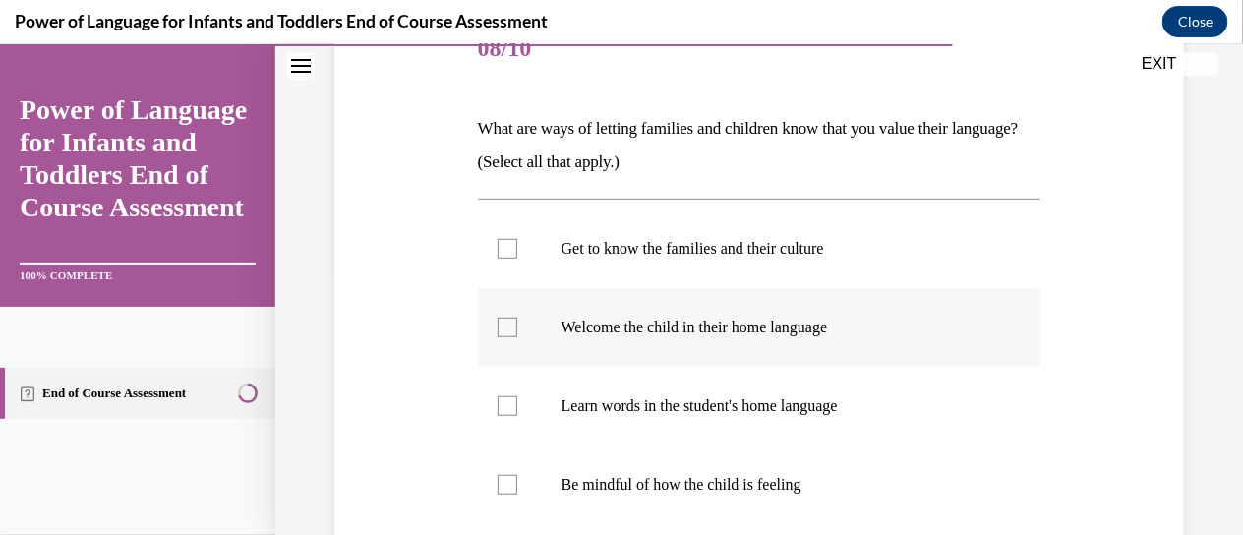
click at [628, 327] on p "Welcome the child in their home language" at bounding box center [776, 327] width 431 height 20
click at [517, 327] on input "Welcome the child in their home language" at bounding box center [508, 327] width 20 height 20
checkbox input "true"
click at [616, 259] on label "Get to know the families and their culture" at bounding box center [759, 247] width 563 height 79
click at [517, 258] on input "Get to know the families and their culture" at bounding box center [508, 248] width 20 height 20
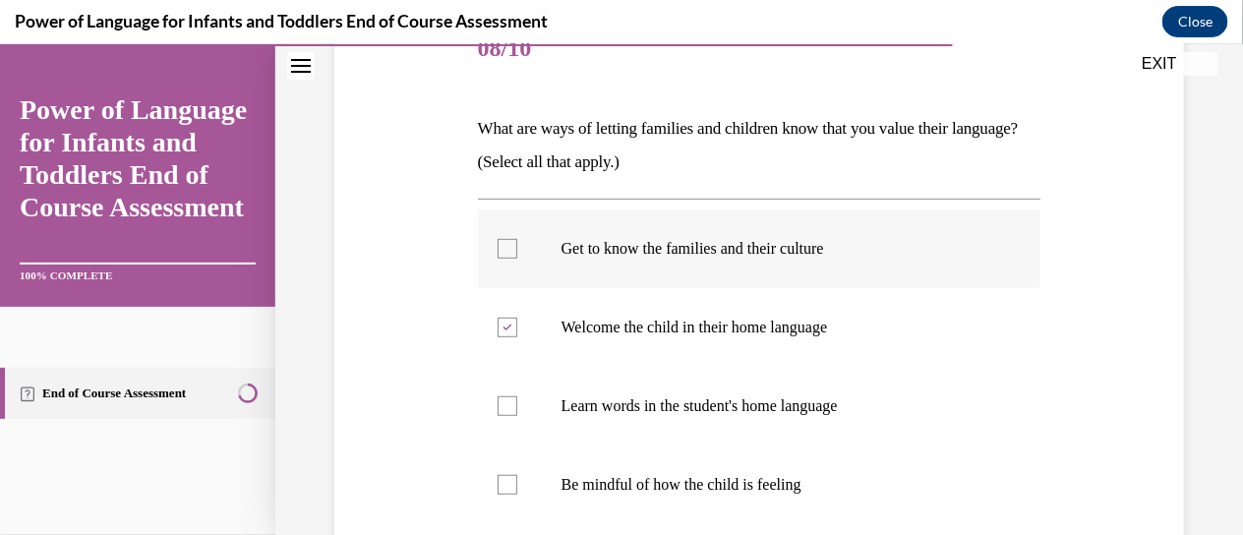
checkbox input "true"
click at [605, 408] on p "Learn words in the student's home language" at bounding box center [776, 405] width 431 height 20
click at [517, 408] on input "Learn words in the student's home language" at bounding box center [508, 405] width 20 height 20
checkbox input "true"
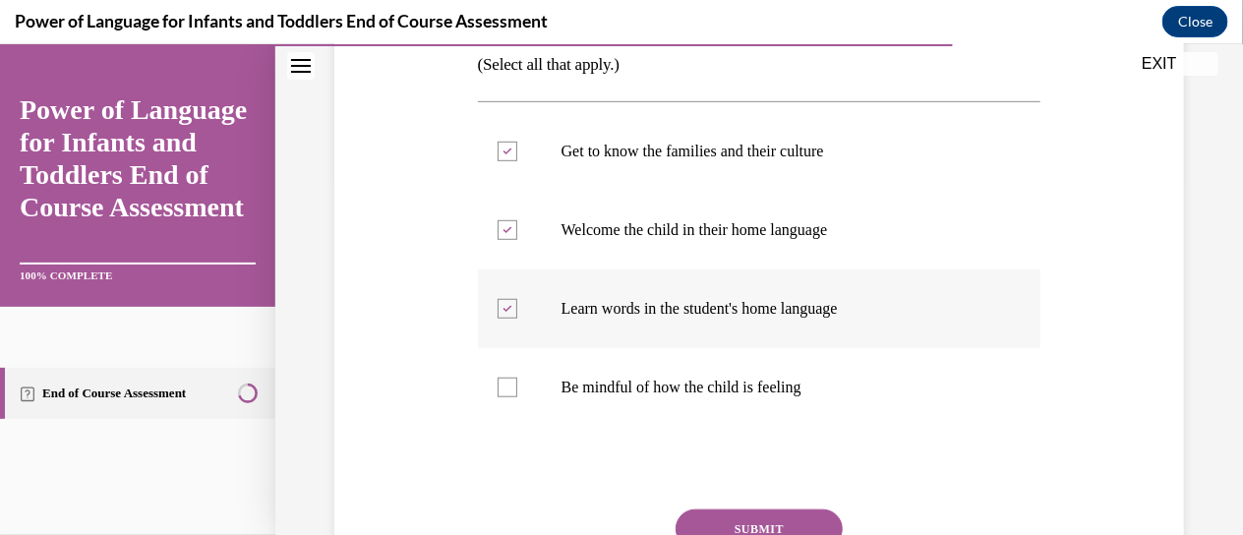
scroll to position [363, 0]
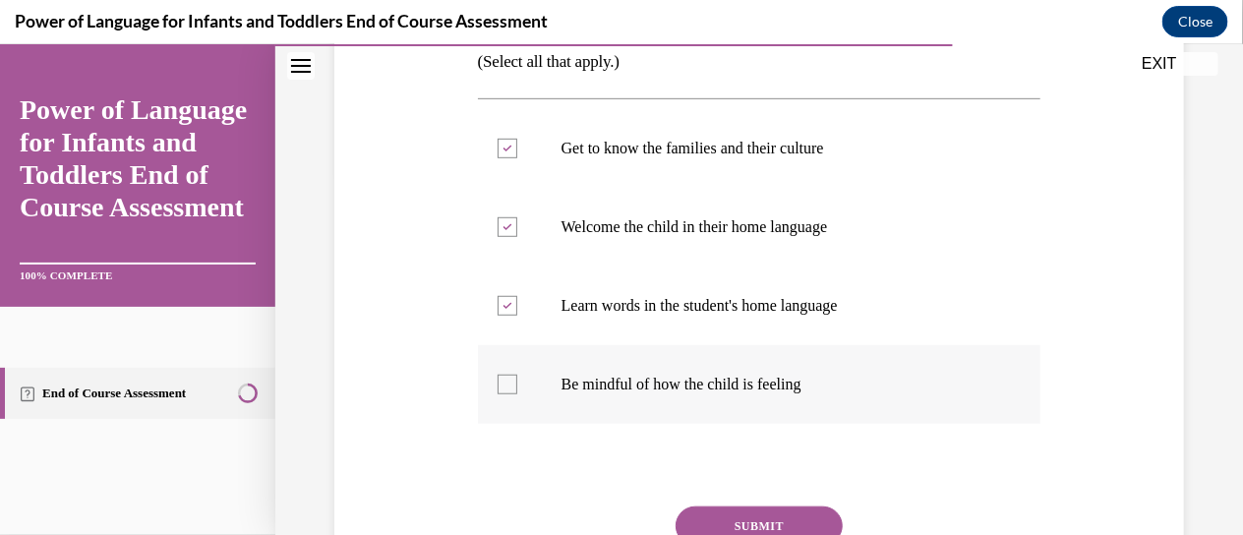
click at [612, 398] on label "Be mindful of how the child is feeling" at bounding box center [759, 383] width 563 height 79
click at [517, 393] on input "Be mindful of how the child is feeling" at bounding box center [508, 384] width 20 height 20
checkbox input "true"
click at [750, 512] on button "SUBMIT" at bounding box center [759, 524] width 167 height 39
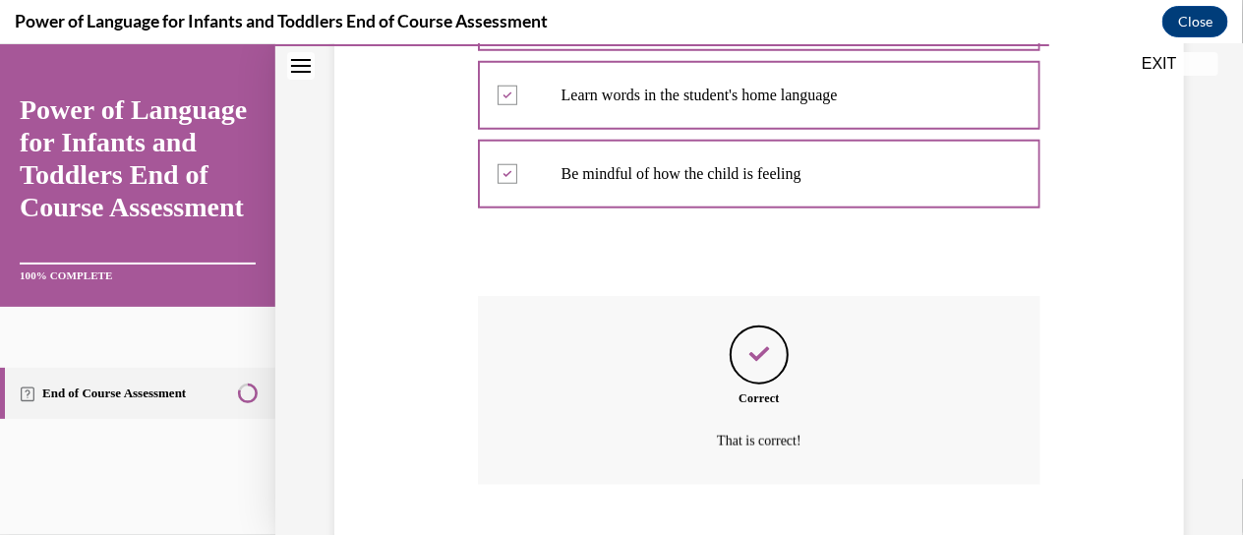
scroll to position [693, 0]
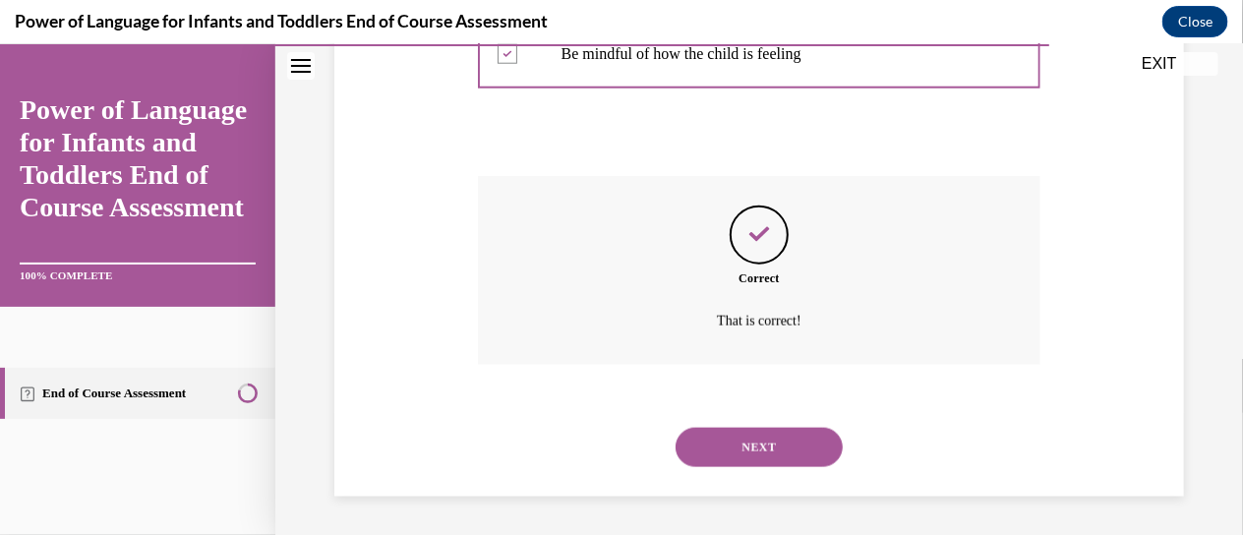
click at [745, 462] on button "NEXT" at bounding box center [759, 446] width 167 height 39
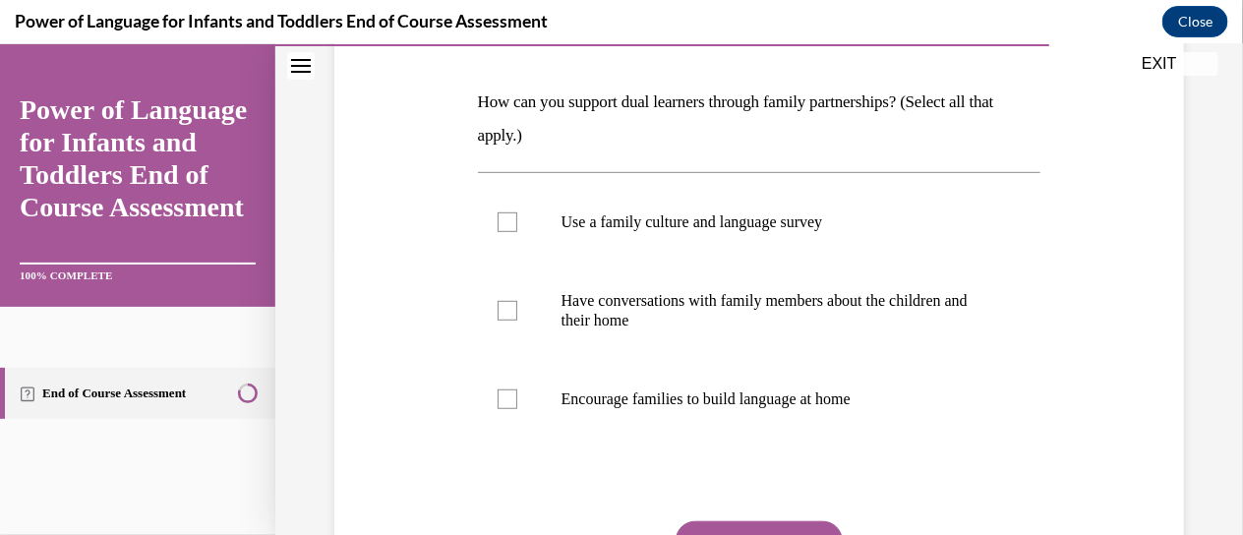
scroll to position [298, 0]
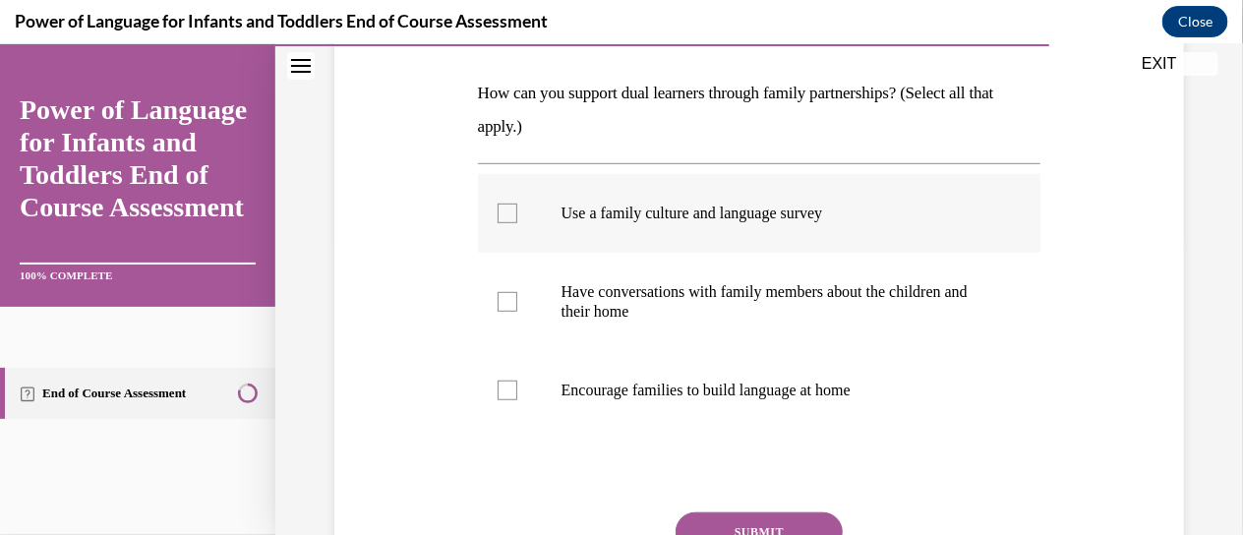
click at [525, 224] on label "Use a family culture and language survey" at bounding box center [759, 212] width 563 height 79
click at [517, 222] on input "Use a family culture and language survey" at bounding box center [508, 213] width 20 height 20
checkbox input "true"
click at [501, 324] on label "Have conversations with family members about the children and their home" at bounding box center [759, 301] width 563 height 98
click at [501, 311] on input "Have conversations with family members about the children and their home" at bounding box center [508, 301] width 20 height 20
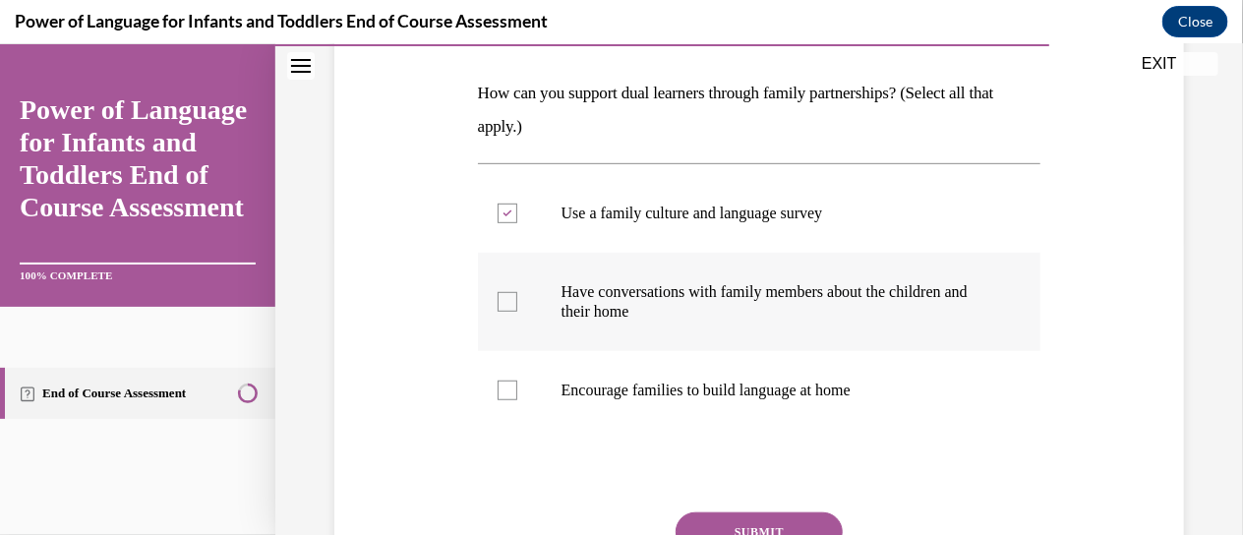
checkbox input "true"
click at [509, 394] on div at bounding box center [508, 390] width 20 height 20
click at [509, 394] on input "Encourage families to build language at home" at bounding box center [508, 390] width 20 height 20
checkbox input "true"
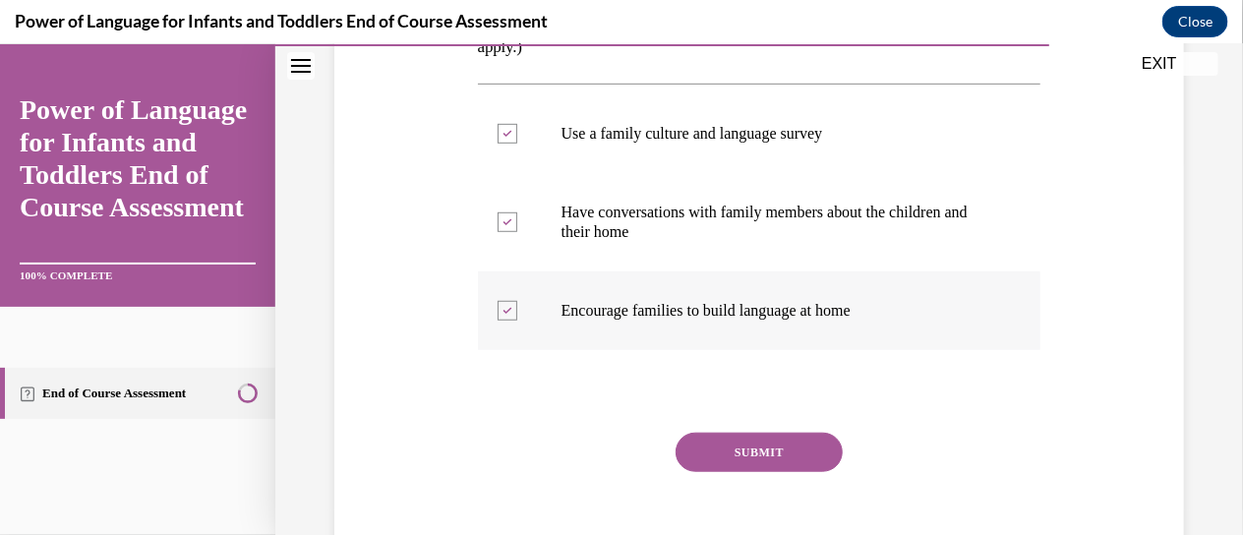
scroll to position [382, 0]
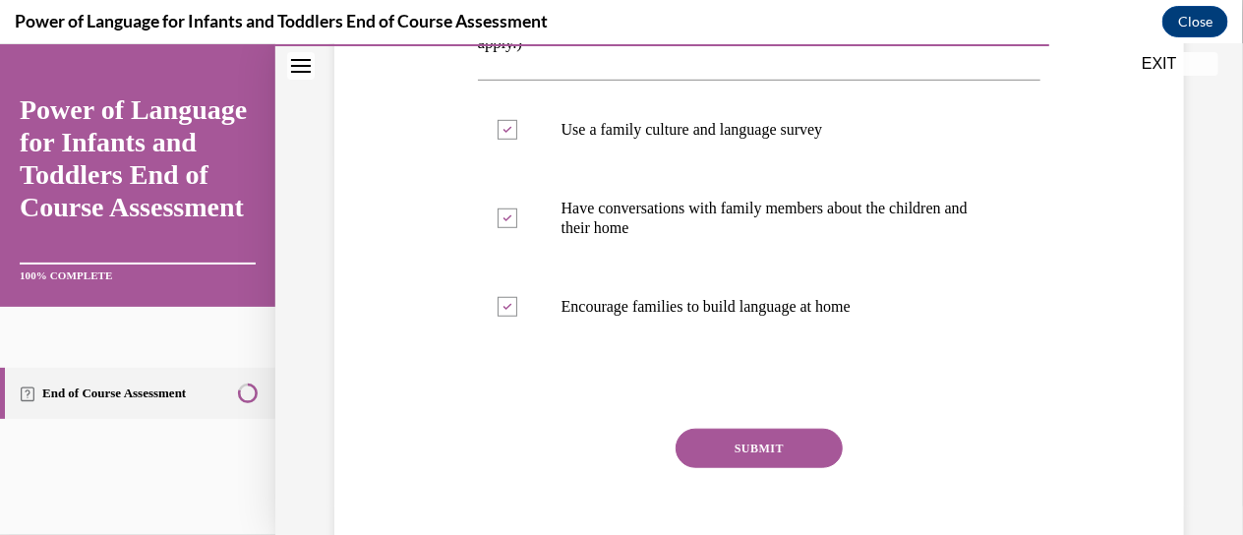
click at [750, 445] on button "SUBMIT" at bounding box center [759, 447] width 167 height 39
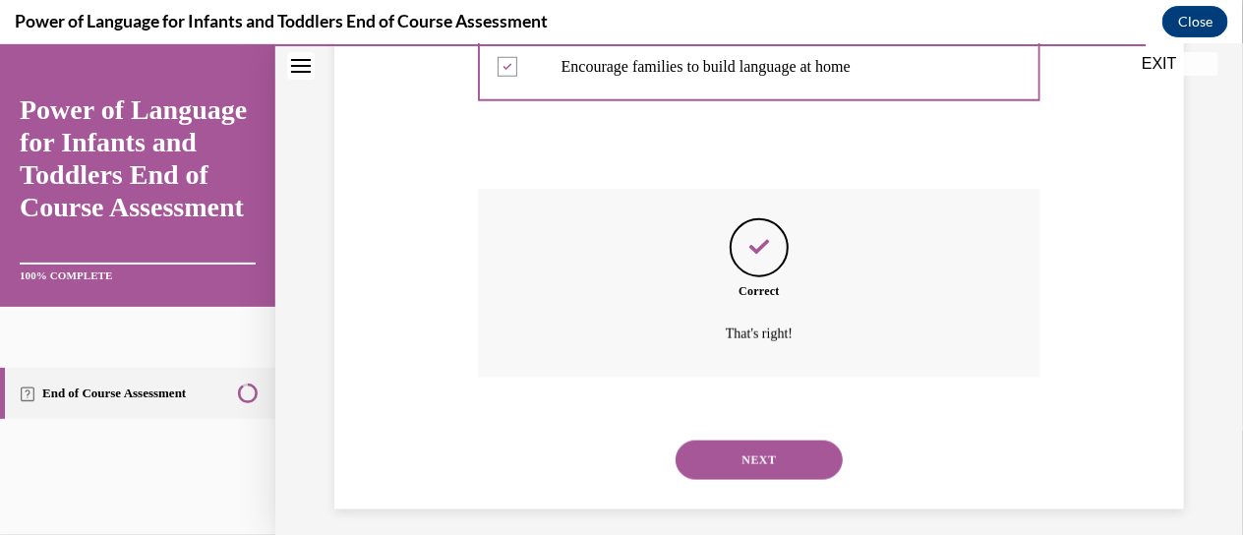
scroll to position [634, 0]
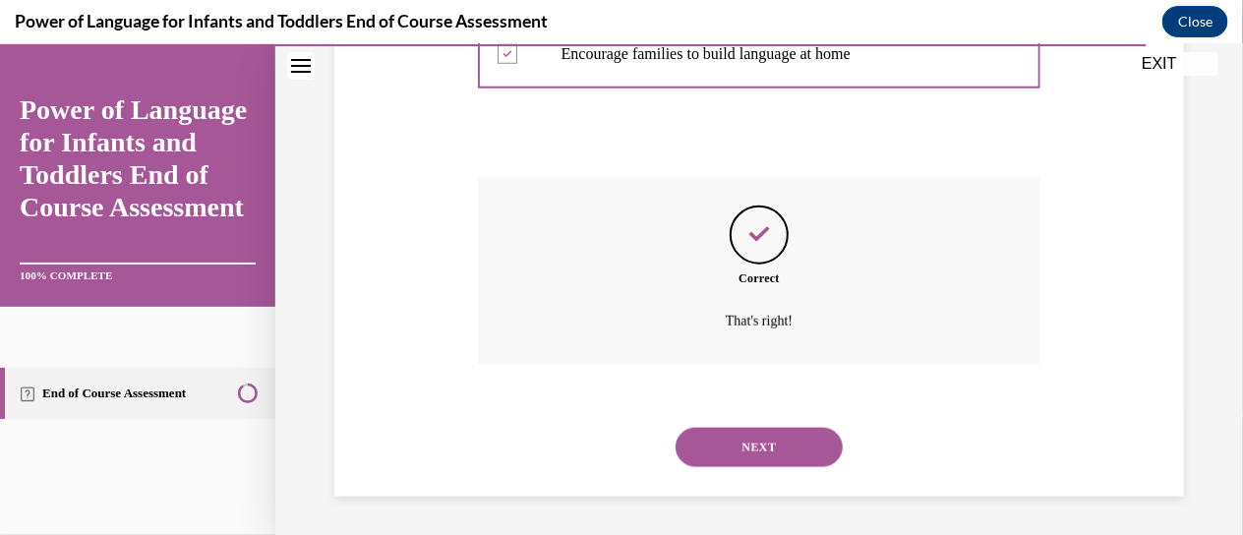
click at [750, 445] on button "NEXT" at bounding box center [759, 446] width 167 height 39
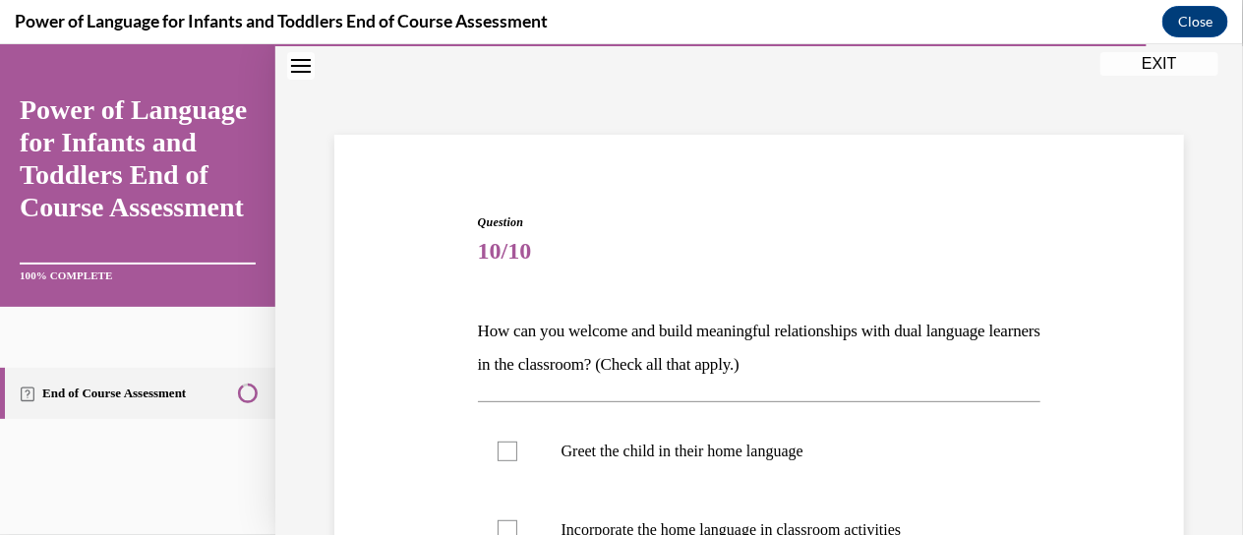
click at [504, 445] on div at bounding box center [508, 451] width 20 height 20
click at [504, 445] on input "Greet the child in their home language" at bounding box center [508, 451] width 20 height 20
checkbox input "true"
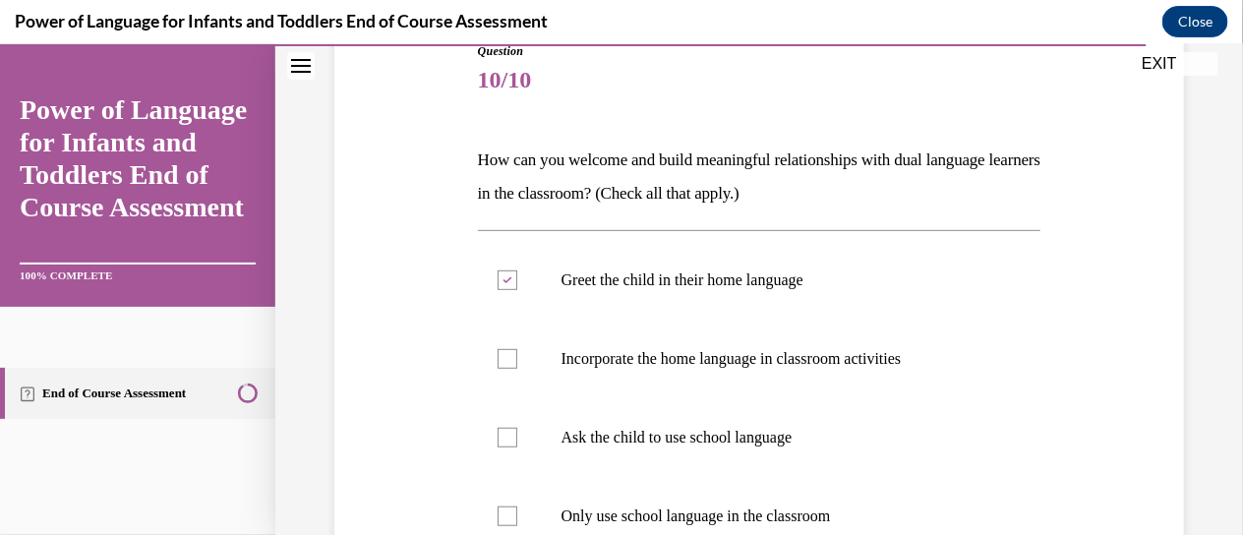
scroll to position [239, 0]
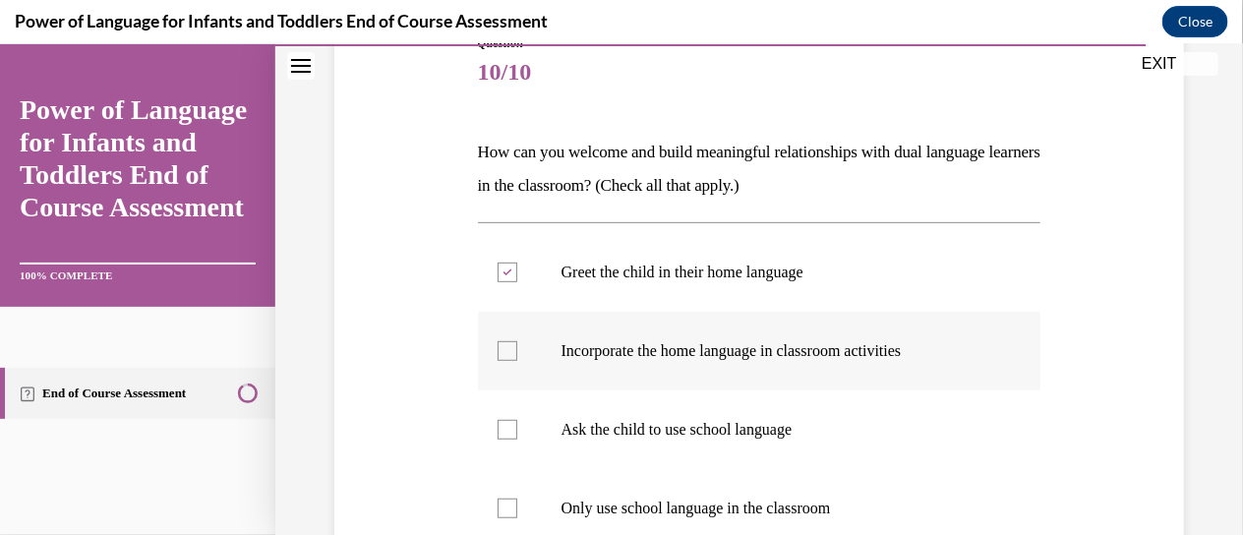
click at [544, 345] on label "Incorporate the home language in classroom activities" at bounding box center [759, 350] width 563 height 79
click at [517, 345] on input "Incorporate the home language in classroom activities" at bounding box center [508, 350] width 20 height 20
checkbox input "true"
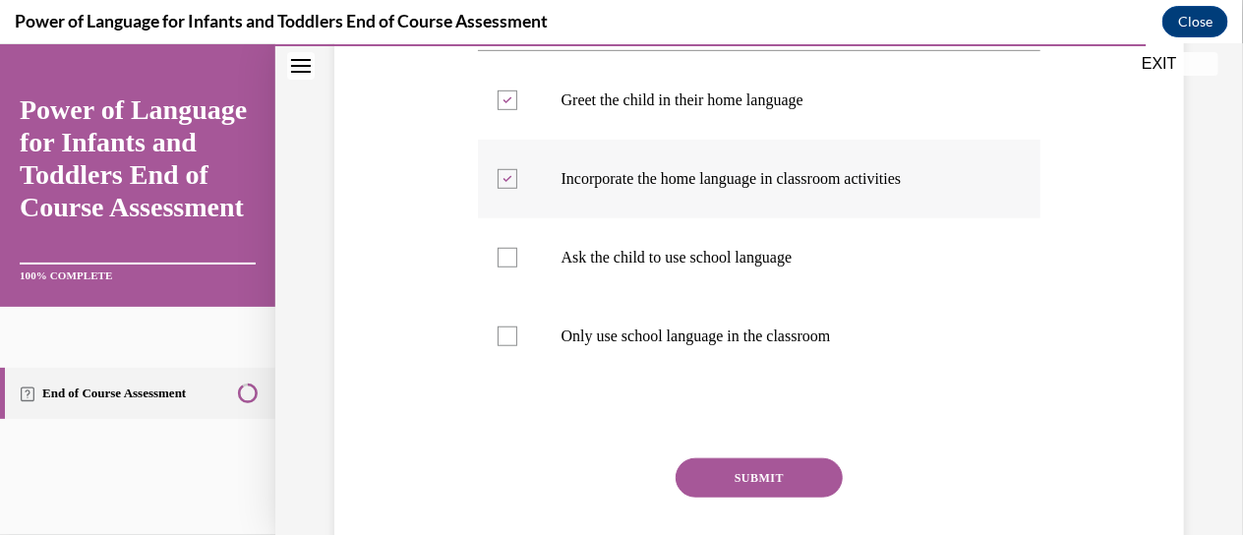
scroll to position [428, 0]
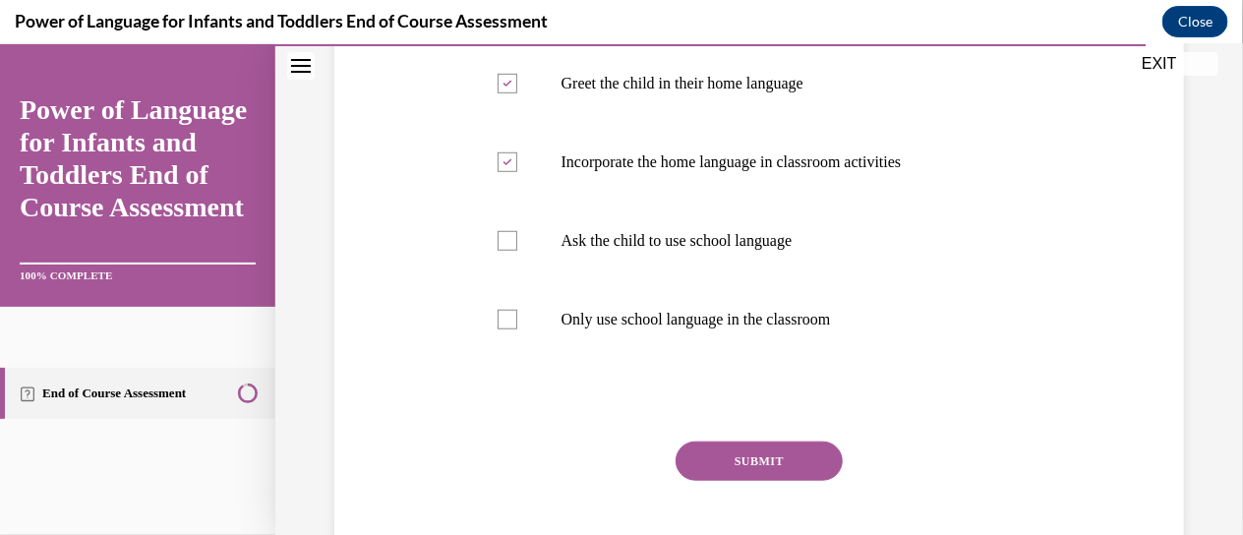
click at [741, 452] on button "SUBMIT" at bounding box center [759, 460] width 167 height 39
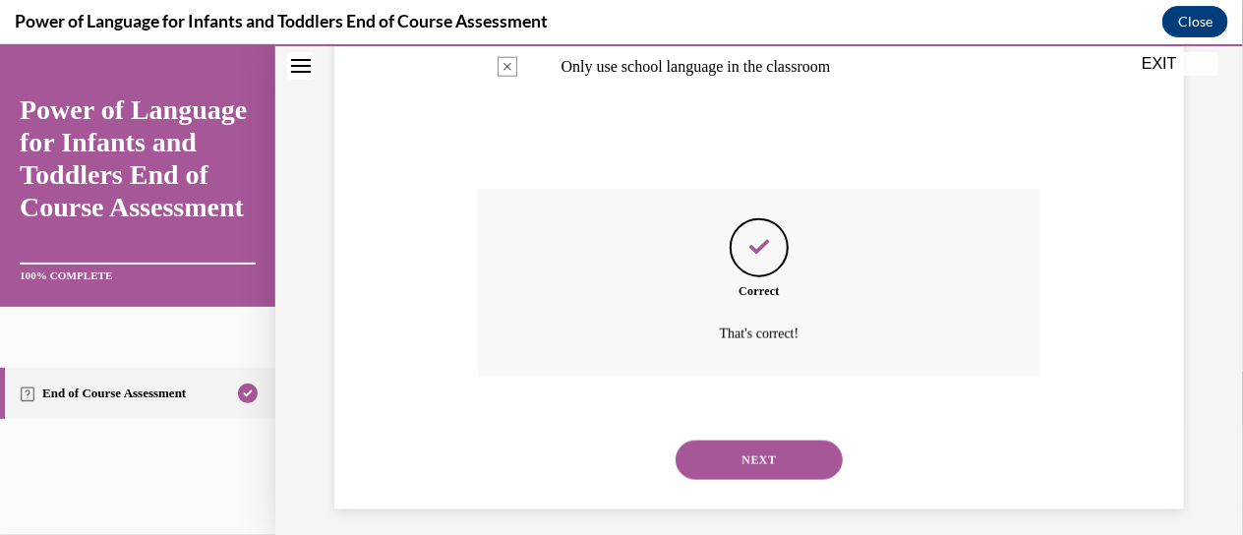
scroll to position [693, 0]
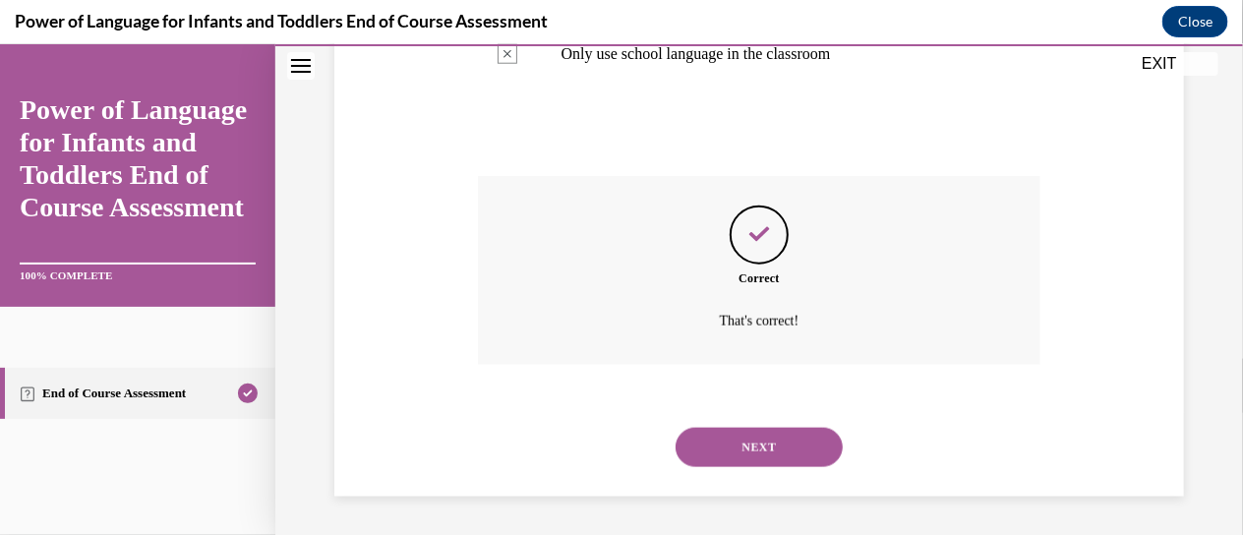
click at [742, 455] on button "NEXT" at bounding box center [759, 446] width 167 height 39
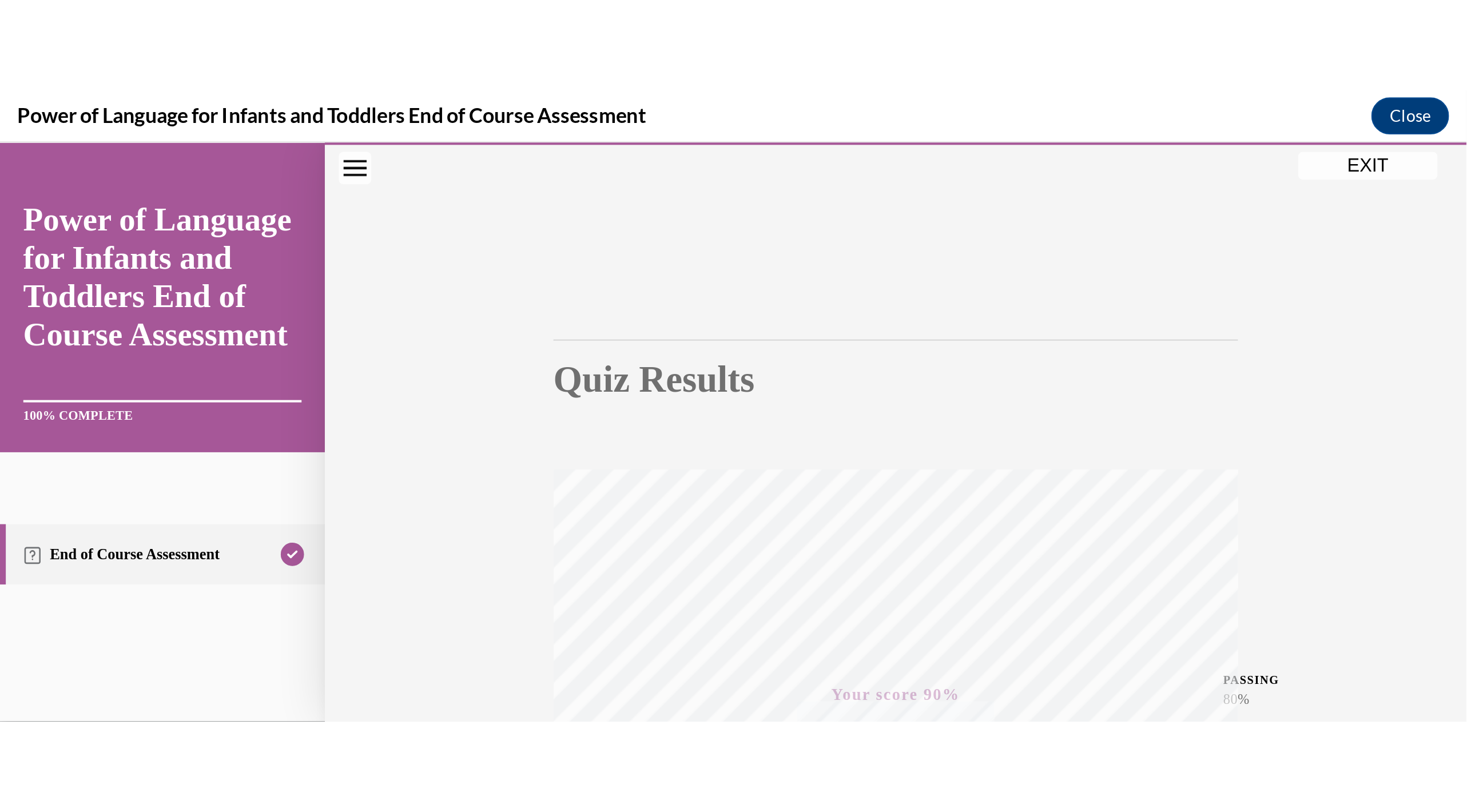
scroll to position [983, 0]
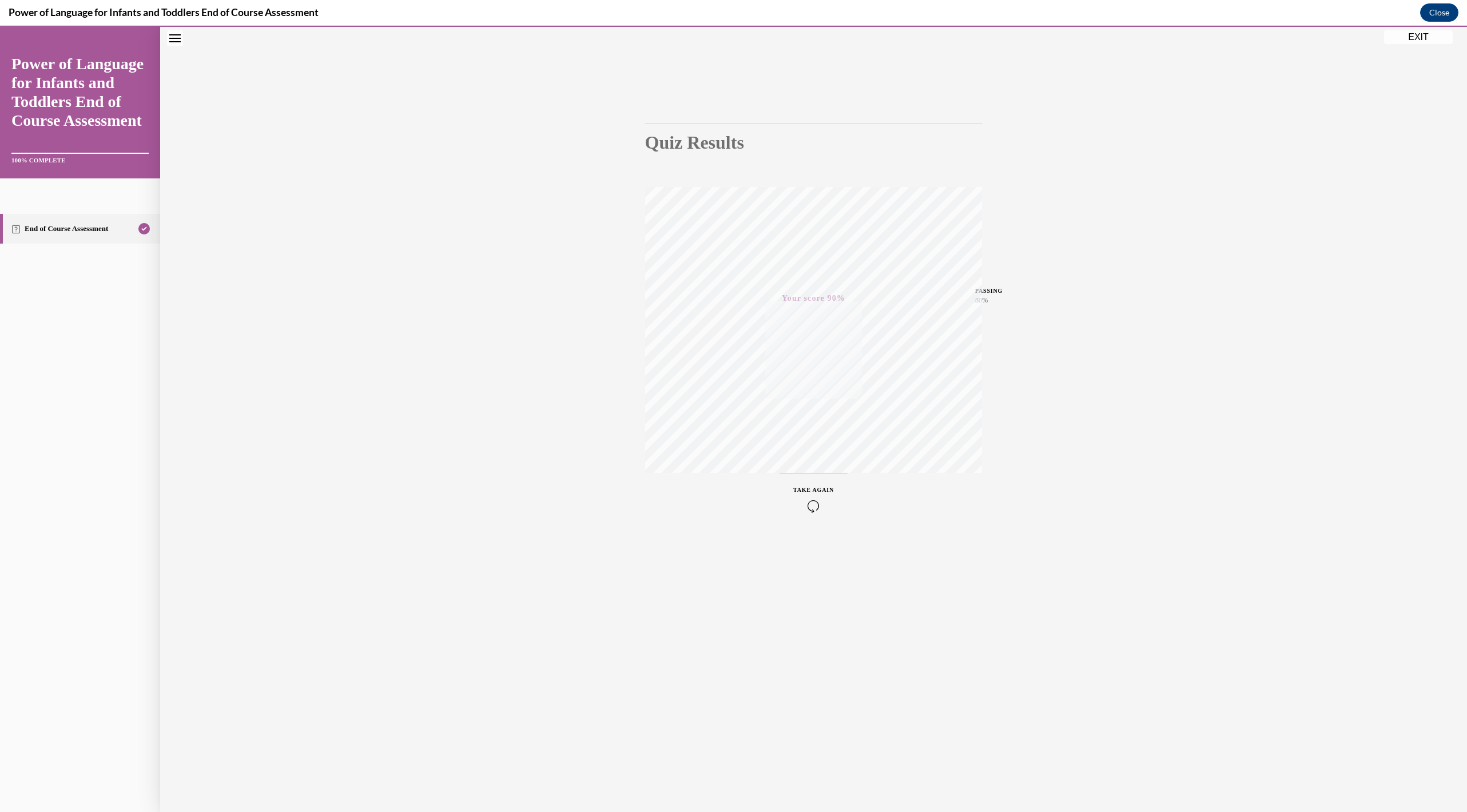
click at [722, 37] on button "EXIT" at bounding box center [1419, 37] width 69 height 14
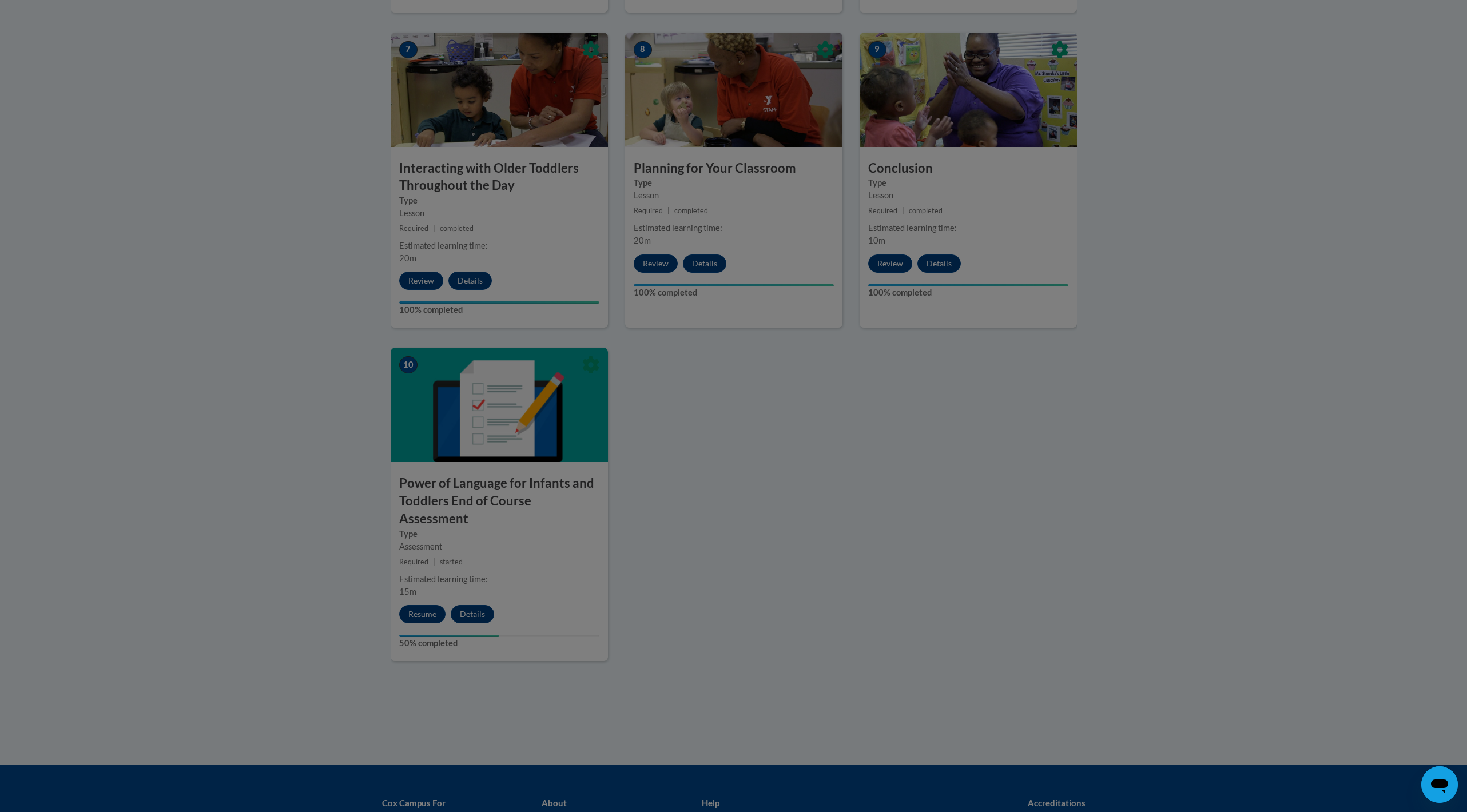
scroll to position [611, 0]
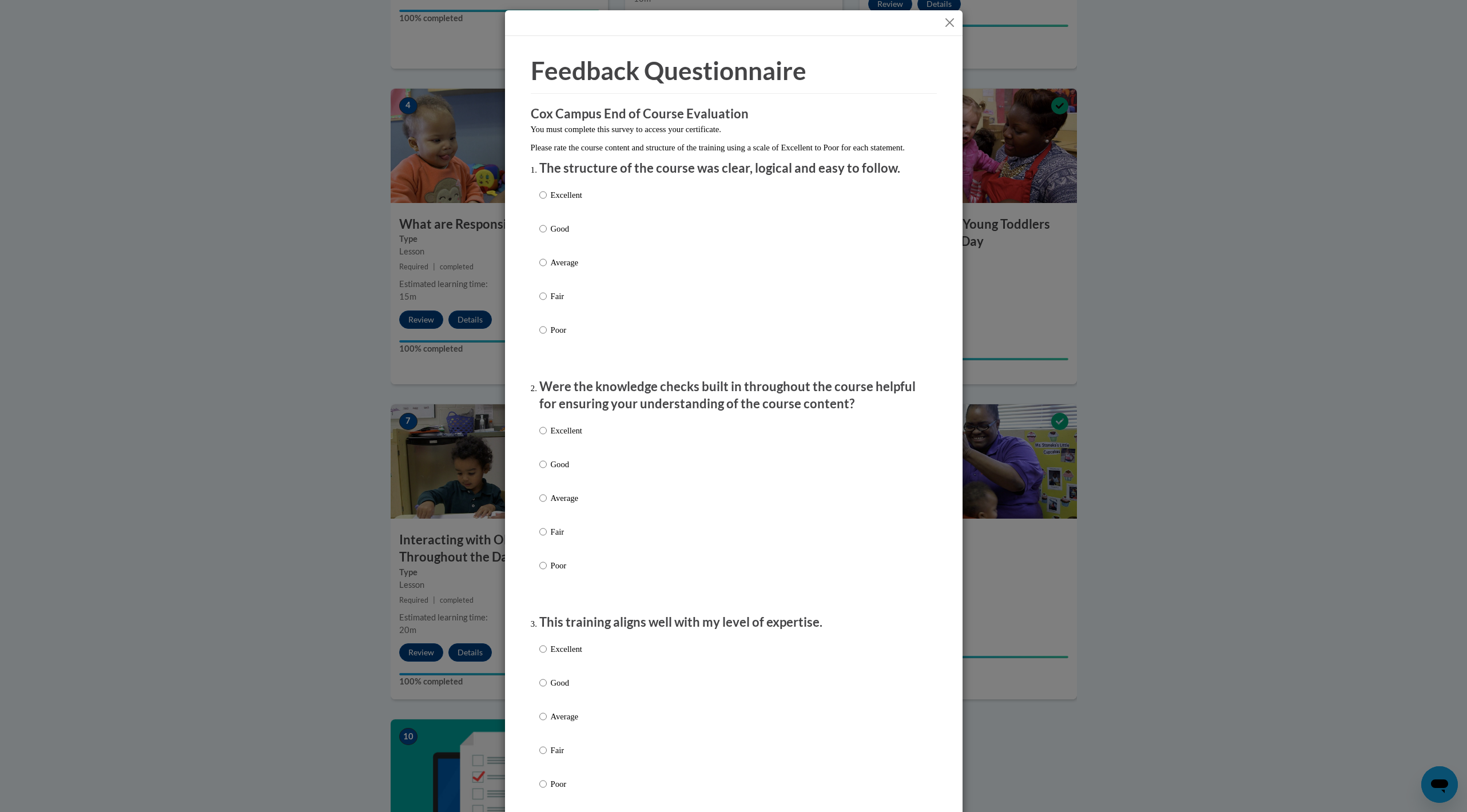
click at [561, 201] on p "Excellent" at bounding box center [567, 195] width 31 height 13
click at [547, 201] on input "Excellent" at bounding box center [543, 195] width 8 height 13
radio input "true"
click at [563, 311] on p "Excellent" at bounding box center [567, 431] width 31 height 13
click at [547, 311] on input "Excellent" at bounding box center [543, 431] width 8 height 13
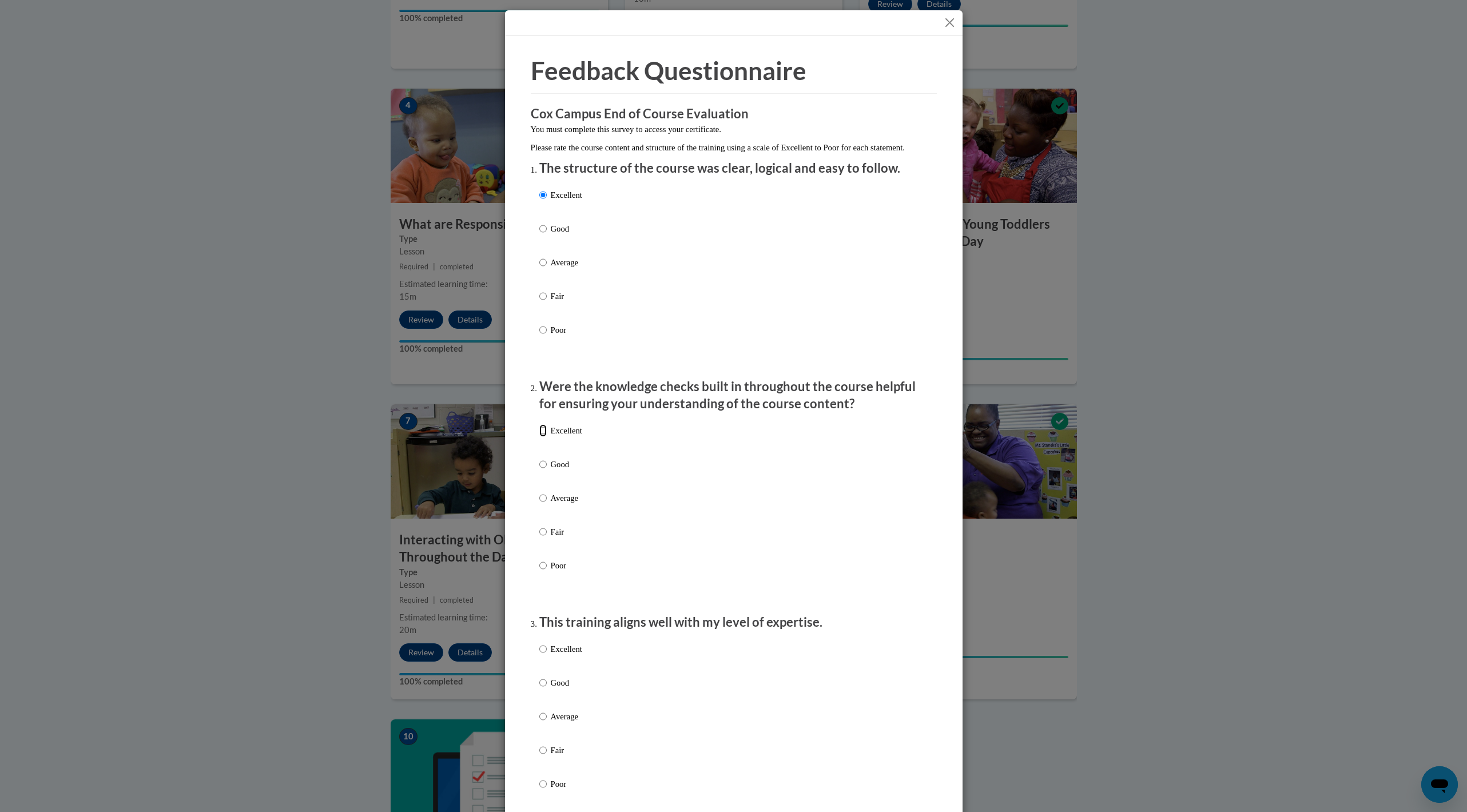
radio input "true"
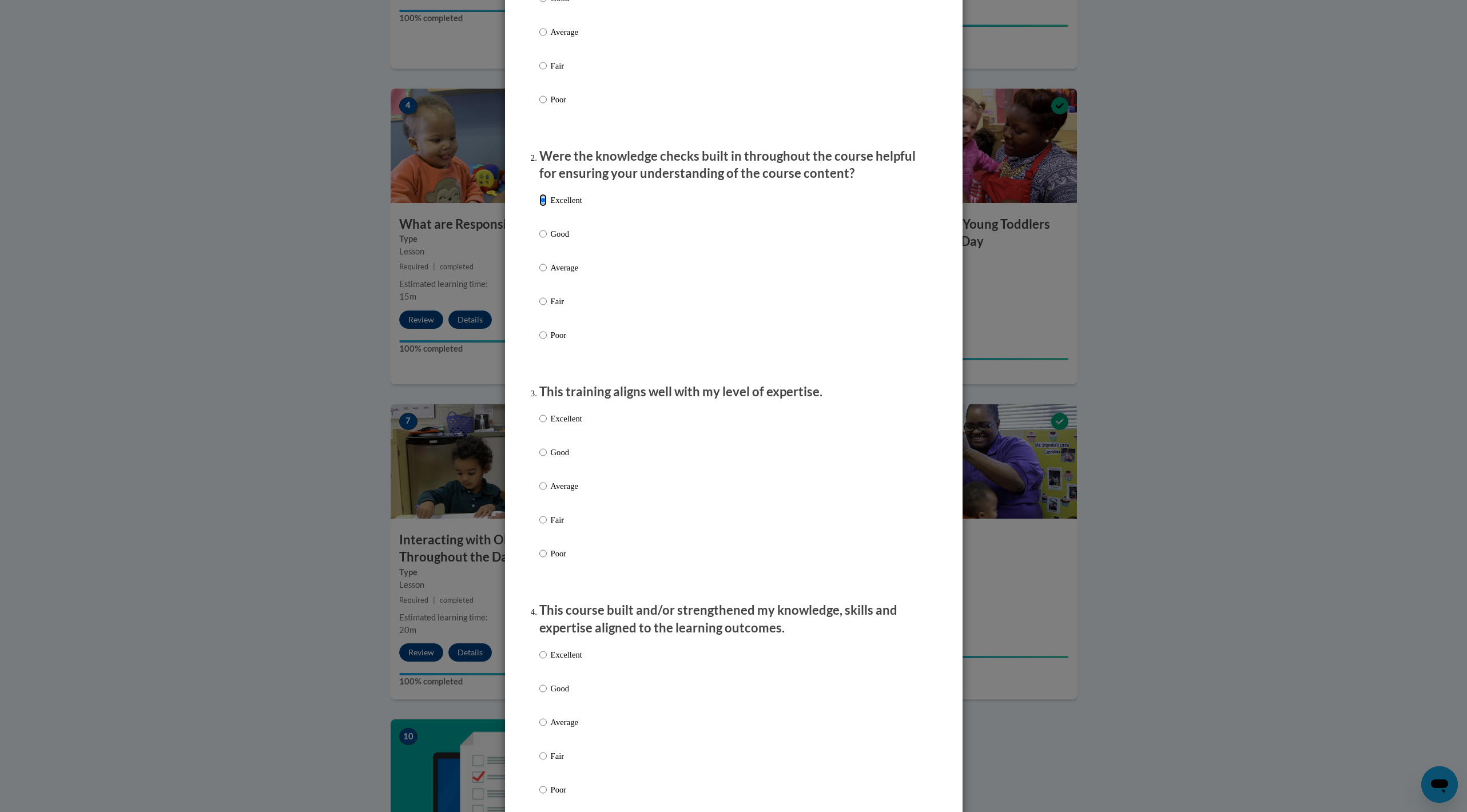
scroll to position [242, 0]
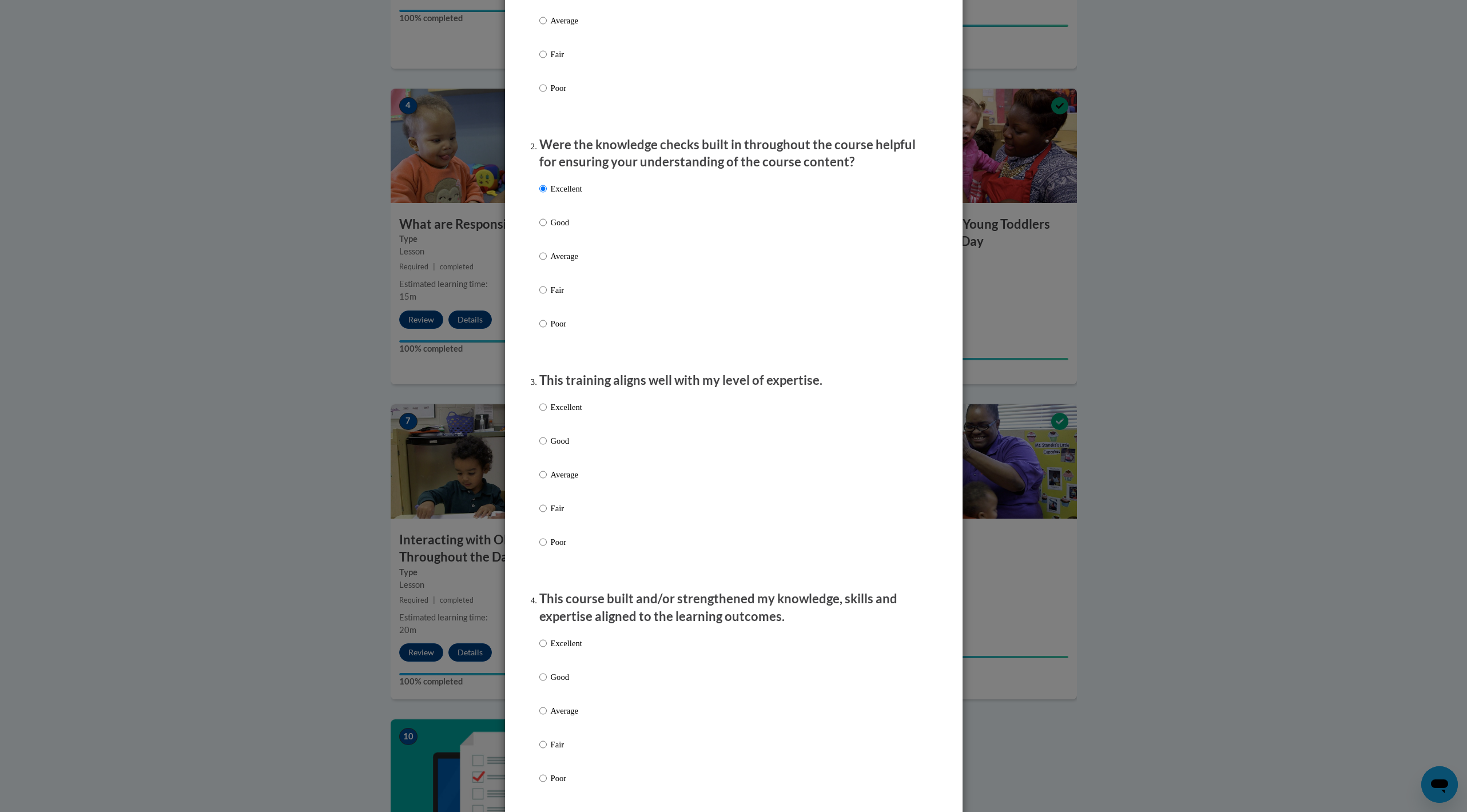
click at [564, 311] on label "Excellent" at bounding box center [561, 416] width 43 height 31
click at [547, 311] on input "Excellent" at bounding box center [543, 407] width 8 height 13
radio input "true"
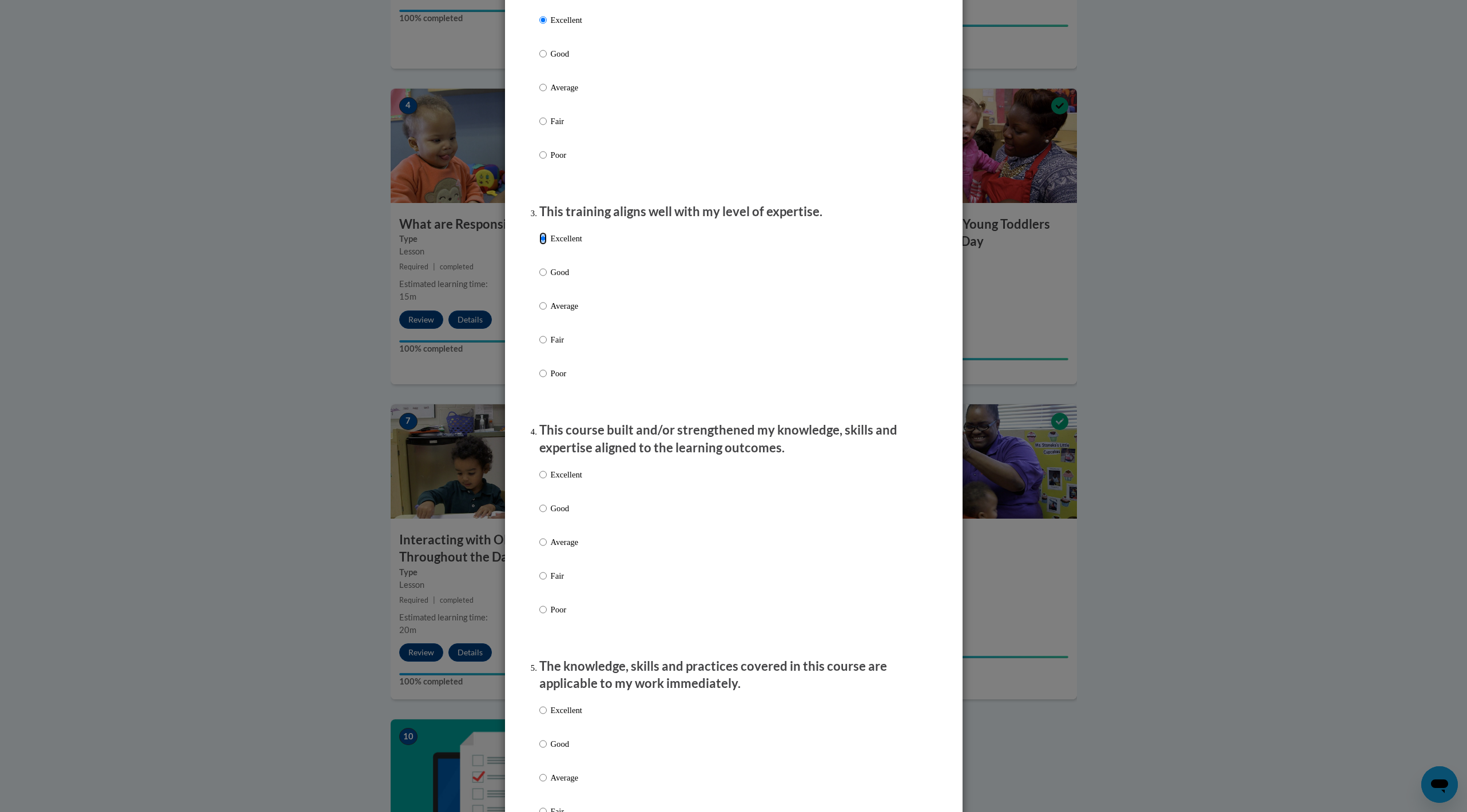
scroll to position [419, 0]
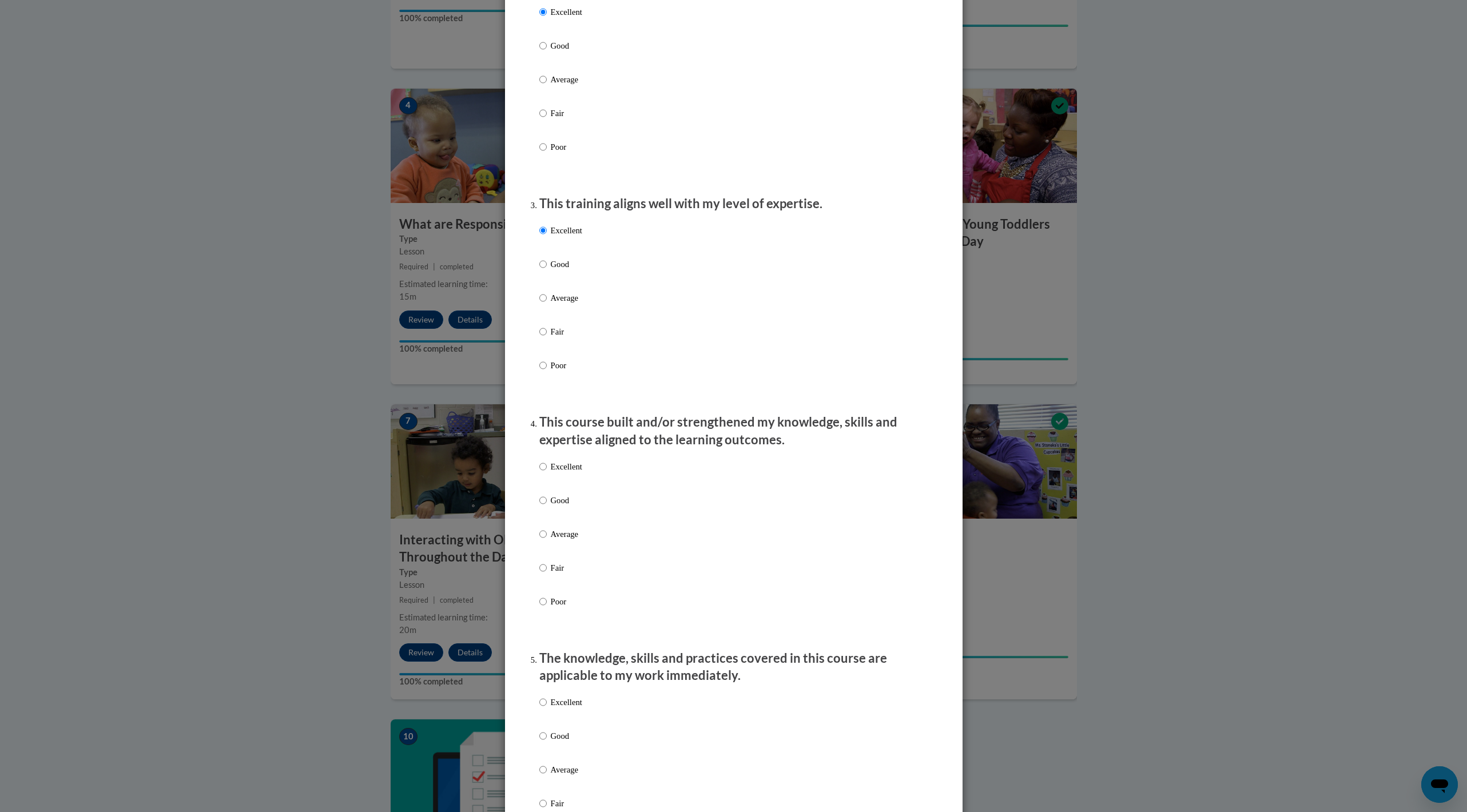
click at [558, 311] on p "Excellent" at bounding box center [567, 467] width 31 height 13
click at [547, 311] on input "Excellent" at bounding box center [543, 467] width 8 height 13
radio input "true"
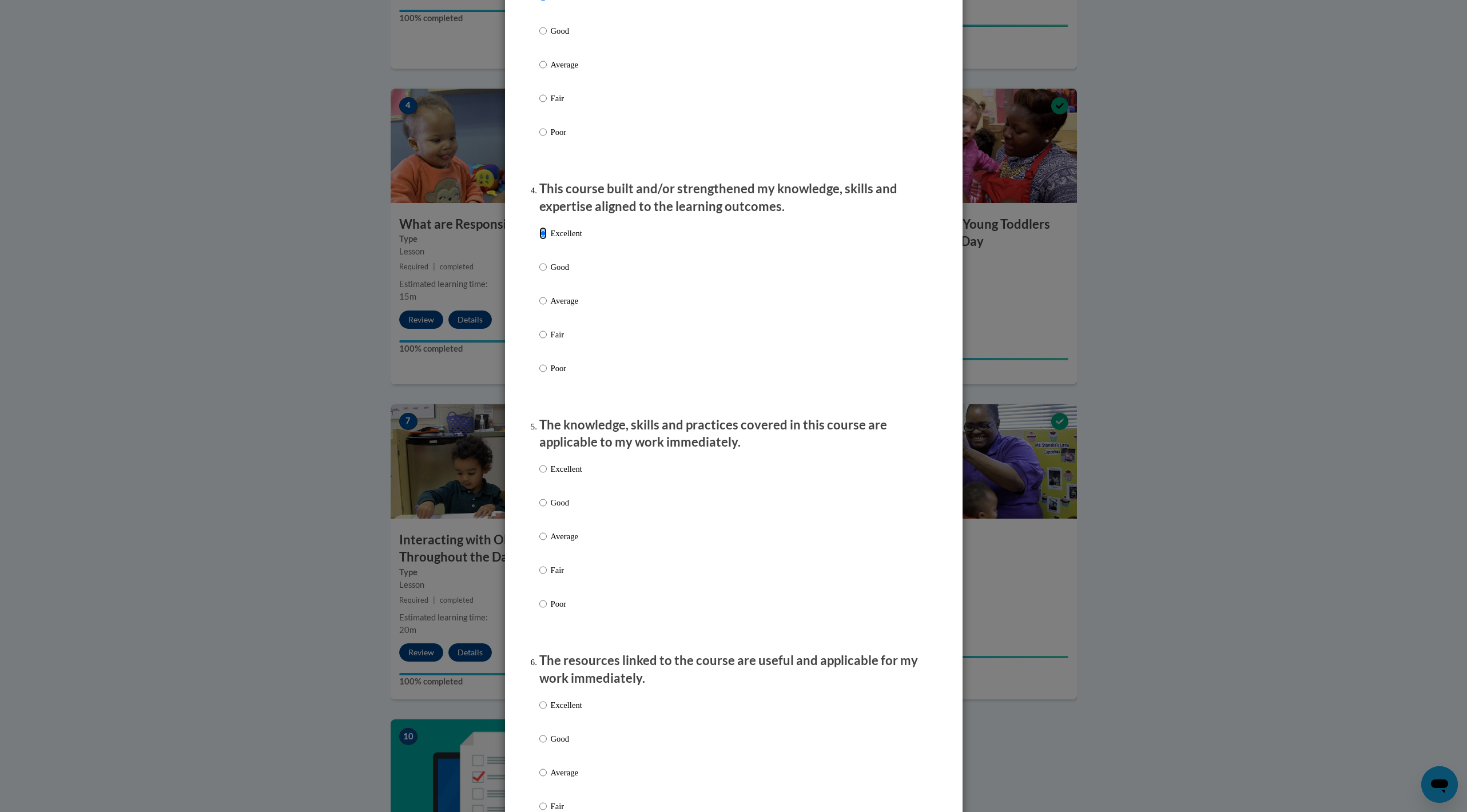
scroll to position [672, 0]
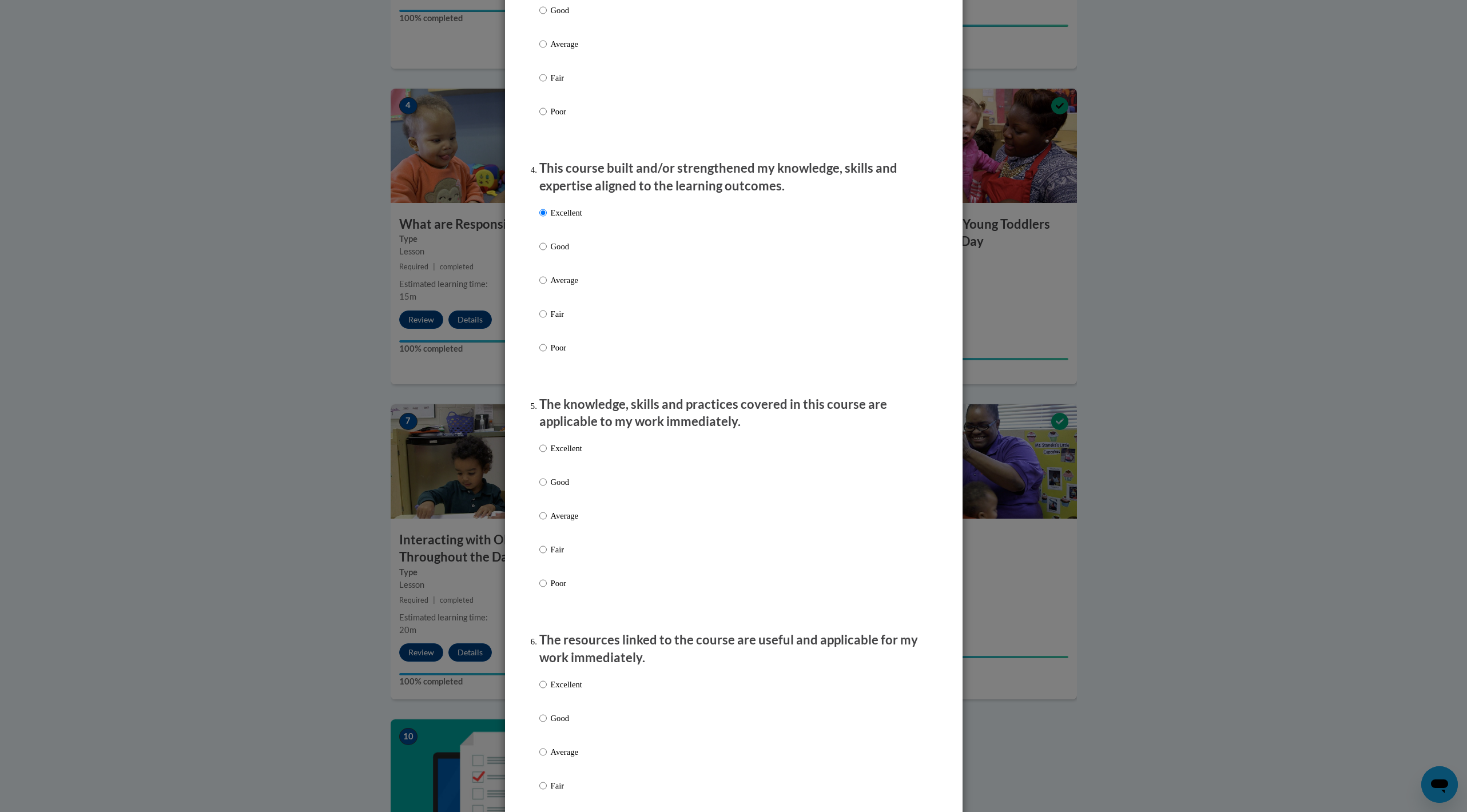
click at [563, 311] on label "Excellent" at bounding box center [561, 457] width 43 height 31
click at [547, 311] on input "Excellent" at bounding box center [543, 448] width 8 height 13
radio input "true"
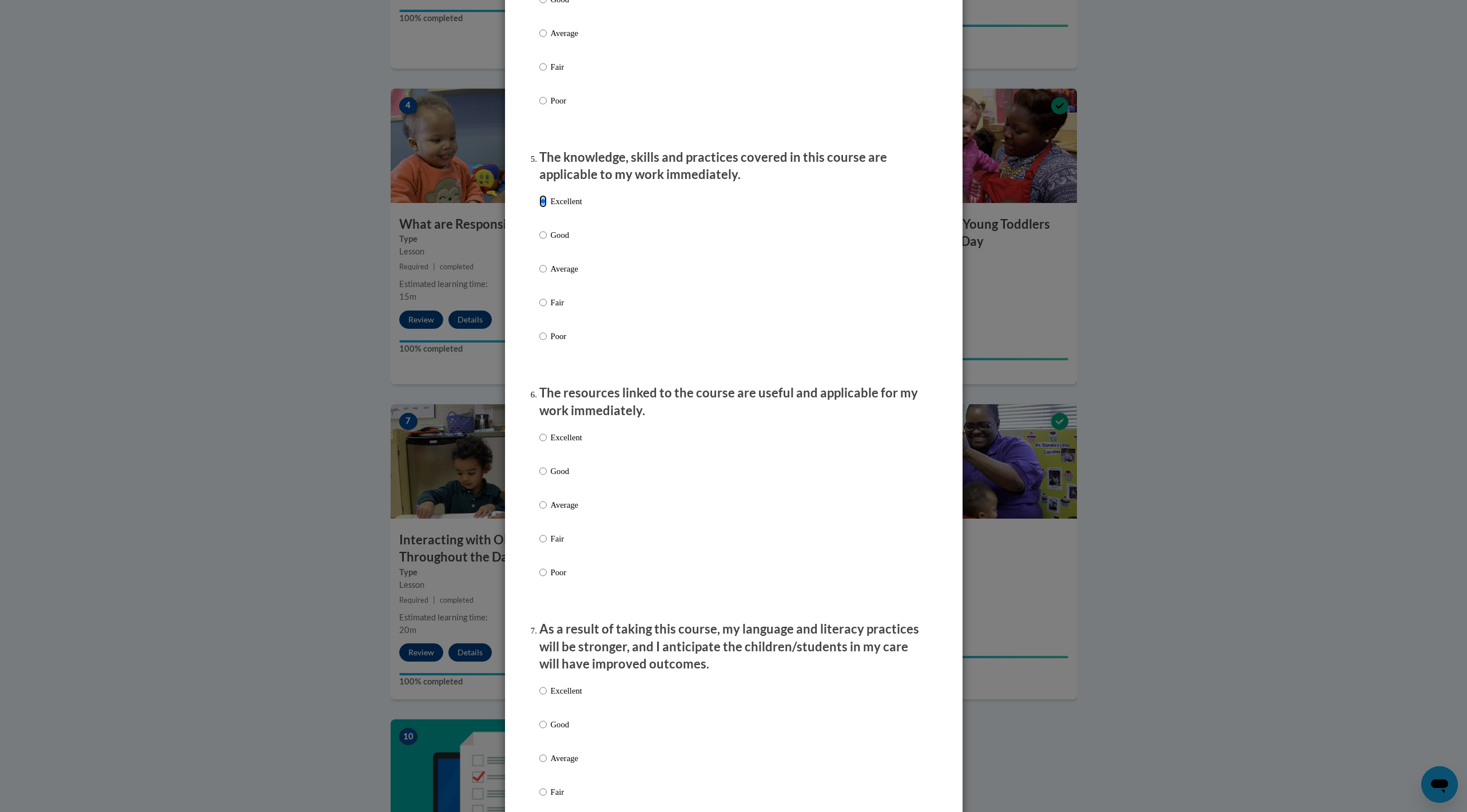
scroll to position [936, 0]
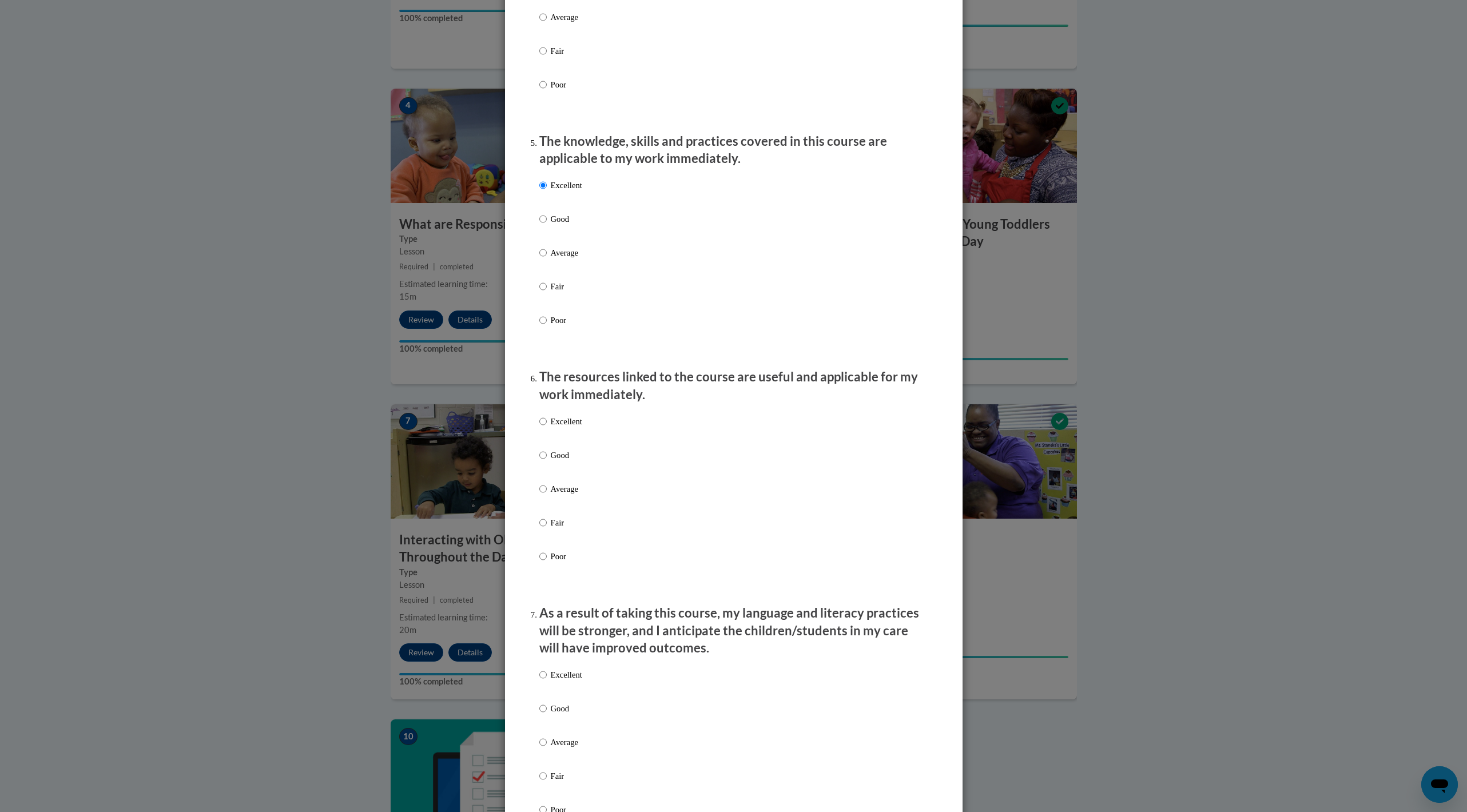
click at [571, 311] on p "Excellent" at bounding box center [567, 422] width 31 height 13
click at [547, 311] on input "Excellent" at bounding box center [543, 422] width 8 height 13
radio input "true"
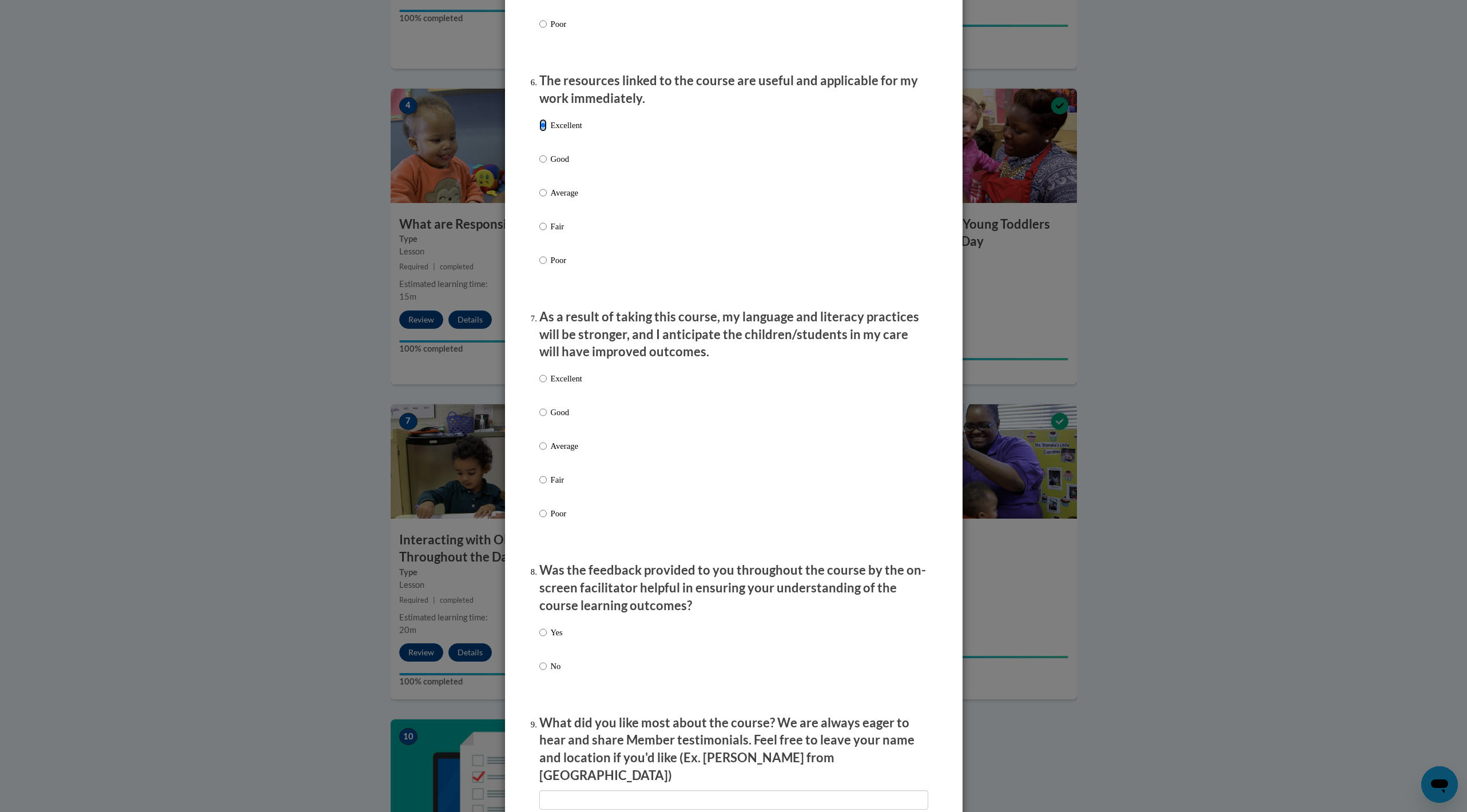
scroll to position [1268, 0]
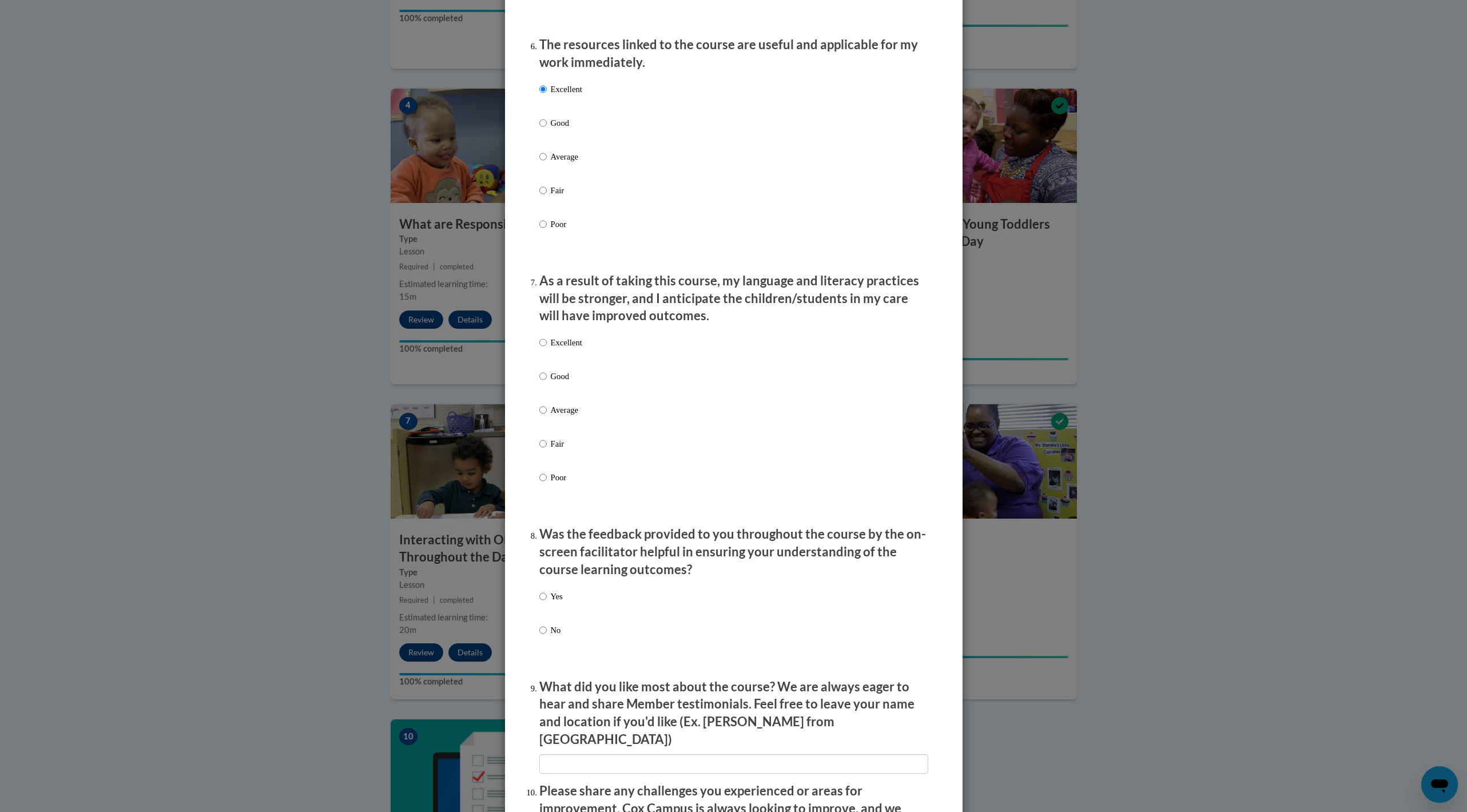
click at [570, 311] on p "Excellent" at bounding box center [567, 343] width 31 height 13
click at [547, 311] on input "Excellent" at bounding box center [543, 343] width 8 height 13
radio input "true"
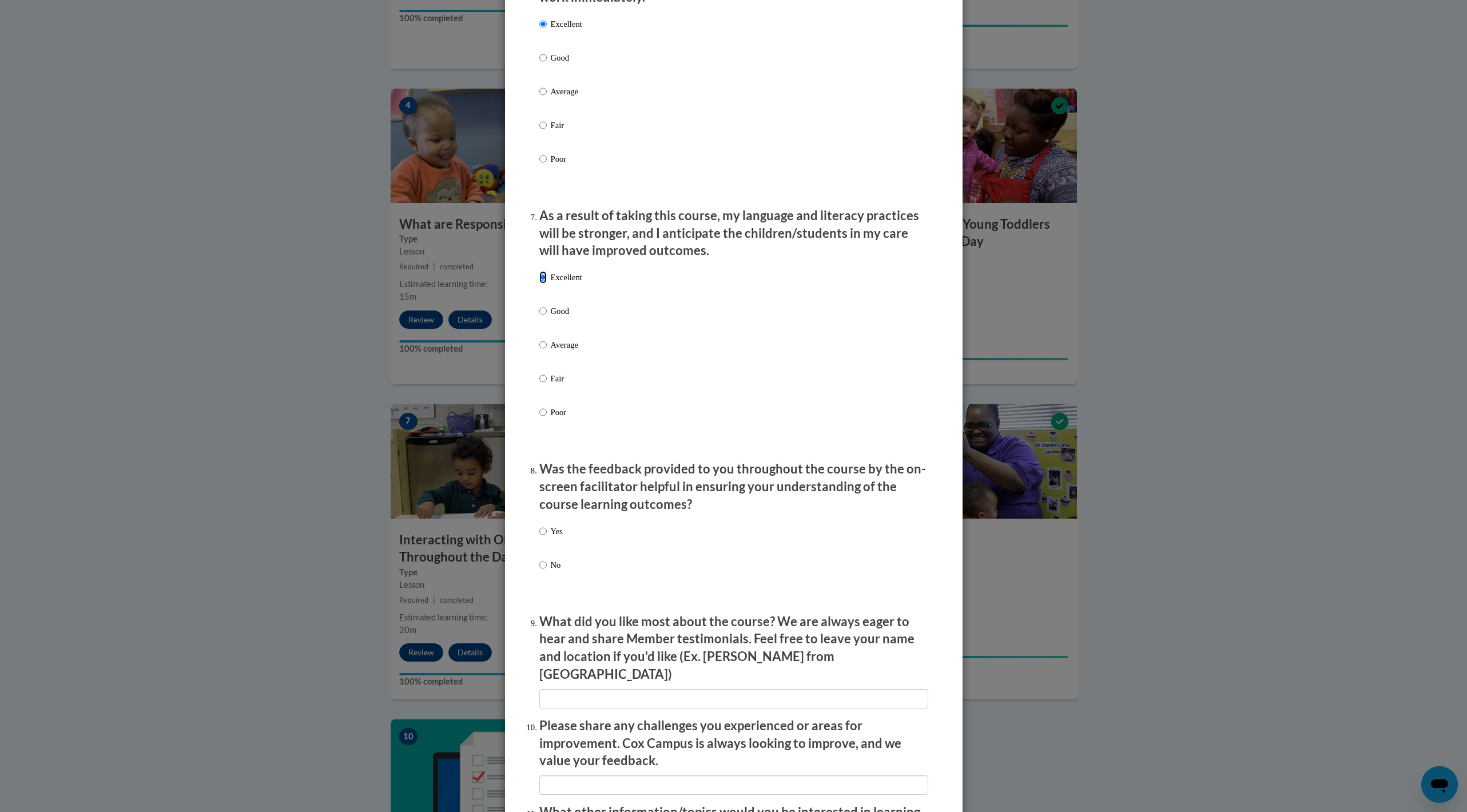
scroll to position [1335, 0]
click at [558, 311] on p "Yes" at bounding box center [557, 530] width 12 height 13
click at [547, 311] on input "Yes" at bounding box center [543, 530] width 8 height 13
radio input "true"
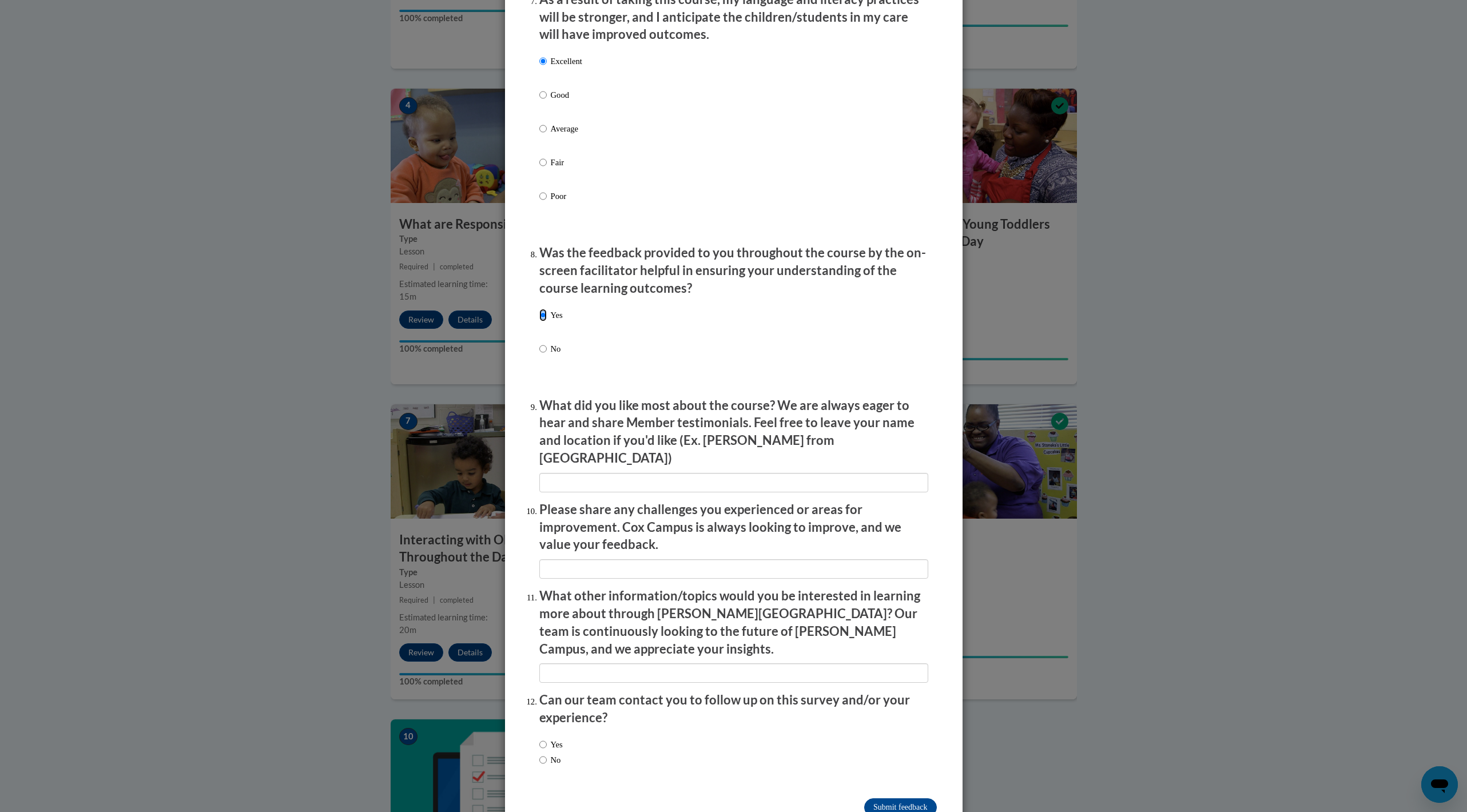
scroll to position [1566, 0]
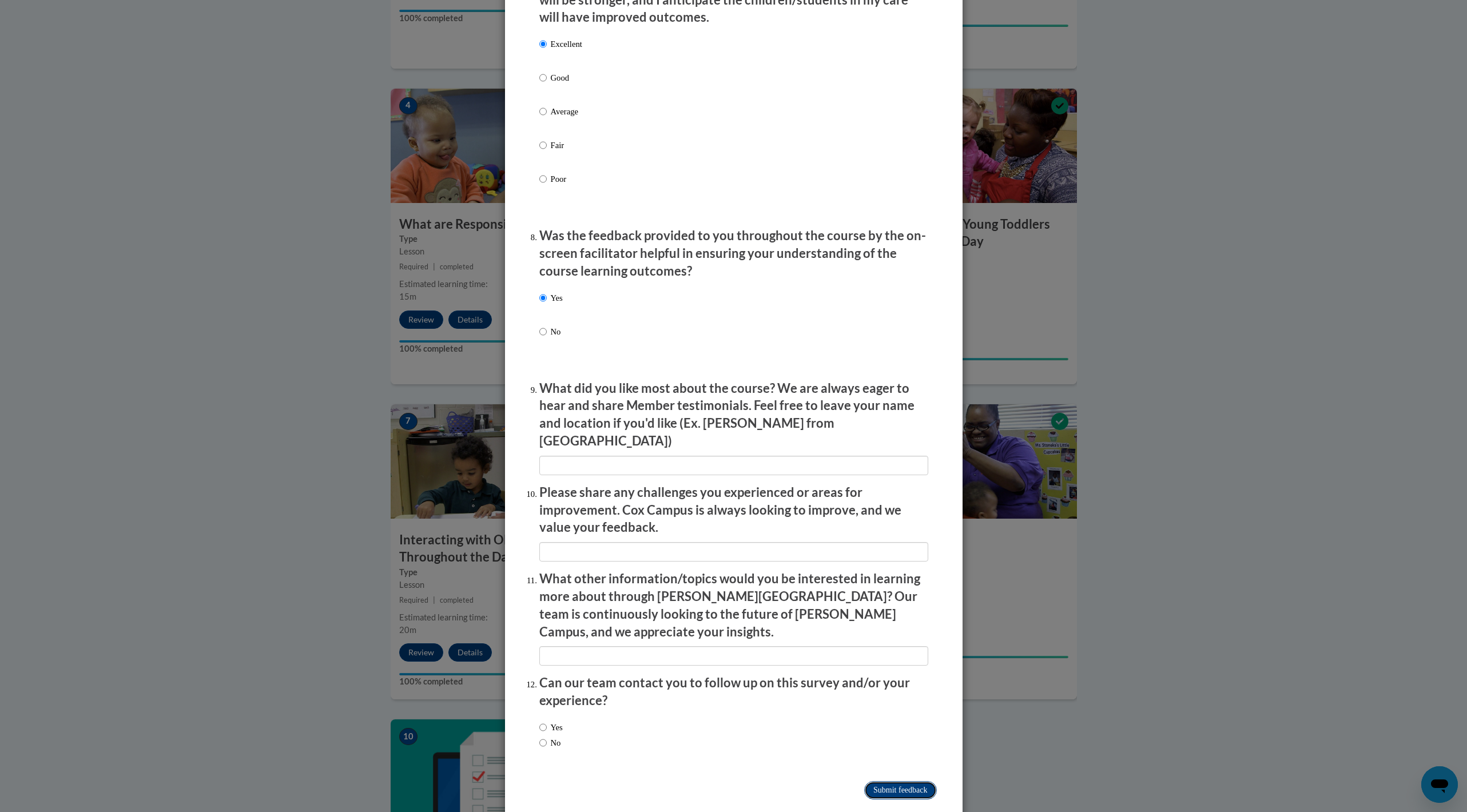
click at [722, 311] on input "Submit feedback" at bounding box center [900, 790] width 72 height 18
